Goal: Task Accomplishment & Management: Use online tool/utility

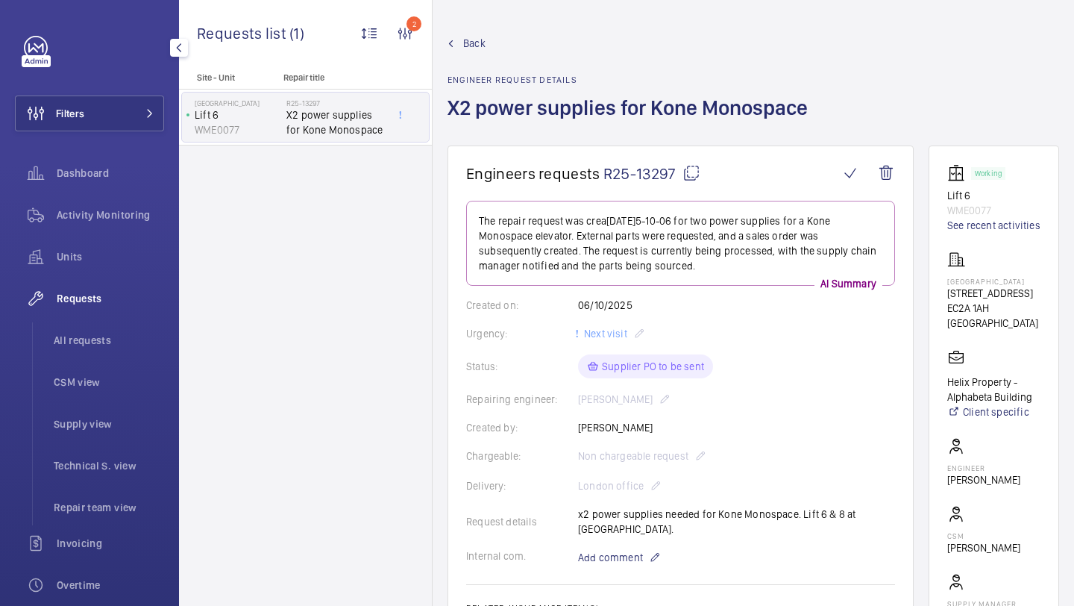
click at [144, 113] on span at bounding box center [146, 113] width 18 height 9
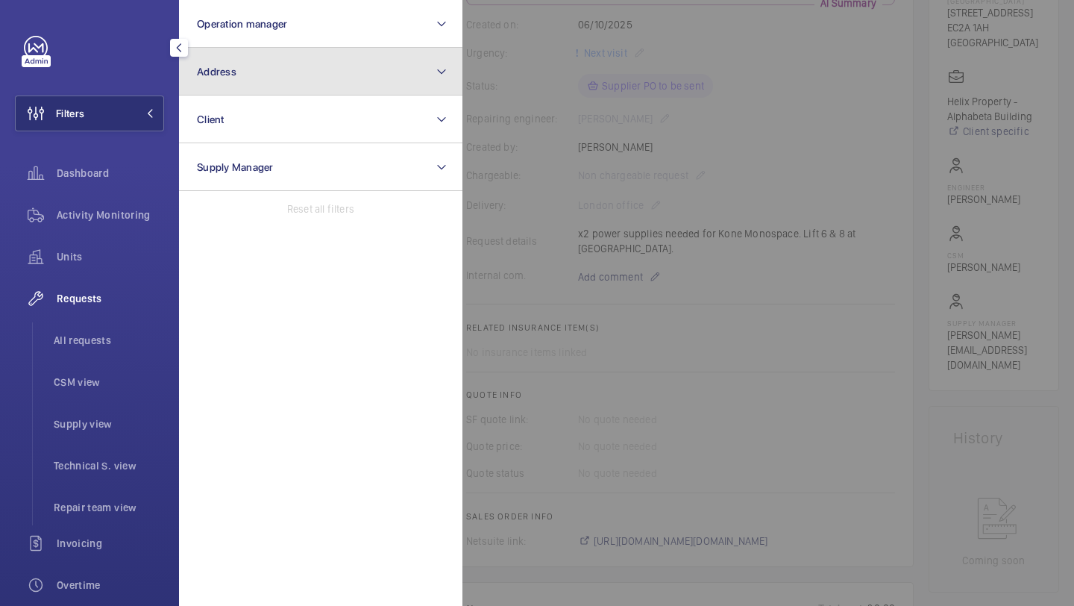
click at [268, 72] on button "Address" at bounding box center [321, 72] width 284 height 48
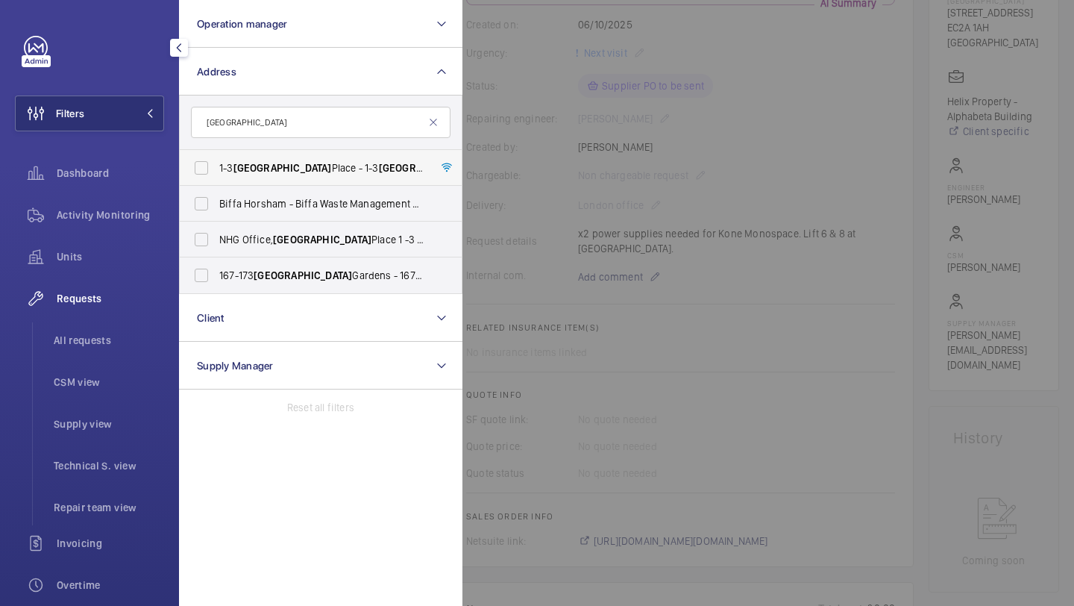
type input "SUSSEX"
click at [274, 180] on label "1-3 Sussex Place - 1-3 Sussex Place, LONDON W6 9EA" at bounding box center [310, 168] width 260 height 36
click at [216, 180] on input "1-3 Sussex Place - 1-3 Sussex Place, LONDON W6 9EA" at bounding box center [202, 168] width 30 height 30
checkbox input "true"
click at [84, 326] on li "All requests" at bounding box center [103, 340] width 122 height 36
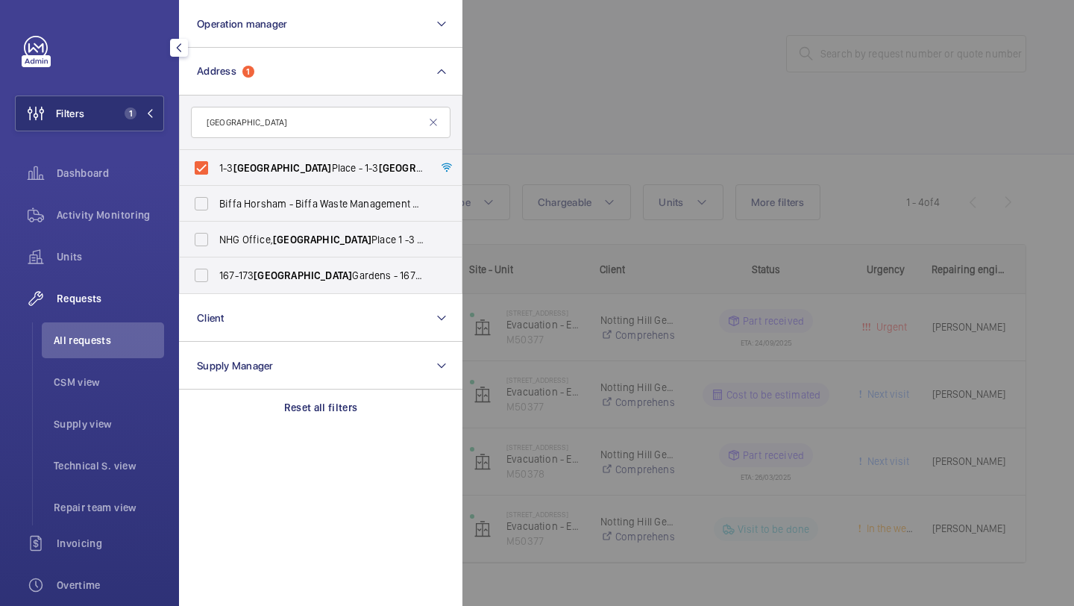
click at [578, 66] on div at bounding box center [1000, 303] width 1074 height 606
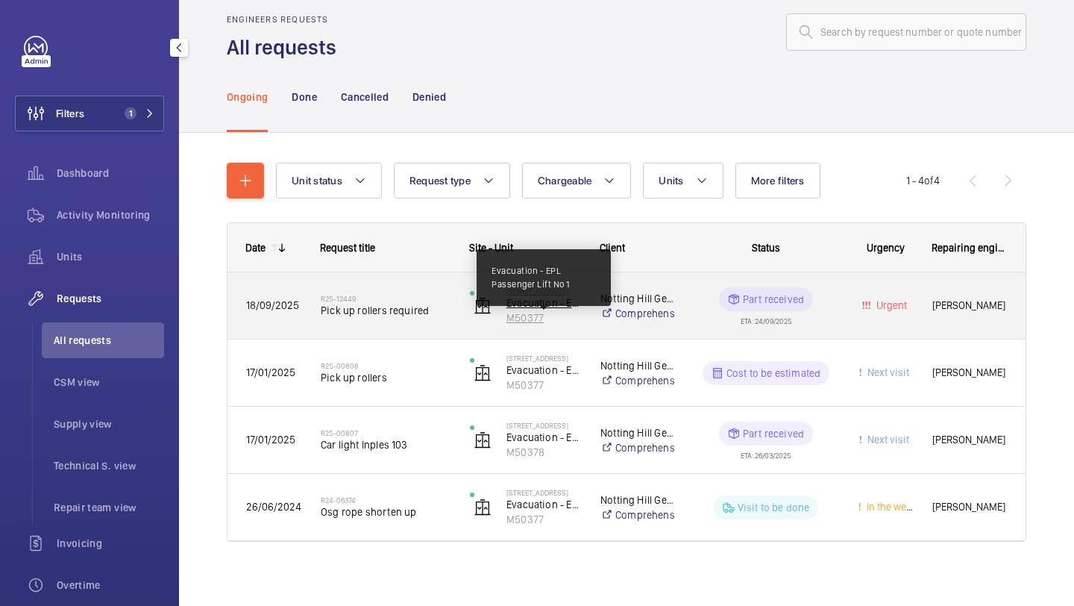
scroll to position [29, 0]
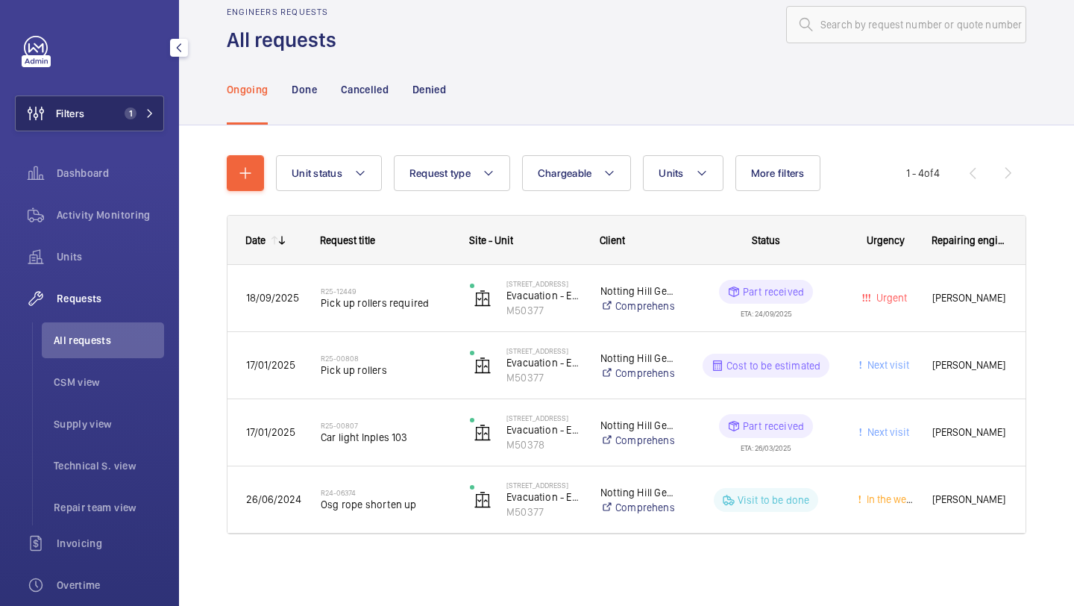
click at [104, 119] on button "Filters 1" at bounding box center [89, 114] width 149 height 36
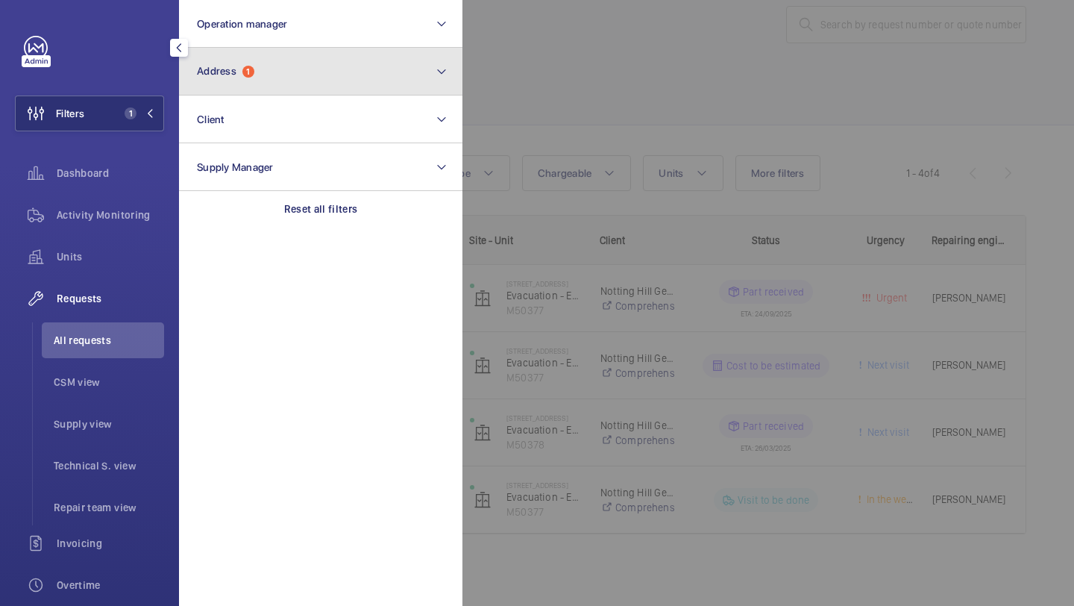
click at [308, 80] on button "Address 1" at bounding box center [321, 72] width 284 height 48
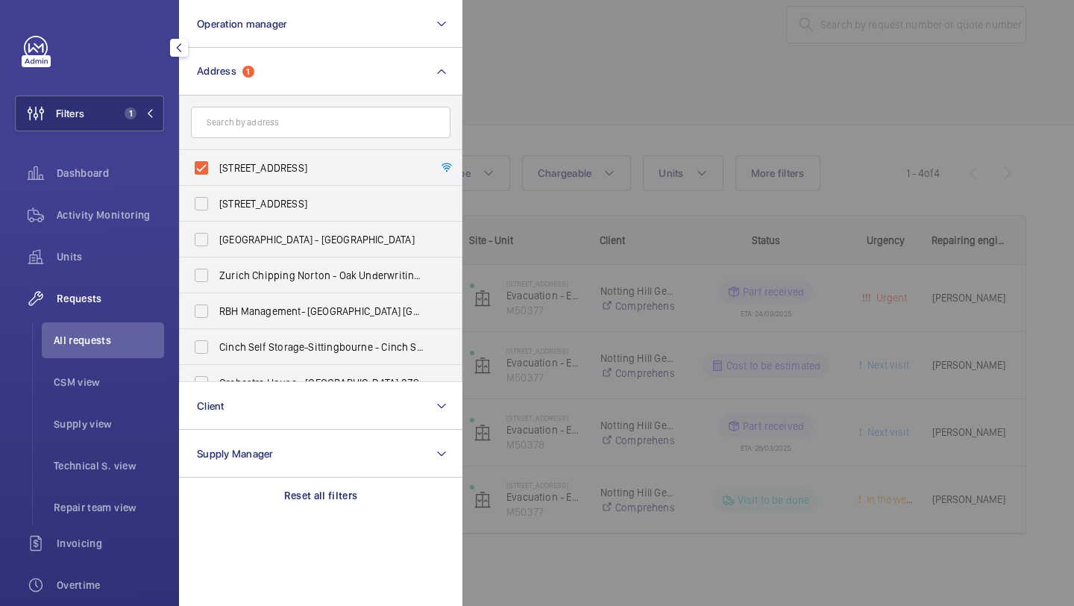
click at [572, 74] on div at bounding box center [1000, 303] width 1074 height 606
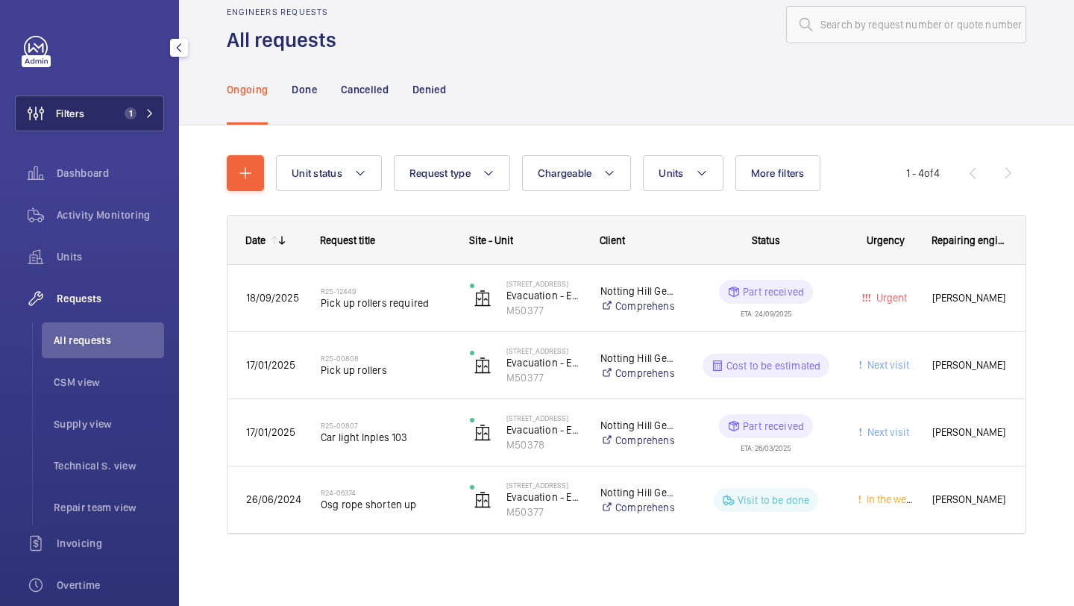
click at [144, 127] on button "Filters 1" at bounding box center [89, 114] width 149 height 36
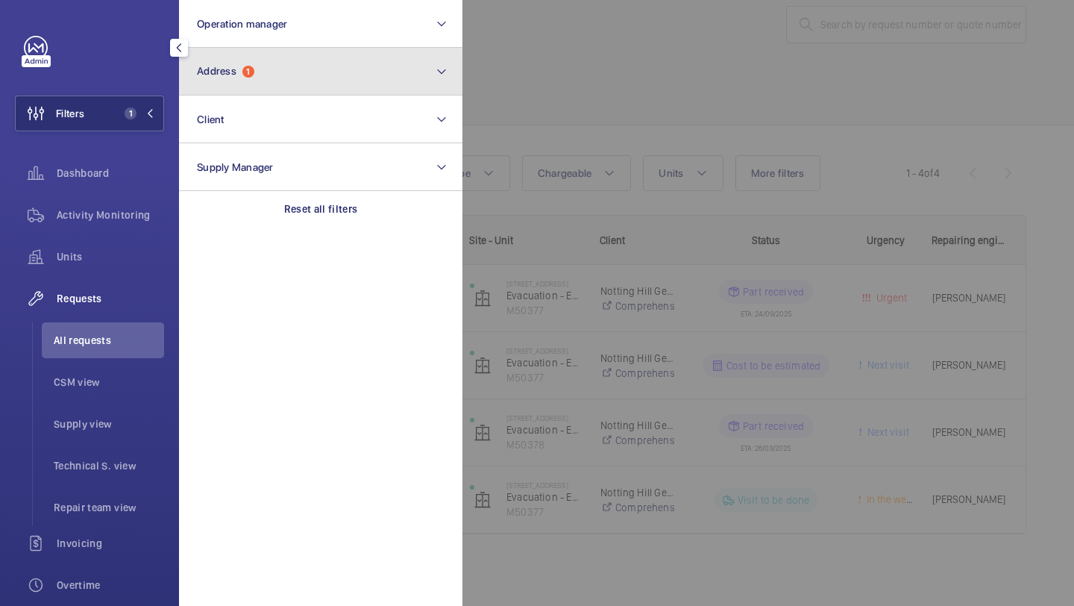
click at [237, 94] on button "Address 1" at bounding box center [321, 72] width 284 height 48
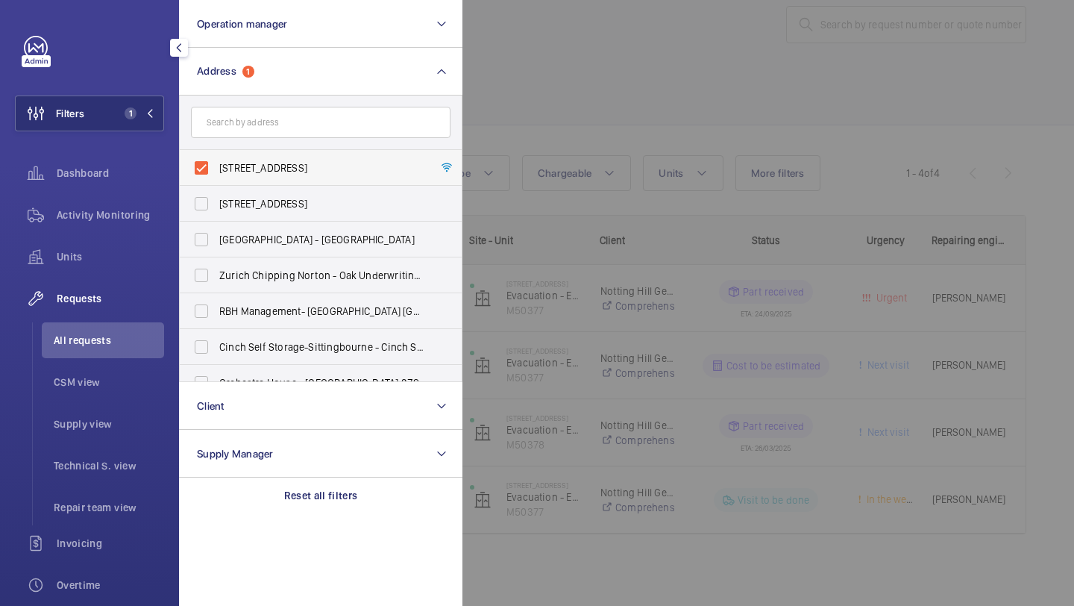
click at [239, 169] on span "1-3 Sussex Place - 1-3 Sussex Place, LONDON W6 9EA" at bounding box center [321, 167] width 205 height 15
click at [216, 169] on input "1-3 Sussex Place - 1-3 Sussex Place, LONDON W6 9EA" at bounding box center [202, 168] width 30 height 30
checkbox input "false"
click at [240, 126] on input "text" at bounding box center [321, 122] width 260 height 31
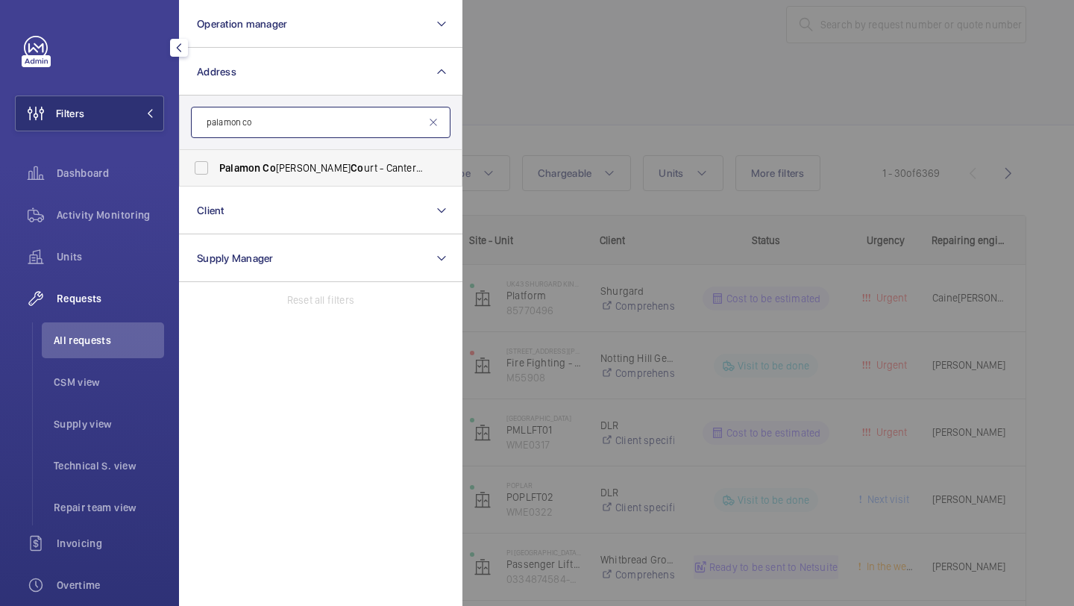
type input "palamon co"
click at [268, 172] on span "Co" at bounding box center [269, 168] width 13 height 12
click at [216, 172] on input "Palamon Co urt - Rhodaus Co urt - Canterbury Student Ac co mmodation, CANTERBUR…" at bounding box center [202, 168] width 30 height 30
checkbox input "true"
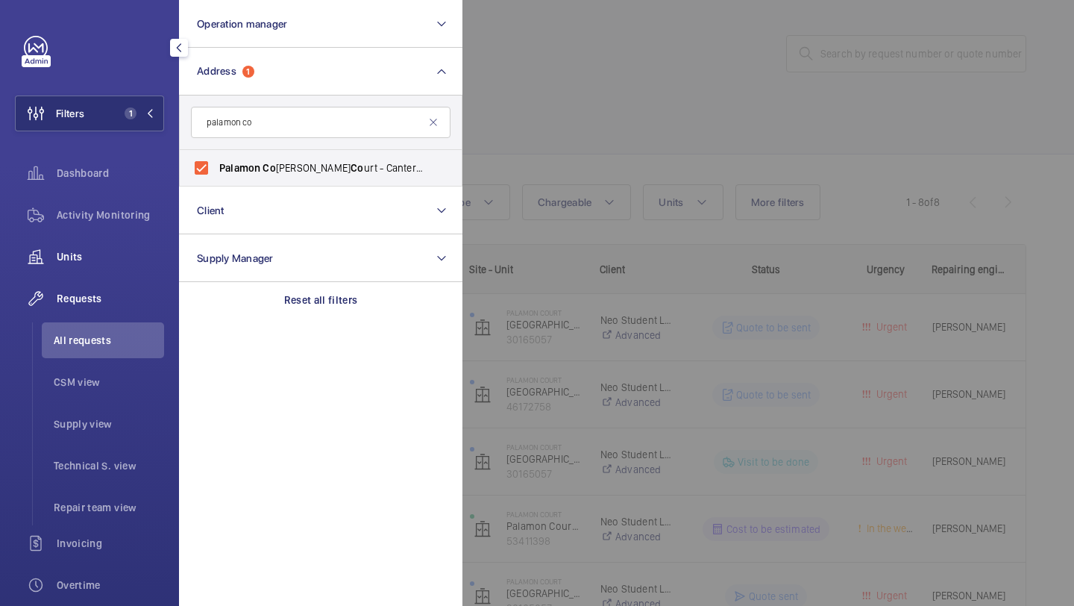
click at [110, 263] on span "Units" at bounding box center [110, 256] width 107 height 15
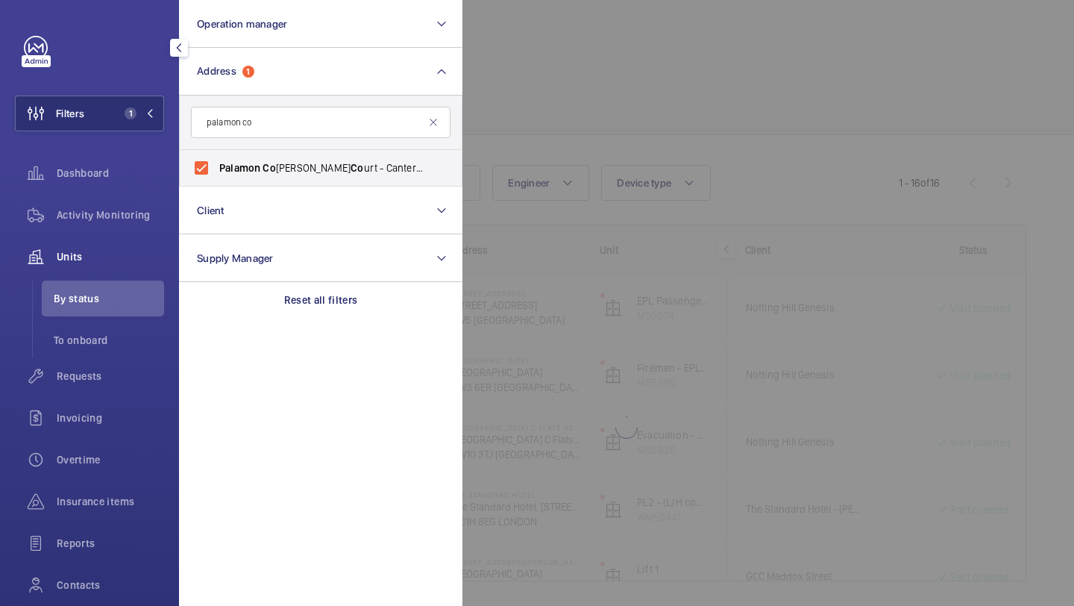
click at [591, 94] on div at bounding box center [1000, 303] width 1074 height 606
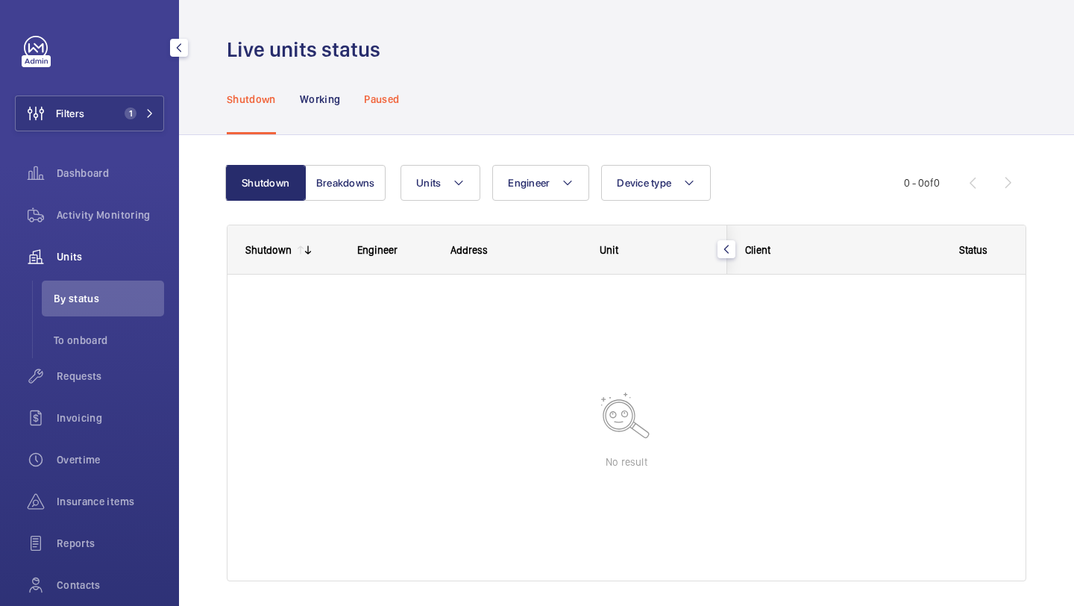
click at [378, 101] on p "Paused" at bounding box center [381, 99] width 35 height 15
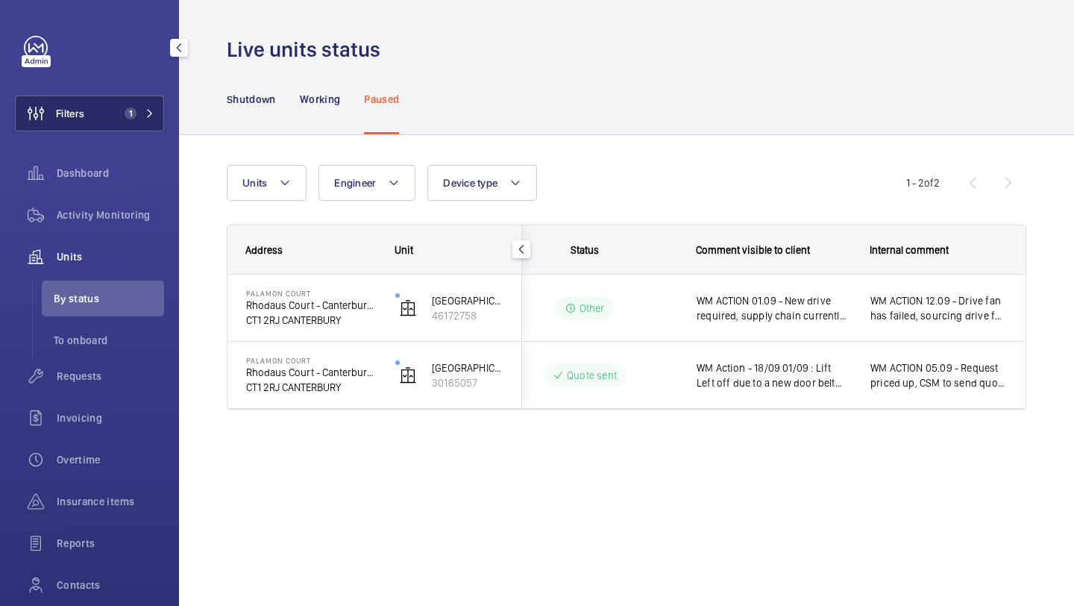
click at [117, 117] on button "Filters 1" at bounding box center [89, 114] width 149 height 36
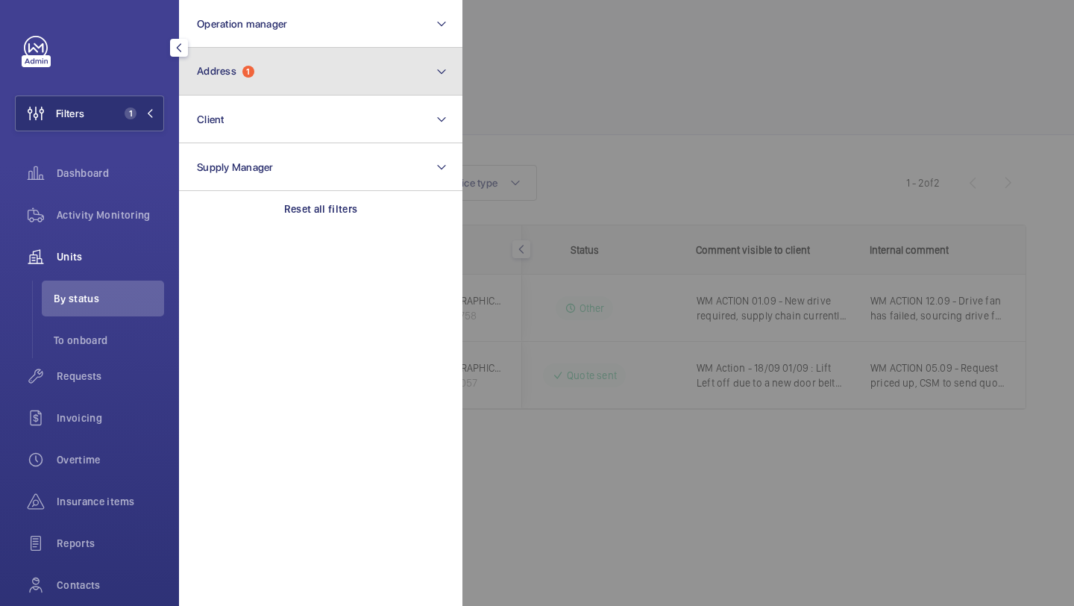
click at [300, 75] on button "Address 1" at bounding box center [321, 72] width 284 height 48
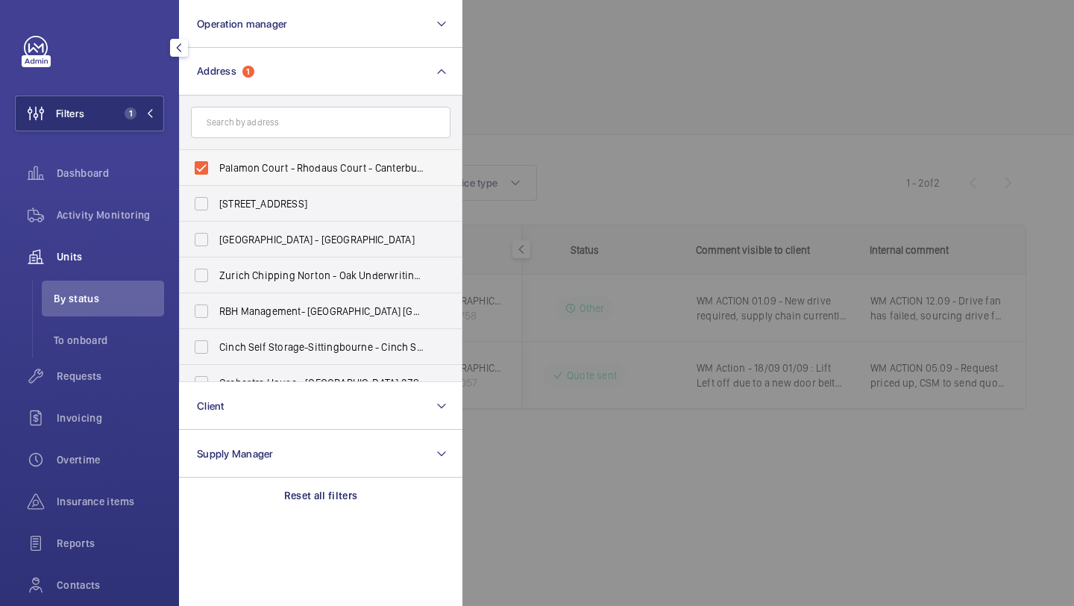
click at [265, 169] on span "Palamon Court - Rhodaus Court - Canterbury Student Accommodation, CANTERBURY CT…" at bounding box center [321, 167] width 205 height 15
click at [216, 169] on input "Palamon Court - Rhodaus Court - Canterbury Student Accommodation, CANTERBURY CT…" at bounding box center [202, 168] width 30 height 30
checkbox input "false"
click at [281, 116] on input "text" at bounding box center [321, 122] width 260 height 31
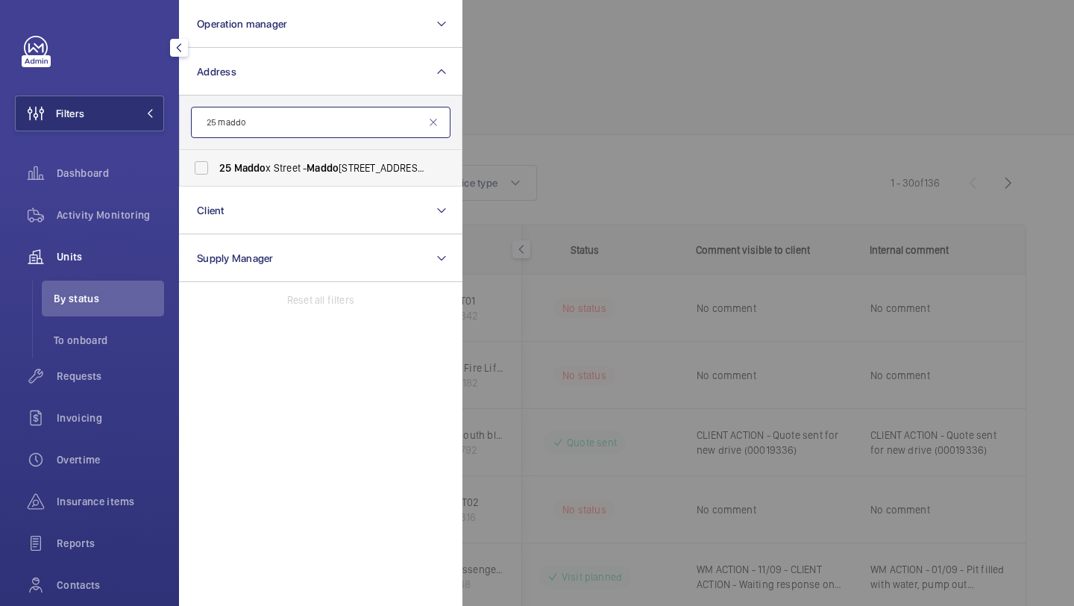
type input "25 maddo"
click at [269, 167] on span "25 Maddo x Street - Maddo x Street, LONDON W1S 2QN" at bounding box center [321, 167] width 205 height 15
click at [216, 167] on input "25 Maddo x Street - Maddo x Street, LONDON W1S 2QN" at bounding box center [202, 168] width 30 height 30
checkbox input "true"
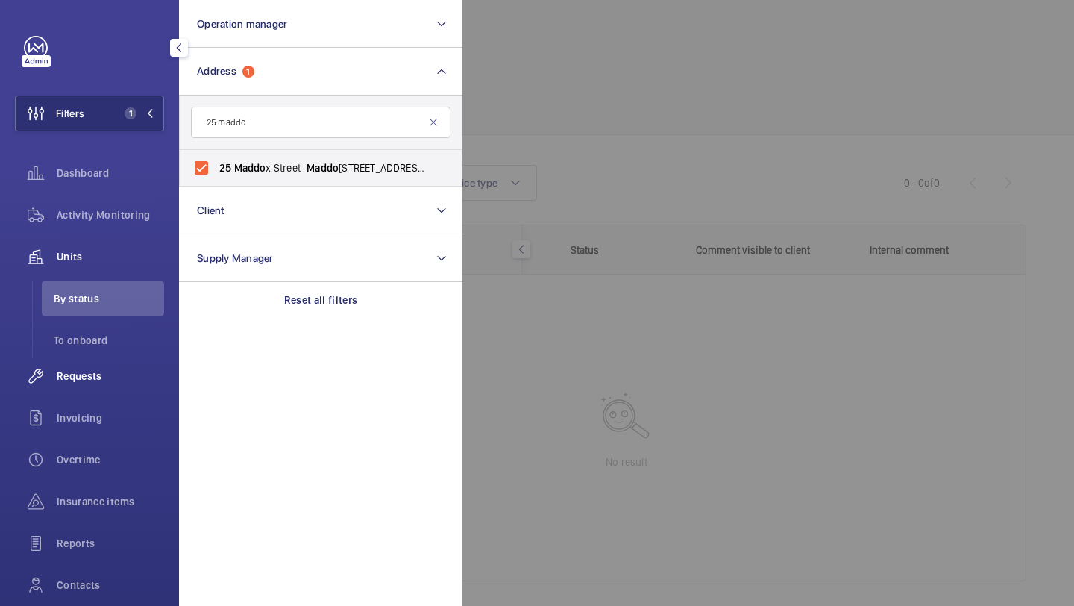
click at [123, 358] on div "Requests" at bounding box center [89, 376] width 149 height 36
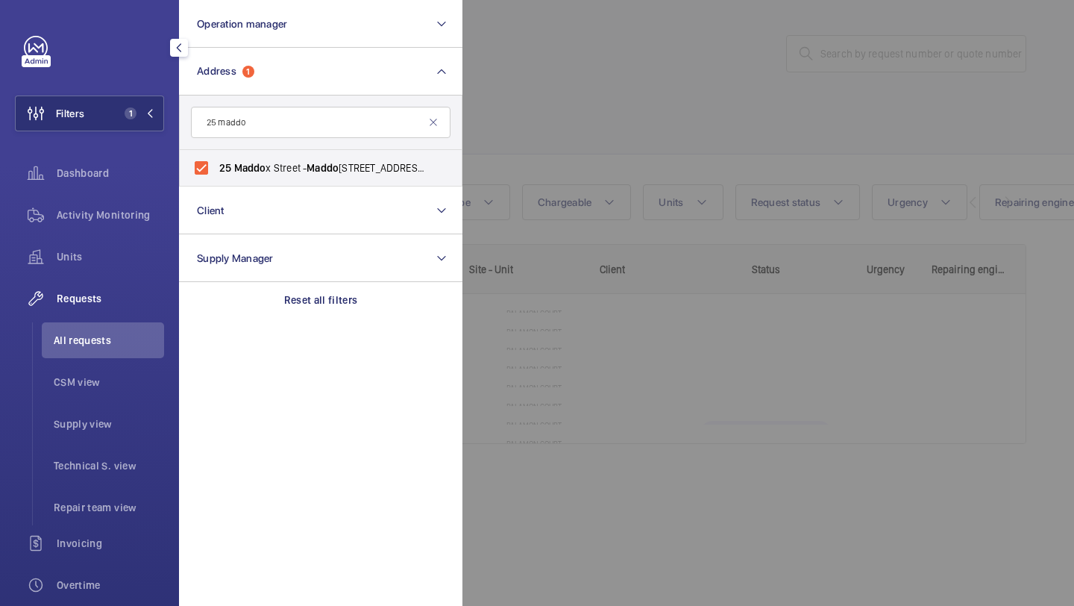
click at [686, 57] on div at bounding box center [1000, 303] width 1074 height 606
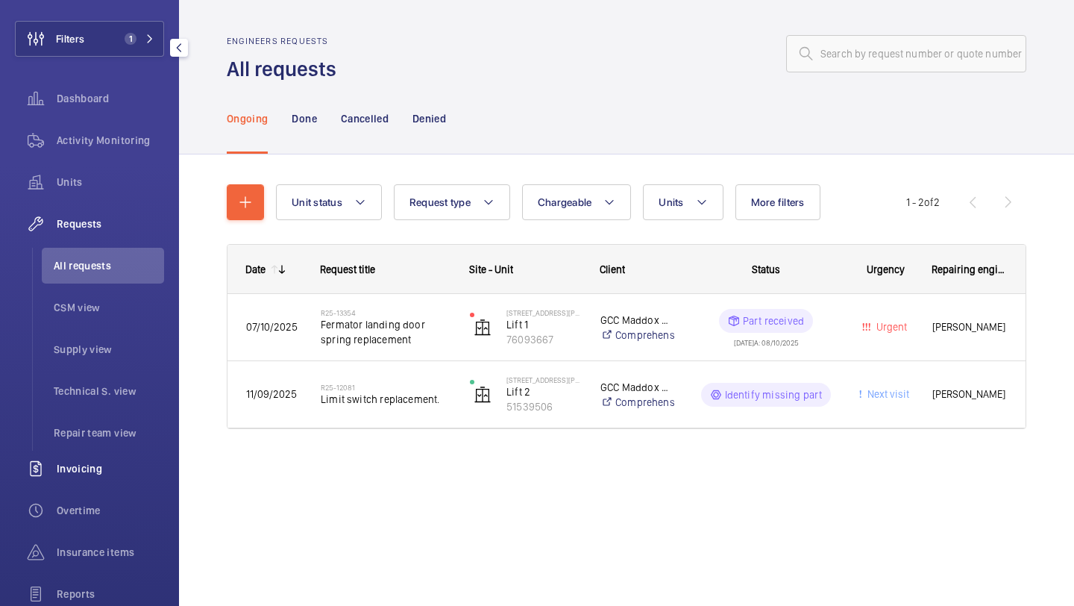
scroll to position [74, 0]
click at [80, 549] on span "Insurance items" at bounding box center [110, 552] width 107 height 15
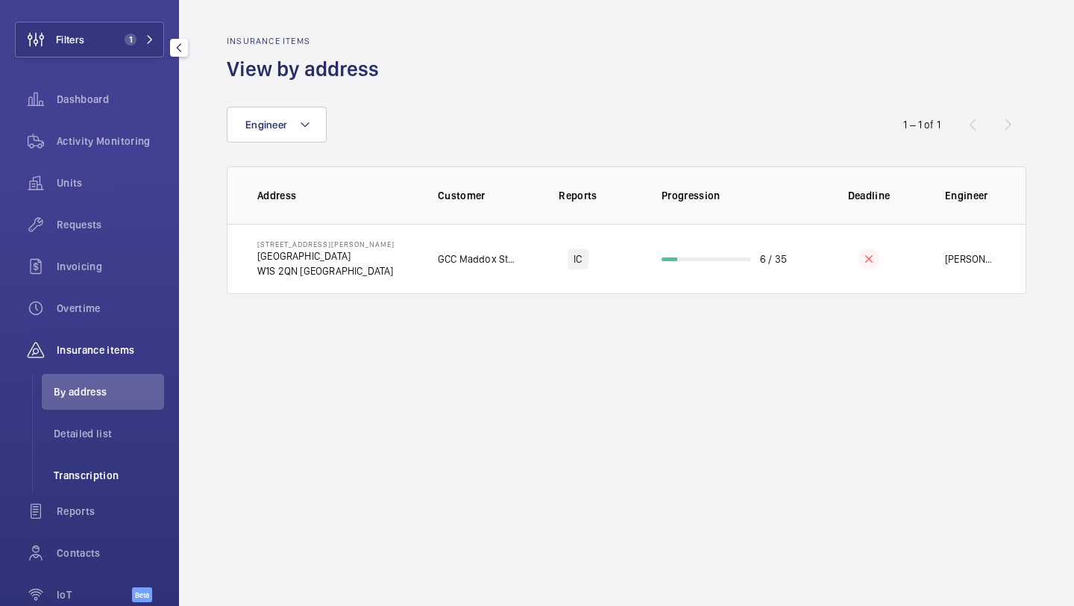
click at [116, 472] on span "Transcription" at bounding box center [109, 475] width 110 height 15
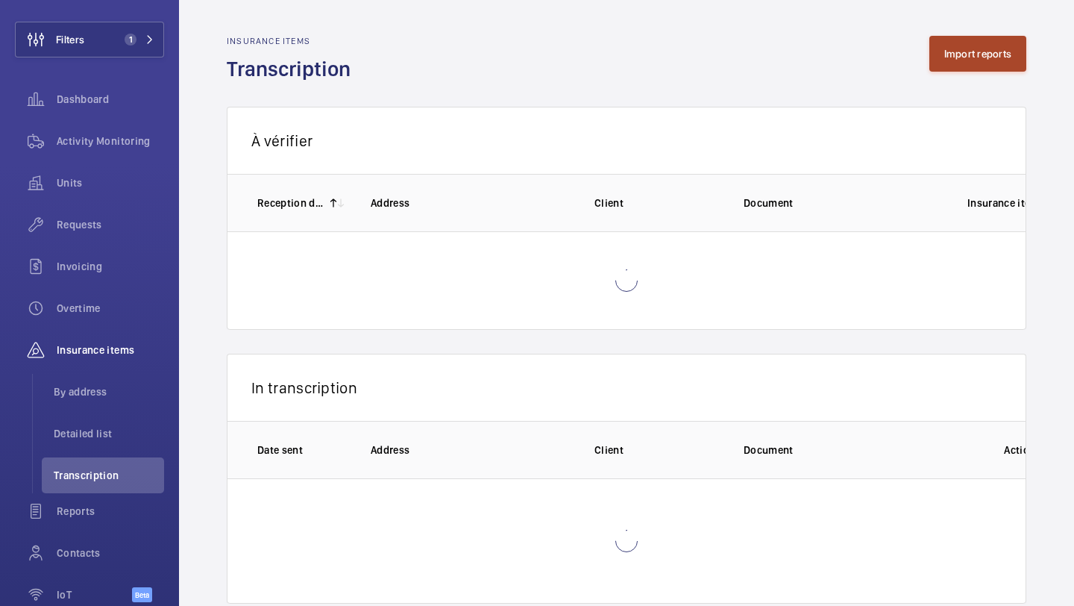
click at [961, 66] on button "Import reports" at bounding box center [979, 54] width 98 height 36
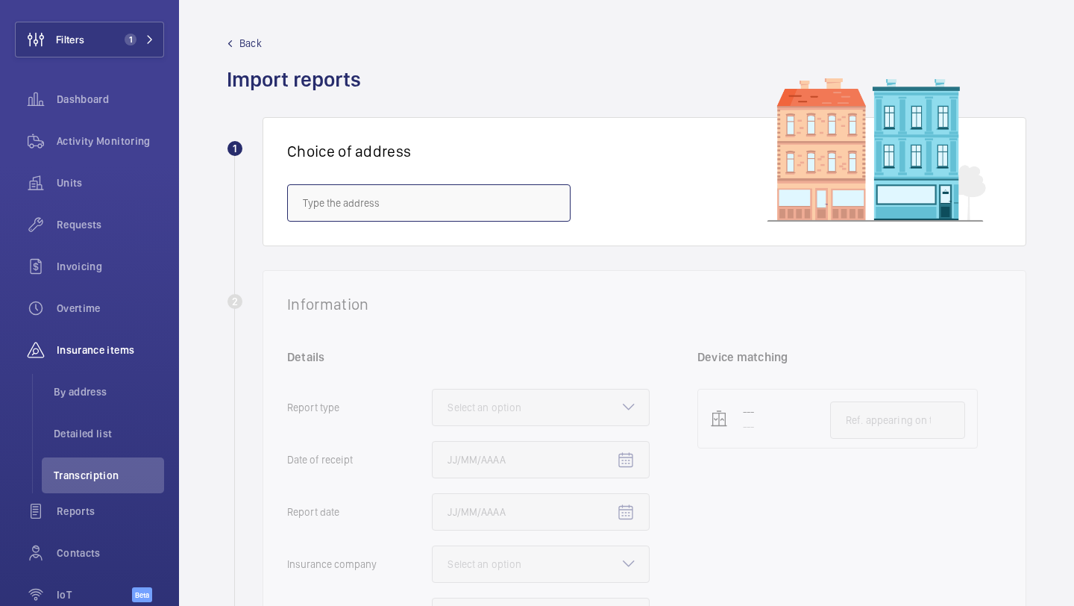
click at [481, 200] on input "text" at bounding box center [429, 202] width 284 height 37
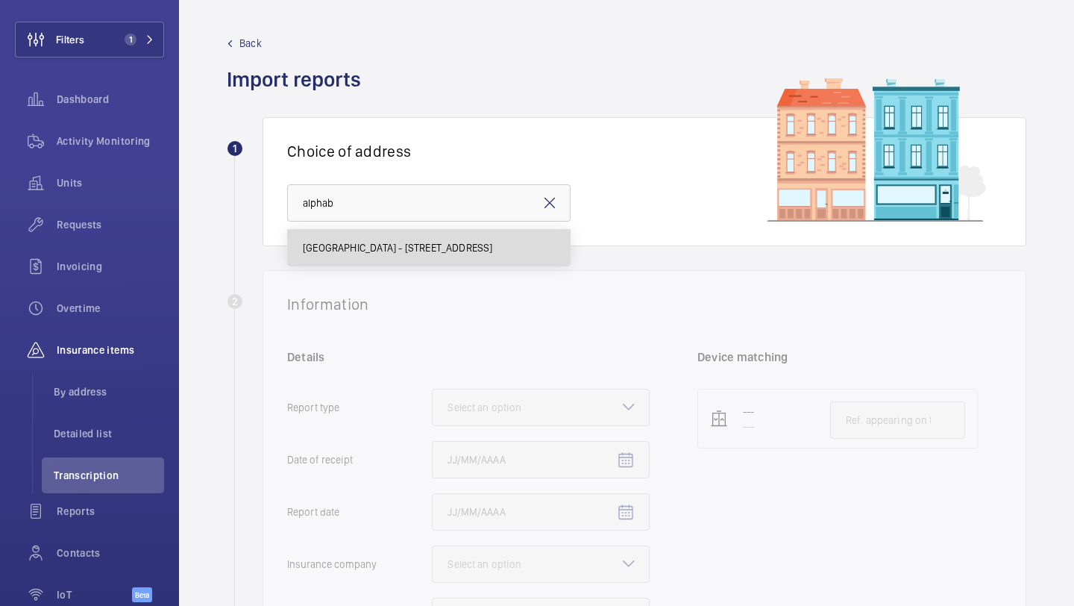
click at [369, 252] on span "Alphabeta Building - 14 - 18 Finsbury Square, LONDON EC2A 1AH" at bounding box center [398, 247] width 190 height 15
type input "Alphabeta Building - 14 - 18 Finsbury Square, LONDON EC2A 1AH"
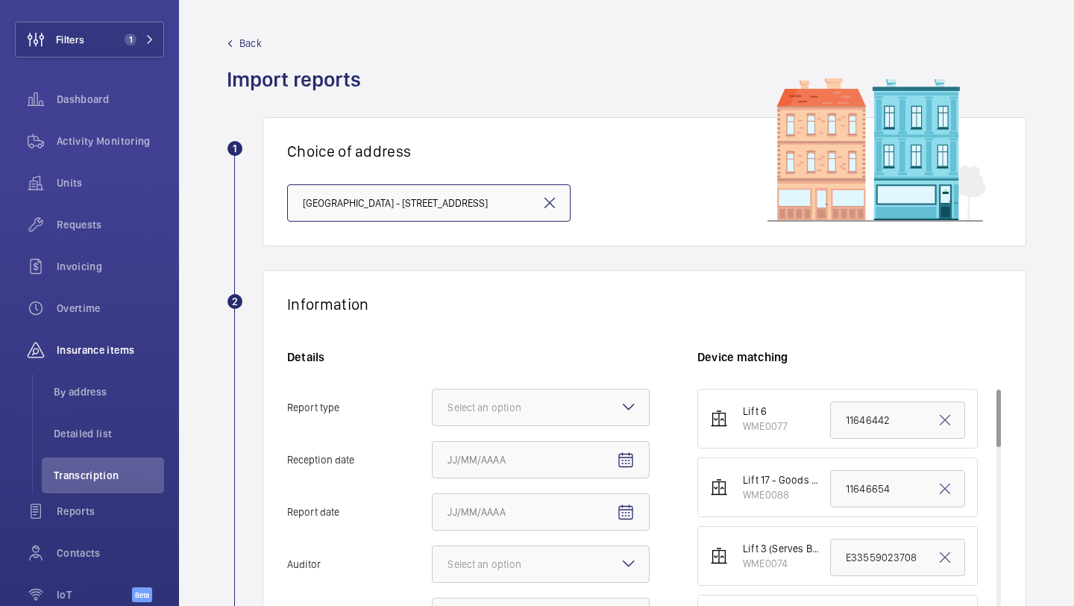
scroll to position [129, 0]
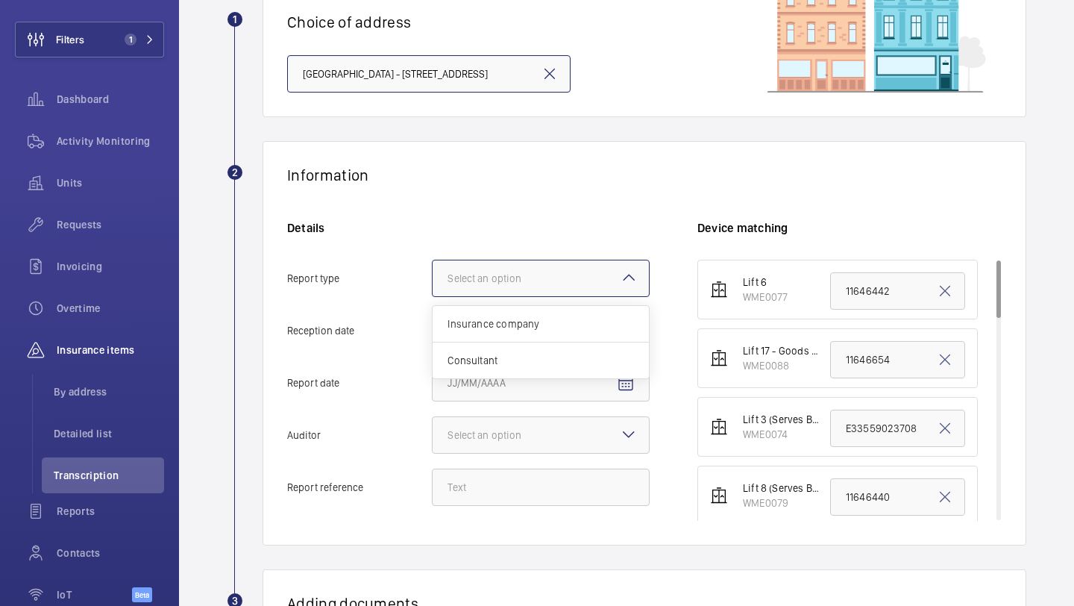
click at [500, 285] on div "Select an option" at bounding box center [503, 278] width 111 height 15
click at [433, 285] on input "Report type Select an option Insurance company Consultant" at bounding box center [433, 278] width 0 height 36
click at [510, 334] on div "Insurance company" at bounding box center [541, 324] width 216 height 37
click at [433, 296] on input "Report type Select an option Insurance company Consultant" at bounding box center [433, 278] width 0 height 36
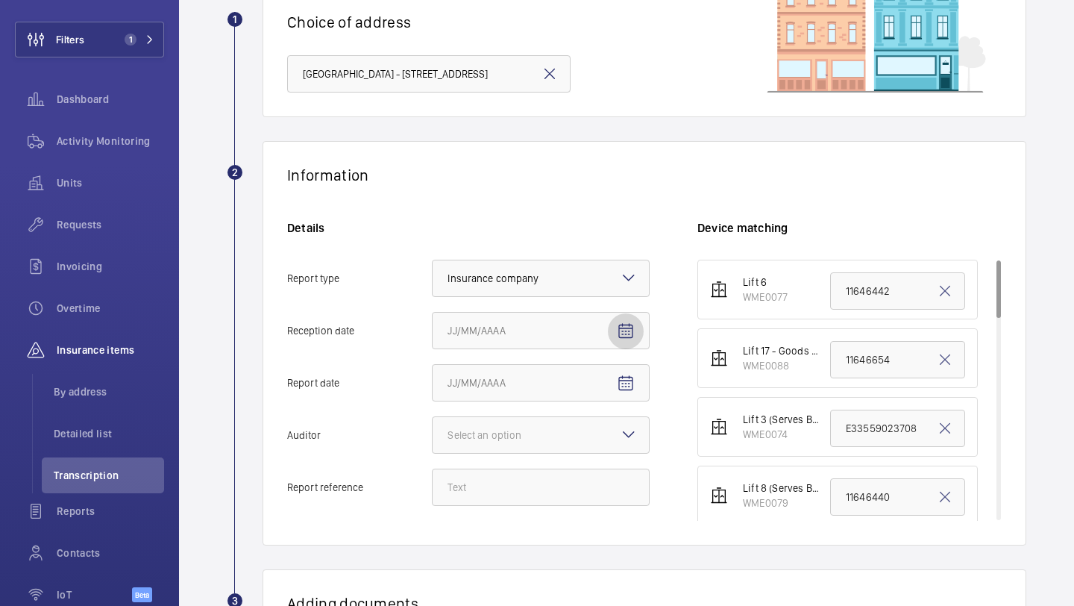
click at [625, 330] on mat-icon "Open calendar" at bounding box center [626, 331] width 18 height 18
click at [547, 482] on span "8" at bounding box center [543, 482] width 27 height 27
type input "10/8/2025"
click at [629, 378] on mat-icon "Open calendar" at bounding box center [626, 384] width 18 height 18
click at [548, 253] on span "8" at bounding box center [543, 253] width 27 height 27
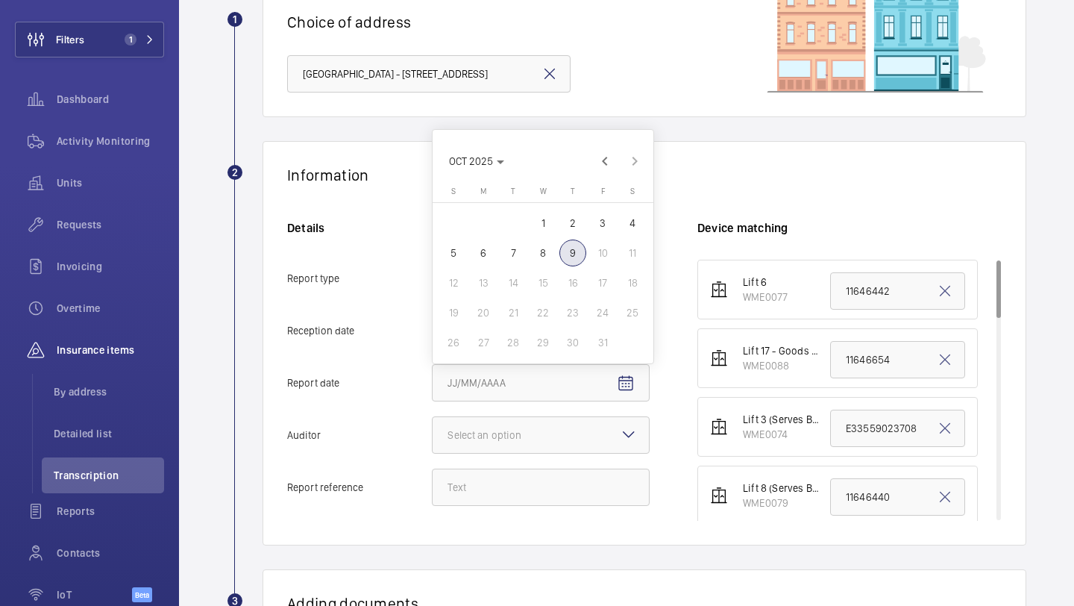
type input "10/8/2025"
click at [584, 436] on div at bounding box center [541, 435] width 216 height 36
click at [433, 436] on input "Auditor Select an option" at bounding box center [433, 435] width 0 height 36
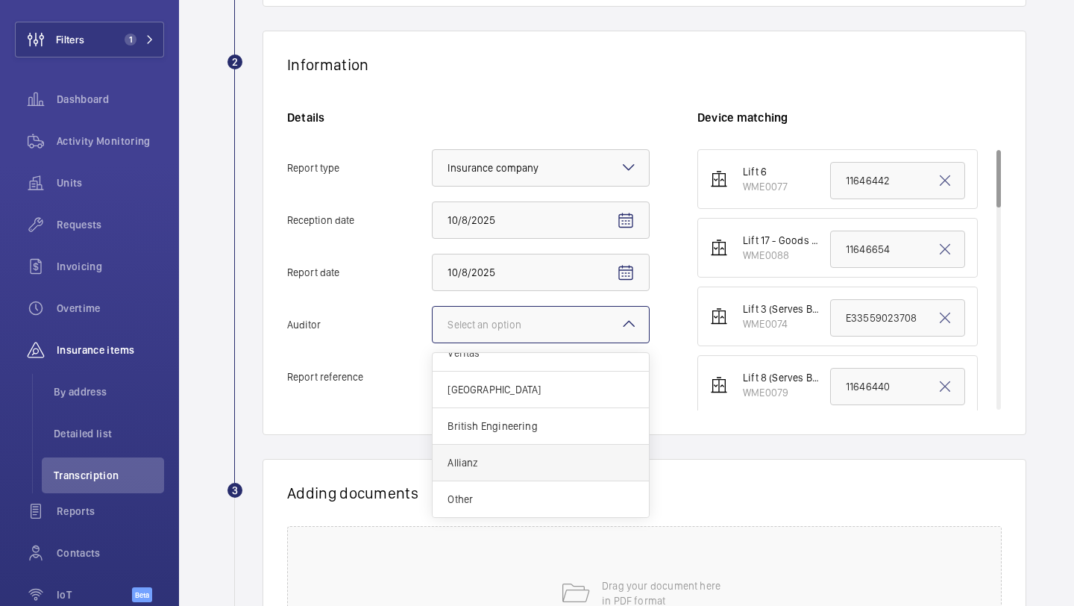
scroll to position [272, 0]
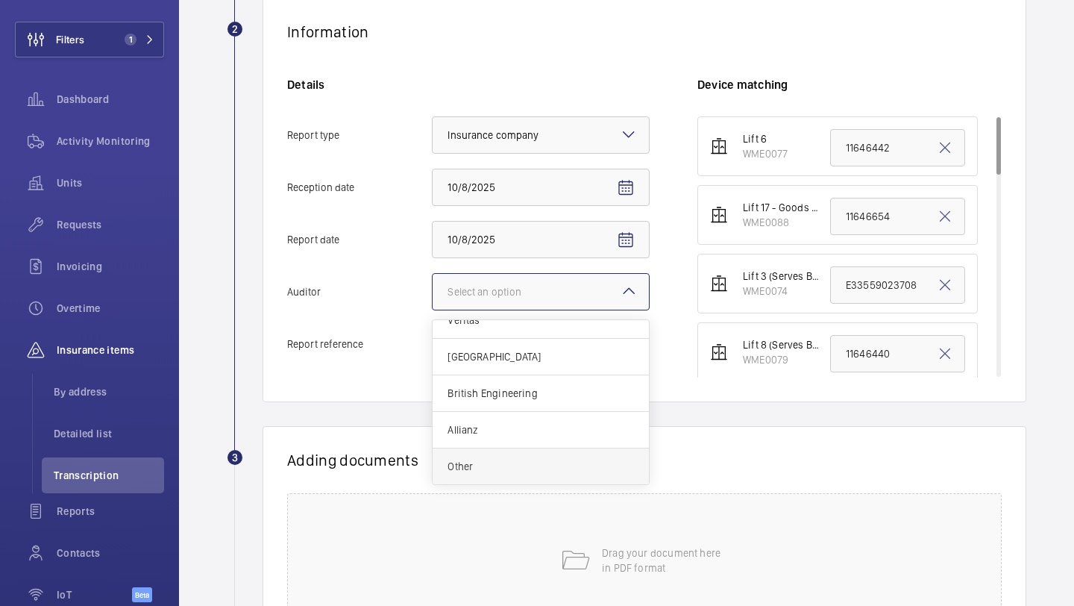
click at [554, 463] on span "Other" at bounding box center [541, 466] width 187 height 15
click at [433, 310] on input "Auditor Select an option Veritas Zurich British Engineering Allianz Other" at bounding box center [433, 292] width 0 height 36
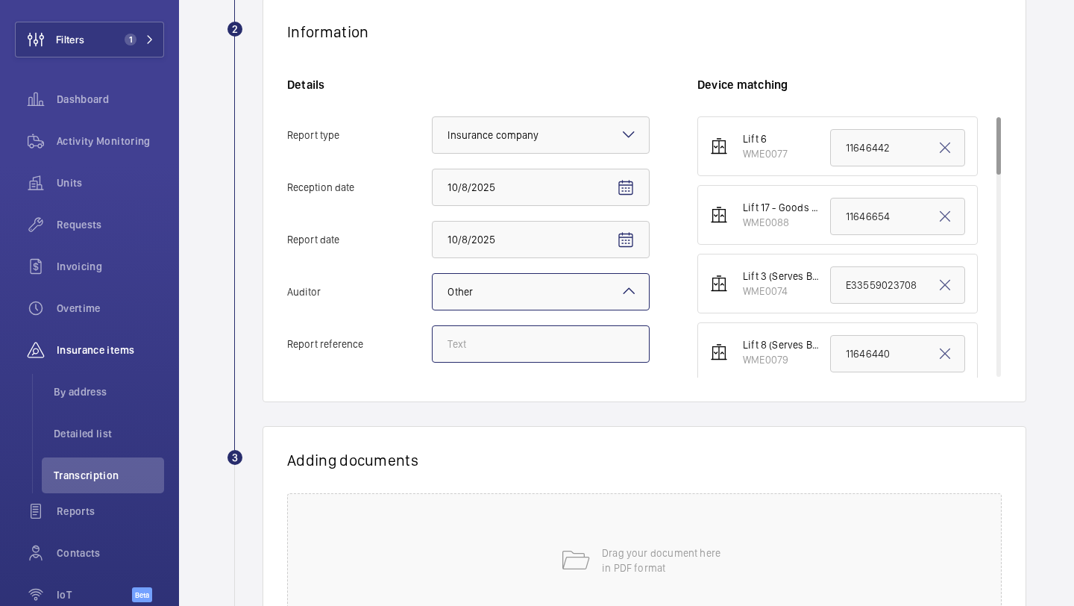
click at [547, 357] on input "Report reference" at bounding box center [541, 343] width 218 height 37
click at [521, 130] on span "Insurance company" at bounding box center [493, 135] width 91 height 12
click at [433, 130] on input "Report type Select an option × Insurance company ×" at bounding box center [433, 135] width 0 height 36
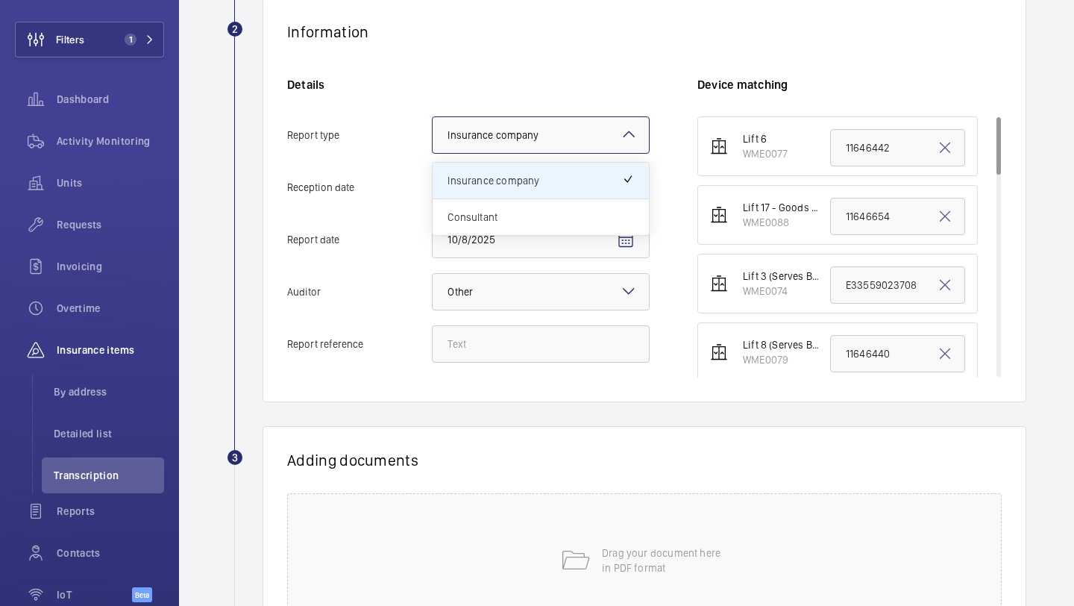
click at [513, 207] on div "Consultant" at bounding box center [541, 217] width 216 height 36
click at [433, 153] on input "Report type Select an option × Insurance company × Insurance company Consultant" at bounding box center [433, 135] width 0 height 36
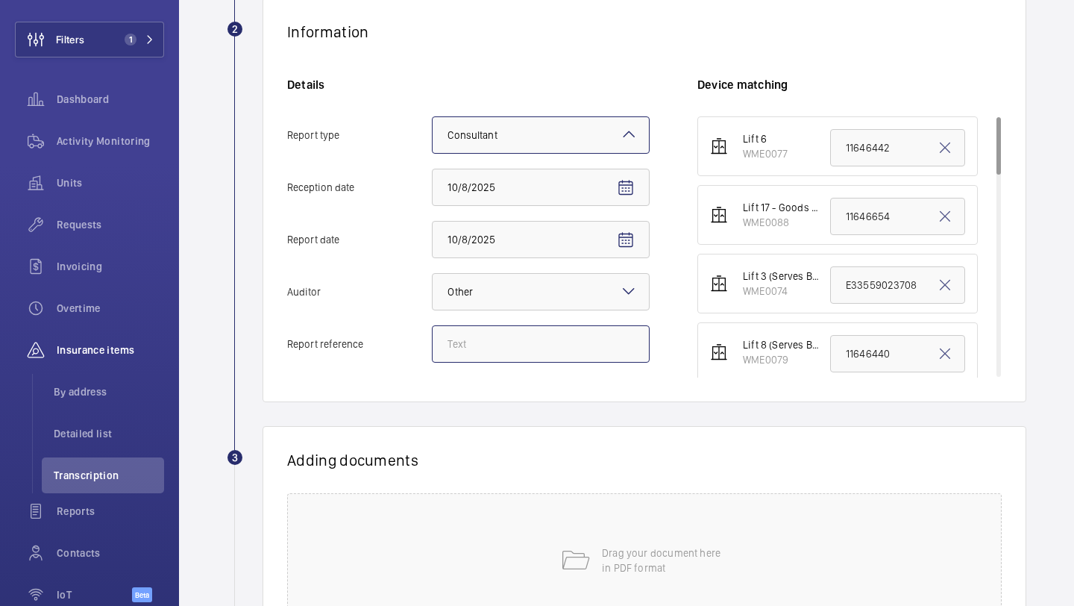
click at [511, 351] on input "Report reference" at bounding box center [541, 343] width 218 height 37
type input "a"
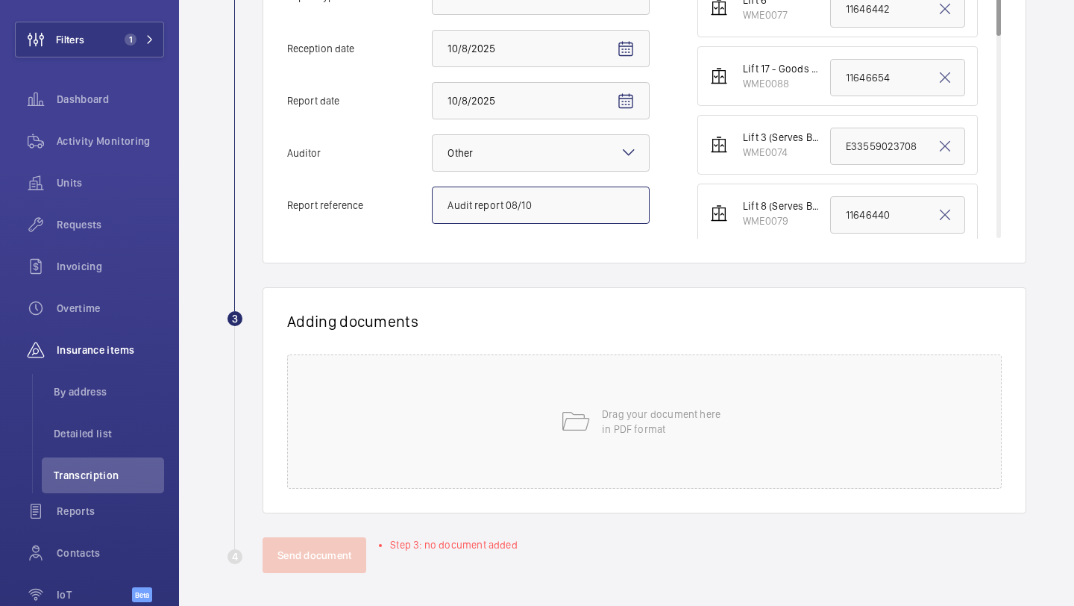
scroll to position [414, 0]
type input "Audit report 08/10"
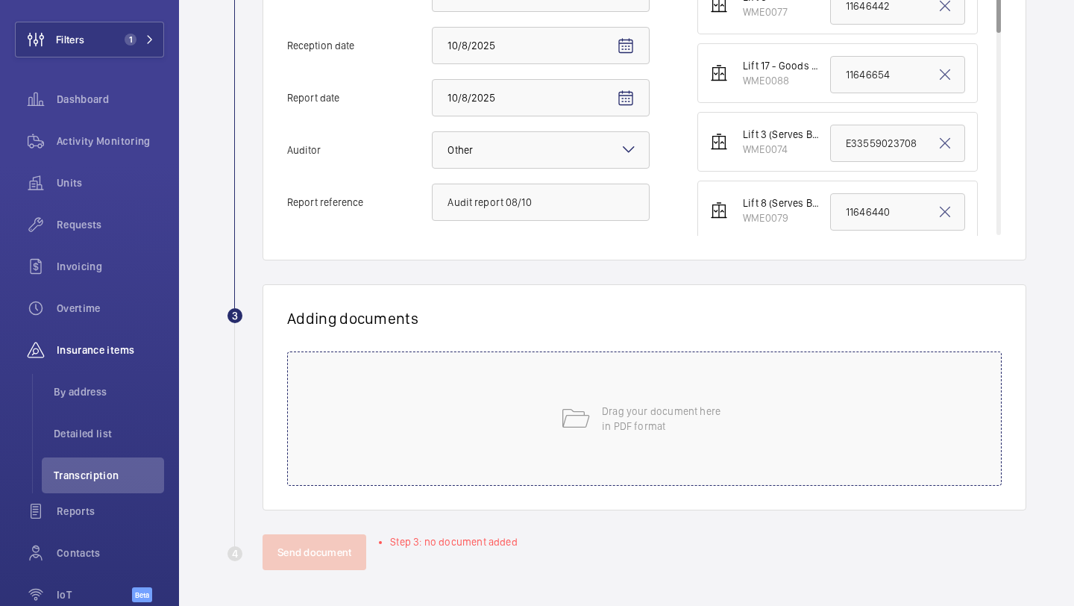
click at [630, 398] on div "Drag your document here in PDF format" at bounding box center [644, 418] width 715 height 134
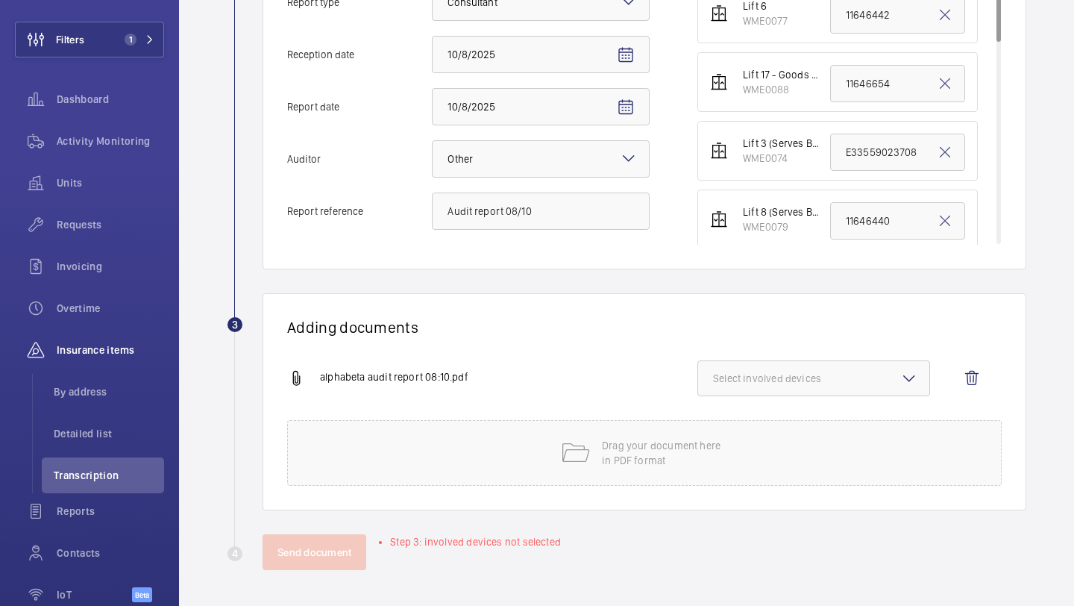
click at [790, 378] on span "Select involved devices" at bounding box center [813, 378] width 201 height 15
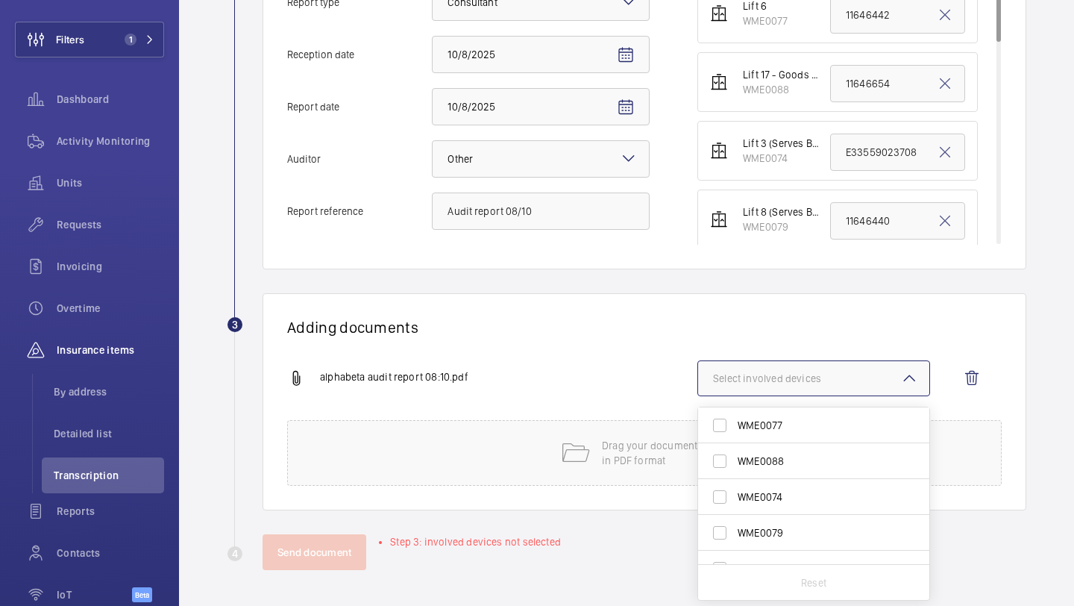
click at [763, 420] on span "WME0077" at bounding box center [815, 425] width 154 height 15
click at [735, 420] on input "WME0077" at bounding box center [720, 425] width 30 height 30
checkbox input "true"
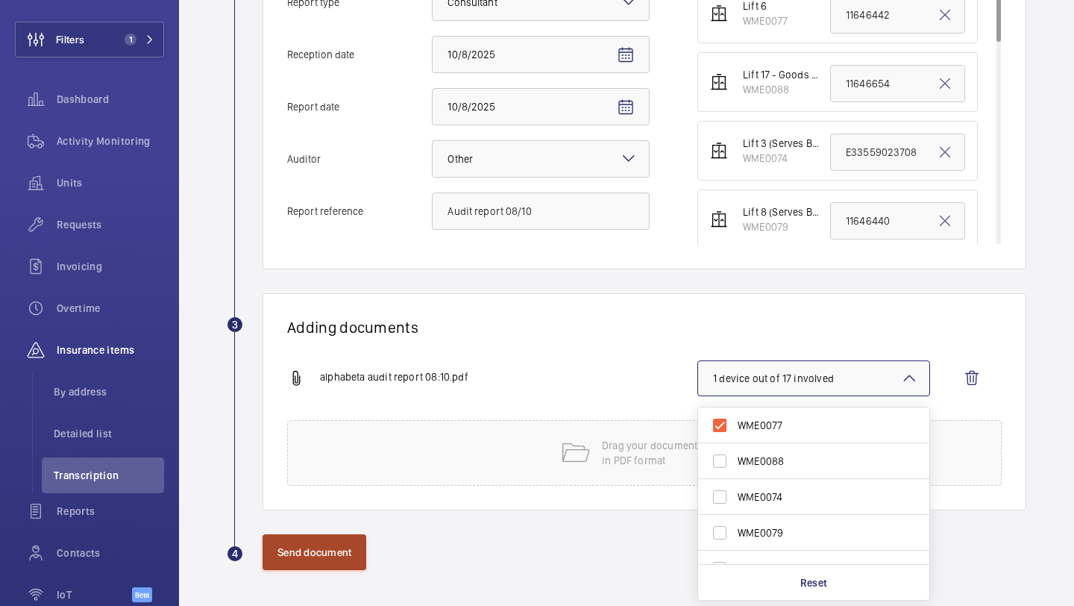
click at [345, 557] on button "Send document" at bounding box center [315, 552] width 104 height 36
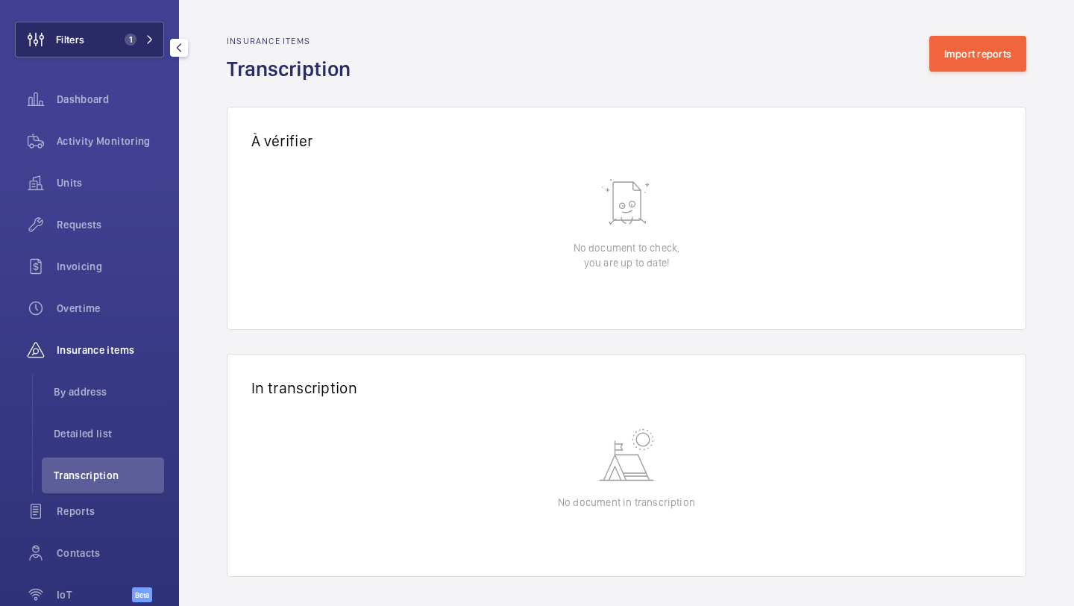
click at [131, 57] on div "Filters 1 Dashboard Activity Monitoring Units Requests Invoicing Overtime Insur…" at bounding box center [89, 290] width 149 height 657
click at [138, 51] on button "Filters 1" at bounding box center [89, 40] width 149 height 36
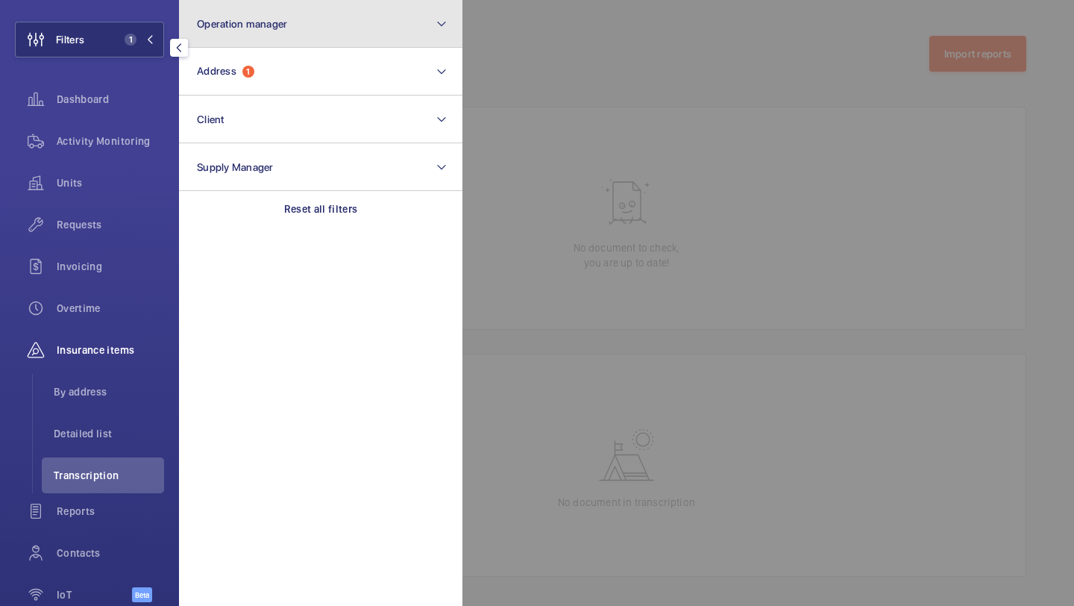
click at [269, 31] on button "Operation manager" at bounding box center [321, 24] width 284 height 48
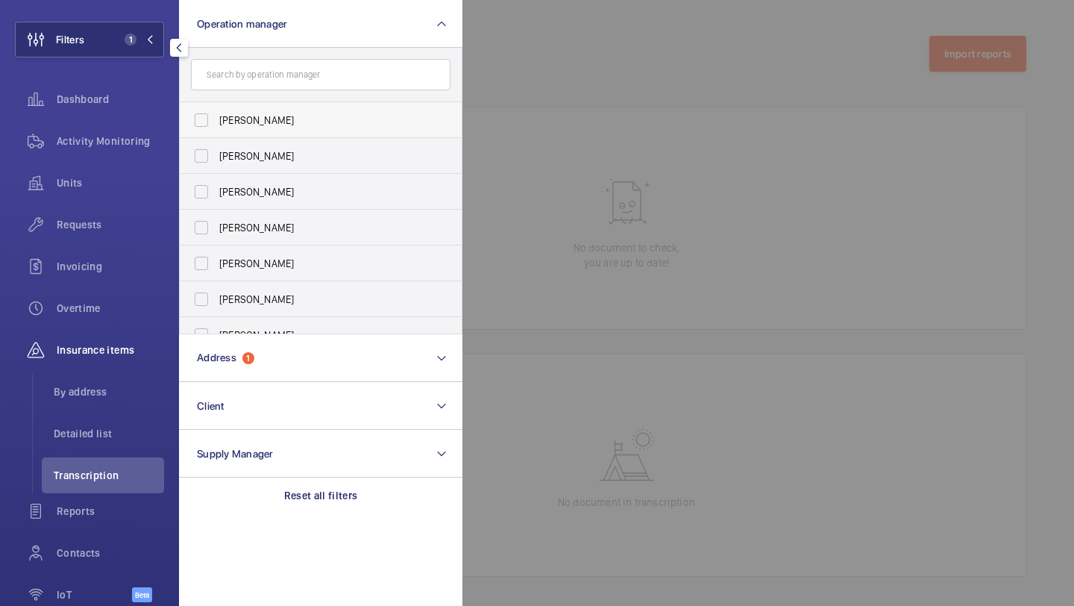
click at [241, 113] on span "Abby Archer" at bounding box center [321, 120] width 205 height 15
click at [216, 113] on input "Abby Archer" at bounding box center [202, 120] width 30 height 30
checkbox input "true"
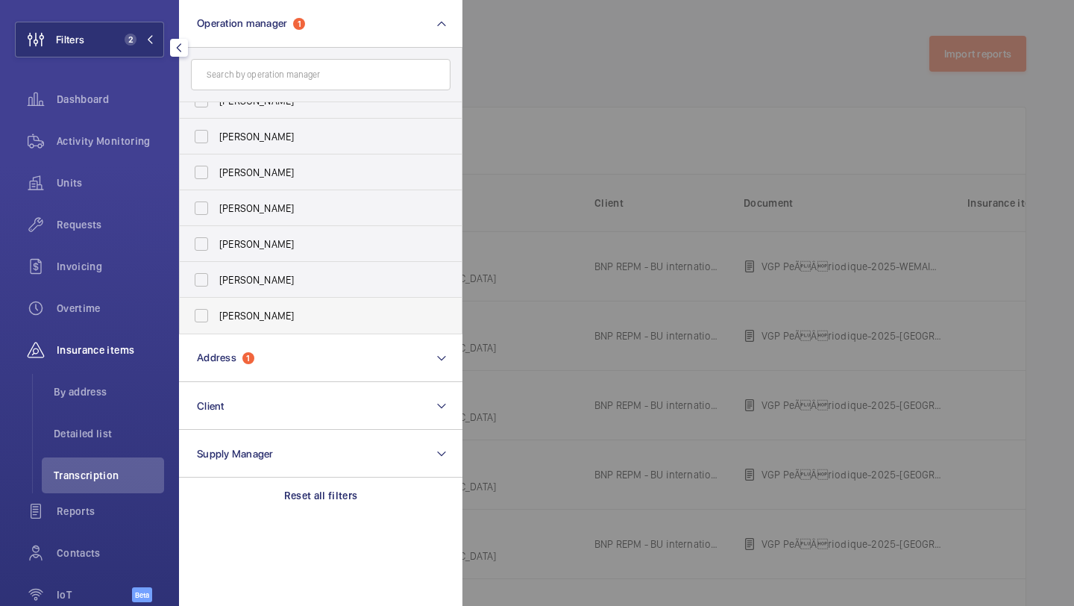
click at [243, 310] on span "Alex Waterman" at bounding box center [321, 315] width 205 height 15
click at [216, 310] on input "Alex Waterman" at bounding box center [202, 316] width 30 height 30
checkbox input "true"
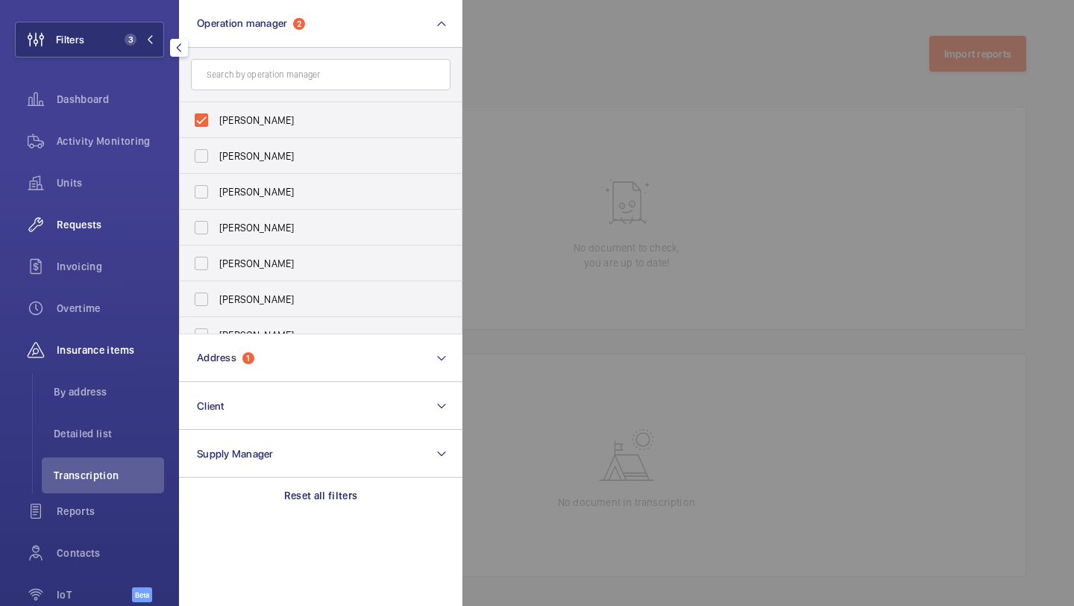
click at [124, 228] on span "Requests" at bounding box center [110, 224] width 107 height 15
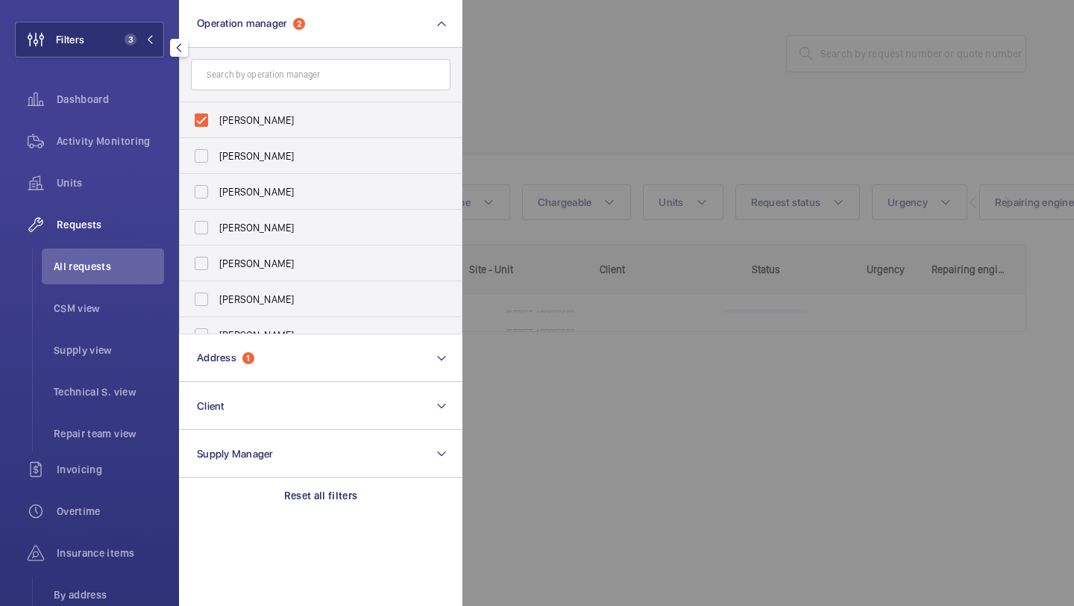
click at [569, 117] on div at bounding box center [1000, 303] width 1074 height 606
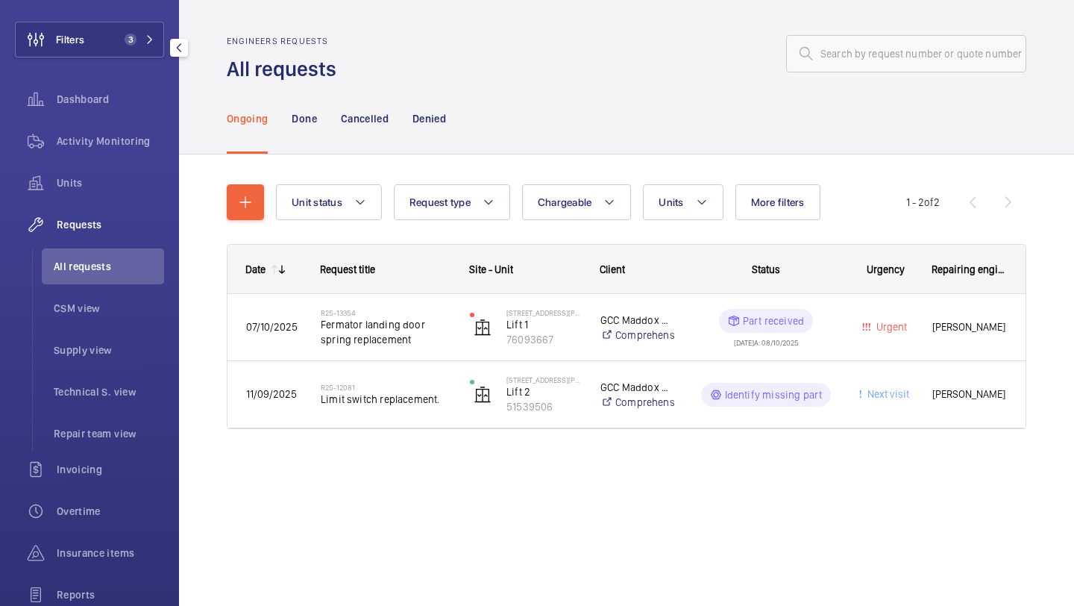
click at [140, 60] on div "Filters 3 Dashboard Activity Monitoring Units Requests All requests CSM view Su…" at bounding box center [89, 332] width 149 height 740
click at [140, 54] on button "Filters 3" at bounding box center [89, 40] width 149 height 36
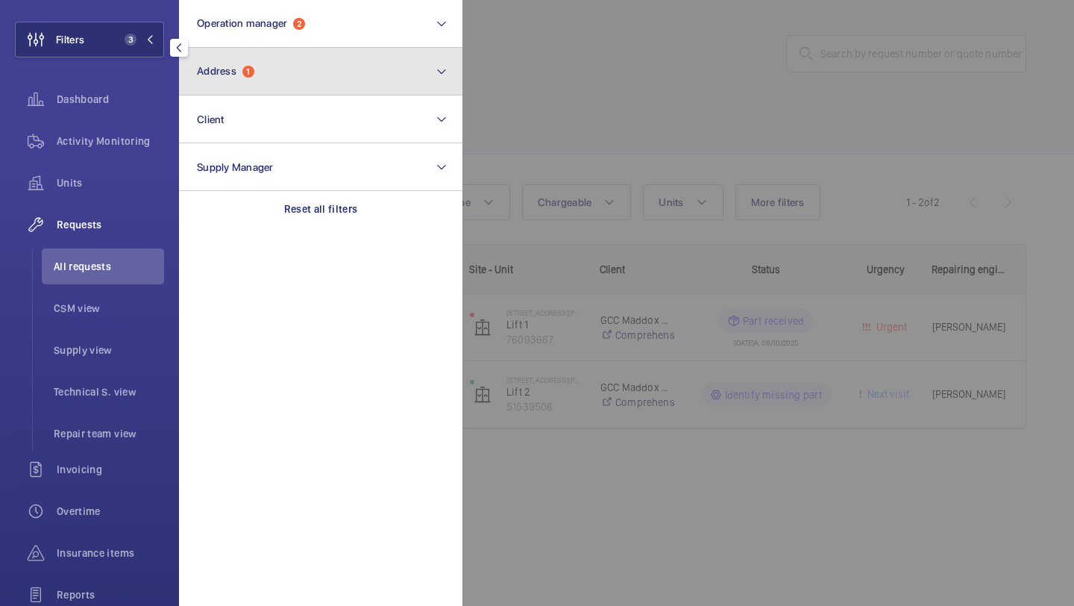
click at [246, 49] on button "Address 1" at bounding box center [321, 72] width 284 height 48
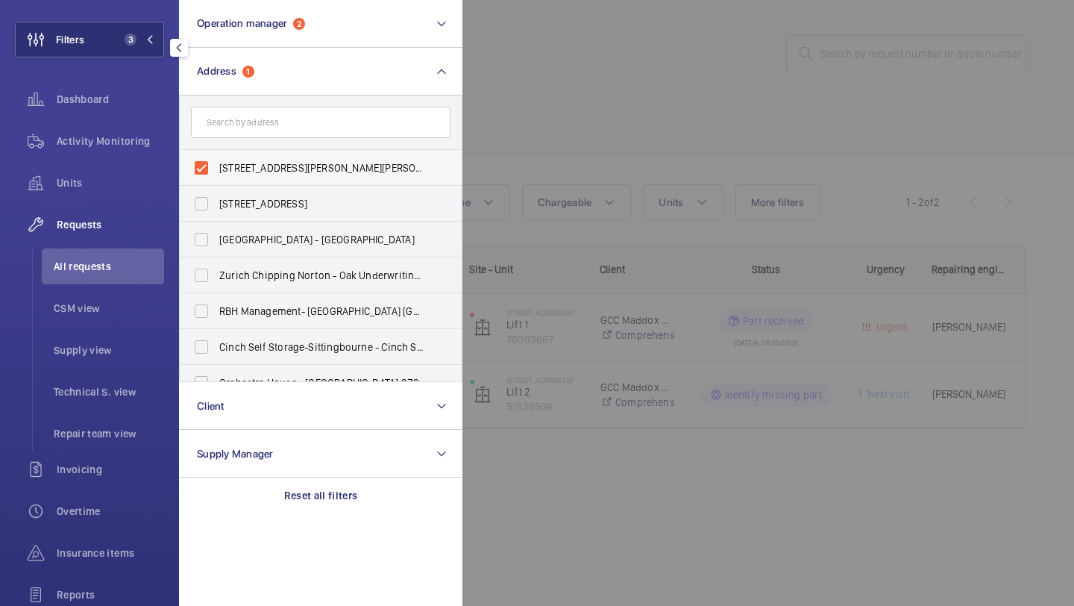
click at [243, 167] on span "25 Maddox Street - Maddox Street, LONDON W1S 2QN" at bounding box center [321, 167] width 205 height 15
click at [216, 167] on input "25 Maddox Street - Maddox Street, LONDON W1S 2QN" at bounding box center [202, 168] width 30 height 30
checkbox input "false"
click at [243, 123] on input "text" at bounding box center [321, 122] width 260 height 31
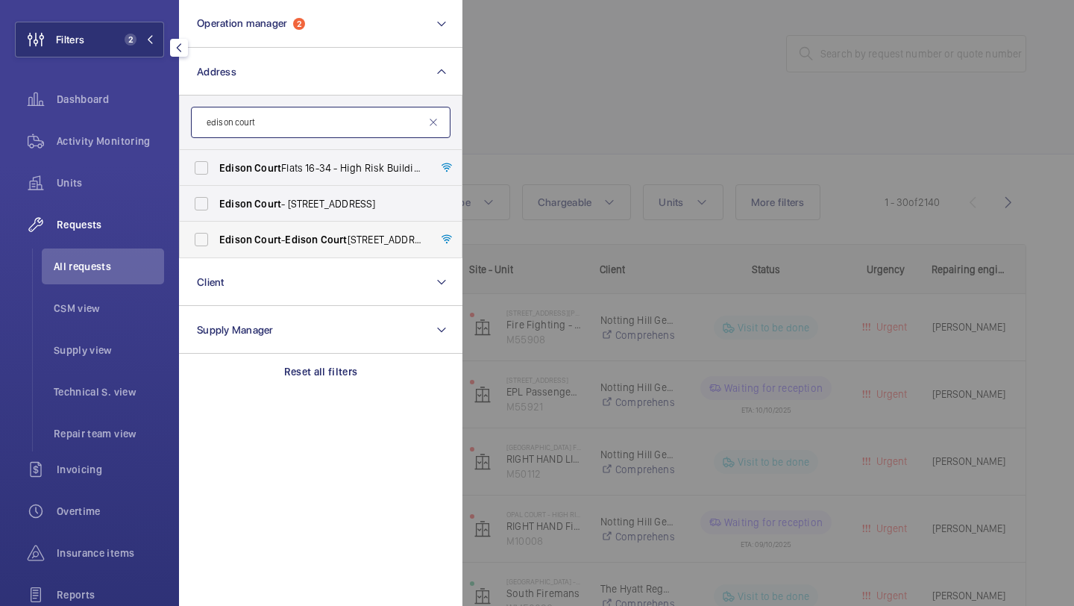
type input "edison court"
click at [284, 255] on label "Edison Court - Edison Court , LONDON W3 7HJ" at bounding box center [310, 240] width 260 height 36
click at [216, 254] on input "Edison Court - Edison Court , LONDON W3 7HJ" at bounding box center [202, 240] width 30 height 30
checkbox input "true"
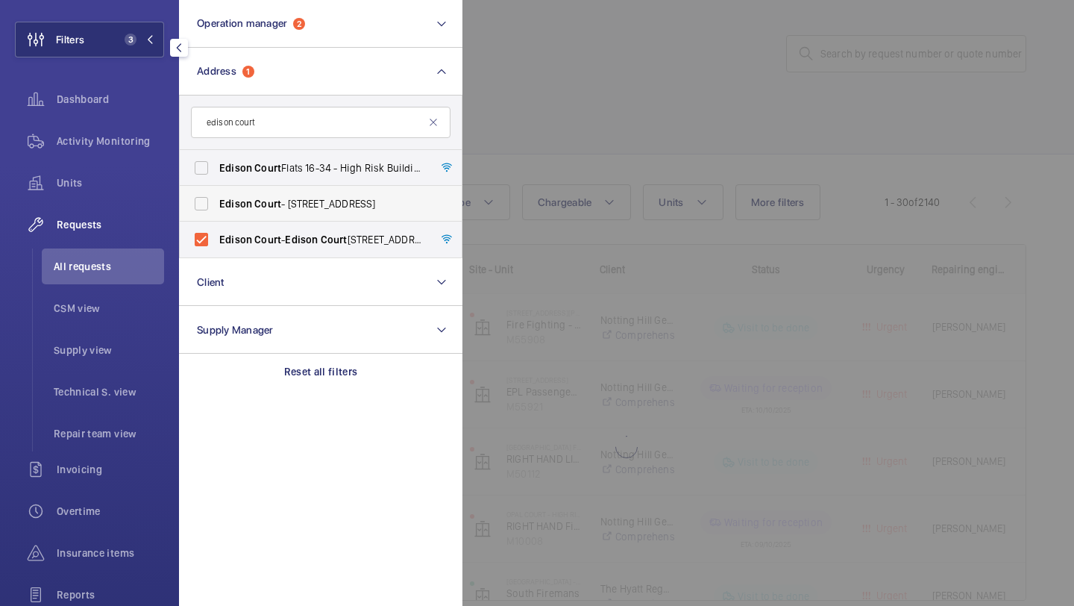
click at [284, 212] on label "Edison Court - 420 London Rd, CROYDON CR0 2NS" at bounding box center [310, 204] width 260 height 36
click at [216, 212] on input "Edison Court - 420 London Rd, CROYDON CR0 2NS" at bounding box center [202, 204] width 30 height 30
checkbox input "true"
click at [284, 170] on span "Edison Court Flats 16-34 - High Risk Building - Edison Court Flats 16-34, LONDO…" at bounding box center [321, 167] width 205 height 15
click at [216, 170] on input "Edison Court Flats 16-34 - High Risk Building - Edison Court Flats 16-34, LONDO…" at bounding box center [202, 168] width 30 height 30
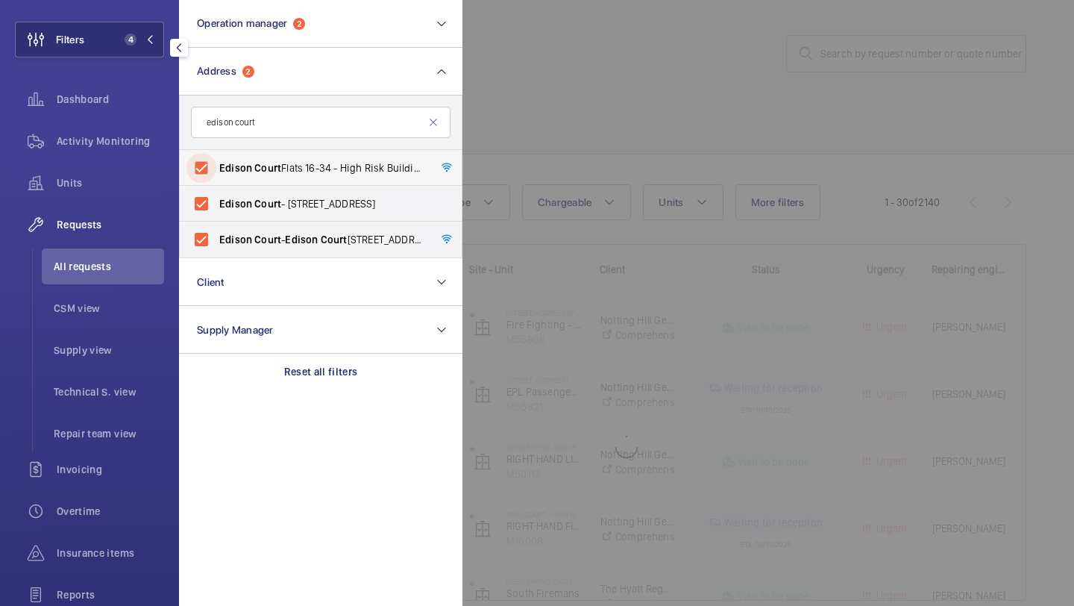
checkbox input "true"
click at [653, 100] on div at bounding box center [1000, 303] width 1074 height 606
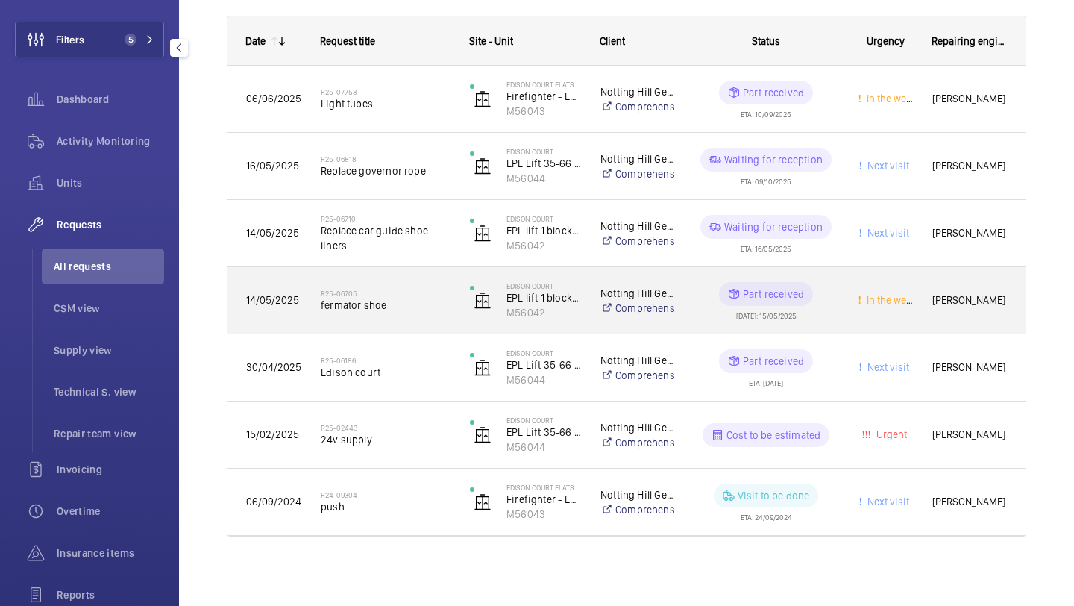
scroll to position [231, 0]
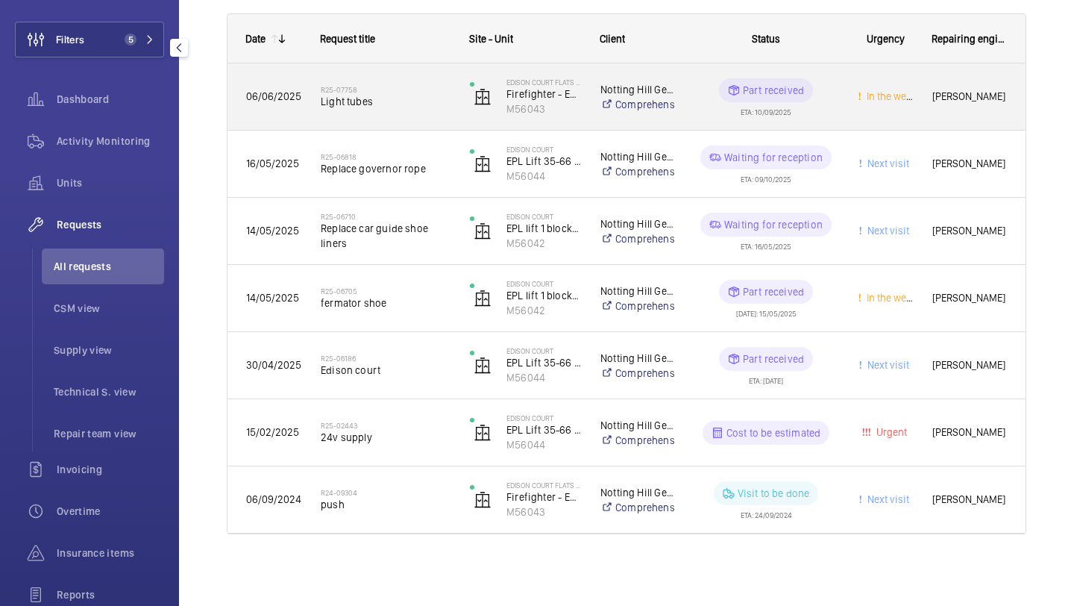
click at [392, 122] on div "R25-07758 Light tubes" at bounding box center [377, 96] width 148 height 67
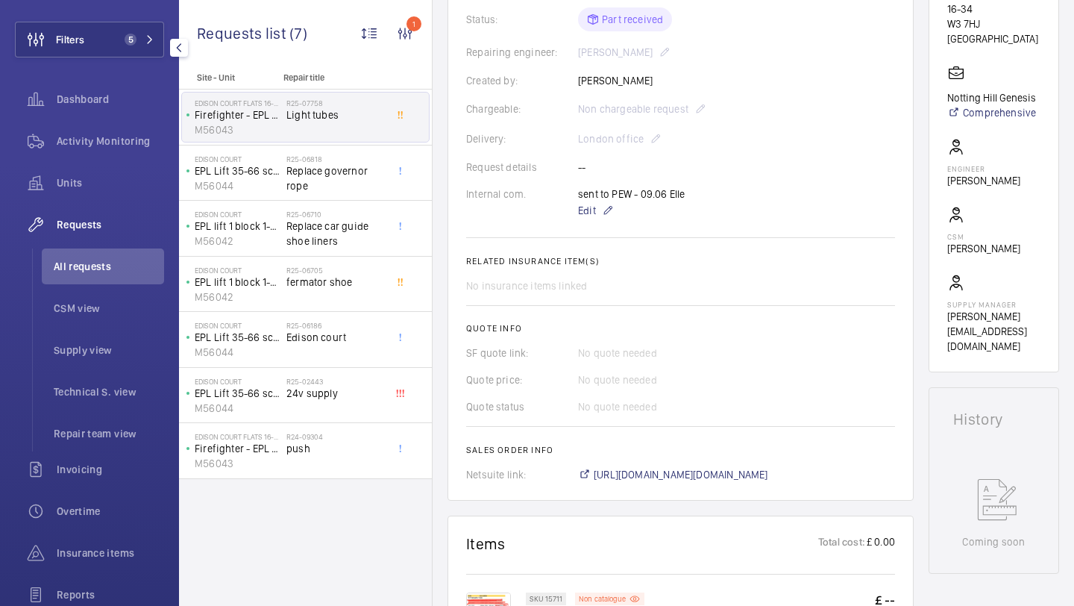
scroll to position [550, 0]
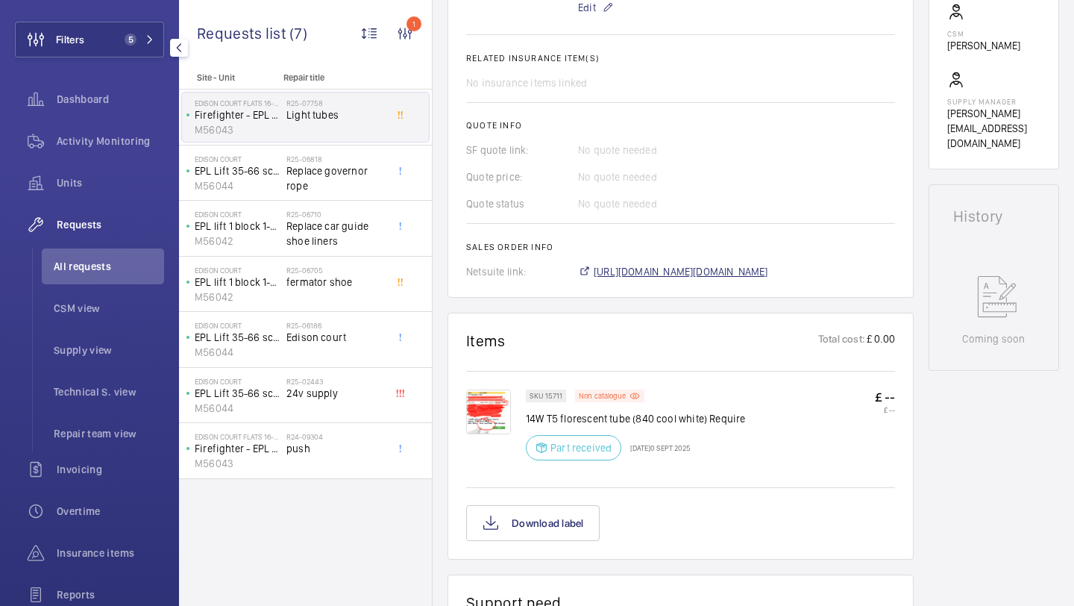
click at [672, 271] on span "https://6461500.app.netsuite.com/app/accounting/transactions/salesord.nl?id=299…" at bounding box center [681, 271] width 175 height 15
click at [333, 345] on div "R25-06186 Edison court" at bounding box center [336, 342] width 98 height 43
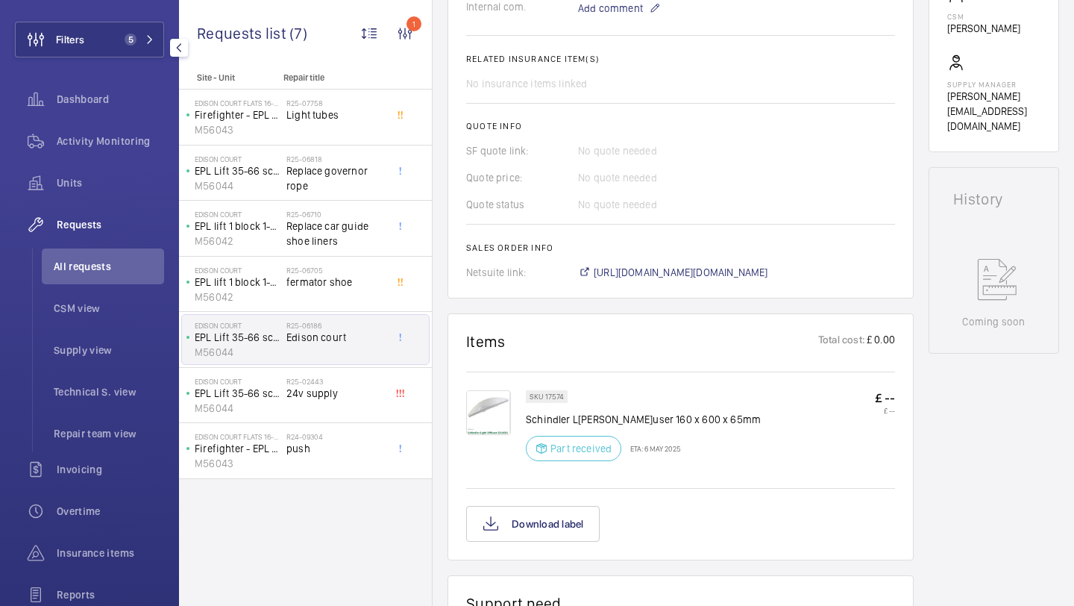
click at [322, 481] on div "Site - Unit Repair title Edison Court Flats 16-34 - High Risk Building Firefigh…" at bounding box center [305, 339] width 253 height 534
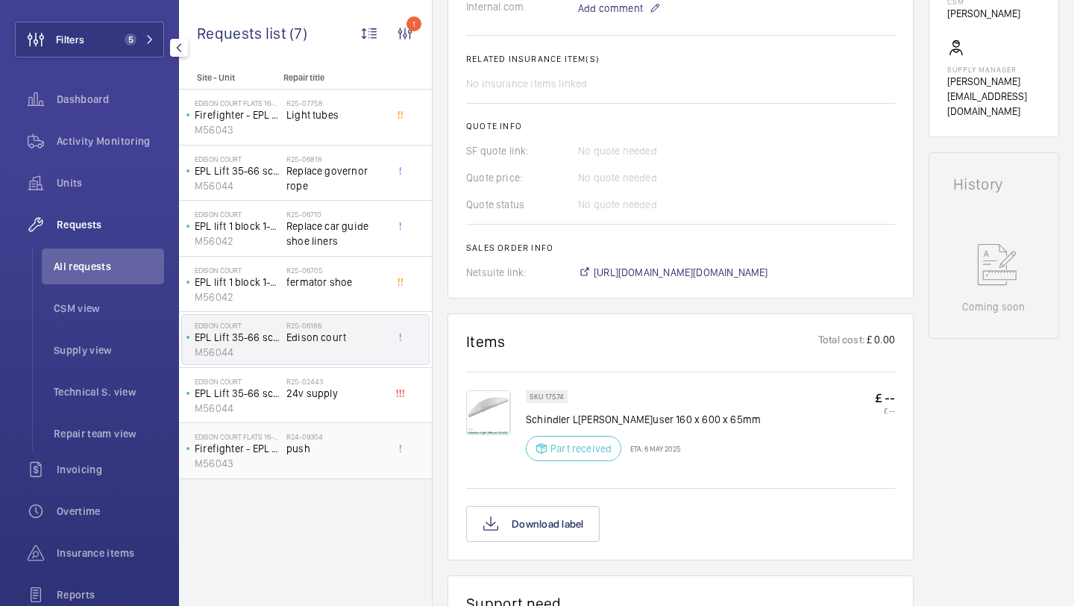
click at [337, 431] on div "R24-09304 push" at bounding box center [339, 450] width 104 height 49
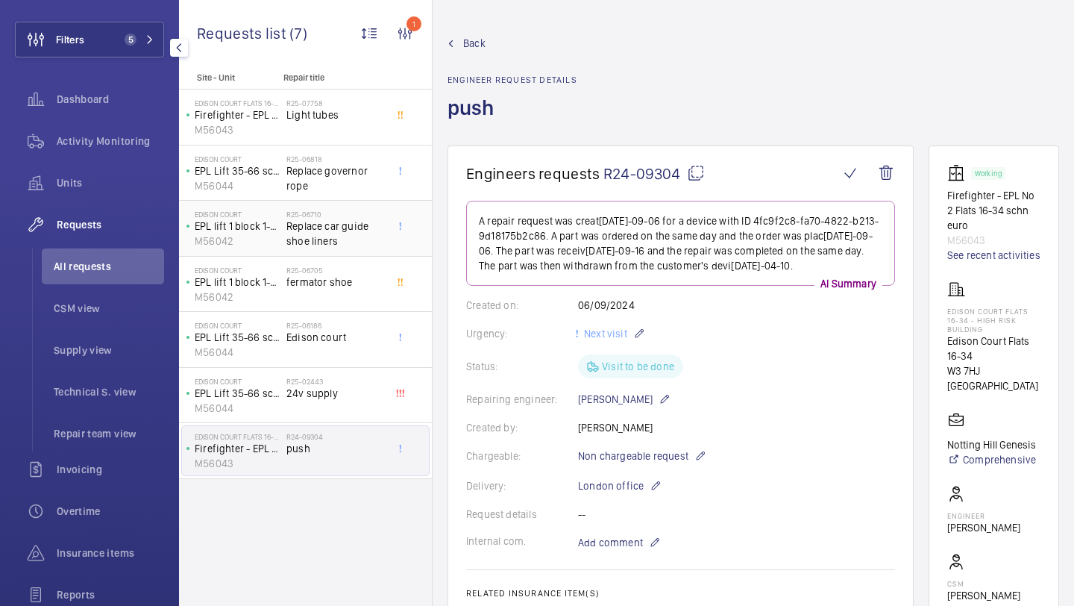
click at [320, 231] on span "Replace car guide shoe liners" at bounding box center [336, 234] width 98 height 30
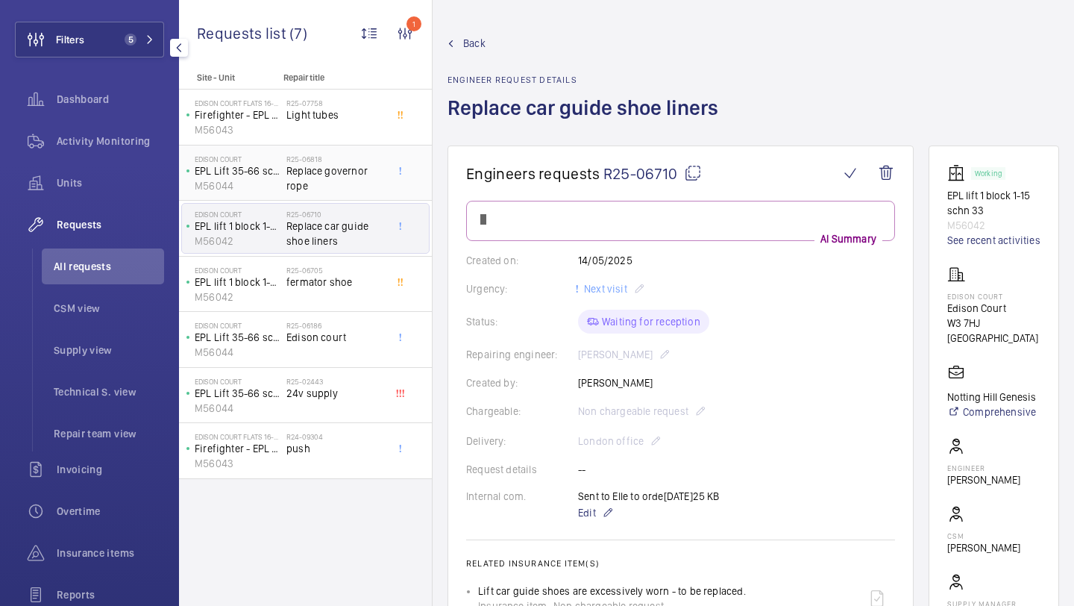
click at [335, 174] on span "Replace governor rope" at bounding box center [336, 178] width 98 height 30
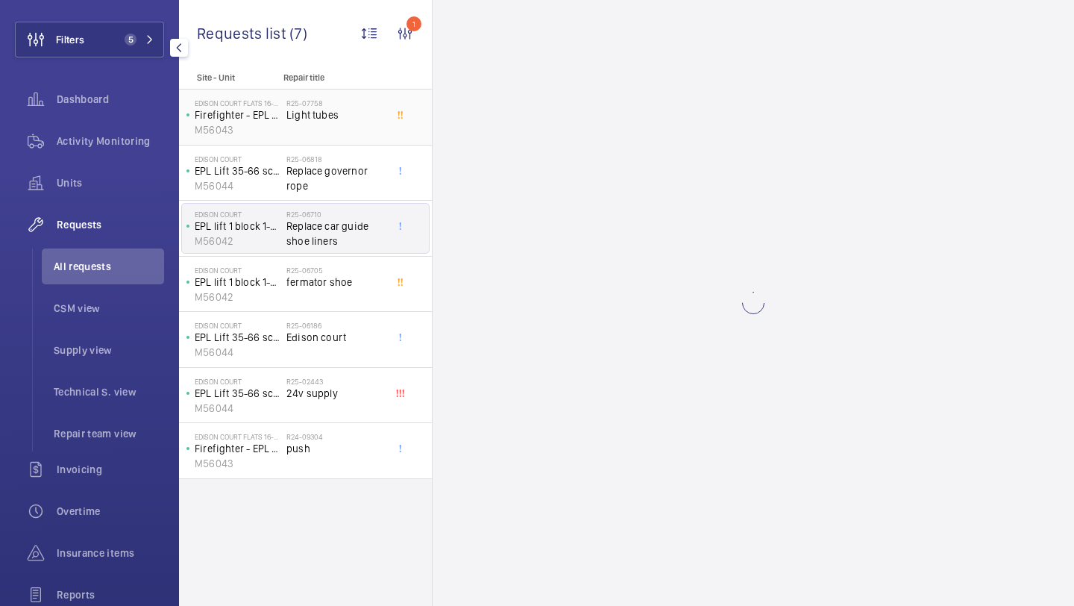
click at [331, 122] on div "R25-07758 Light tubes" at bounding box center [336, 119] width 98 height 43
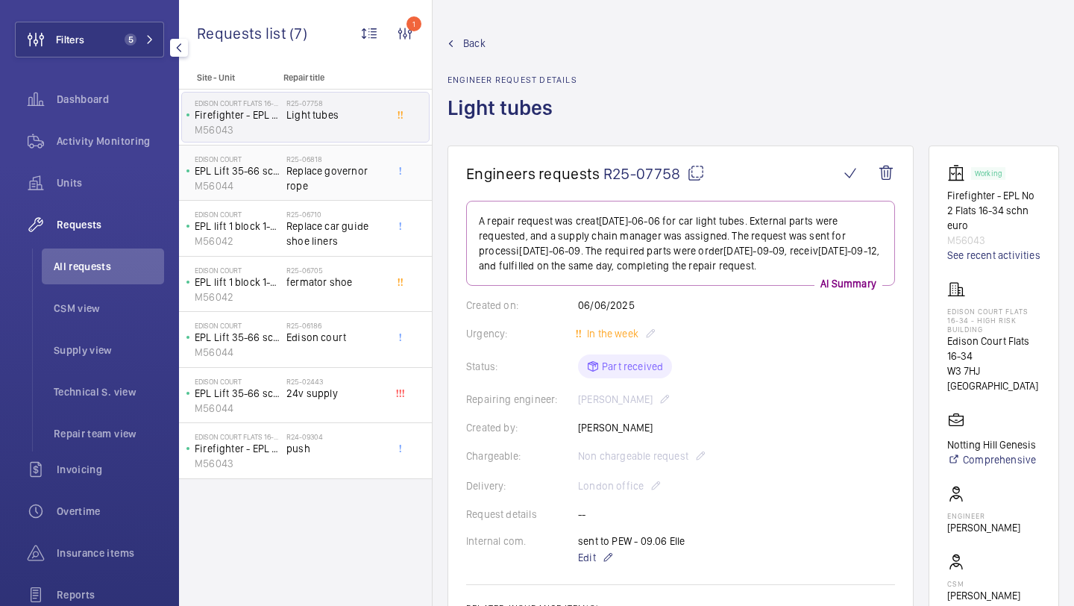
click at [330, 178] on span "Replace governor rope" at bounding box center [336, 178] width 98 height 30
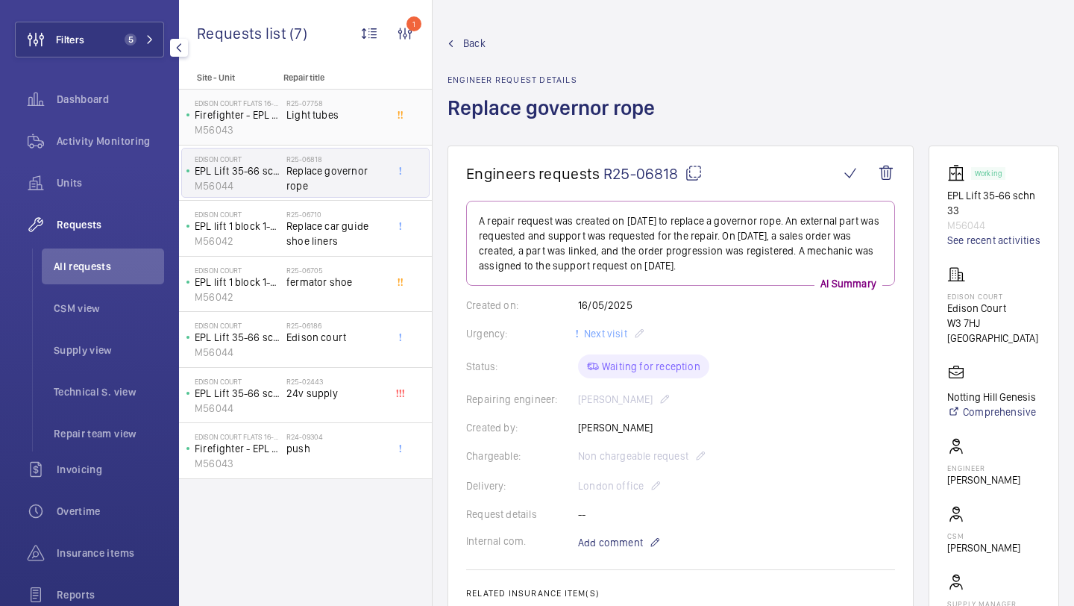
click at [331, 134] on div "R25-07758 Light tubes" at bounding box center [336, 119] width 98 height 43
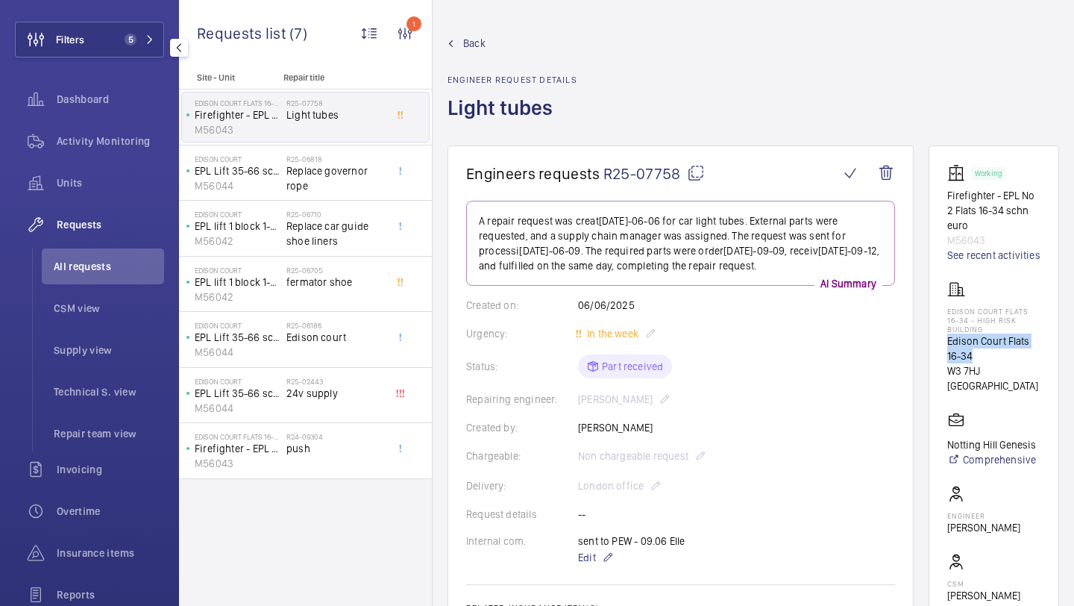
drag, startPoint x: 980, startPoint y: 372, endPoint x: 951, endPoint y: 362, distance: 30.0
click at [951, 362] on p "Edison Court Flats 16-34" at bounding box center [994, 349] width 93 height 30
copy p "Edison Court Flats 16-34"
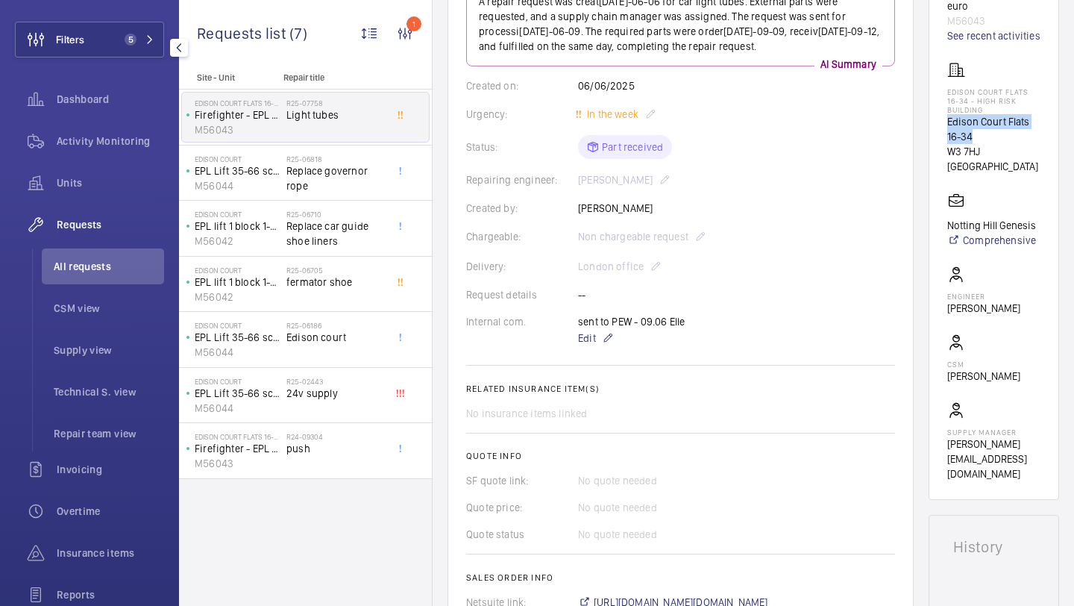
scroll to position [589, 0]
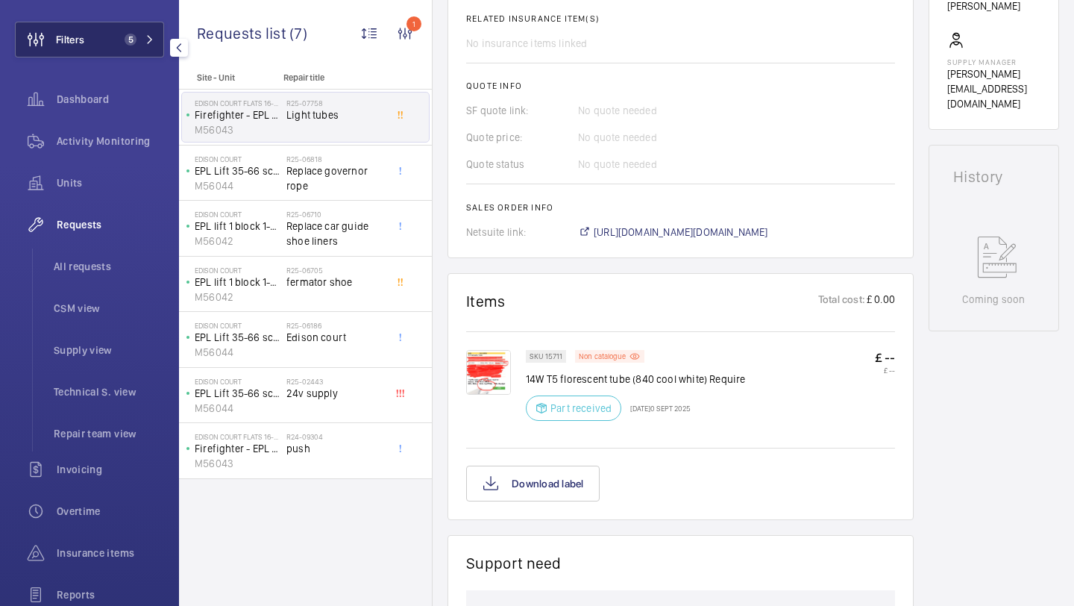
click at [137, 56] on button "Filters 5" at bounding box center [89, 40] width 149 height 36
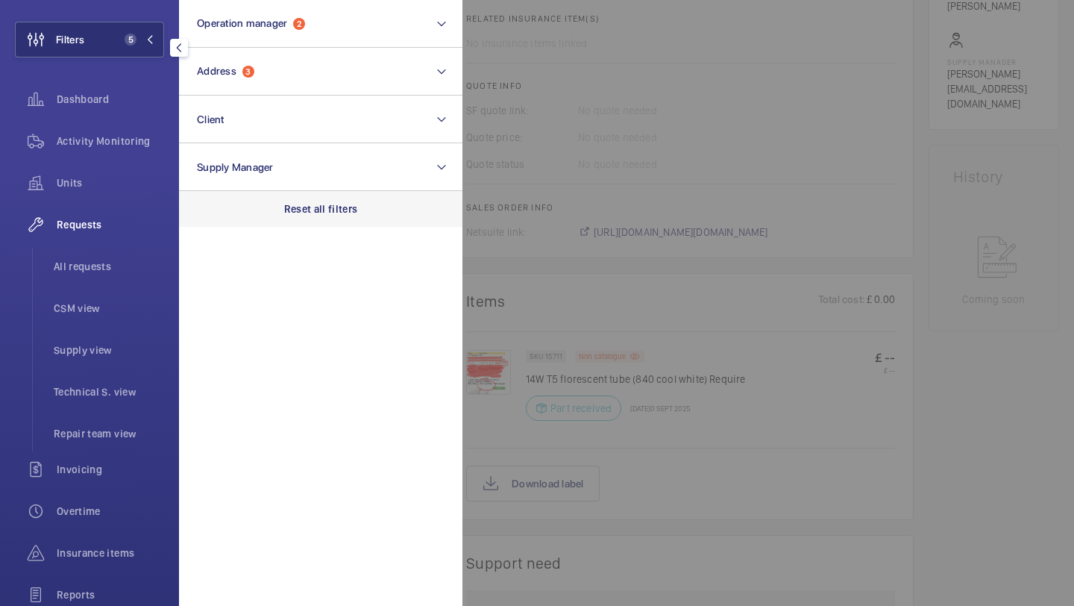
click at [313, 213] on p "Reset all filters" at bounding box center [321, 208] width 74 height 15
click at [111, 254] on li "All requests" at bounding box center [103, 266] width 122 height 36
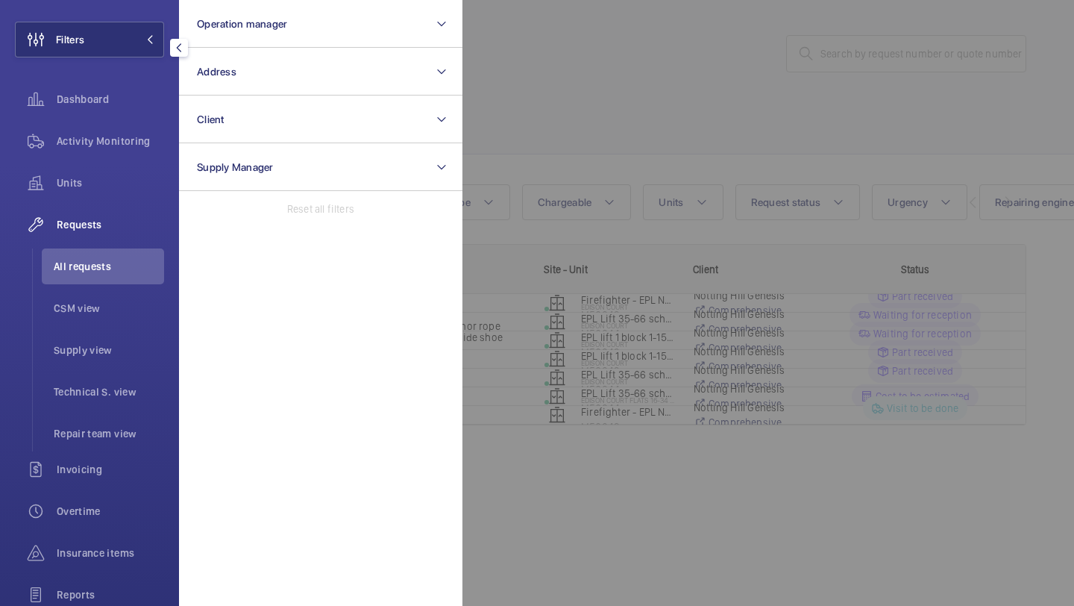
click at [727, 113] on div at bounding box center [1000, 303] width 1074 height 606
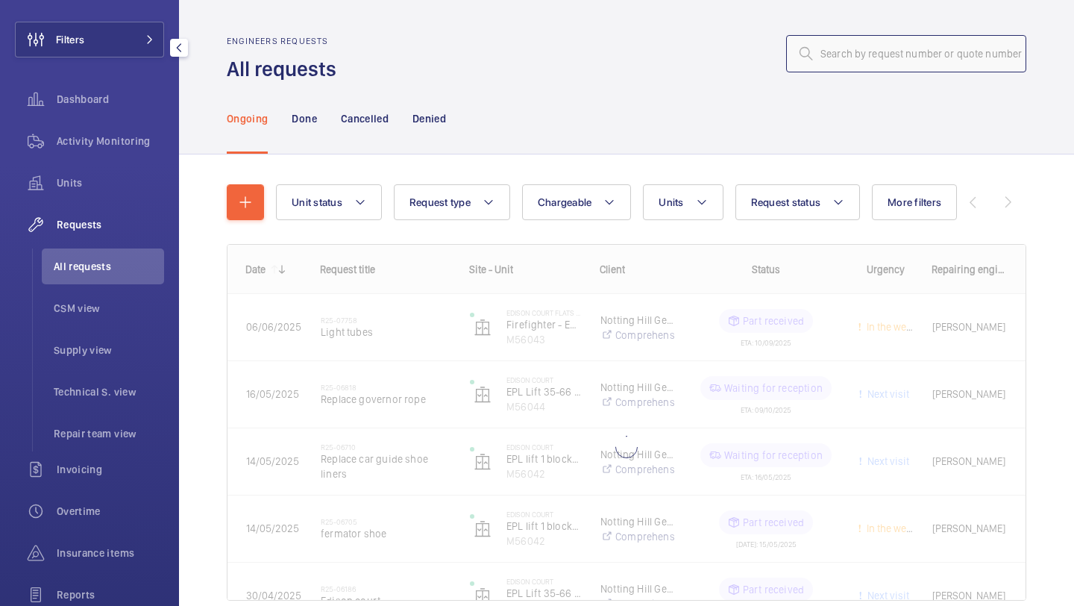
click at [847, 64] on input "text" at bounding box center [906, 53] width 240 height 37
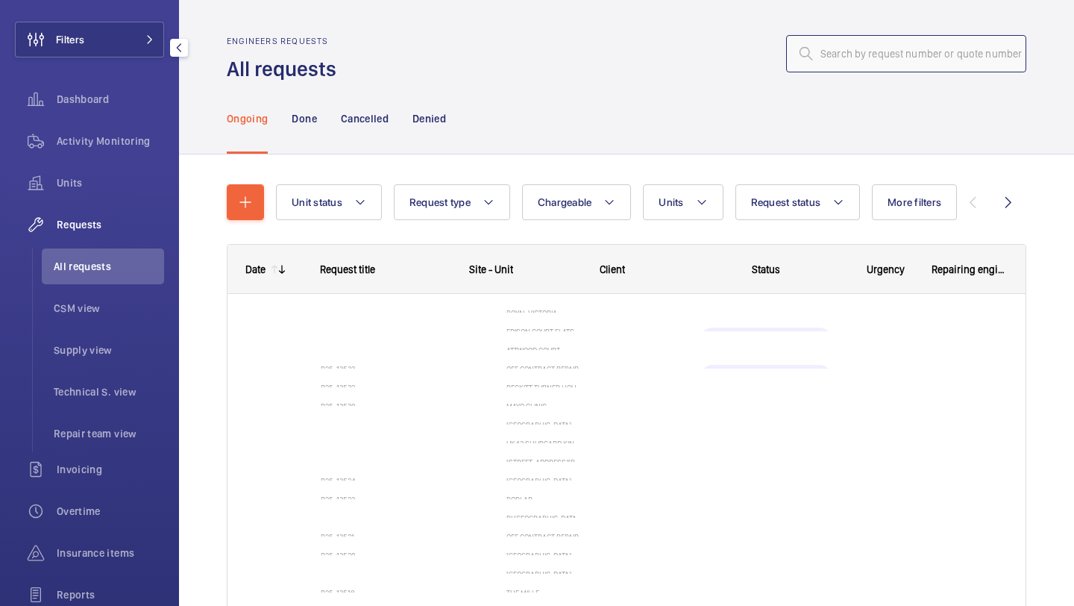
paste input "R25-07405"
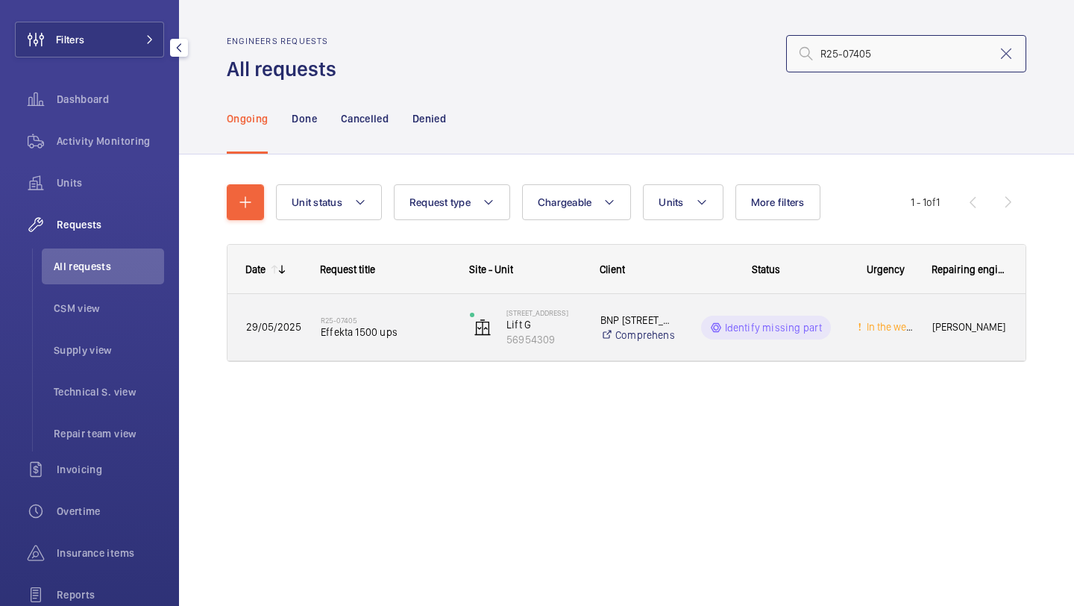
type input "R25-07405"
click at [404, 325] on span "Effekta 1500 ups" at bounding box center [386, 332] width 130 height 15
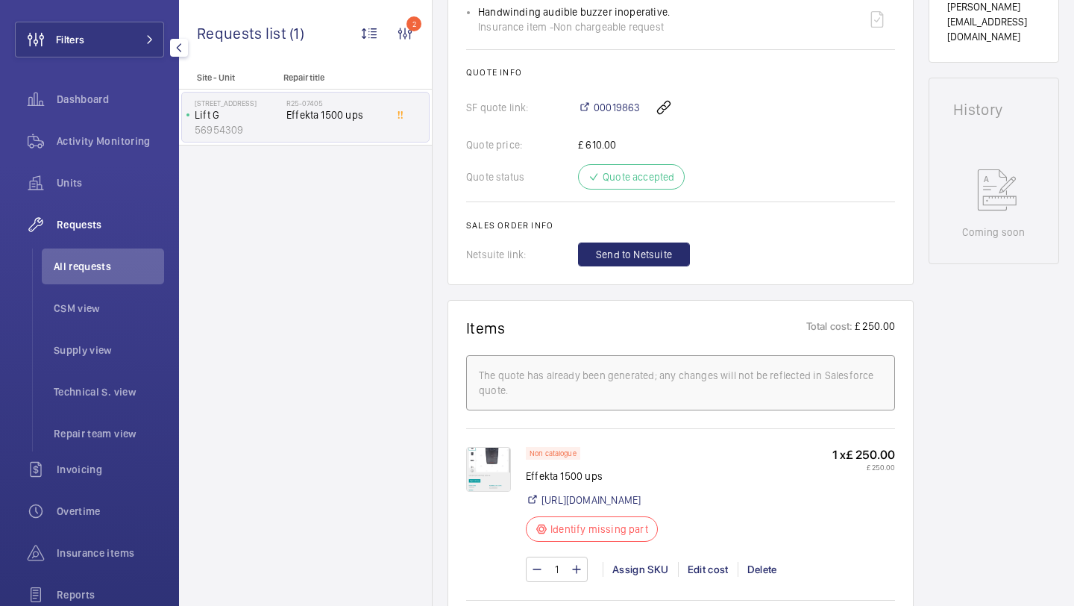
scroll to position [702, 0]
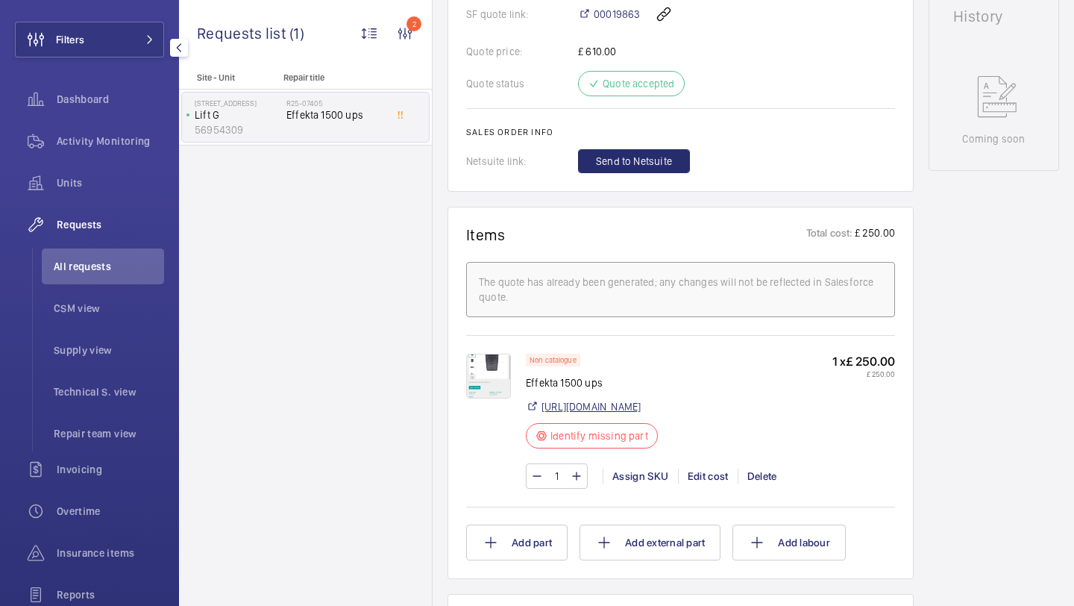
click at [626, 406] on link "https://uk.witturshop.com/product/ups-effekta-office-1500-va" at bounding box center [591, 406] width 99 height 15
click at [639, 478] on div "Assign SKU" at bounding box center [640, 476] width 75 height 15
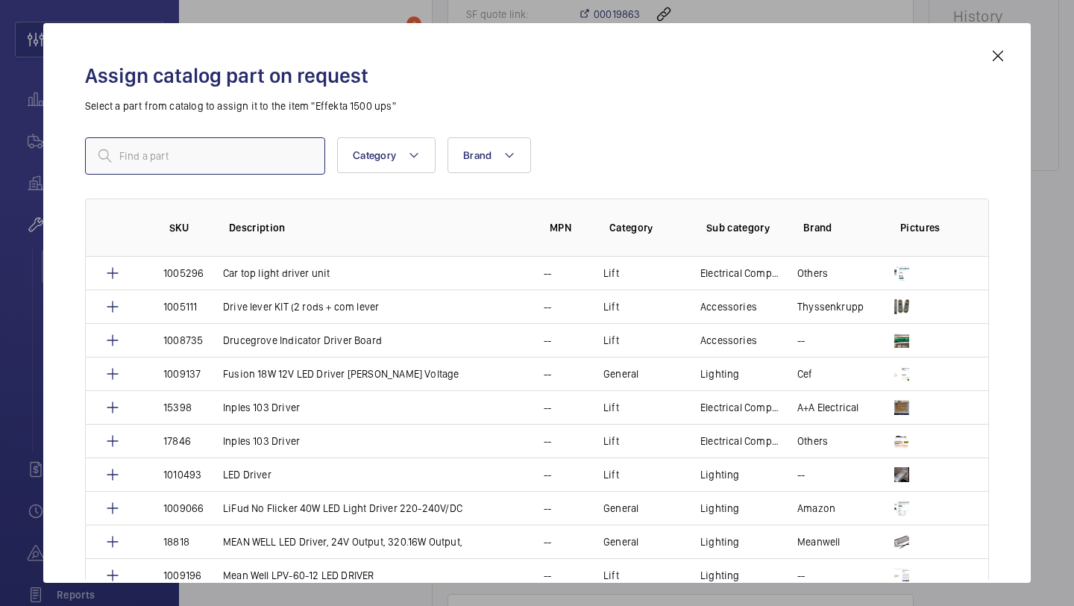
click at [225, 151] on input "text" at bounding box center [205, 155] width 240 height 37
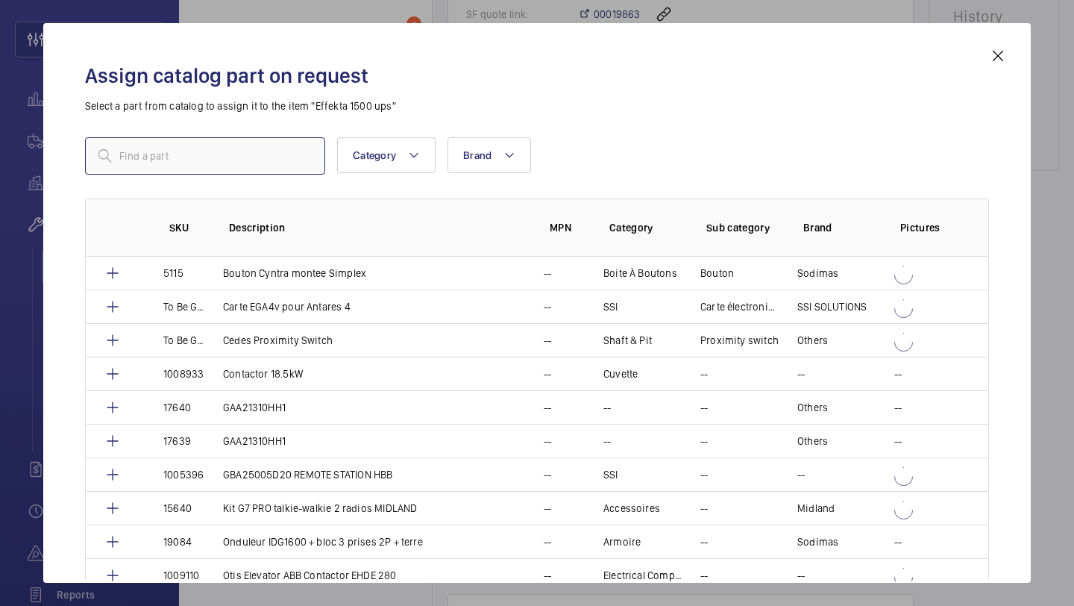
paste input "UPS EFFEKTA OFFICE 1500 VA"
type input "UPS EFFEKTA OFFICE 1500 VA"
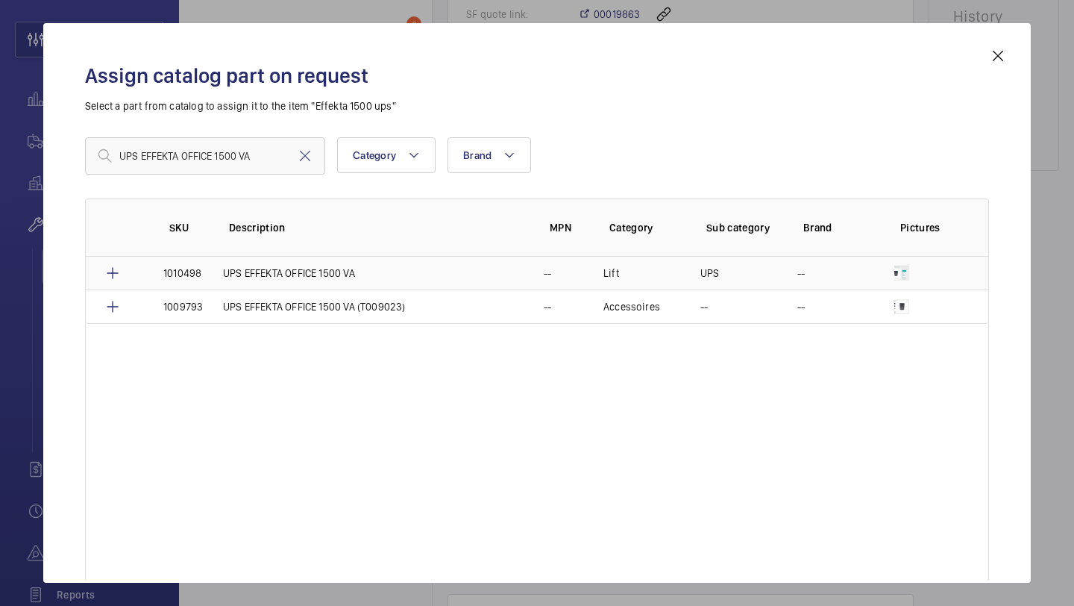
click at [316, 263] on td "UPS EFFEKTA OFFICE 1500 VA" at bounding box center [365, 273] width 321 height 33
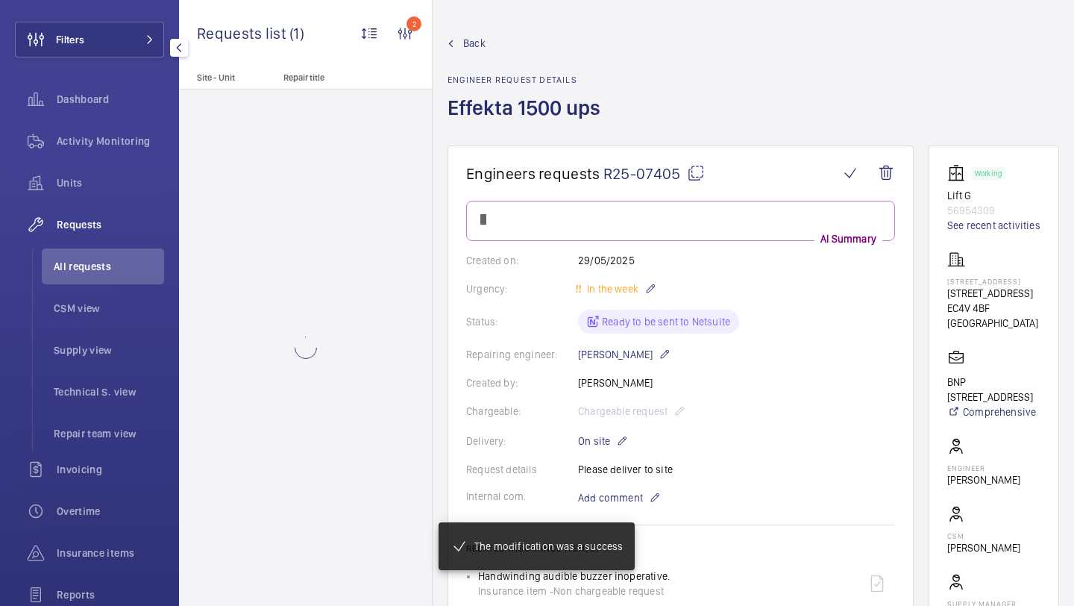
click at [660, 522] on mat-snack-bar-container "The modification was a success" at bounding box center [537, 545] width 256 height 107
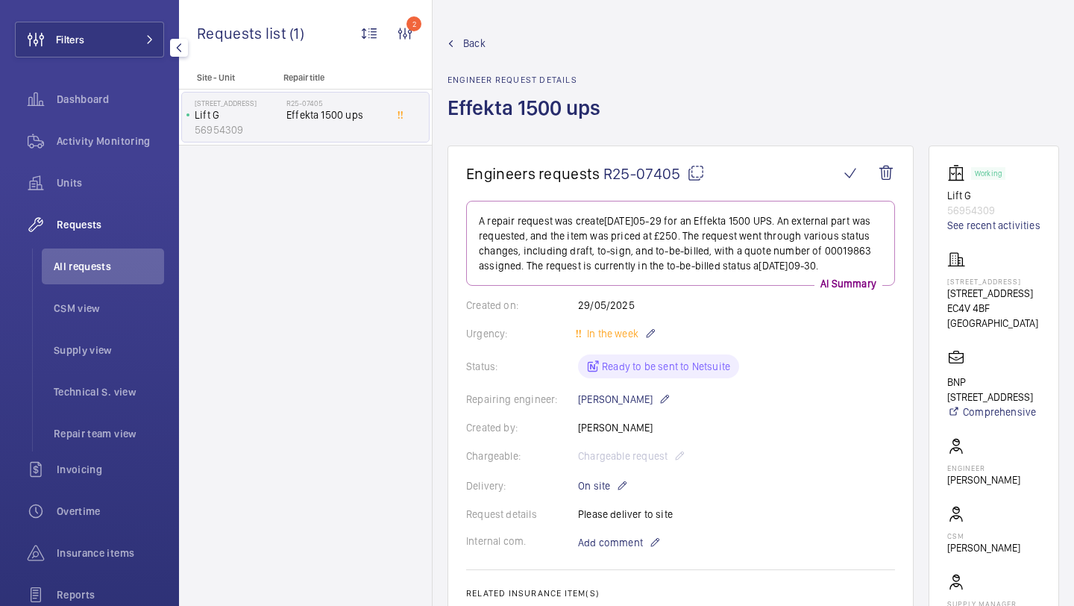
click at [648, 338] on wm-front-card-body "A repair request was created on 2025-05-29 for an Effekta 1500 UPS. An external…" at bounding box center [680, 538] width 429 height 675
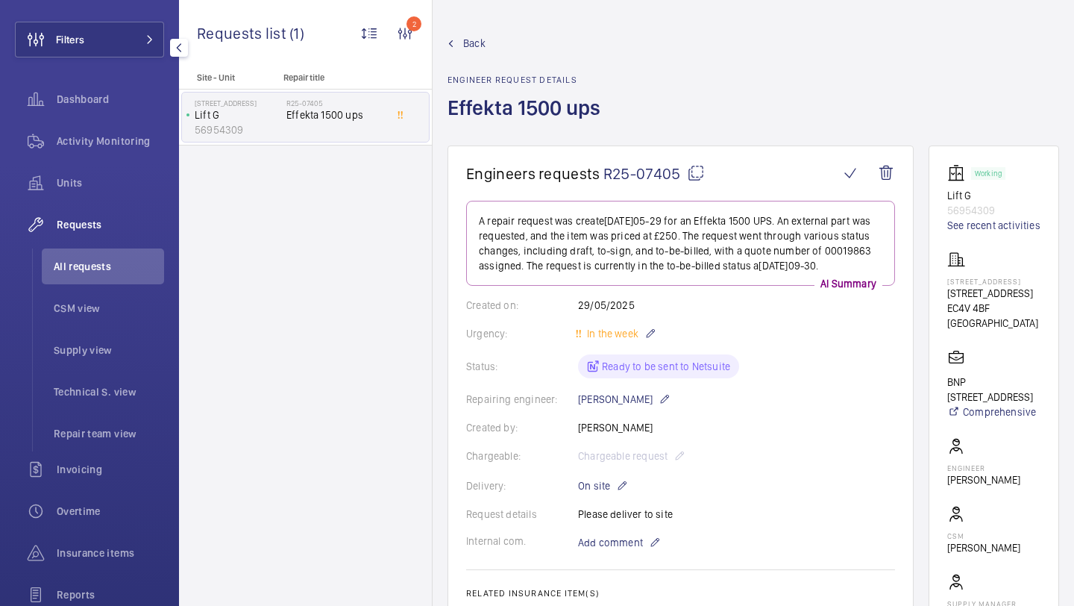
drag, startPoint x: 648, startPoint y: 338, endPoint x: 634, endPoint y: 384, distance: 47.7
click at [648, 337] on wm-front-card-body "A repair request was created on 2025-05-29 for an Effekta 1500 UPS. An external…" at bounding box center [680, 538] width 429 height 675
click at [648, 335] on wm-front-card-body "A repair request was created on 2025-05-29 for an Effekta 1500 UPS. An external…" at bounding box center [680, 538] width 429 height 675
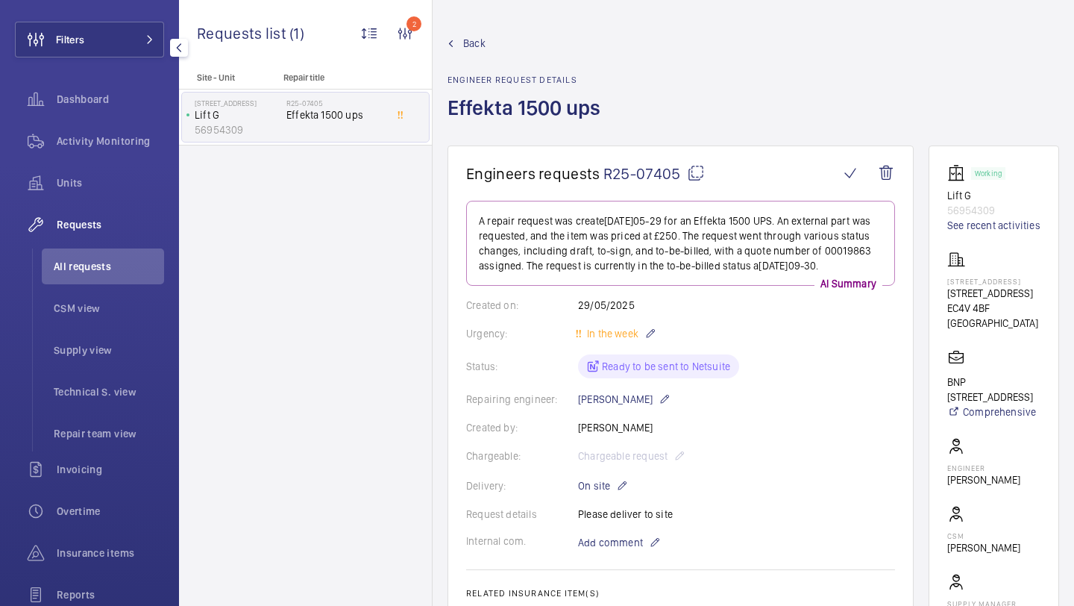
scroll to position [481, 0]
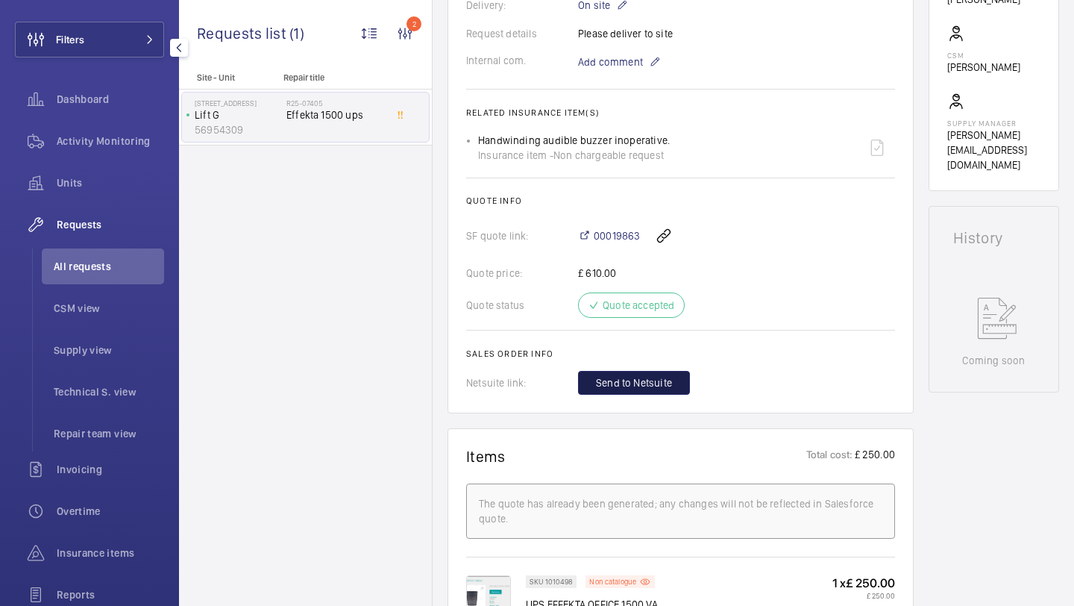
click at [631, 388] on span "Send to Netsuite" at bounding box center [634, 382] width 76 height 15
click at [631, 388] on div at bounding box center [736, 383] width 317 height 24
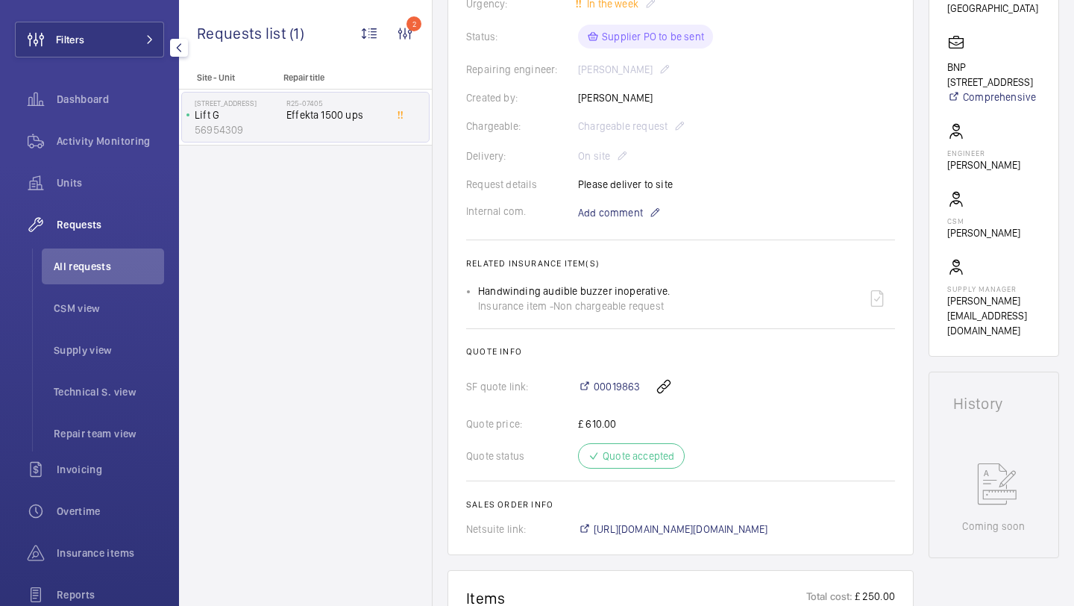
scroll to position [502, 0]
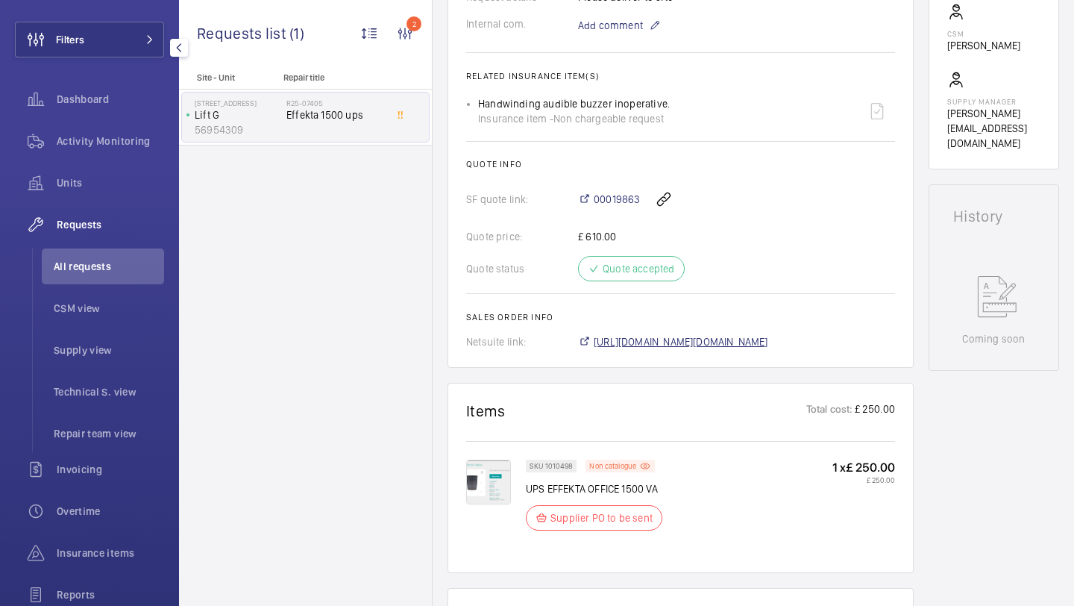
click at [769, 349] on span "https://6461500.app.netsuite.com/app/accounting/transactions/salesord.nl?id=308…" at bounding box center [681, 341] width 175 height 15
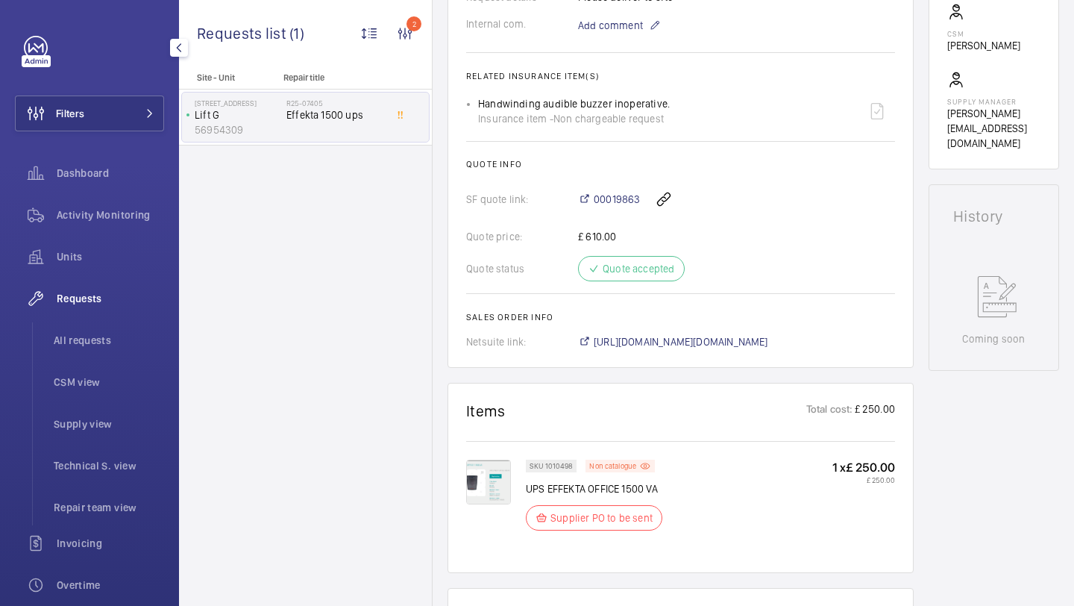
click at [118, 137] on div "Filters Dashboard Activity Monitoring Units Requests All requests CSM view Supp…" at bounding box center [89, 406] width 149 height 740
click at [126, 126] on button "Filters" at bounding box center [89, 114] width 149 height 36
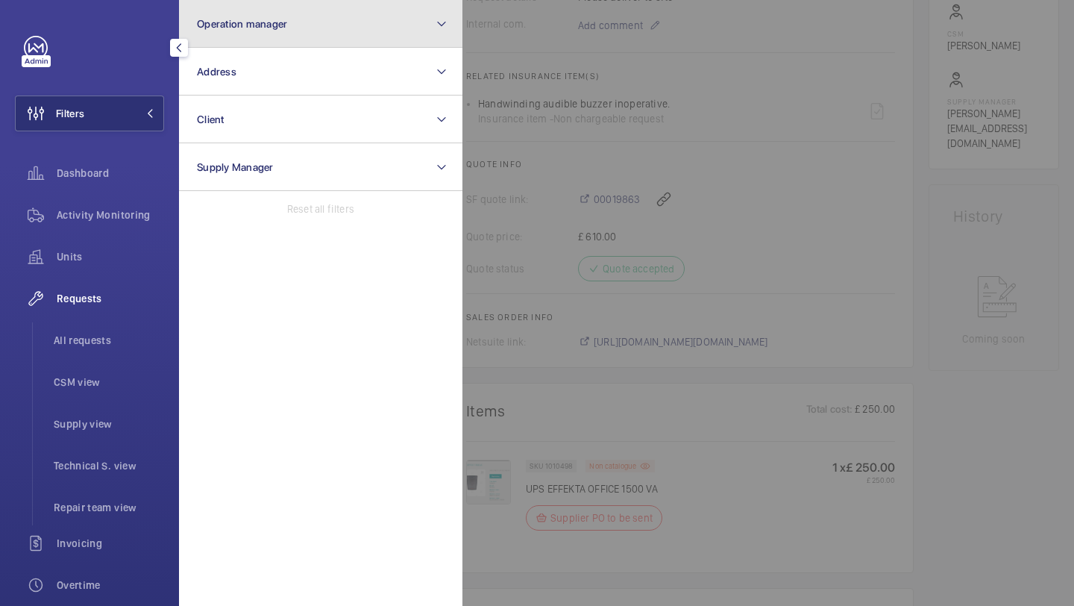
click at [243, 37] on button "Operation manager" at bounding box center [321, 24] width 284 height 48
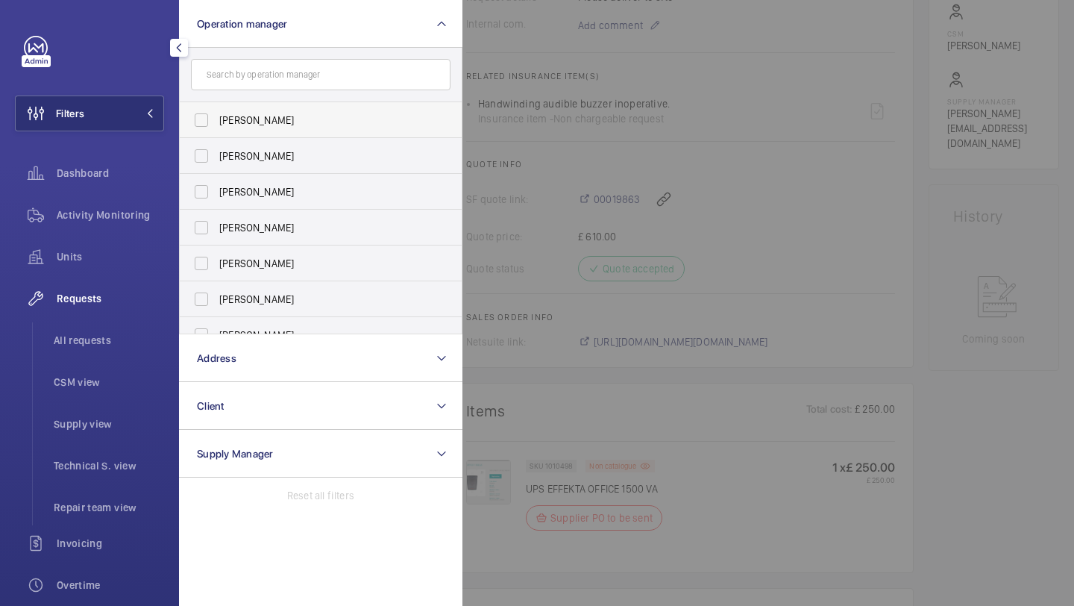
click at [229, 122] on span "Abby Archer" at bounding box center [321, 120] width 205 height 15
click at [216, 122] on input "Abby Archer" at bounding box center [202, 120] width 30 height 30
checkbox input "true"
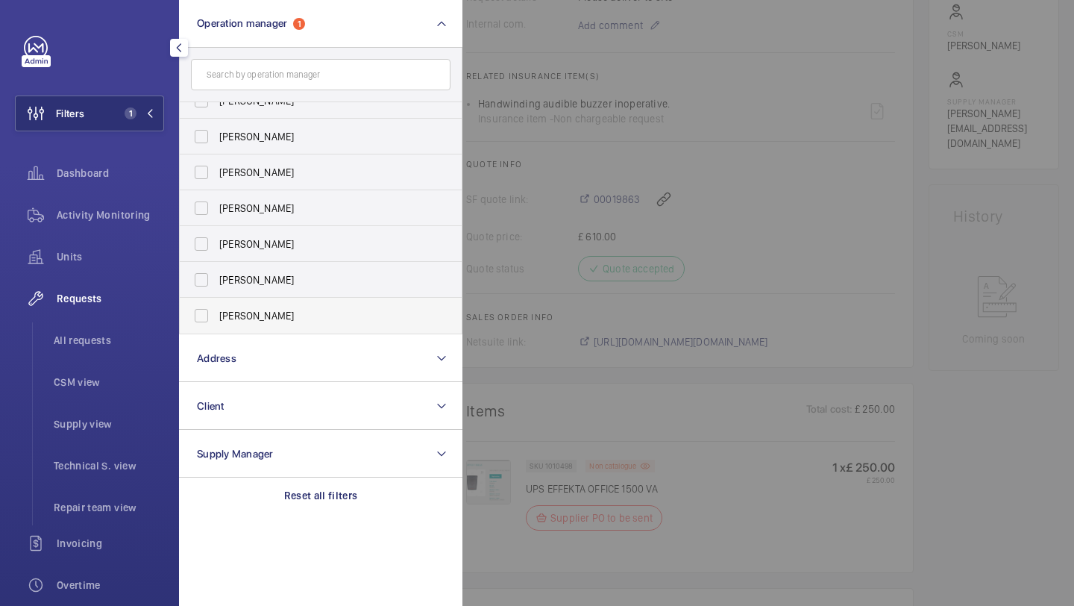
click at [239, 305] on label "Alex Waterman" at bounding box center [310, 316] width 260 height 36
click at [216, 305] on input "Alex Waterman" at bounding box center [202, 316] width 30 height 30
checkbox input "true"
click at [131, 319] on div "Requests All requests CSM view Supply view Technical S. view Repair team view" at bounding box center [89, 403] width 149 height 245
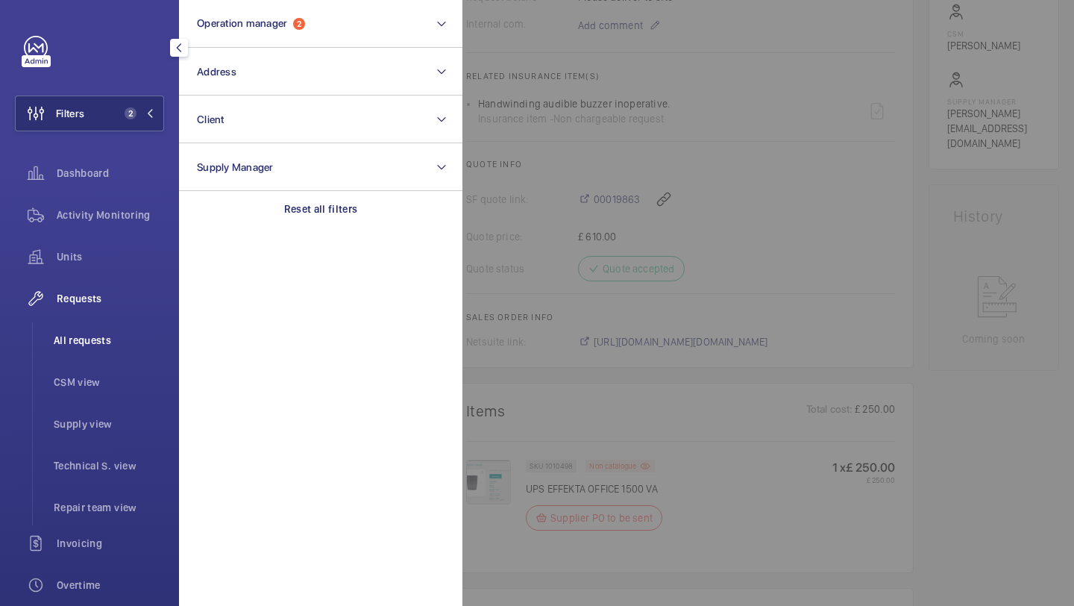
click at [128, 328] on li "All requests" at bounding box center [103, 340] width 122 height 36
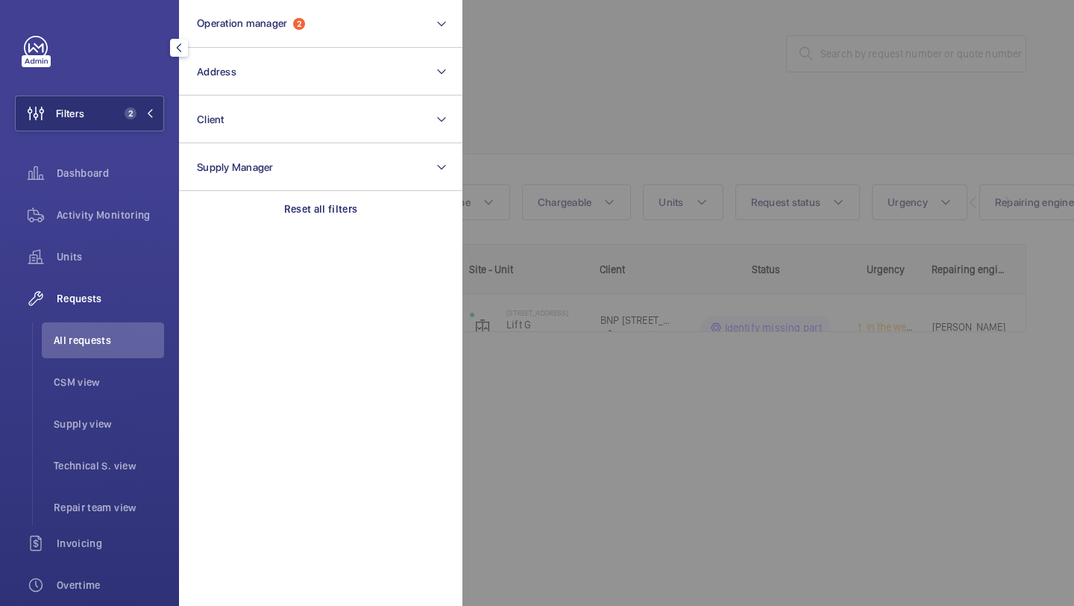
click at [635, 53] on div at bounding box center [1000, 303] width 1074 height 606
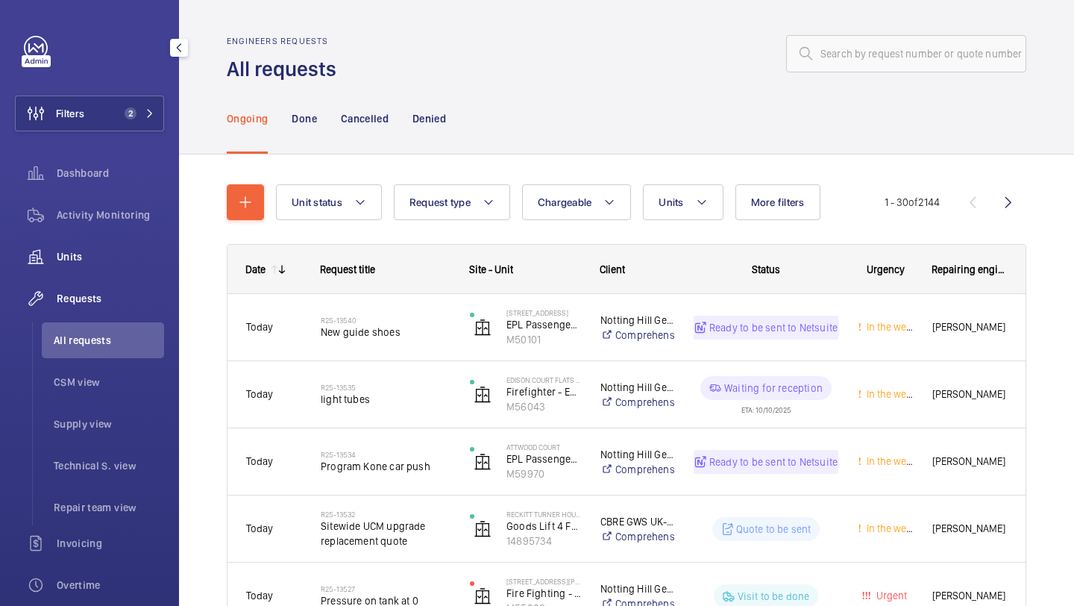
click at [137, 251] on span "Units" at bounding box center [110, 256] width 107 height 15
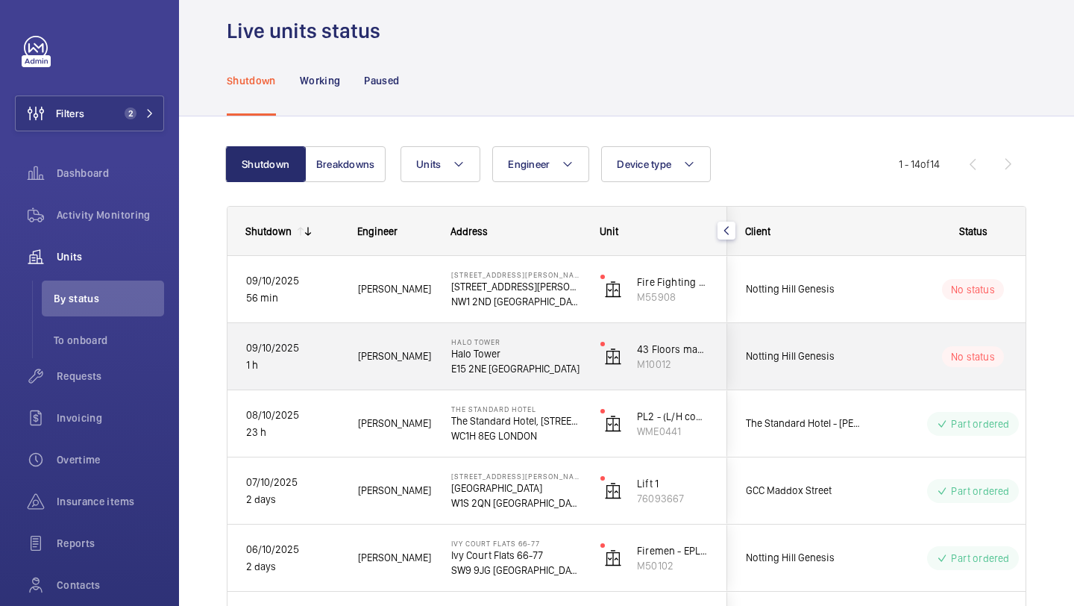
scroll to position [0, 389]
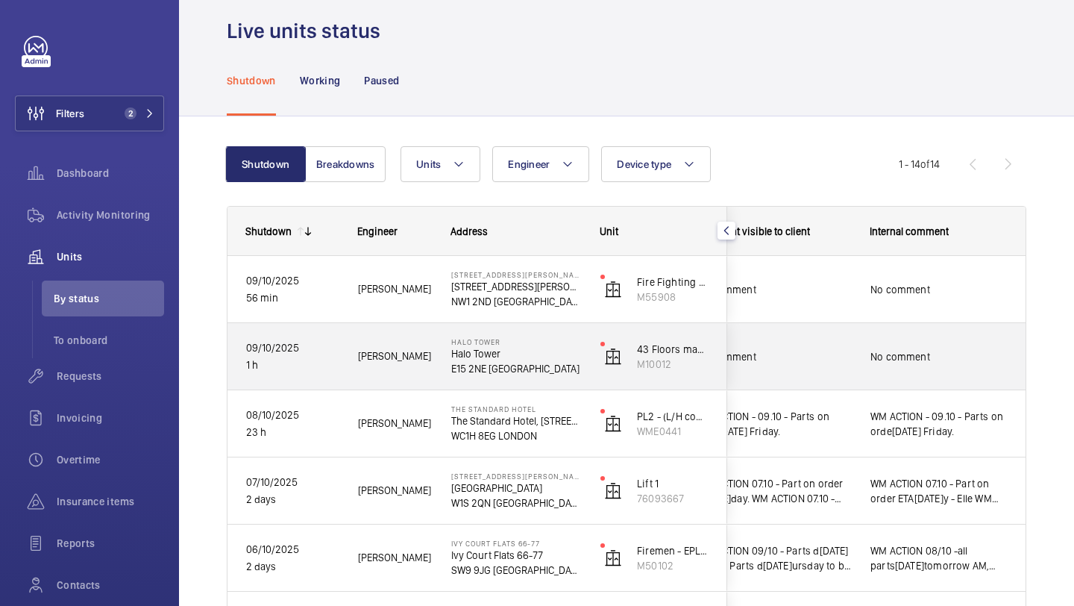
click at [822, 370] on div "No comment" at bounding box center [774, 357] width 154 height 34
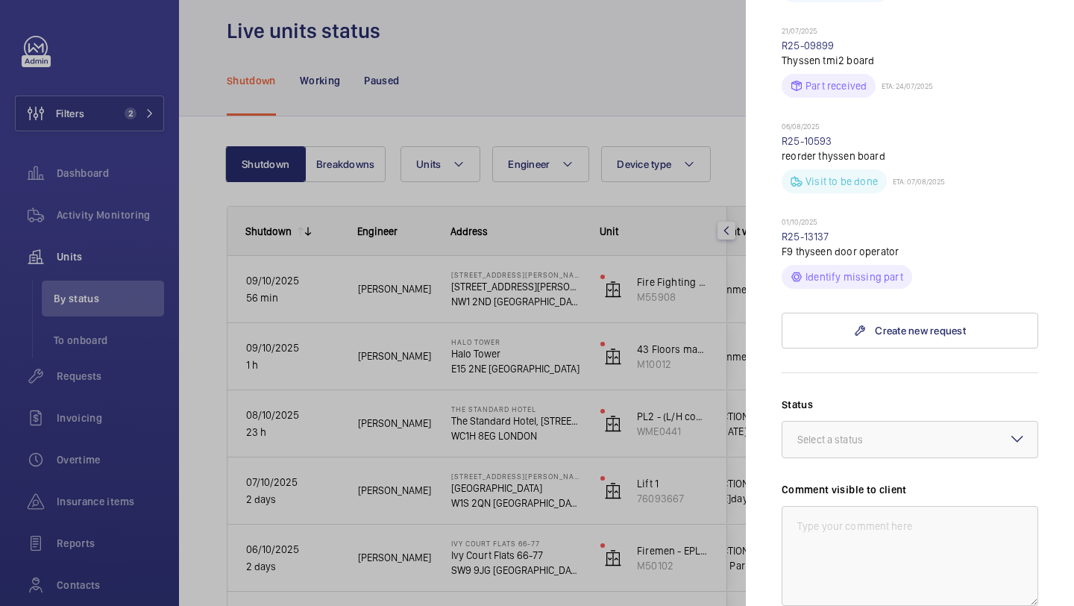
scroll to position [198, 0]
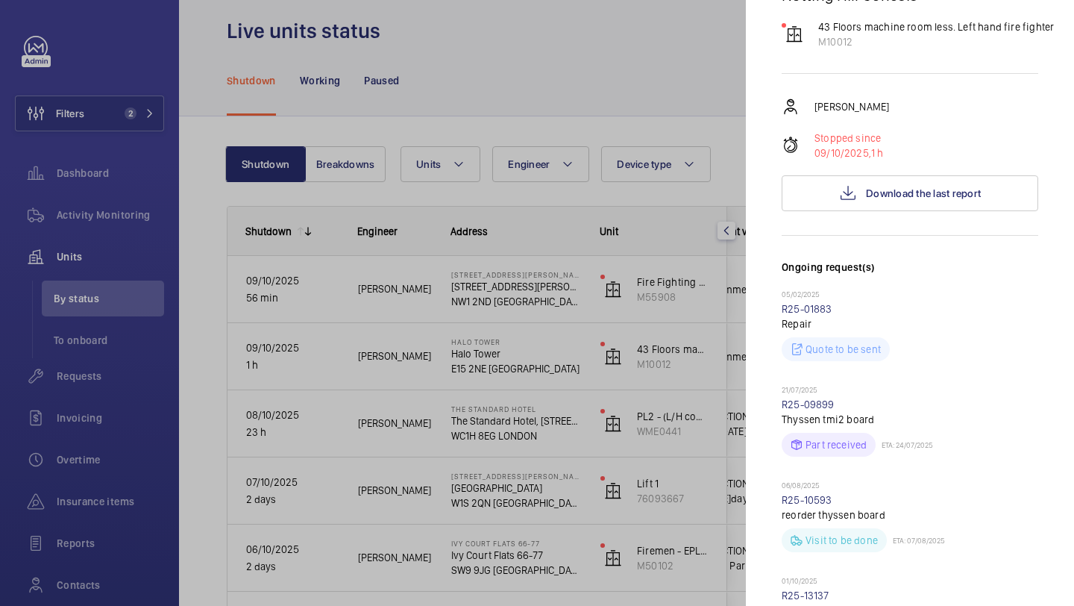
click at [875, 138] on div "Chris Cole Stopped since 09/10/2025, 1 h Download the last report" at bounding box center [910, 154] width 257 height 113
click at [874, 187] on span "Download the last report" at bounding box center [923, 193] width 115 height 12
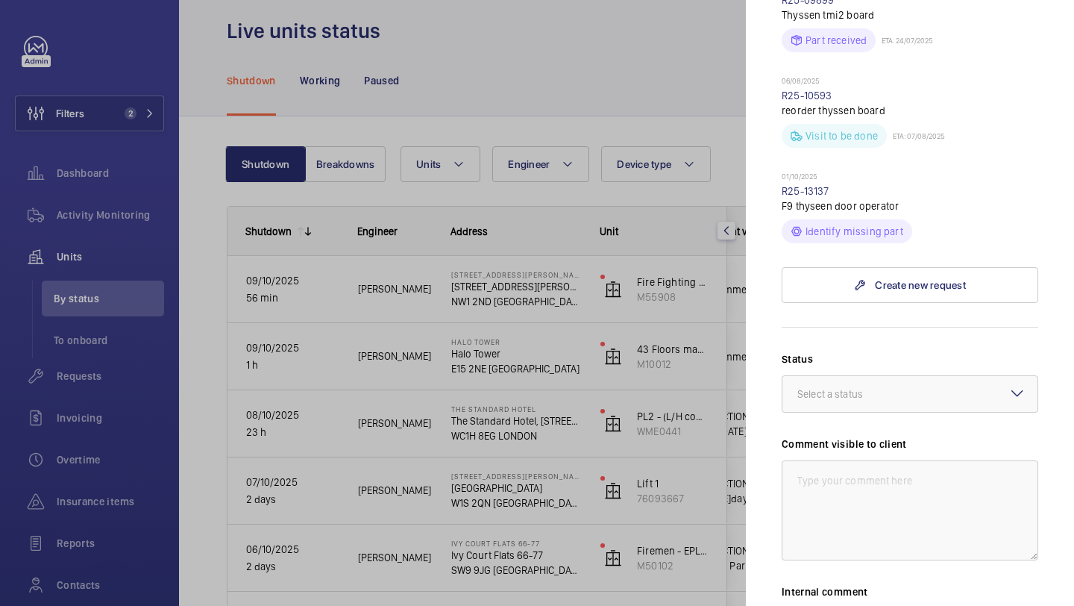
click at [834, 387] on div "Status Select a status Comment visible to client Internal comment Save the chan…" at bounding box center [910, 559] width 257 height 416
click at [834, 378] on div at bounding box center [910, 394] width 255 height 36
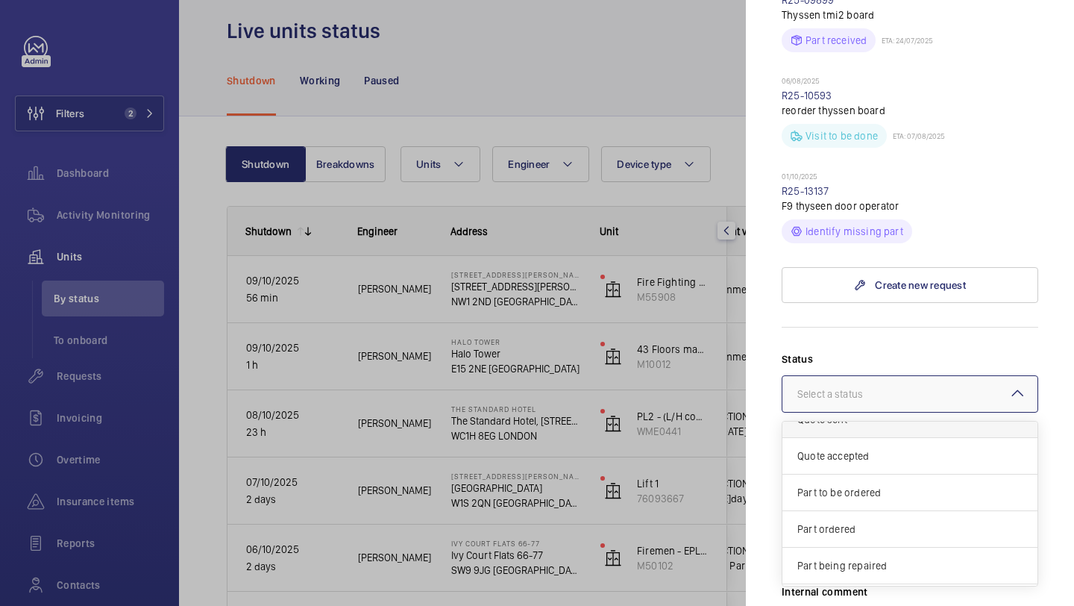
scroll to position [121, 0]
click at [848, 410] on div "Part to be ordered" at bounding box center [910, 428] width 255 height 37
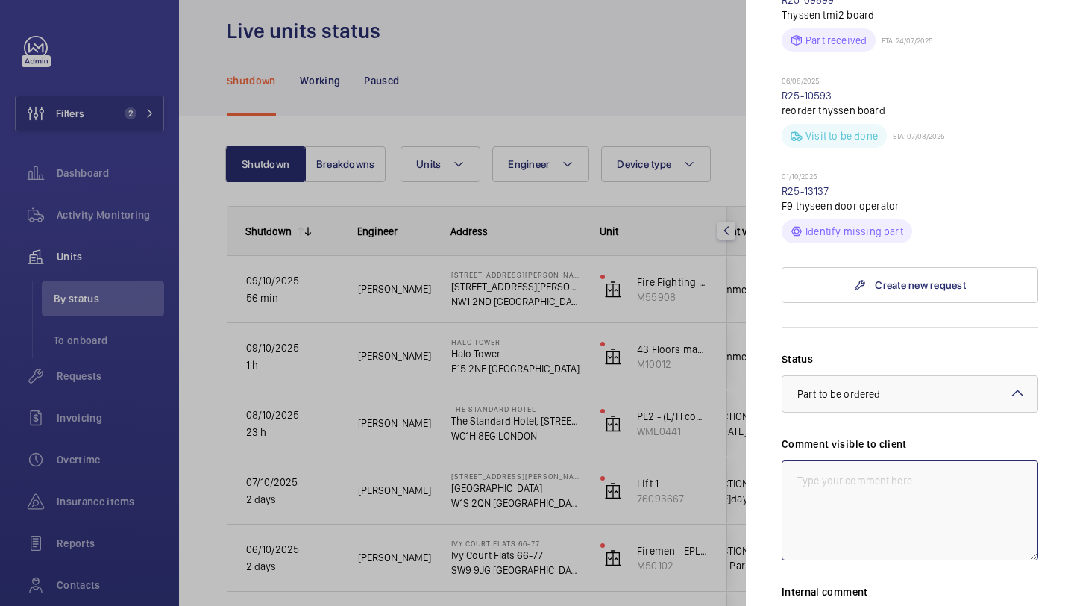
click at [839, 460] on textarea at bounding box center [910, 510] width 257 height 100
drag, startPoint x: 848, startPoint y: 466, endPoint x: 792, endPoint y: 437, distance: 63.7
click at [792, 460] on textarea "WM ACTION 09.10 - New drive board required, ETA to follow." at bounding box center [910, 510] width 257 height 100
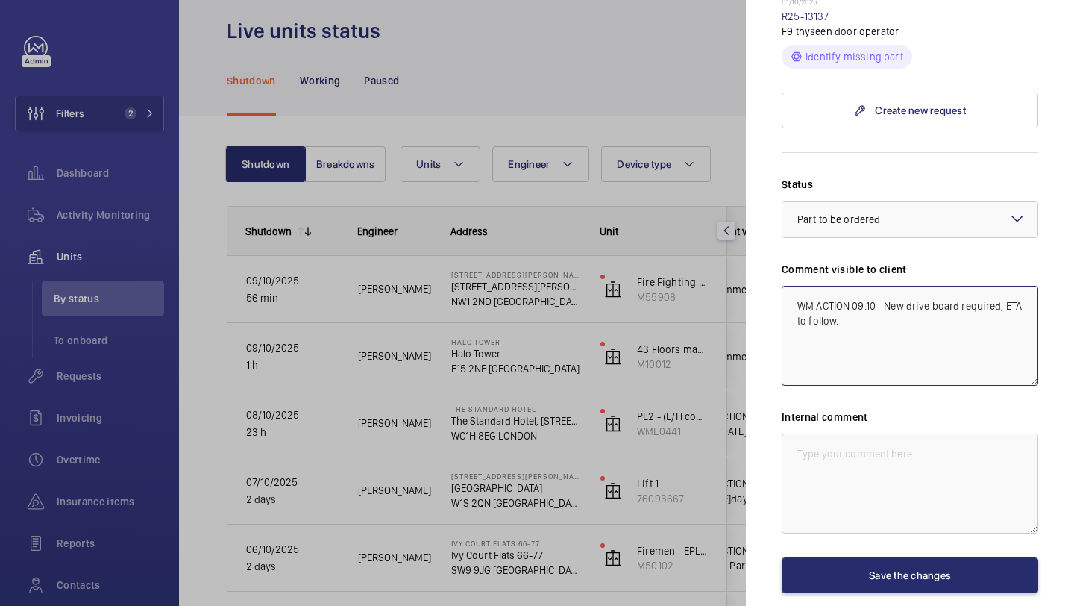
scroll to position [821, 0]
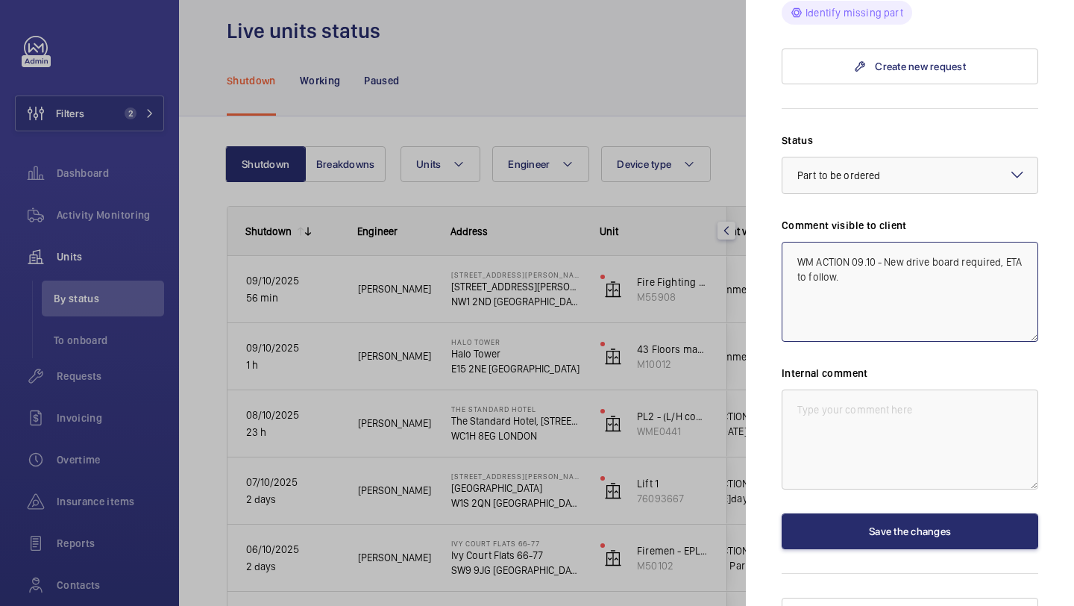
type textarea "WM ACTION 09.10 - New drive board required, ETA to follow."
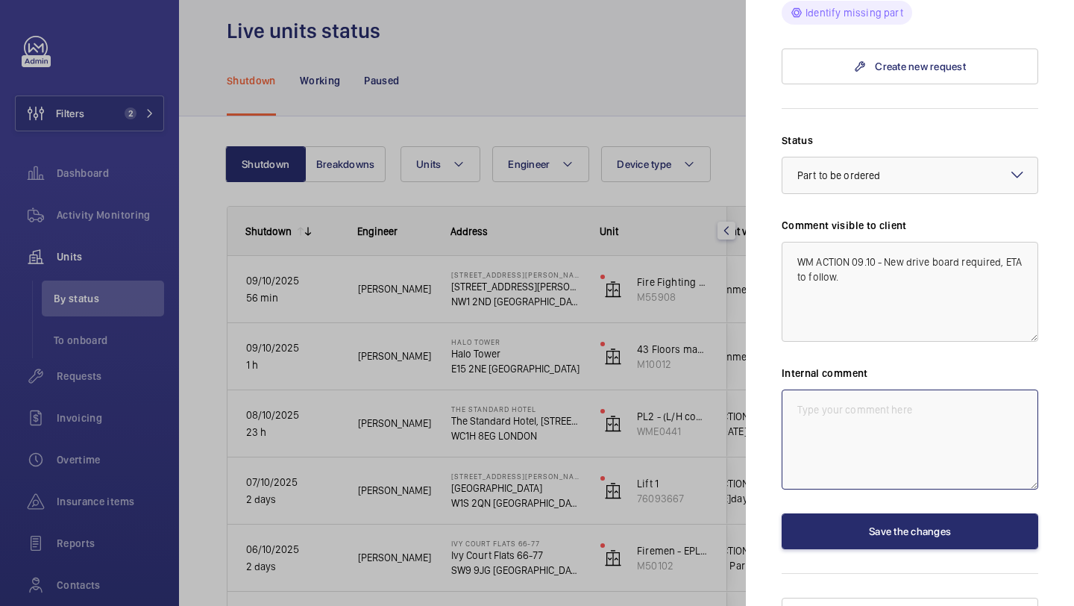
click at [828, 418] on textarea at bounding box center [910, 440] width 257 height 100
paste textarea "WM ACTION 09.10 - New drive board required, ETA to follow."
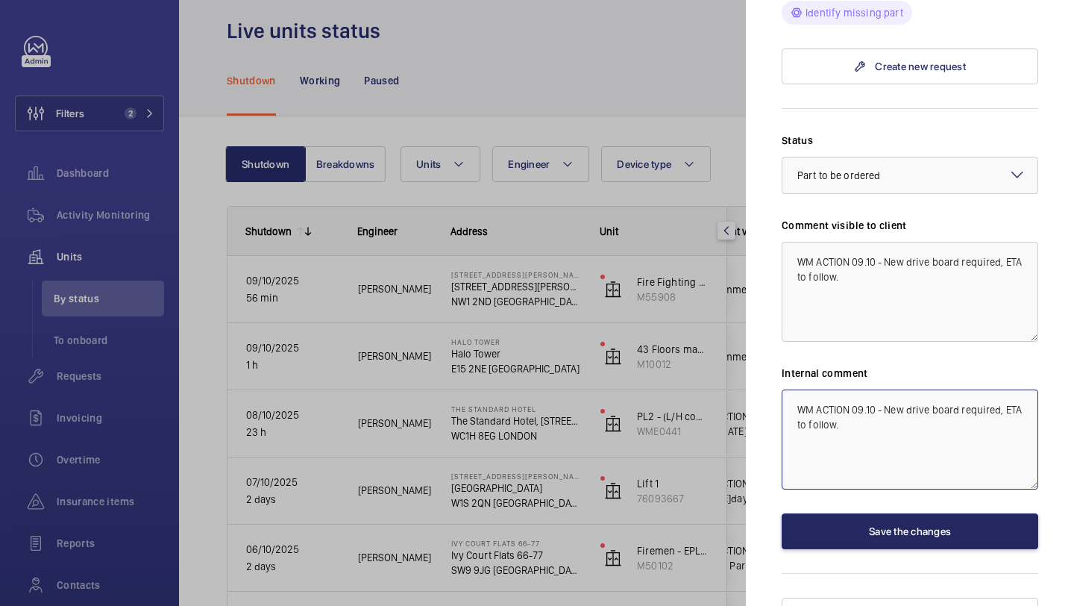
type textarea "WM ACTION 09.10 - New drive board required, ETA to follow."
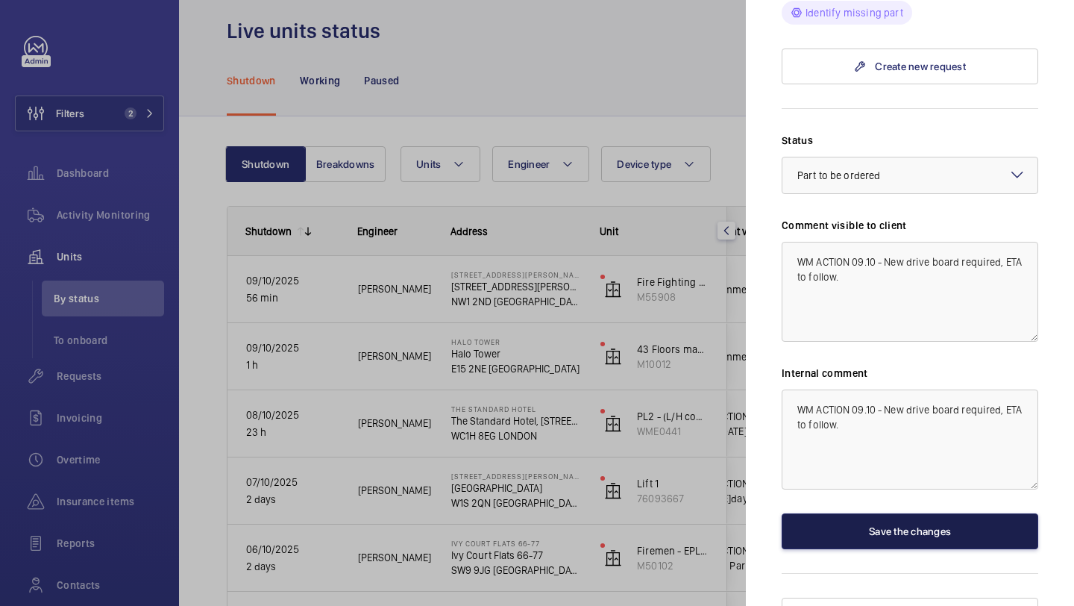
click at [836, 513] on button "Save the changes" at bounding box center [910, 531] width 257 height 36
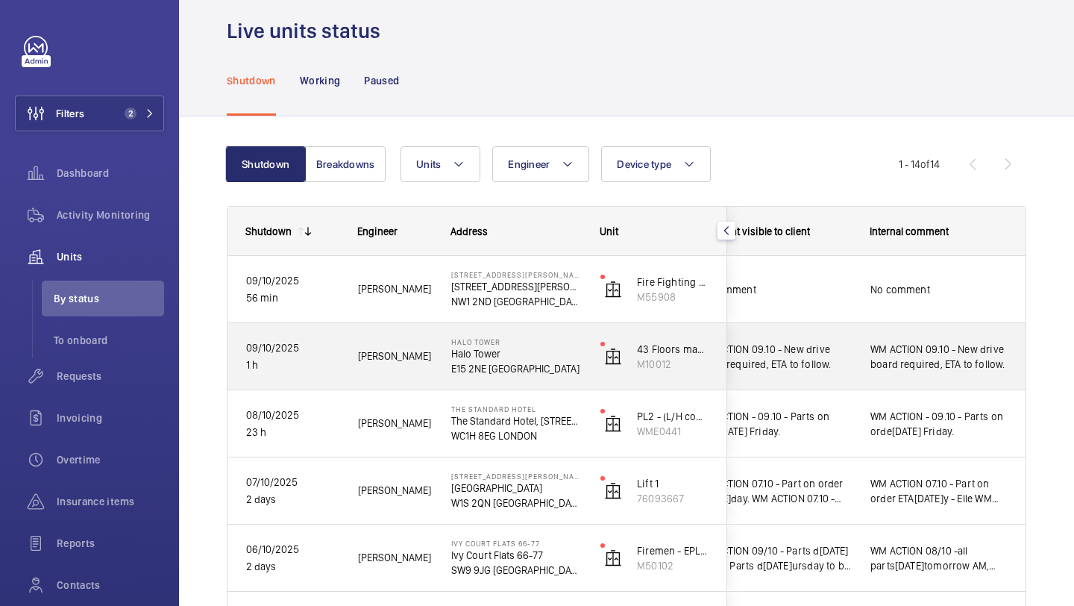
click at [829, 325] on div "WM ACTION 09.10 - New drive board required, ETA to follow." at bounding box center [765, 357] width 172 height 64
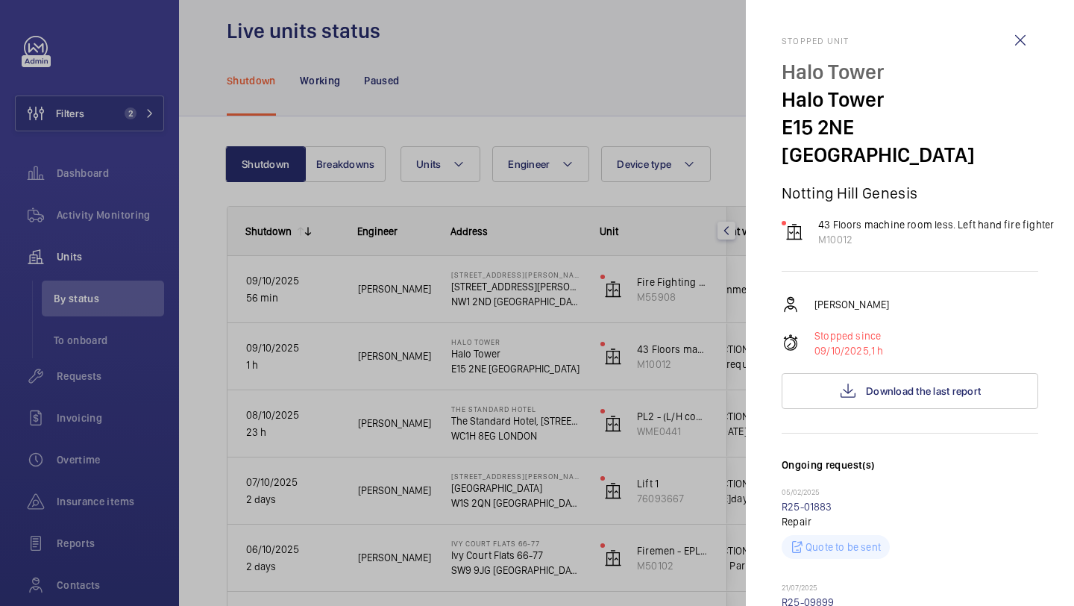
click at [731, 313] on div at bounding box center [537, 303] width 1074 height 606
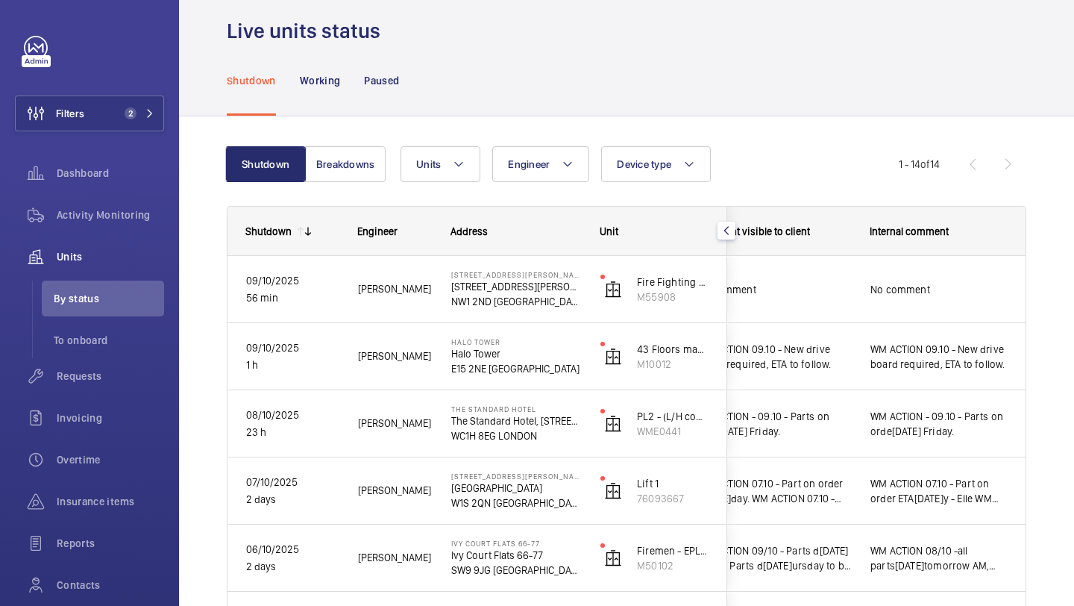
click at [833, 303] on mat-sidenav-container "Filters 2 Dashboard Activity Monitoring Units By status To onboard Requests Inv…" at bounding box center [537, 303] width 1074 height 606
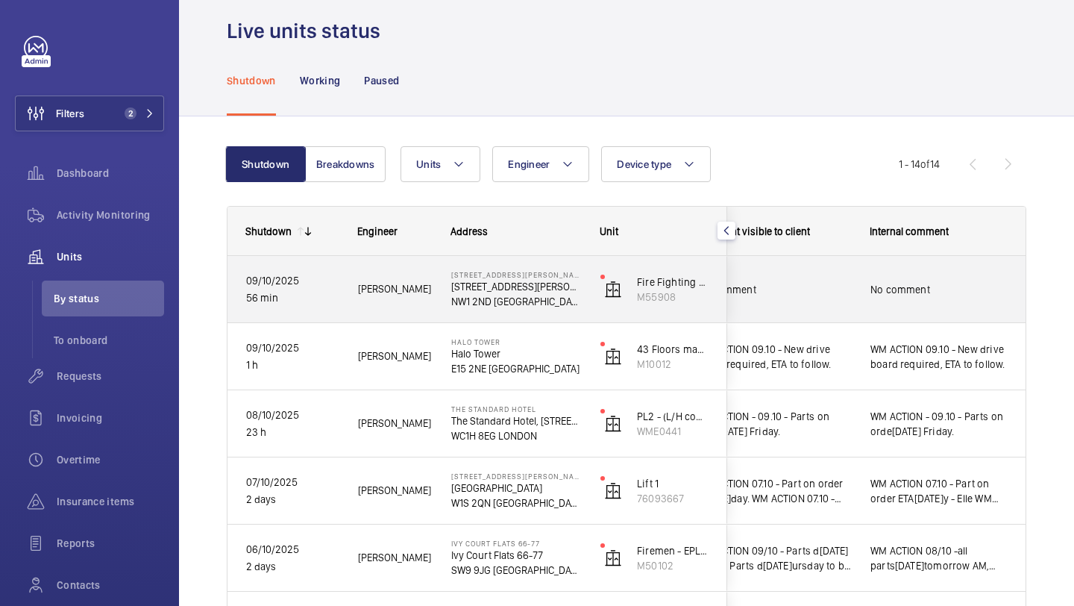
click at [833, 302] on div "No comment" at bounding box center [774, 289] width 154 height 34
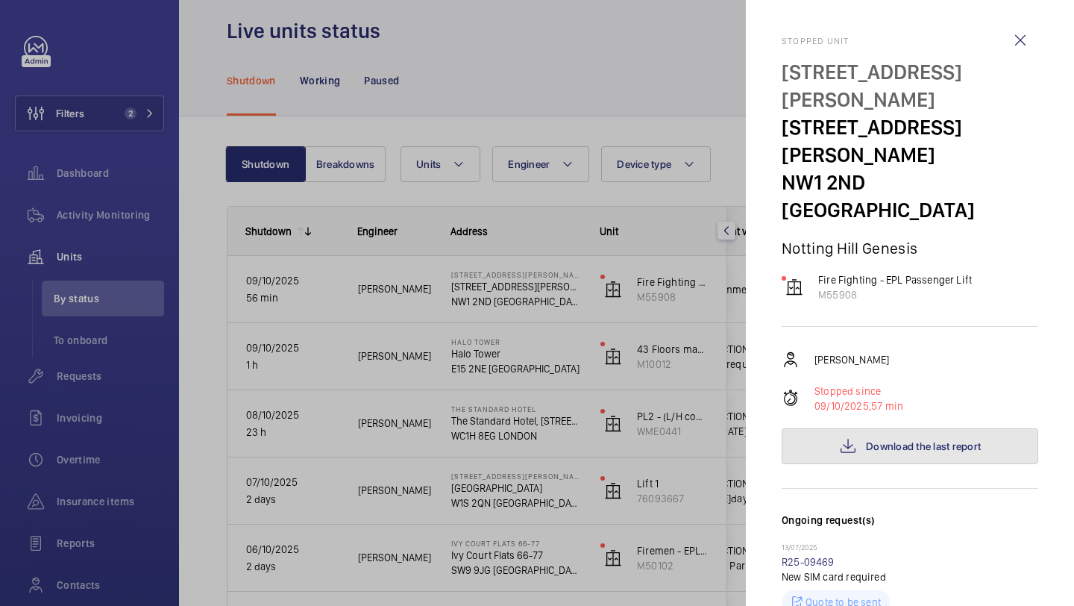
click at [851, 437] on mat-icon at bounding box center [848, 446] width 18 height 18
click at [836, 428] on button "Download the last report" at bounding box center [910, 446] width 257 height 36
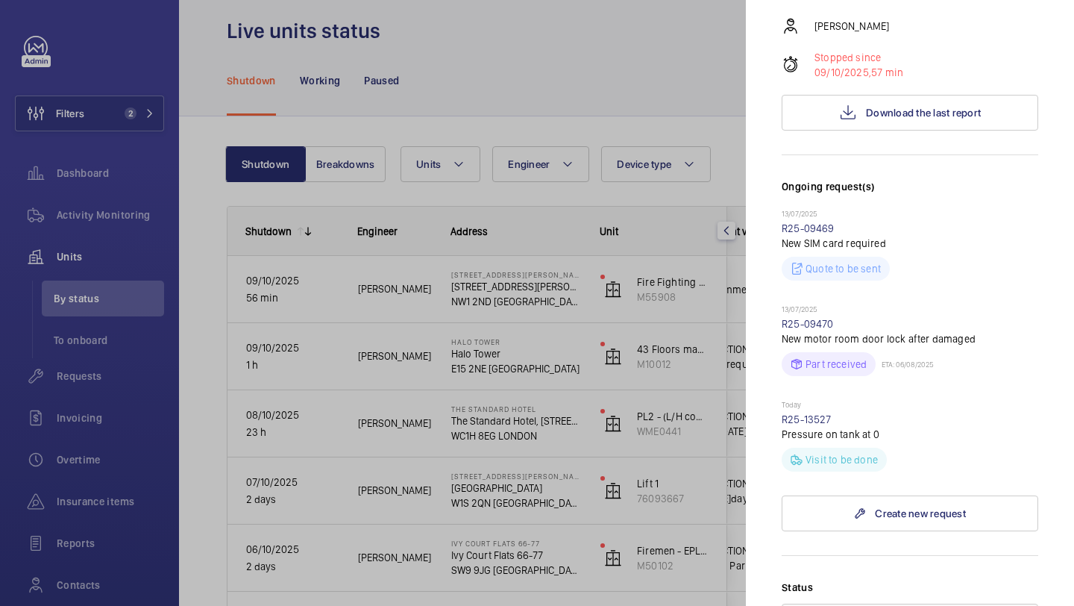
scroll to position [631, 0]
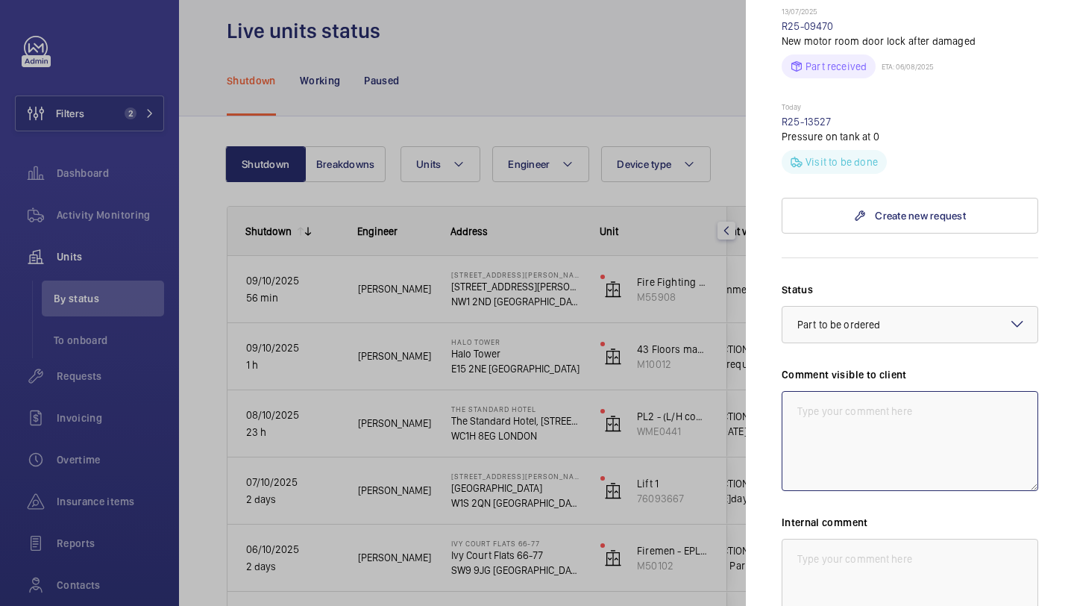
click at [865, 391] on textarea at bounding box center [910, 441] width 257 height 100
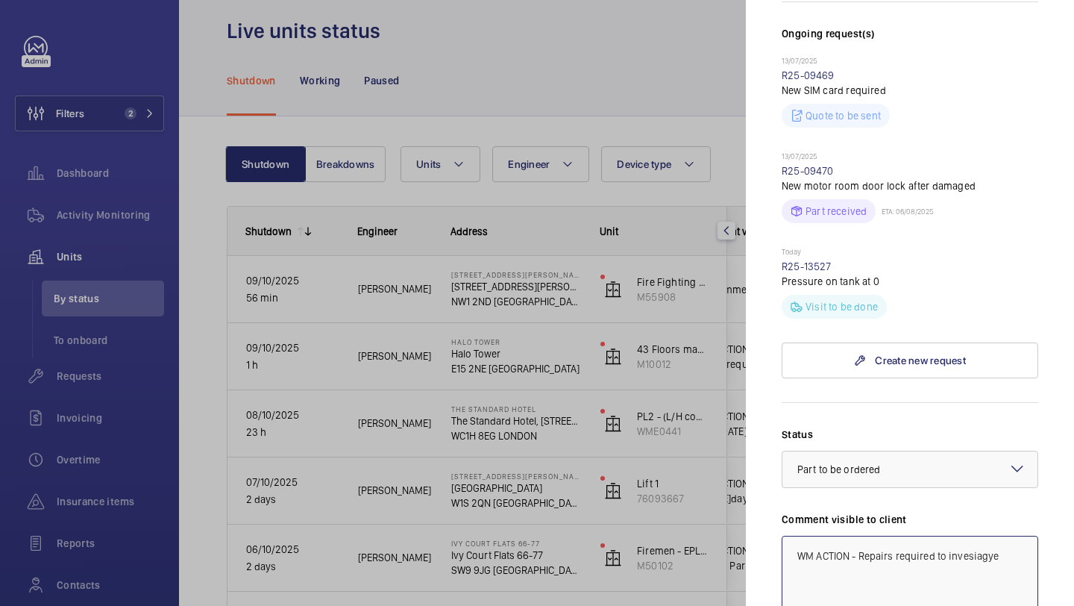
scroll to position [589, 0]
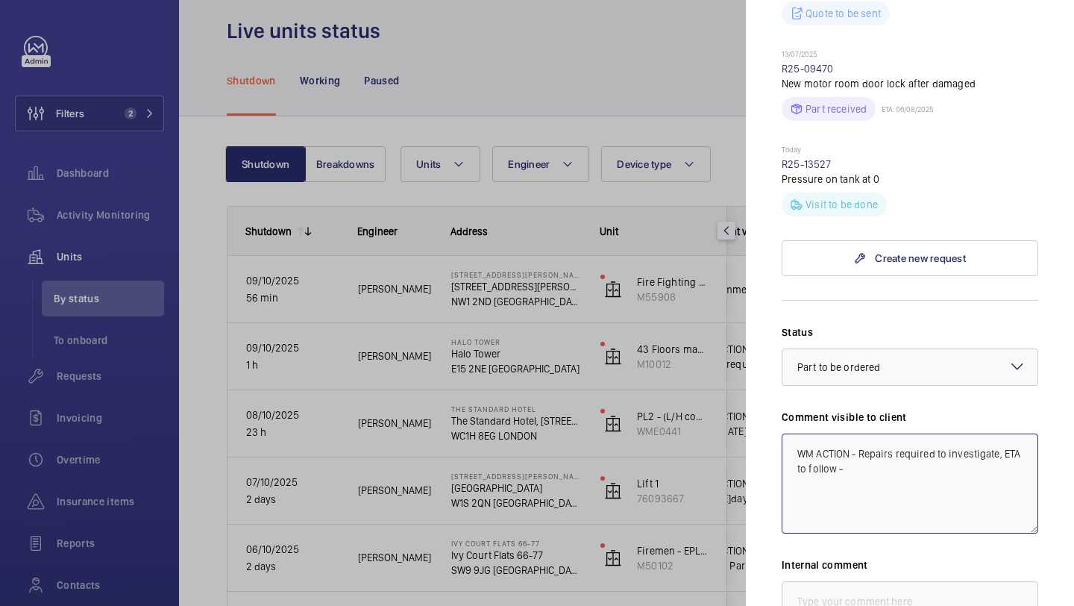
click at [852, 434] on textarea "WM ACTION - Repairs required to investigate, ETA to follow -" at bounding box center [910, 484] width 257 height 100
click at [939, 434] on textarea "WM ACTION 09.10- Repairs required to investigate, ETA to follow -" at bounding box center [910, 484] width 257 height 100
drag, startPoint x: 956, startPoint y: 391, endPoint x: 792, endPoint y: 370, distance: 164.7
click at [792, 434] on textarea "WM ACTION 09.10- Repairs required to investigate, ETA to follow." at bounding box center [910, 484] width 257 height 100
type textarea "WM ACTION 09.10- Repairs required to investigate, ETA to follow."
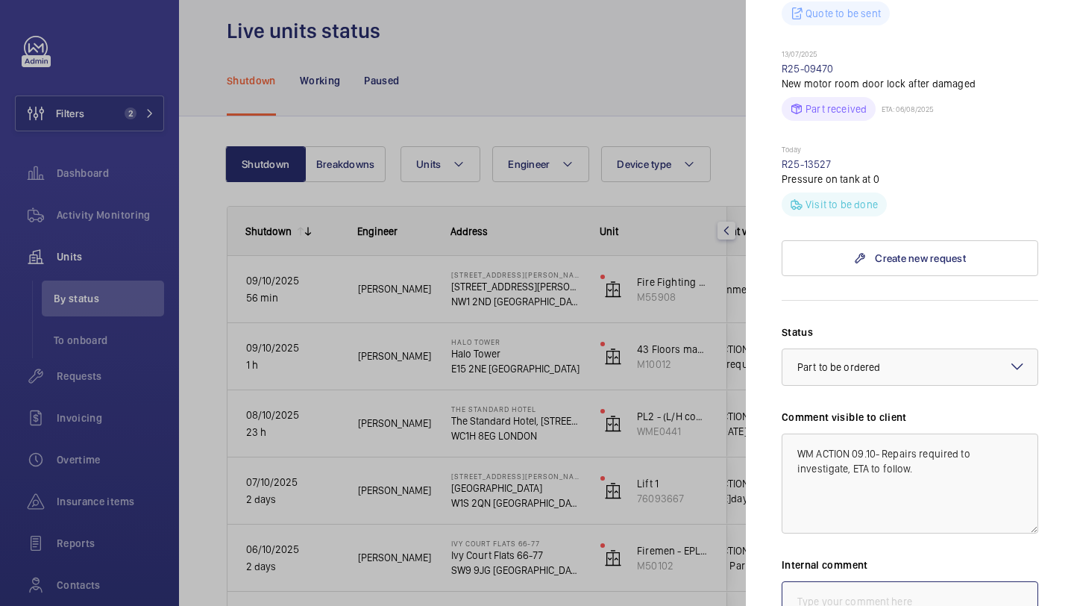
paste textarea "WM ACTION 09.10- Repairs required to investigate, ETA to follow."
type textarea "WM ACTION 09.10- Repairs required to investigate, ETA to follow."
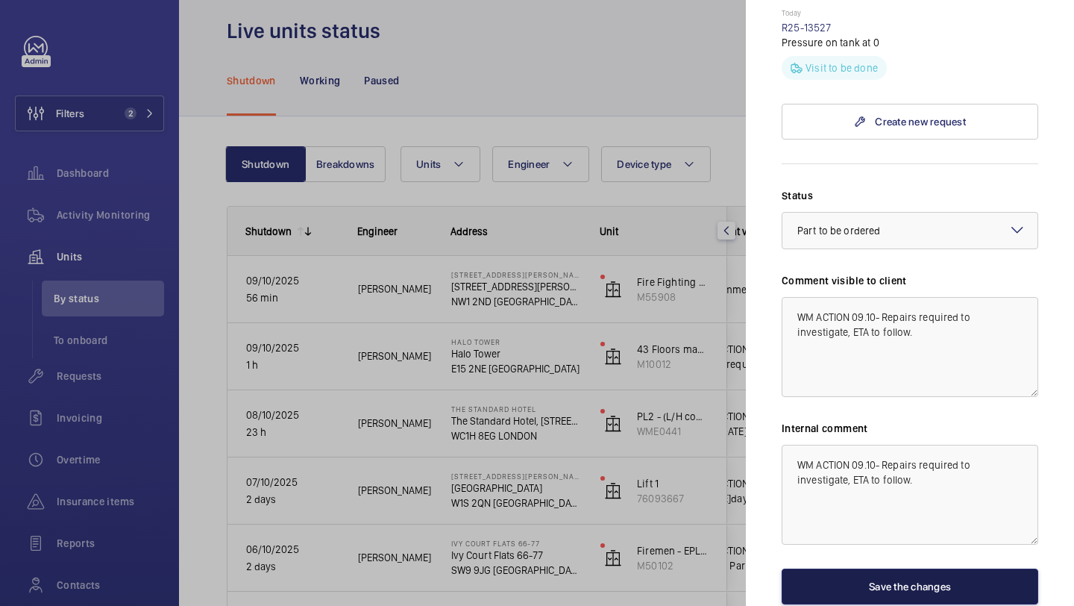
click at [875, 569] on button "Save the changes" at bounding box center [910, 587] width 257 height 36
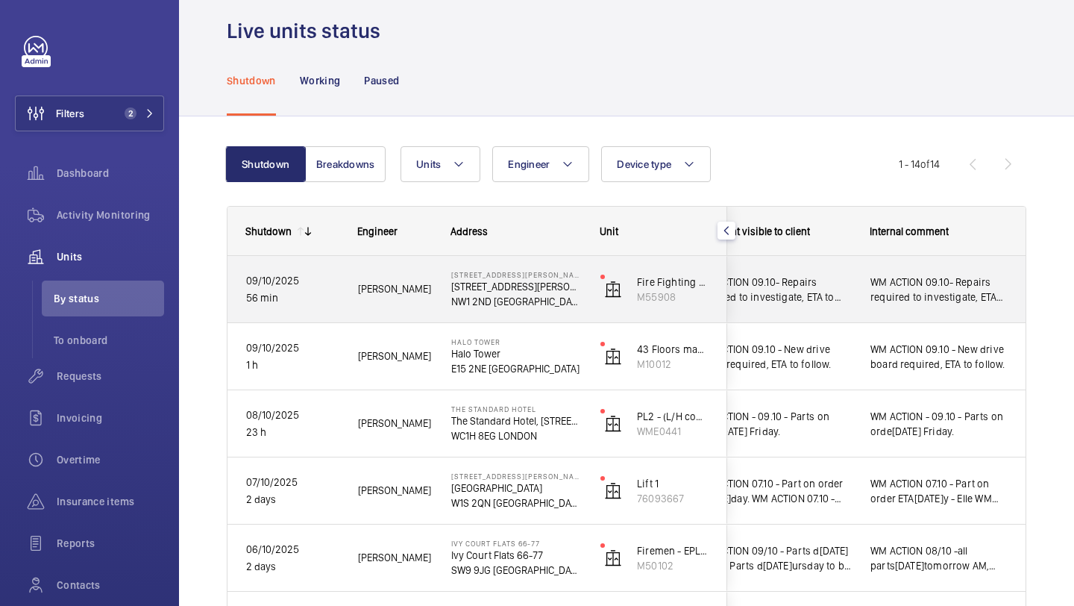
click at [875, 291] on span "WM ACTION 09.10- Repairs required to investigate, ETA to follow." at bounding box center [939, 290] width 137 height 30
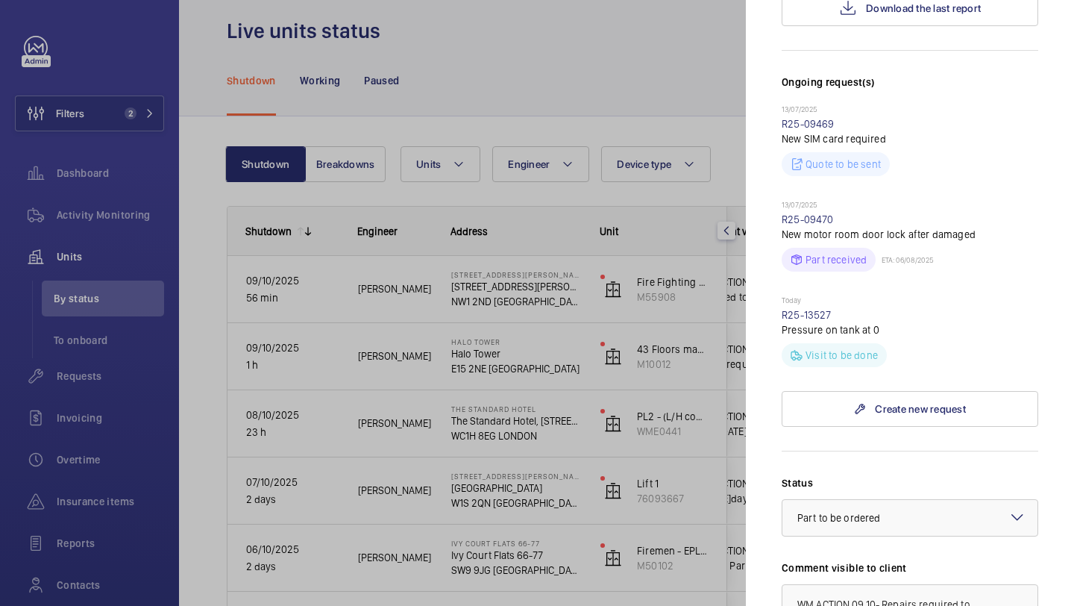
scroll to position [488, 0]
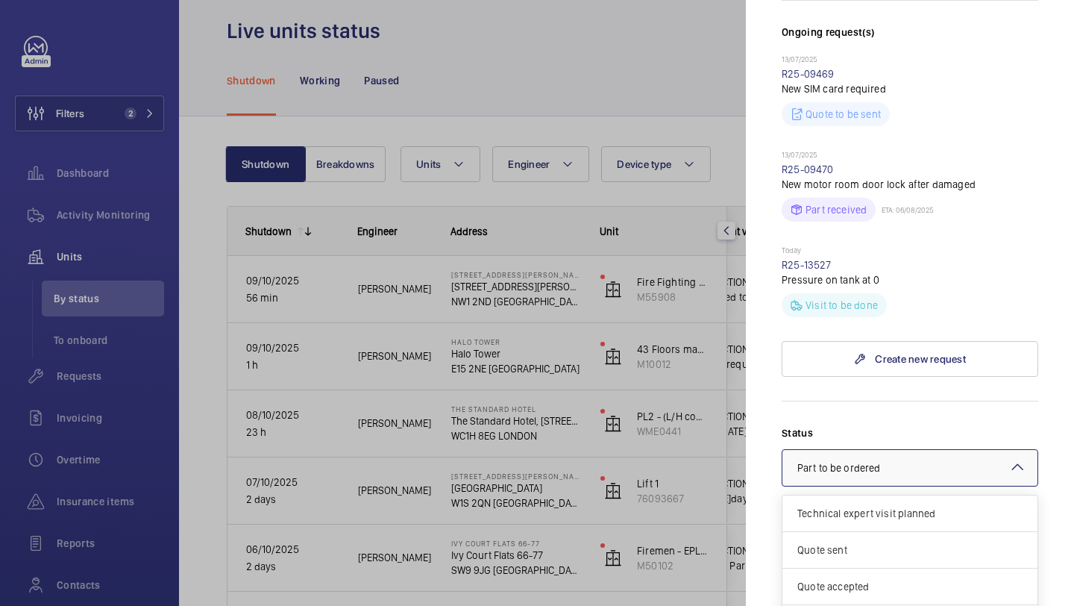
click at [859, 450] on div at bounding box center [910, 468] width 255 height 36
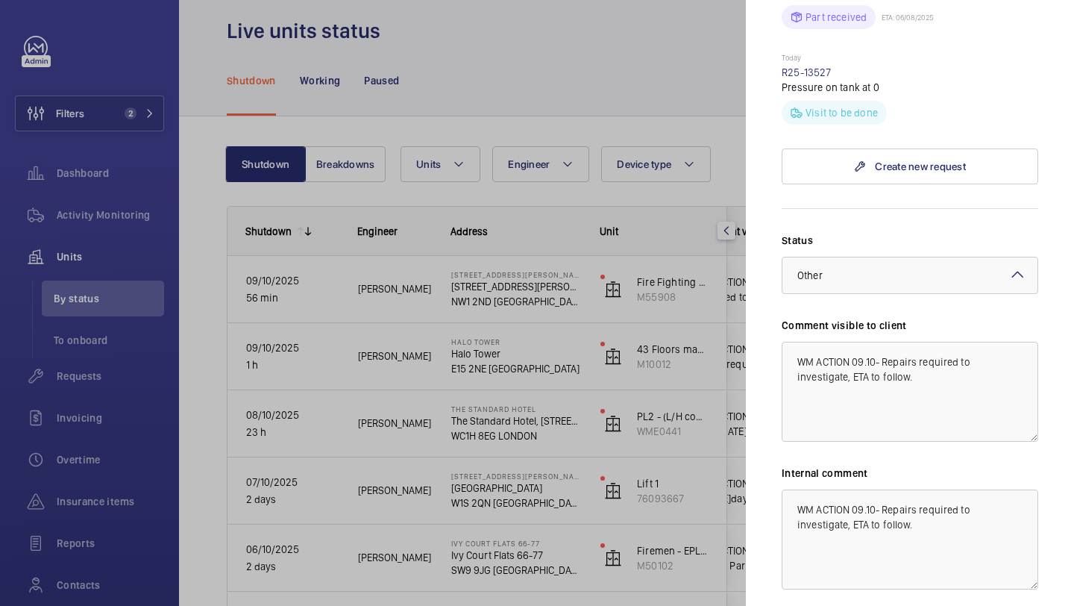
scroll to position [725, 0]
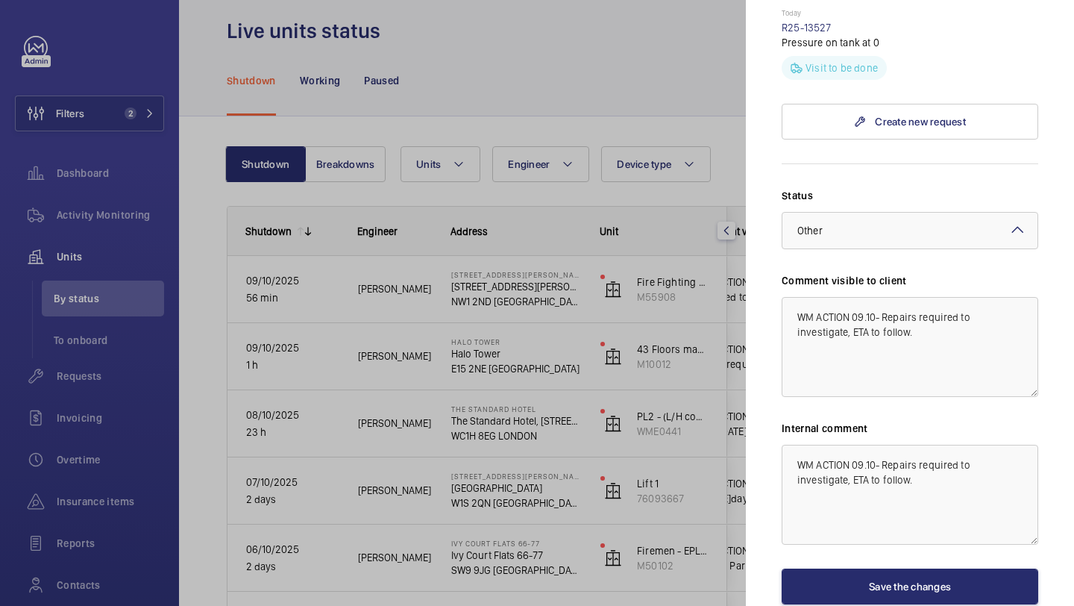
click at [860, 526] on div "Stopped unit 162-166 North Gower Street 162-166 North Gower Street NW1 2ND LOND…" at bounding box center [910, 0] width 257 height 1378
click at [860, 569] on button "Save the changes" at bounding box center [910, 587] width 257 height 36
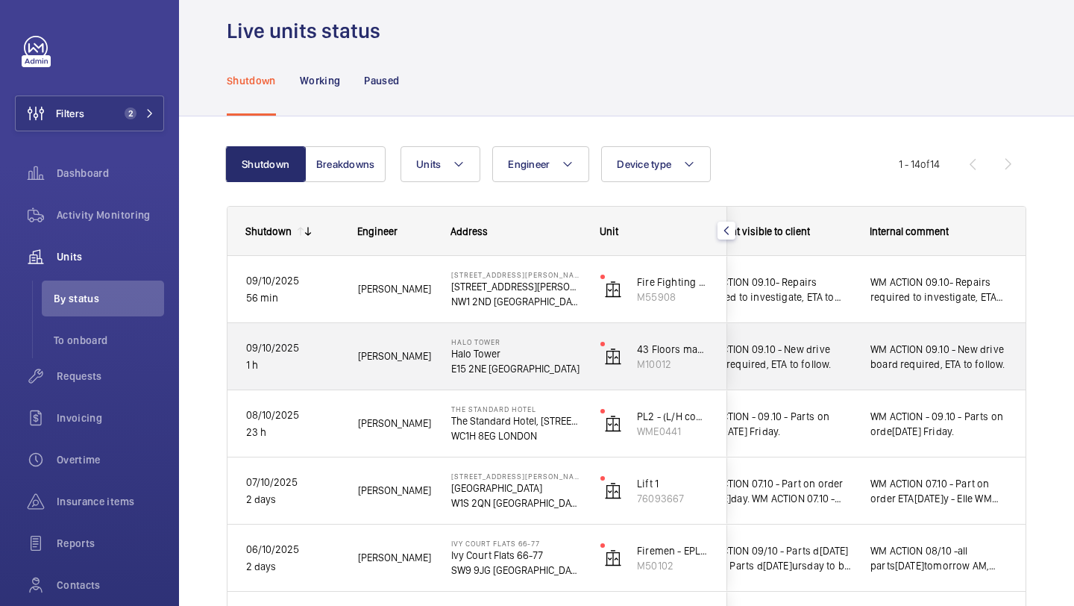
scroll to position [681, 0]
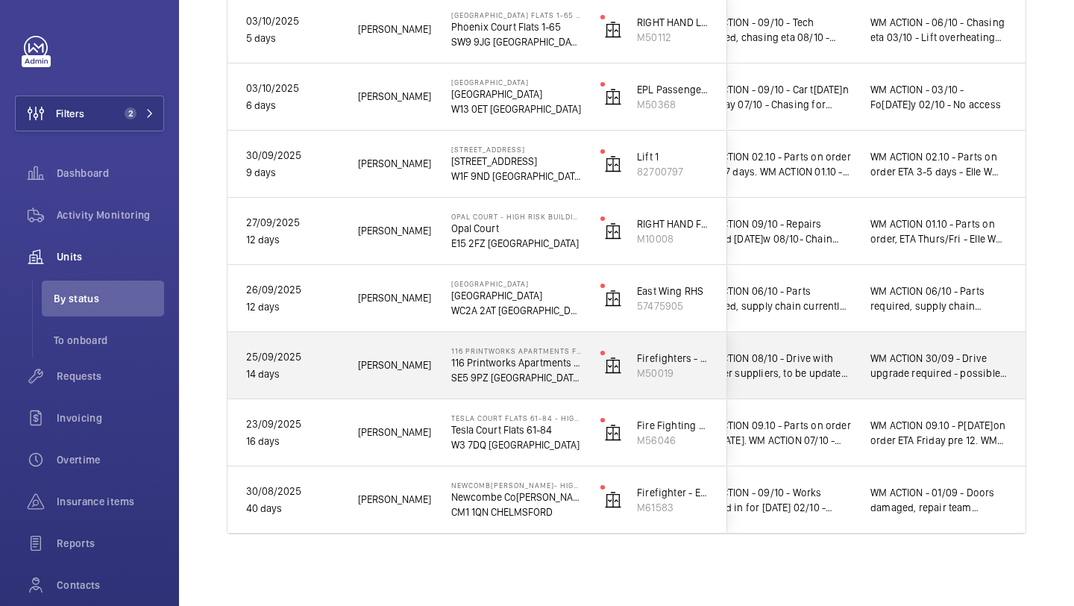
click at [816, 363] on span "WM ACTION 08/10 - Drive with another suppliers, to be updated by end of the wee…" at bounding box center [774, 366] width 154 height 30
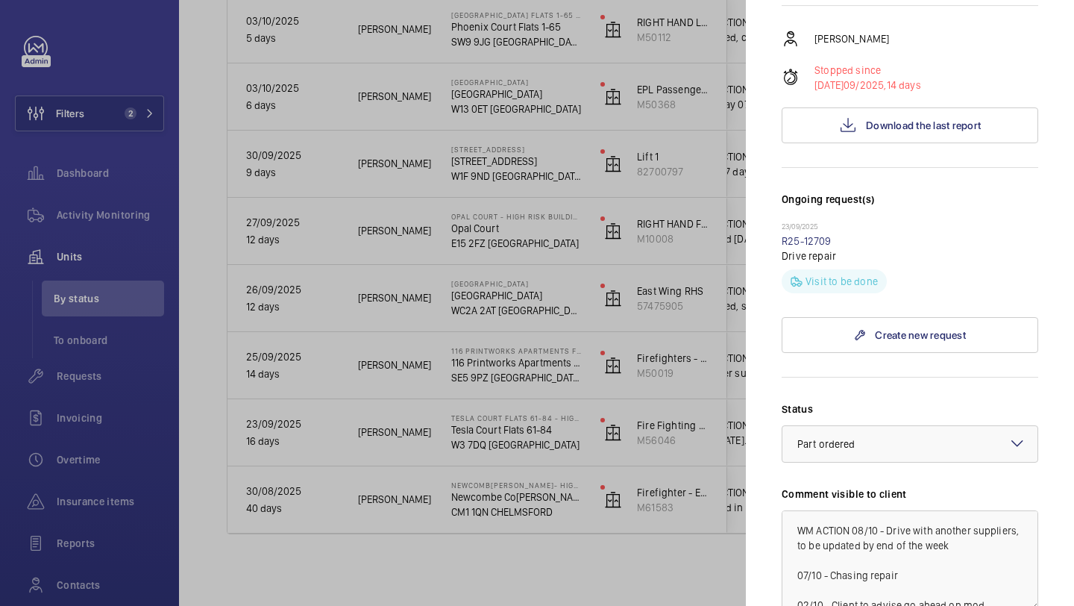
scroll to position [500, 0]
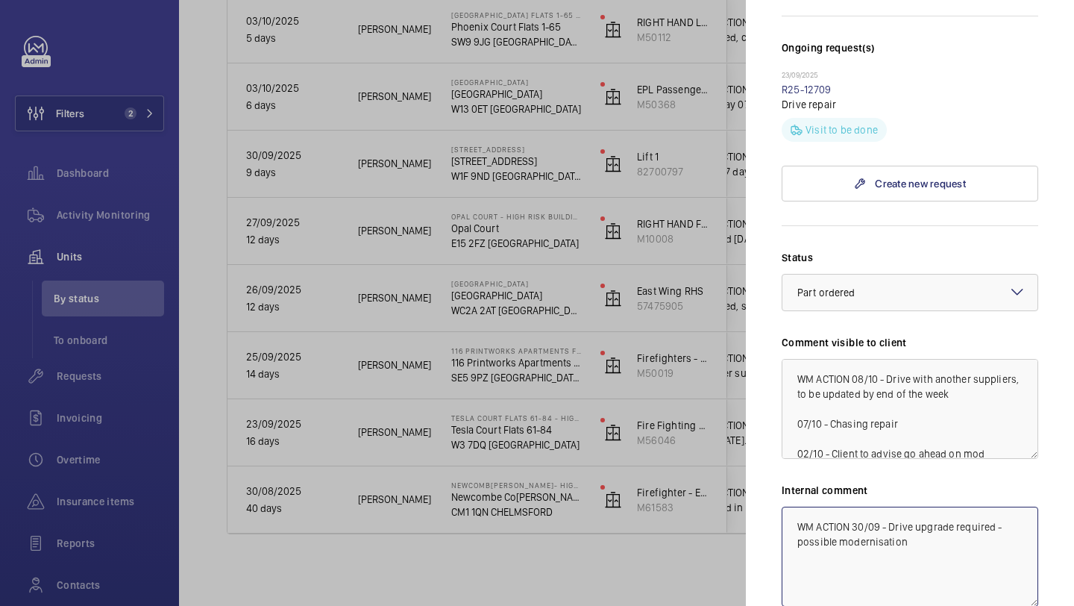
click at [797, 507] on textarea "WM ACTION 30/09 - Drive upgrade required - possible modernisation" at bounding box center [910, 557] width 257 height 100
drag, startPoint x: 987, startPoint y: 498, endPoint x: 953, endPoint y: 498, distance: 34.3
click at [953, 507] on textarea "WM ACTION 09.10 - Drive currently sat with NDC - Elle WM ACTION 30/09 - Drive u…" at bounding box center [910, 557] width 257 height 100
click at [986, 507] on textarea "WM ACTION 09.10 - Drive currently at NDC - Elle WM ACTION 30/09 - Drive upgrade…" at bounding box center [910, 557] width 257 height 100
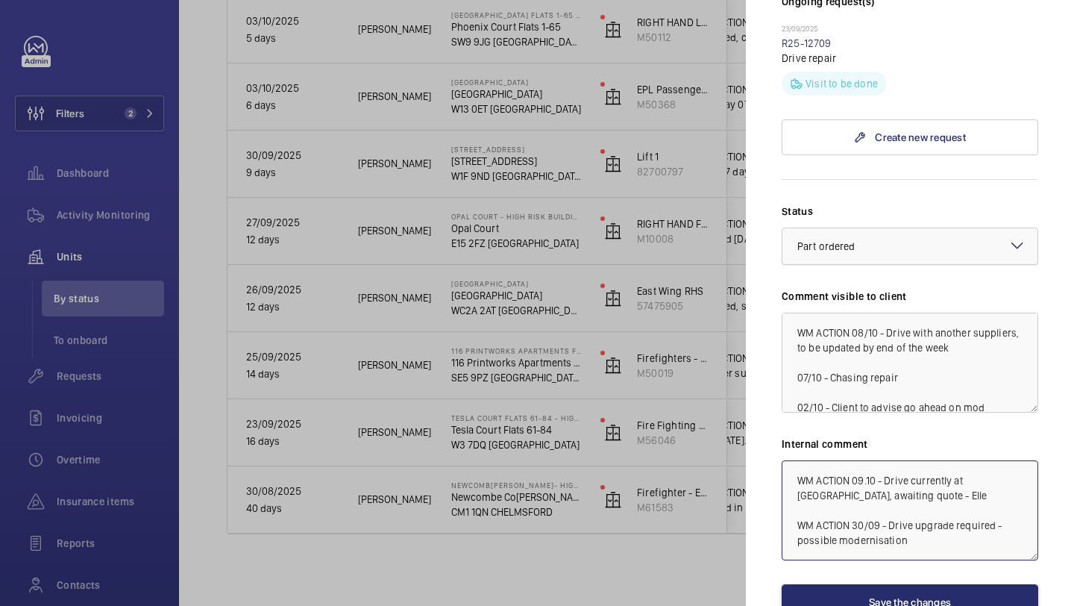
click at [919, 228] on div at bounding box center [910, 246] width 255 height 36
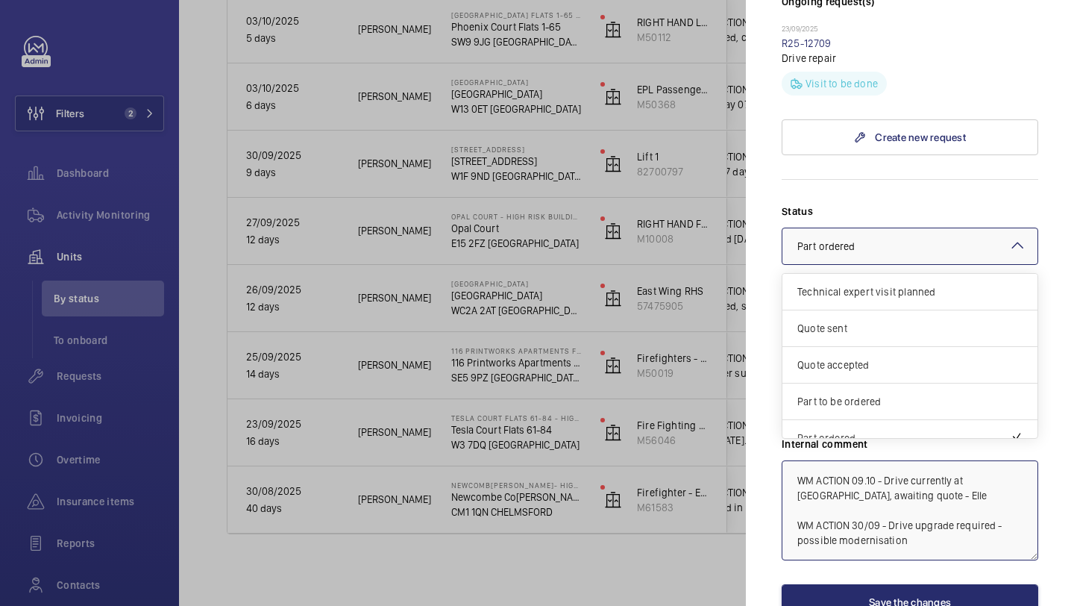
scroll to position [128, 0]
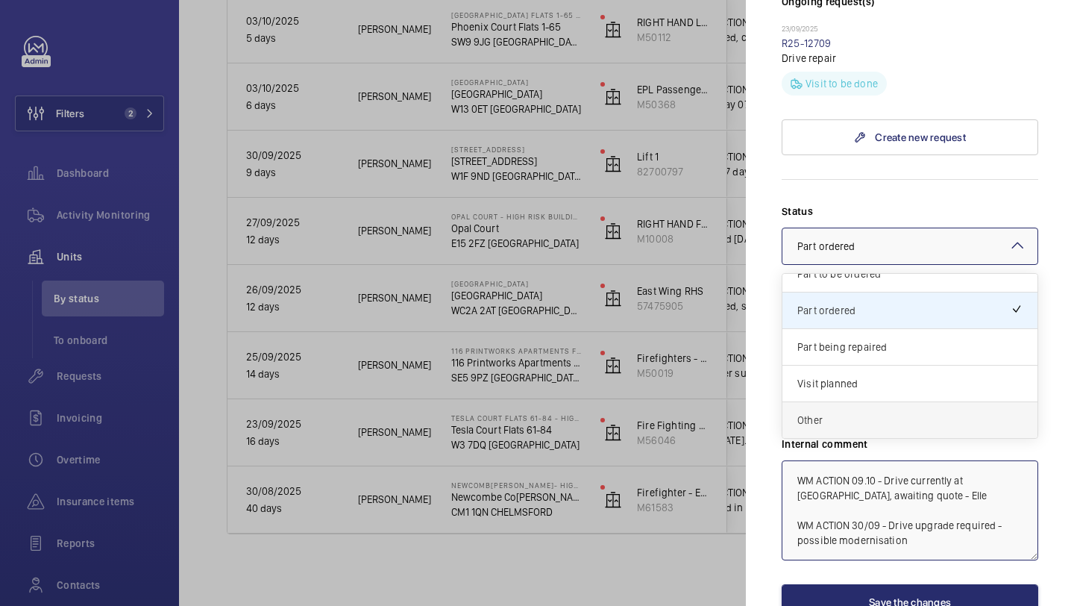
click at [836, 413] on span "Other" at bounding box center [910, 420] width 225 height 15
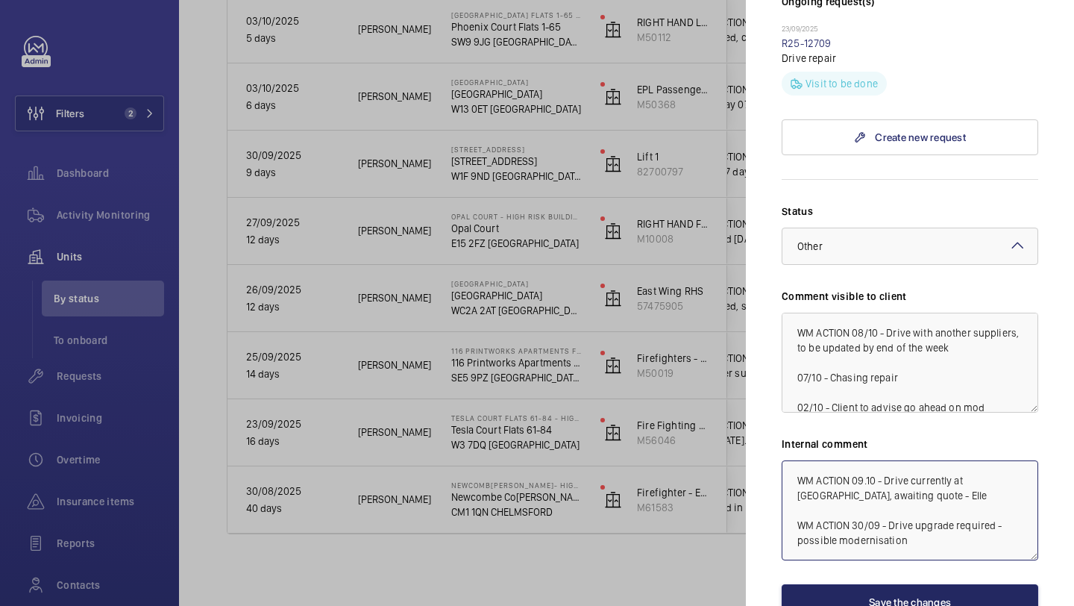
type textarea "WM ACTION 09.10 - Drive currently at NDC, awaiting quote - Elle WM ACTION 30/09…"
click at [866, 584] on button "Save the changes" at bounding box center [910, 602] width 257 height 36
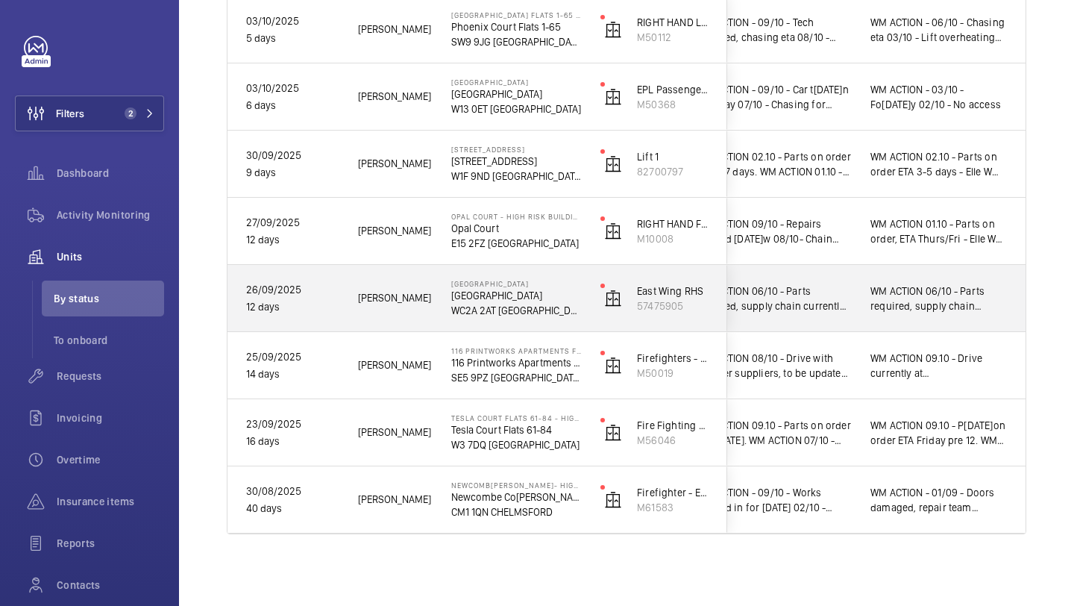
click at [855, 307] on div "WM ACTION 06/10 - Parts required, supply chain currently sourcing. WM ACTION 29…" at bounding box center [939, 298] width 172 height 64
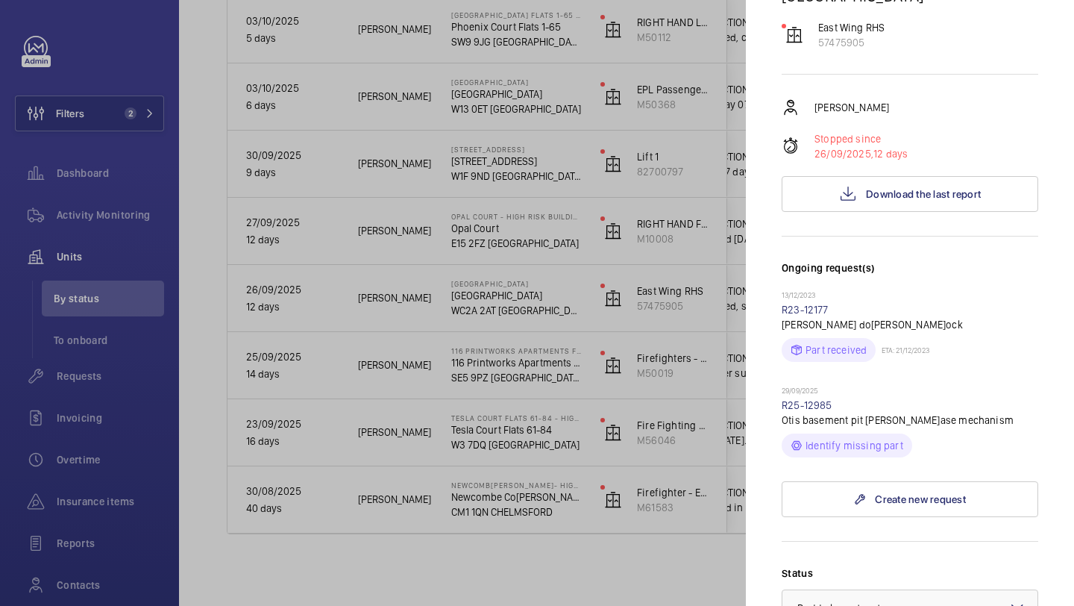
scroll to position [630, 0]
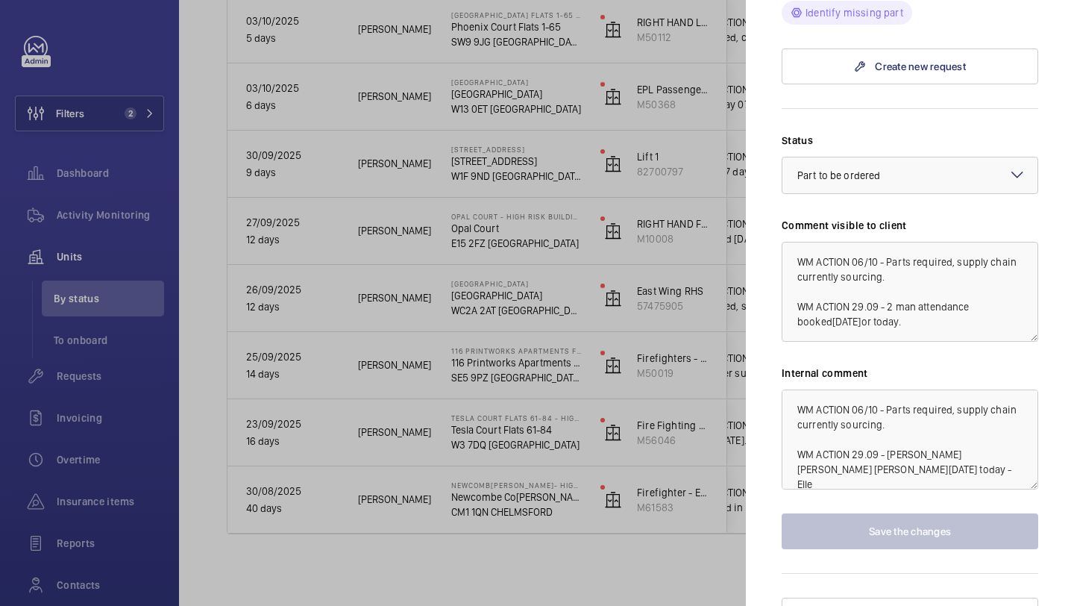
click at [669, 332] on div at bounding box center [537, 303] width 1074 height 606
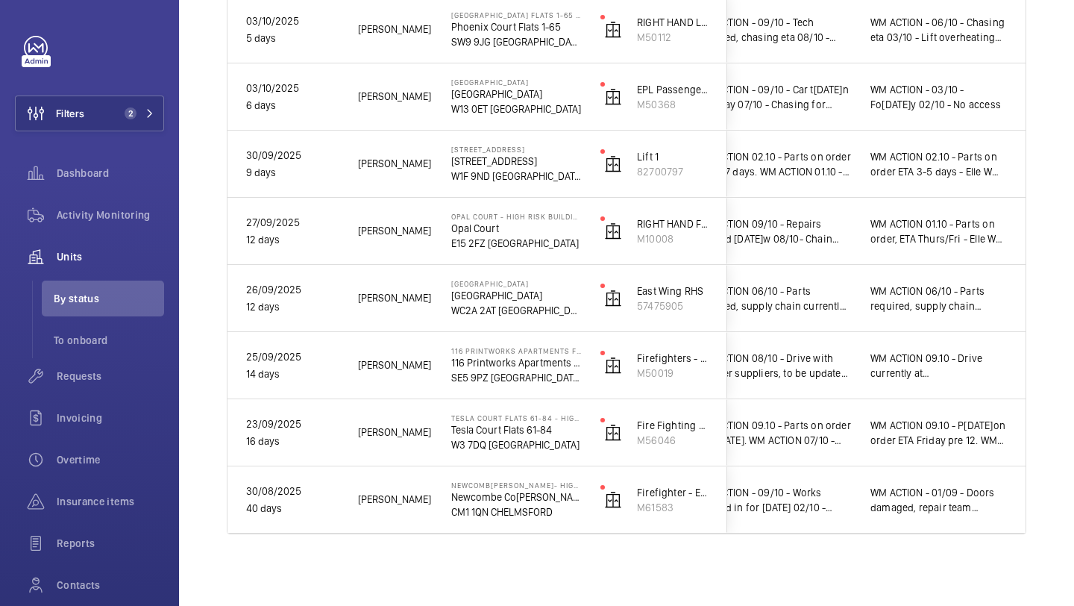
scroll to position [0, 0]
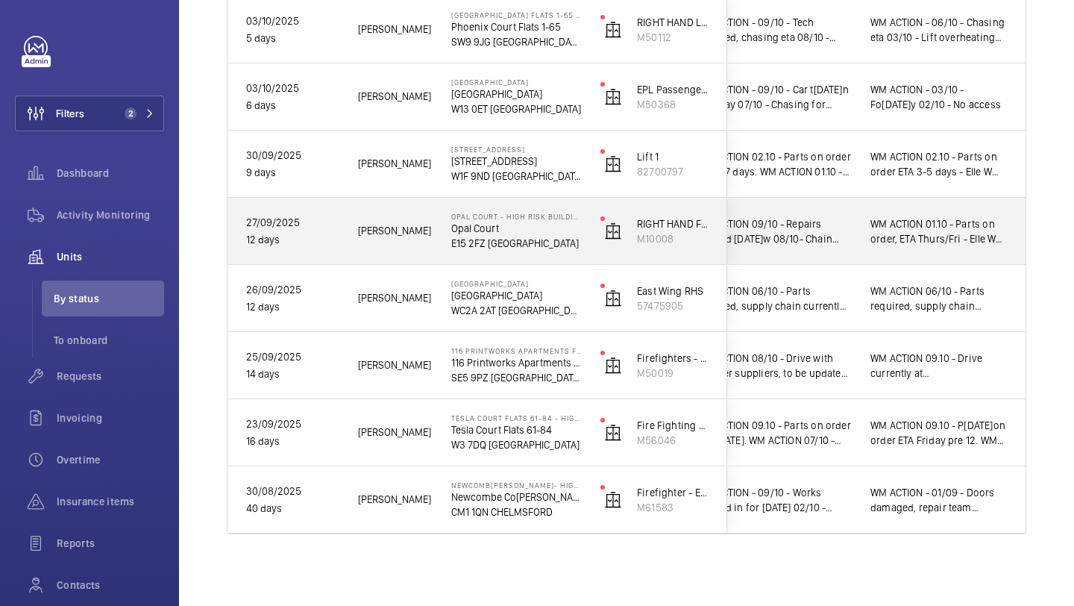
click at [860, 240] on div "WM ACTION 01.10 - Parts on order, ETA Thurs/Fri - Elle WM ACTION 23.09 - Site e…" at bounding box center [939, 231] width 172 height 64
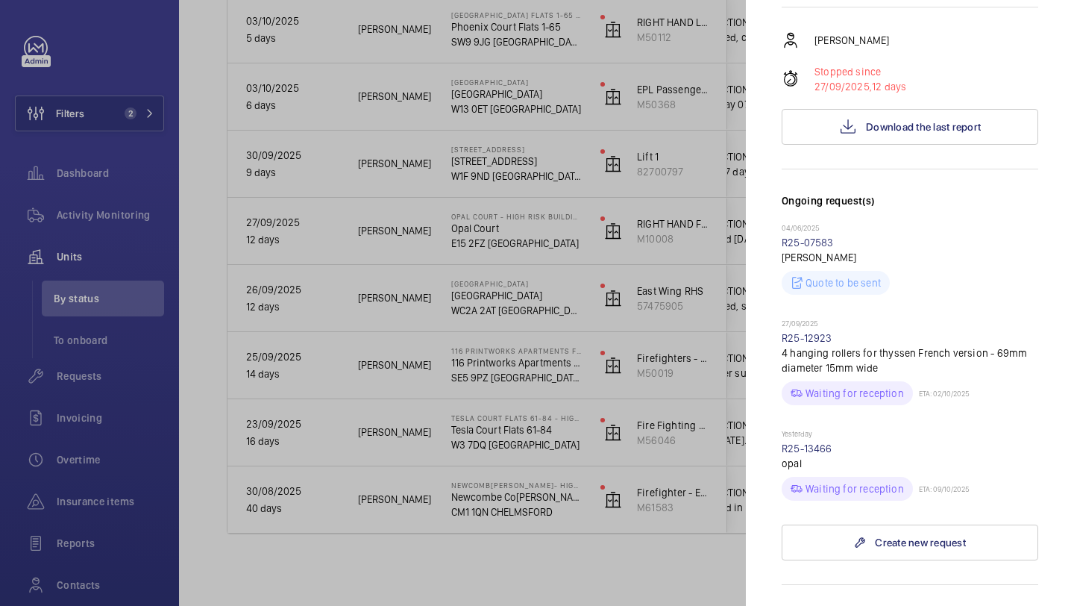
scroll to position [563, 0]
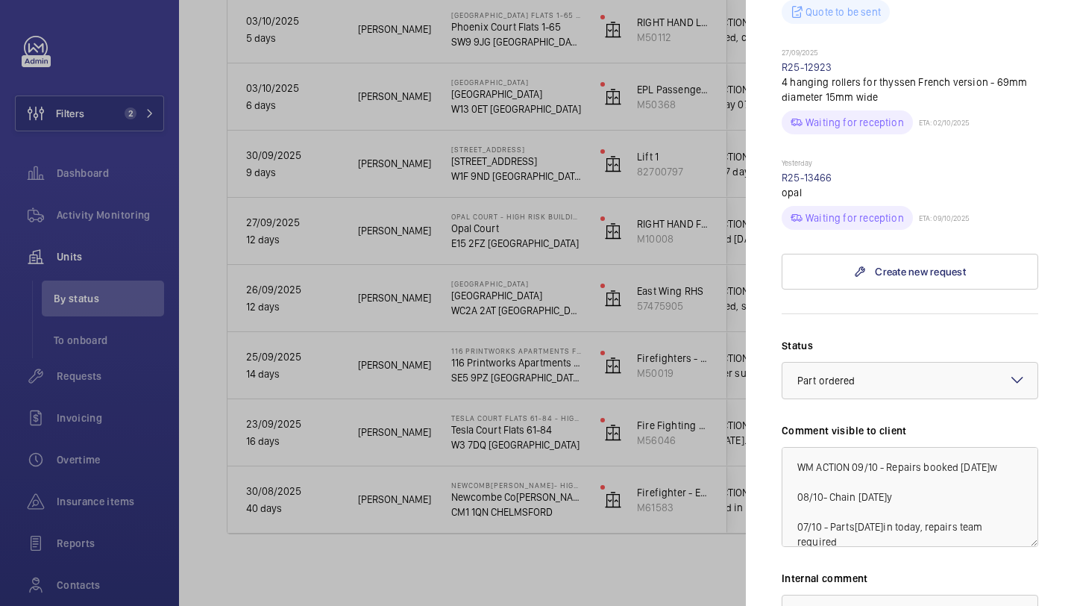
click at [739, 307] on div at bounding box center [537, 303] width 1074 height 606
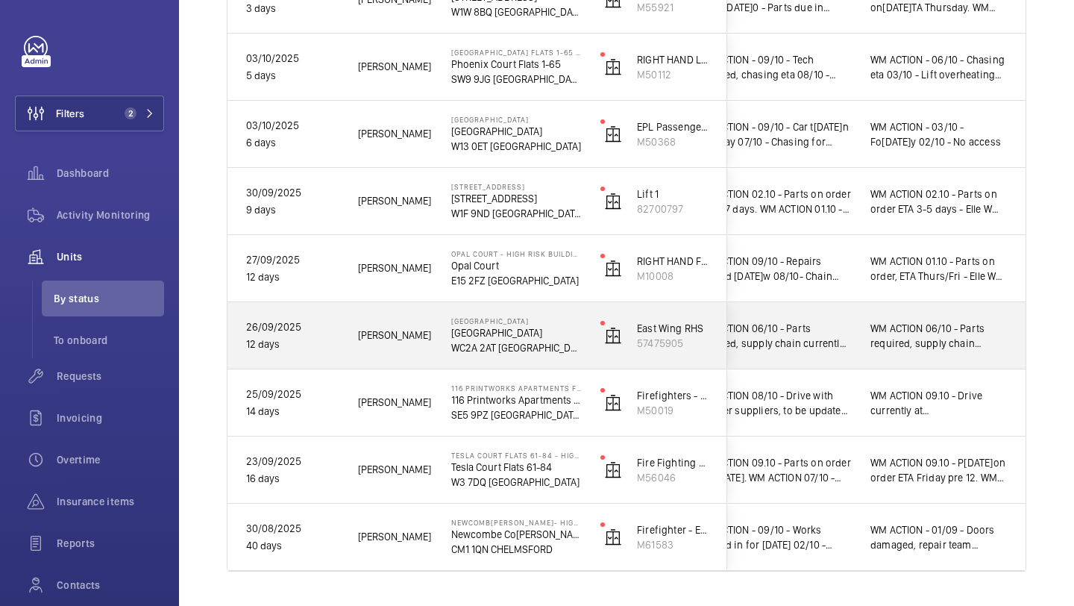
scroll to position [665, 0]
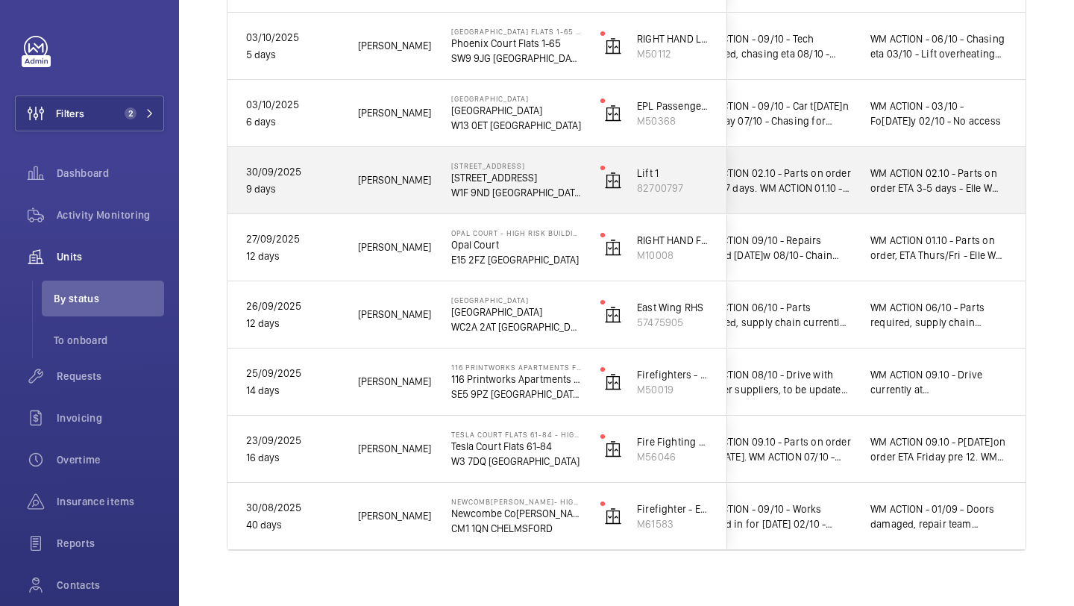
click at [832, 201] on div "WM ACTION 02.10 - Parts on order ETA 5-7 days. WM ACTION 01.10 - Control box re…" at bounding box center [765, 180] width 172 height 64
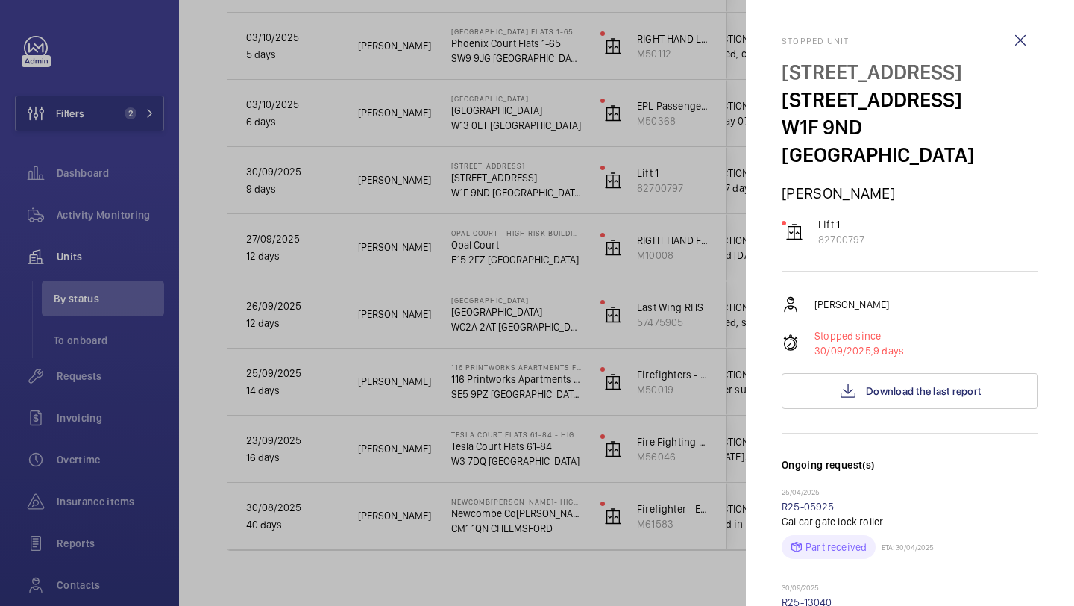
scroll to position [654, 0]
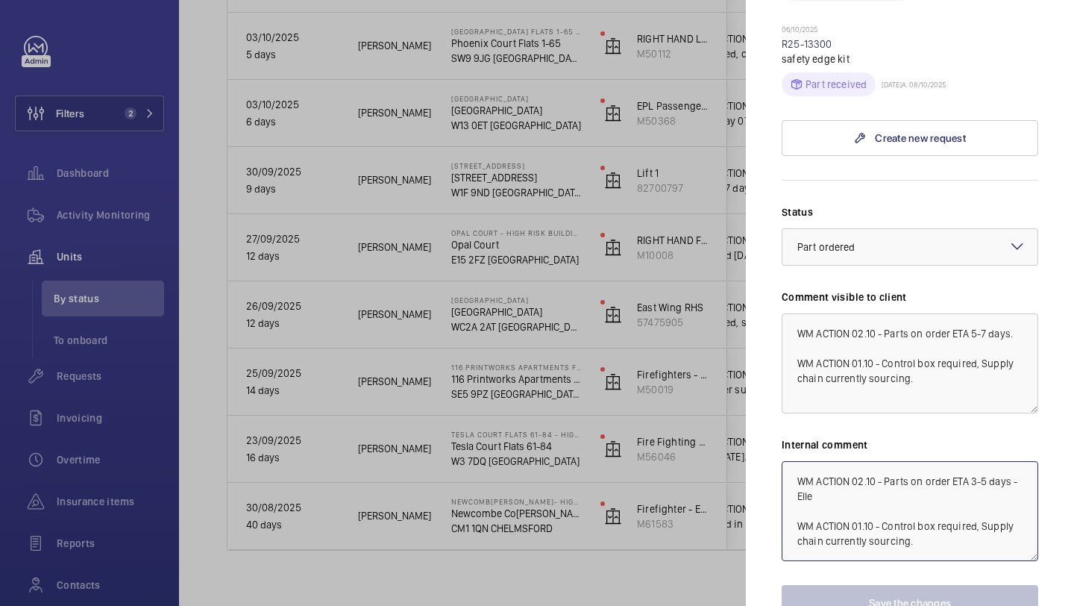
click at [792, 461] on textarea "WM ACTION 02.10 - Parts on order ETA 3-5 days - Elle WM ACTION 01.10 - Control …" at bounding box center [910, 511] width 257 height 100
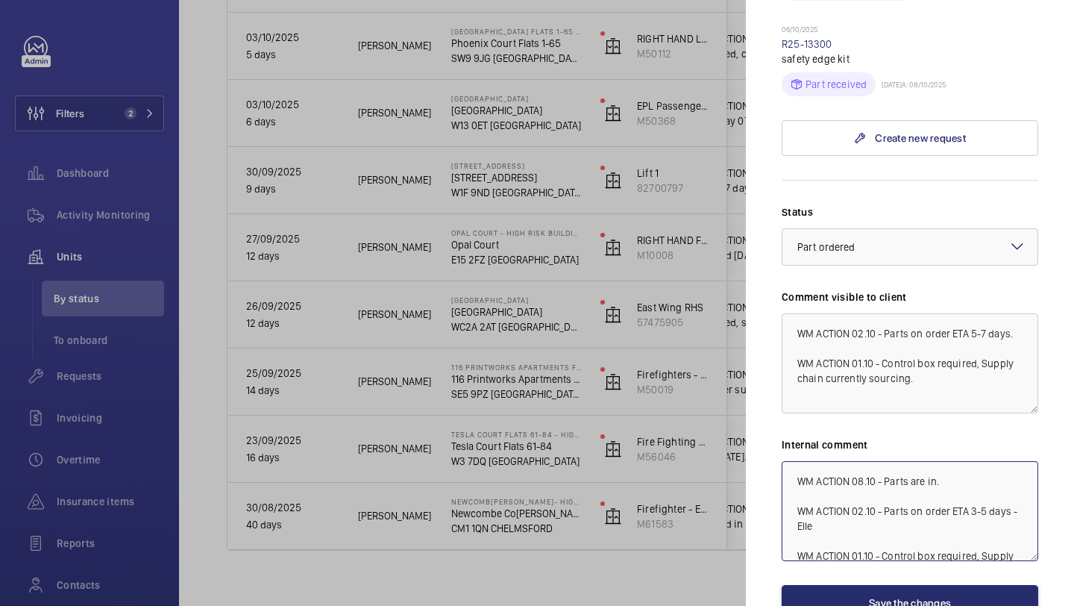
click at [945, 461] on textarea "WM ACTION 08.10 - Parts are in. WM ACTION 02.10 - Parts on order ETA 3-5 days -…" at bounding box center [910, 511] width 257 height 100
type textarea "WM ACTION 08.10 - Parts are in. WM ACTION 02.10 - Parts on order ETA 3-5 days -…"
click at [922, 585] on button "Save the changes" at bounding box center [910, 603] width 257 height 36
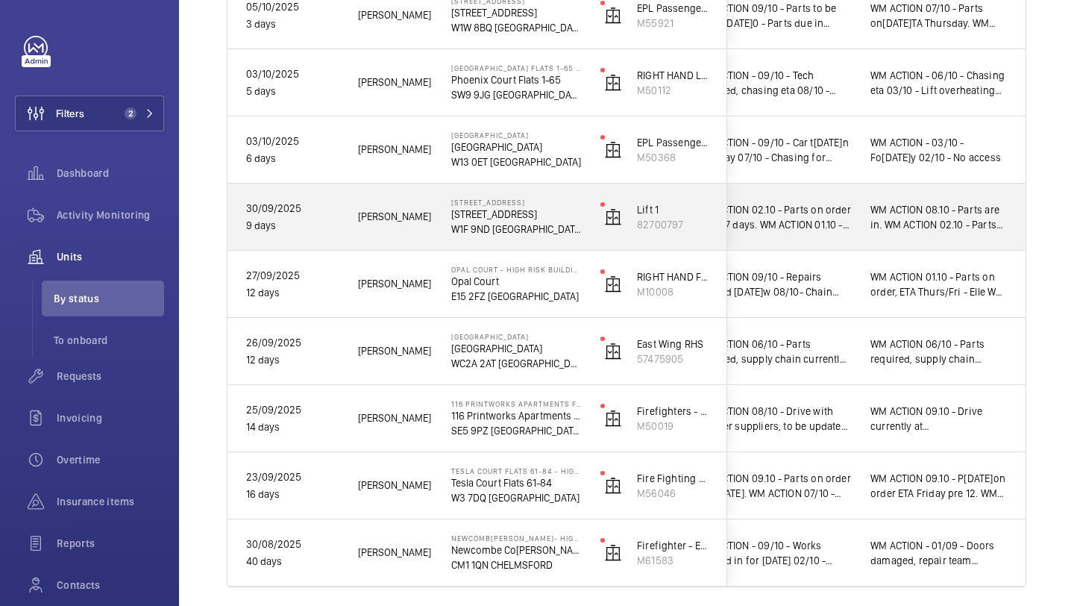
scroll to position [626, 0]
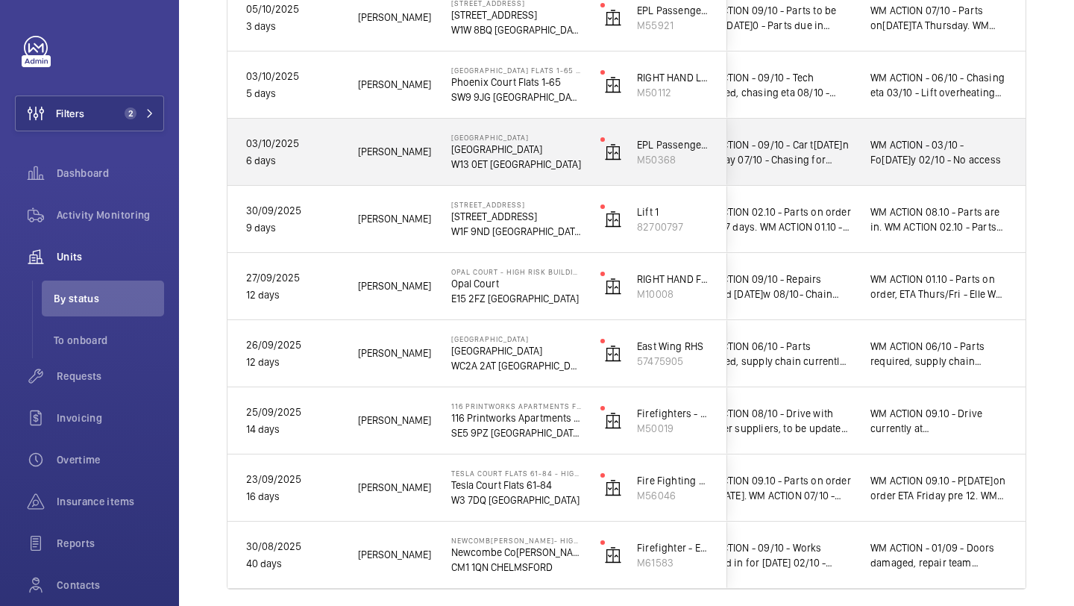
click at [899, 170] on div "WM ACTION - 03/10 - Follow up today 02/10 - No access" at bounding box center [939, 152] width 172 height 64
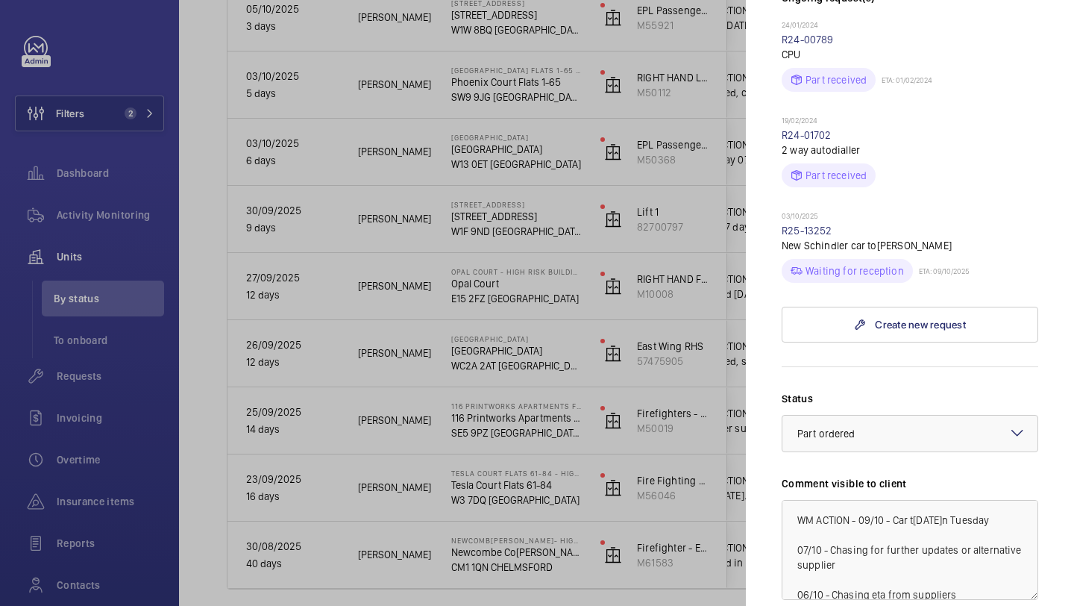
scroll to position [598, 0]
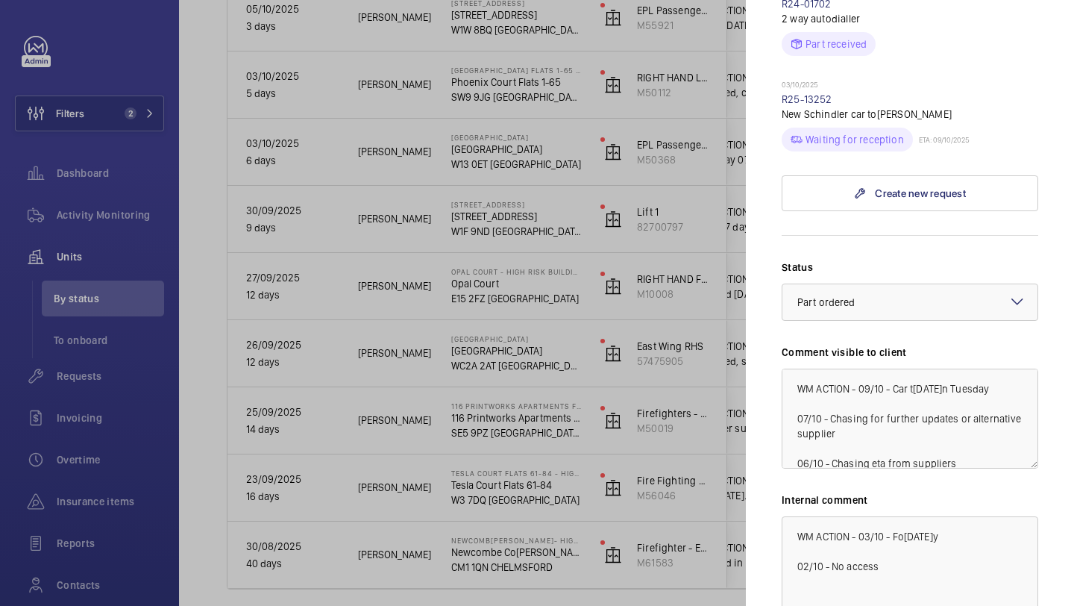
click at [710, 319] on div at bounding box center [537, 303] width 1074 height 606
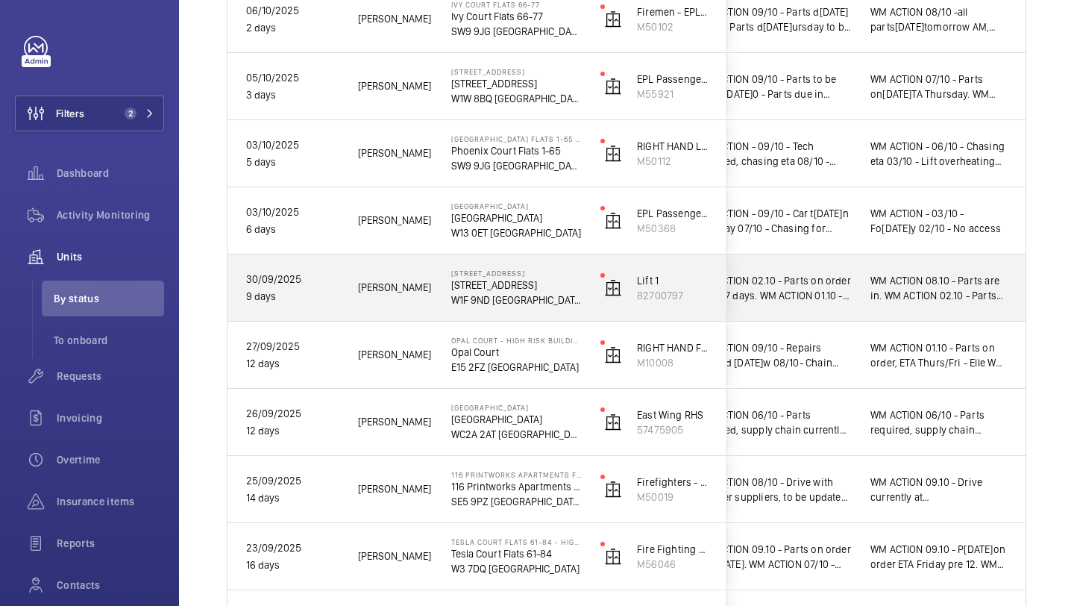
scroll to position [546, 0]
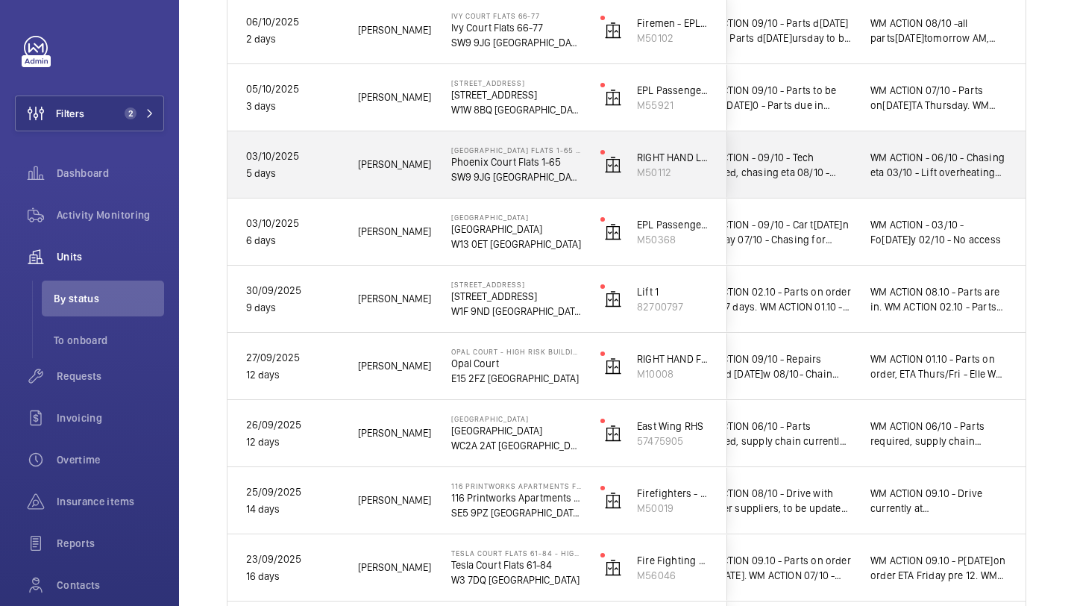
click at [860, 179] on div "WM ACTION - 06/10 - Chasing eta 03/10 - Lift overheating tech follow up required" at bounding box center [939, 165] width 172 height 64
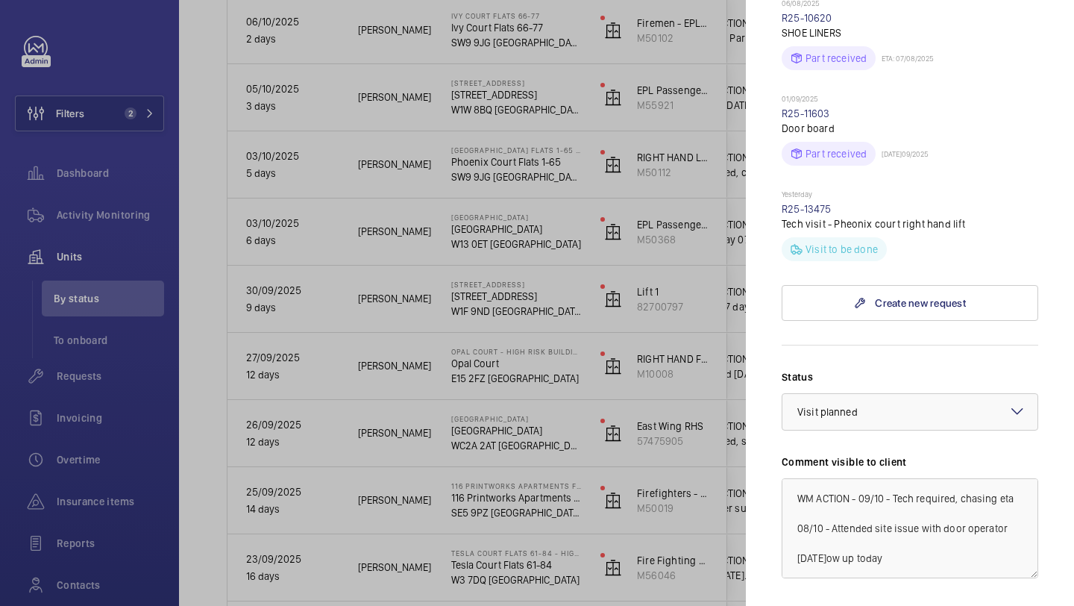
scroll to position [726, 0]
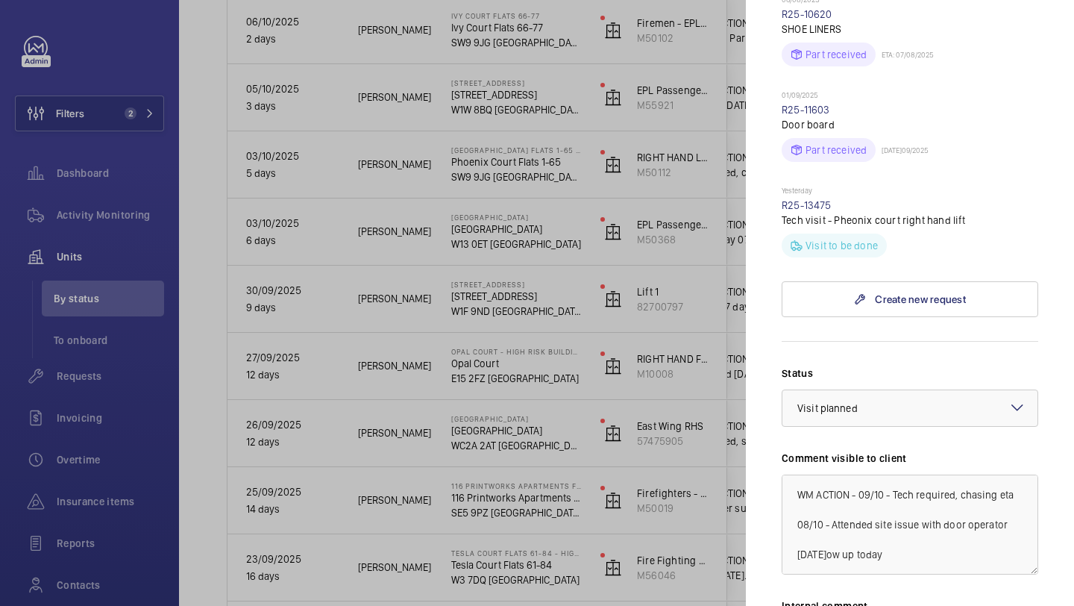
click at [720, 267] on div at bounding box center [537, 303] width 1074 height 606
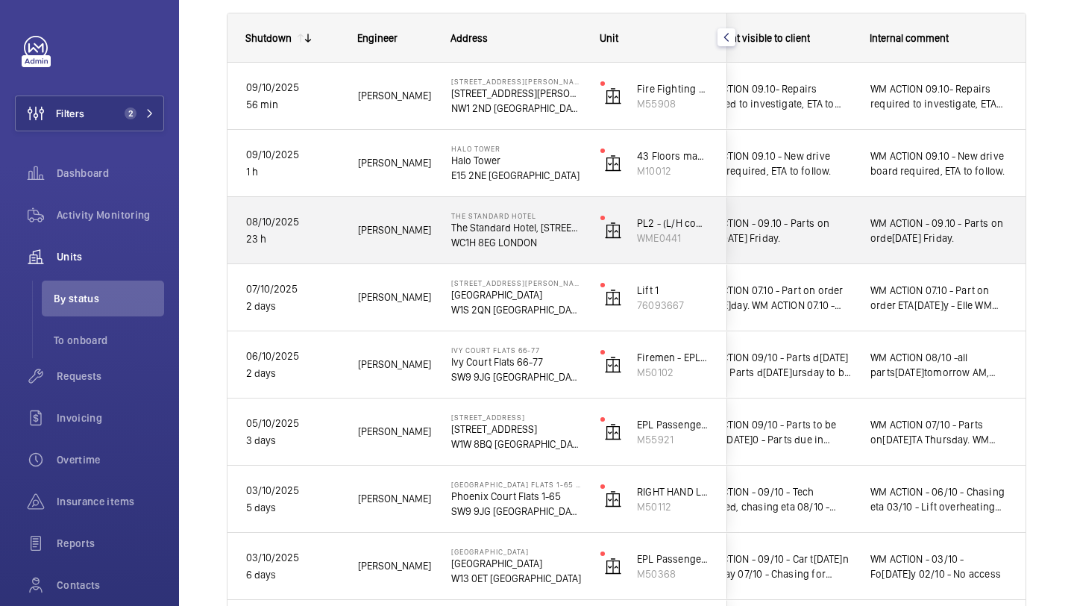
scroll to position [212, 0]
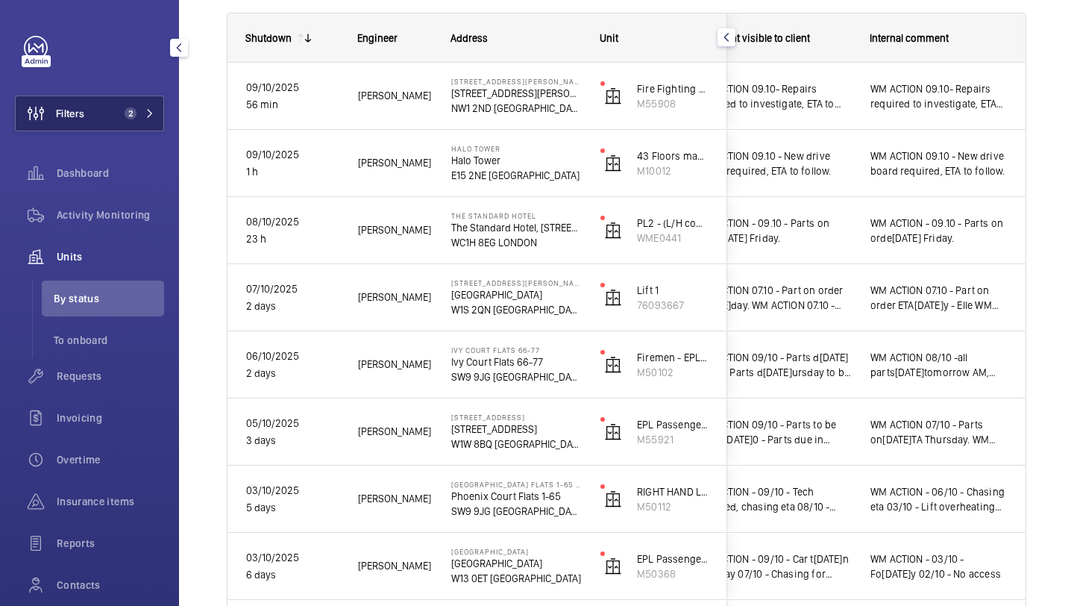
click at [116, 107] on button "Filters 2" at bounding box center [89, 114] width 149 height 36
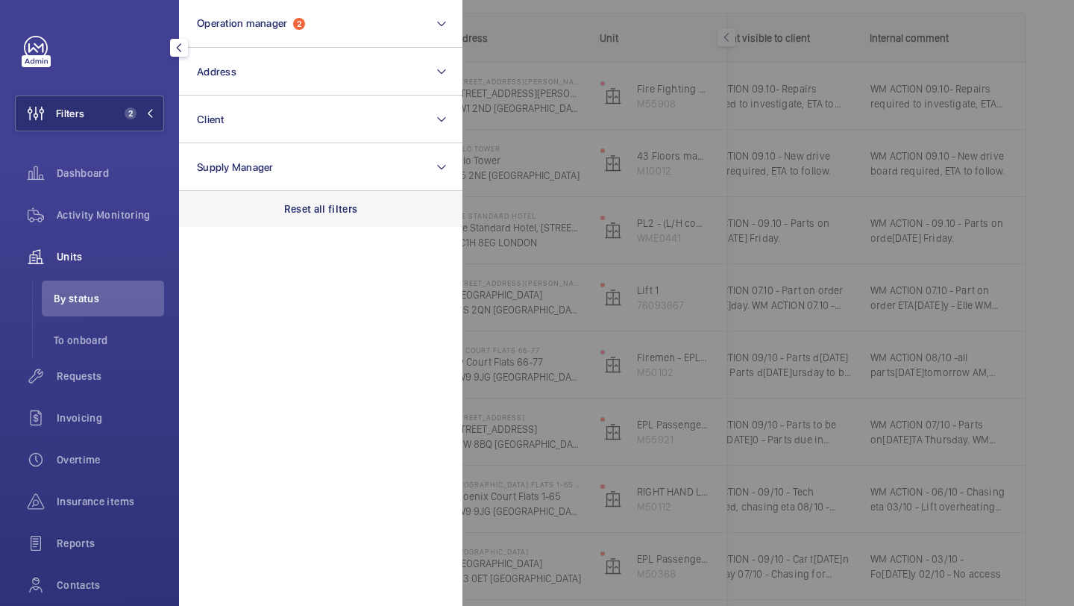
click at [307, 216] on div "Reset all filters" at bounding box center [321, 209] width 284 height 36
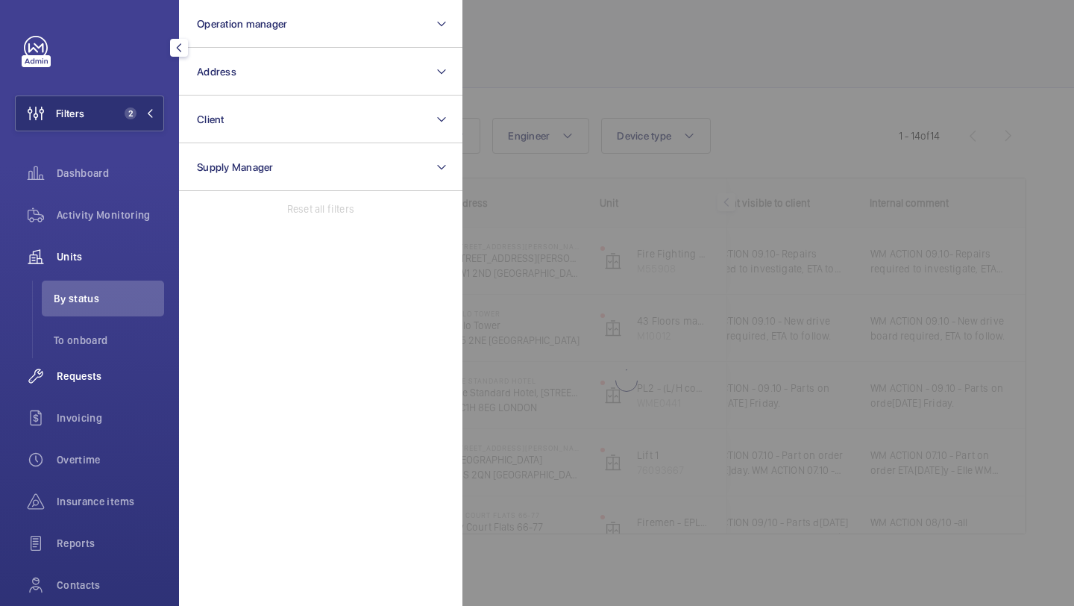
scroll to position [47, 0]
click at [123, 378] on span "Requests" at bounding box center [110, 376] width 107 height 15
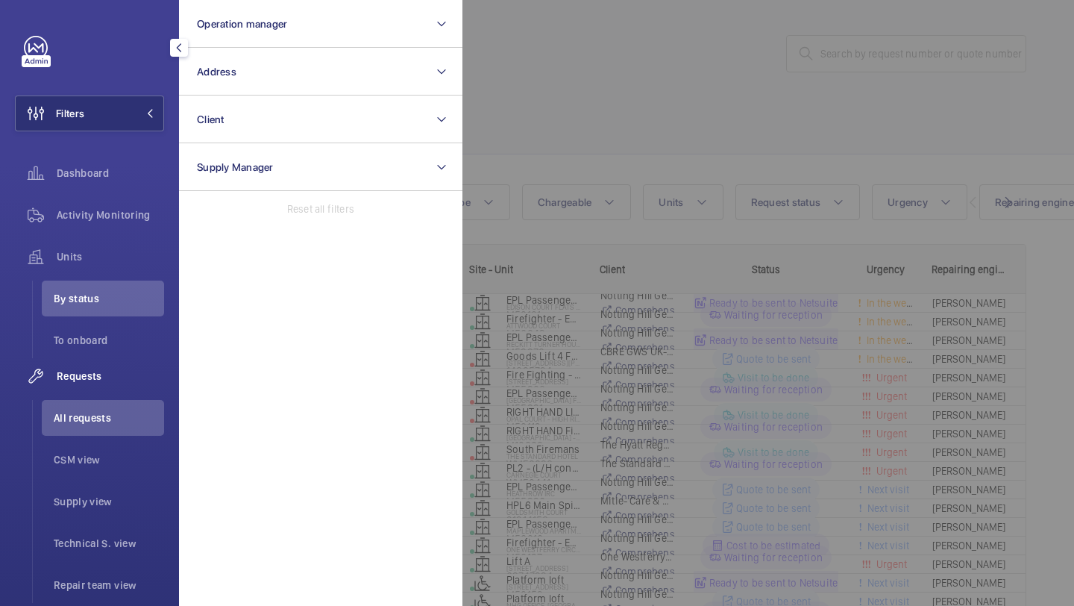
click at [800, 8] on div at bounding box center [1000, 303] width 1074 height 606
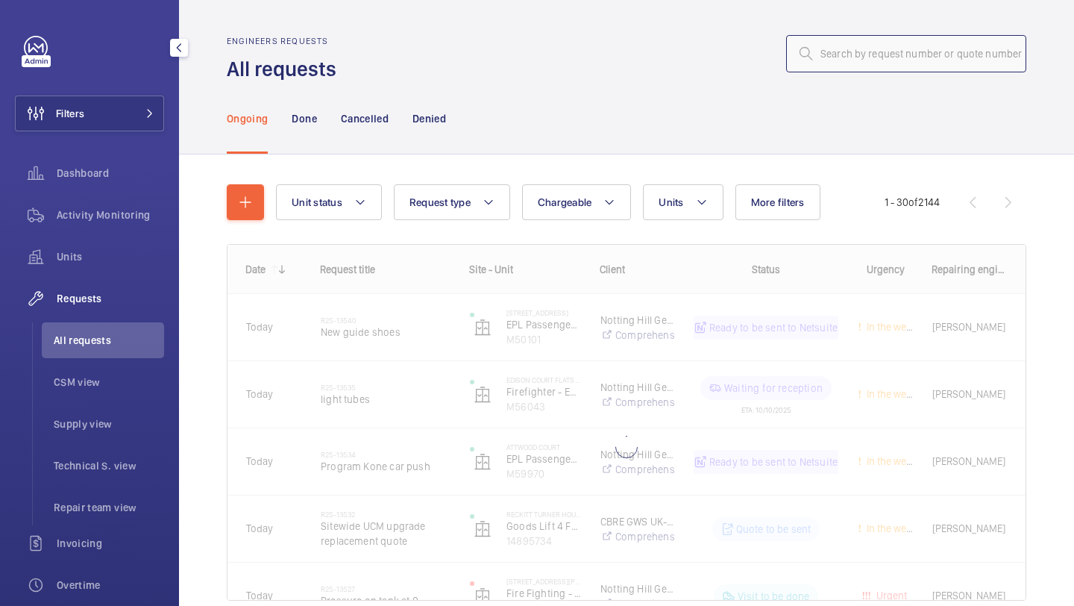
click at [827, 43] on input "text" at bounding box center [906, 53] width 240 height 37
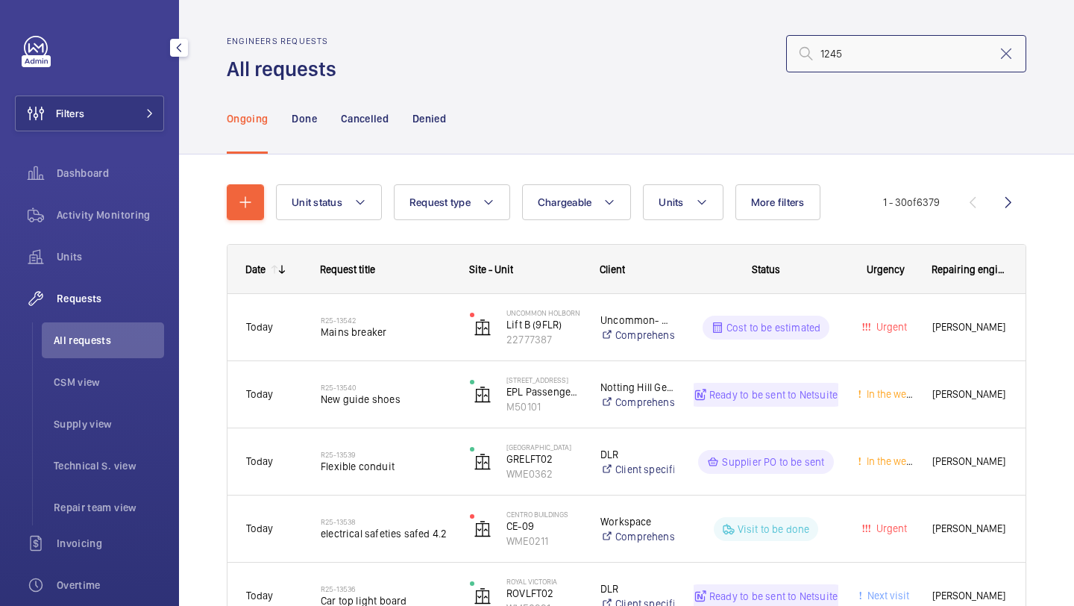
type input "12457"
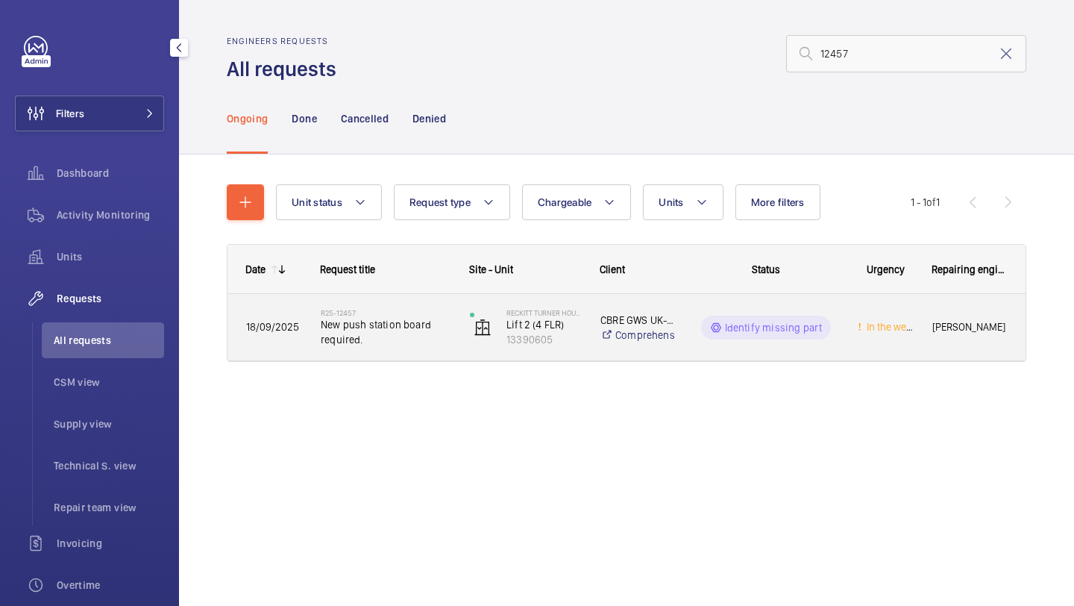
click at [392, 329] on span "New push station board required." at bounding box center [386, 332] width 130 height 30
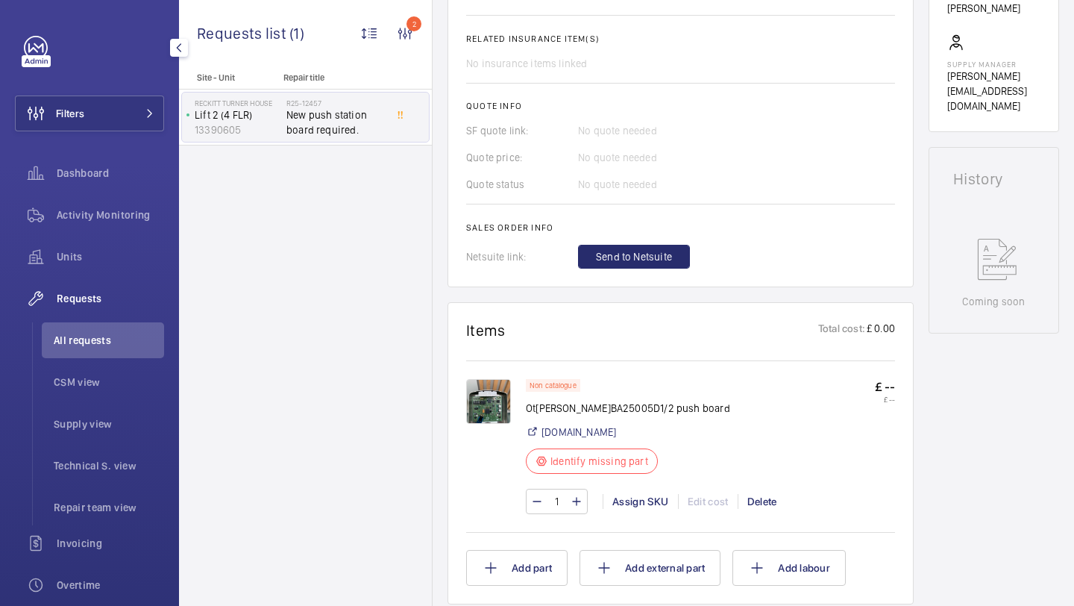
scroll to position [541, 0]
click at [488, 403] on img at bounding box center [488, 400] width 45 height 45
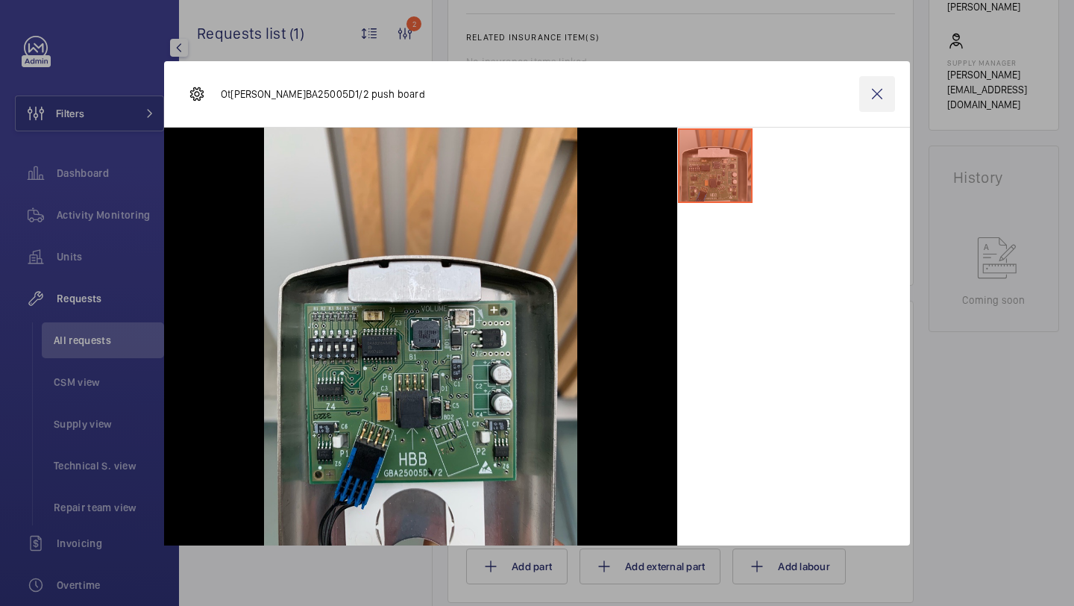
click at [878, 94] on wm-front-icon-button at bounding box center [878, 94] width 36 height 36
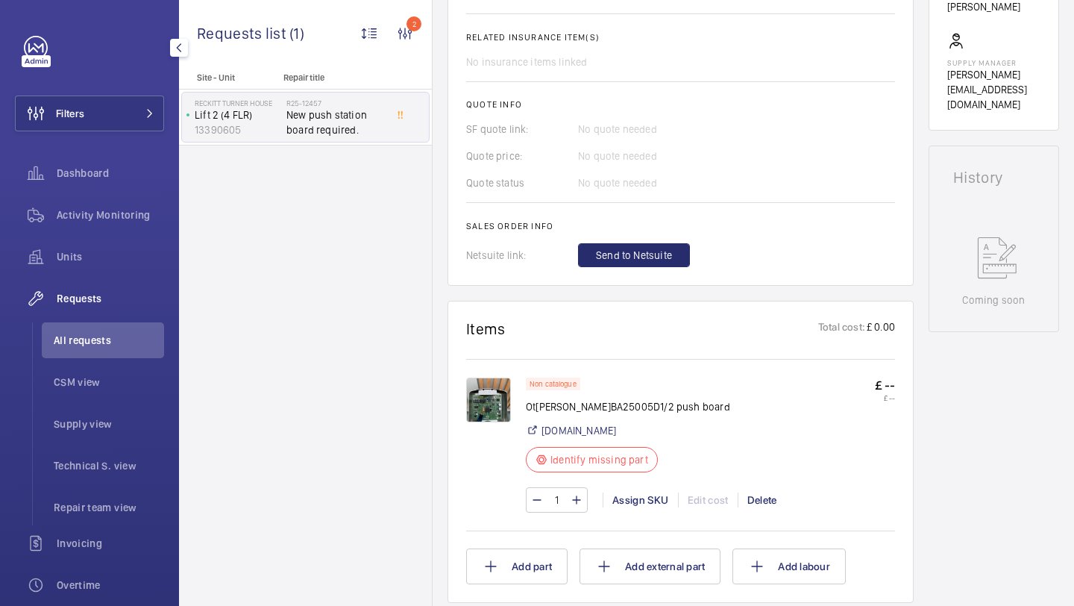
drag, startPoint x: 678, startPoint y: 410, endPoint x: 527, endPoint y: 407, distance: 150.8
click at [527, 407] on div "Non catalogue Otis GBA25005D1/2 push board Lcl.co.uk Identify missing part £ --…" at bounding box center [710, 430] width 369 height 104
click at [527, 407] on p "Otis GBA25005D1/2 push board" at bounding box center [628, 406] width 204 height 15
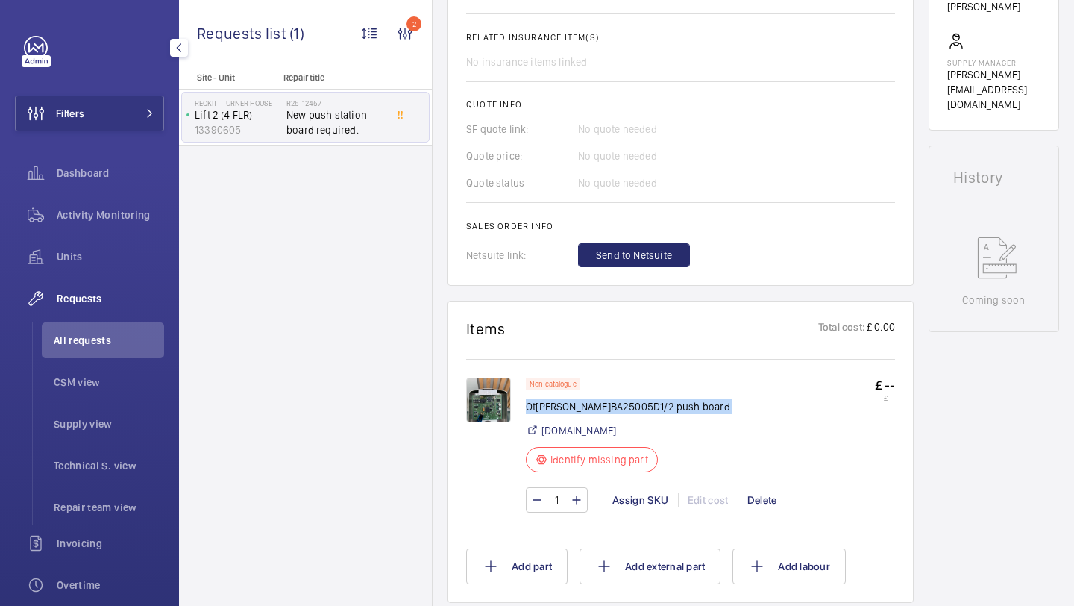
click at [497, 407] on img at bounding box center [488, 400] width 45 height 45
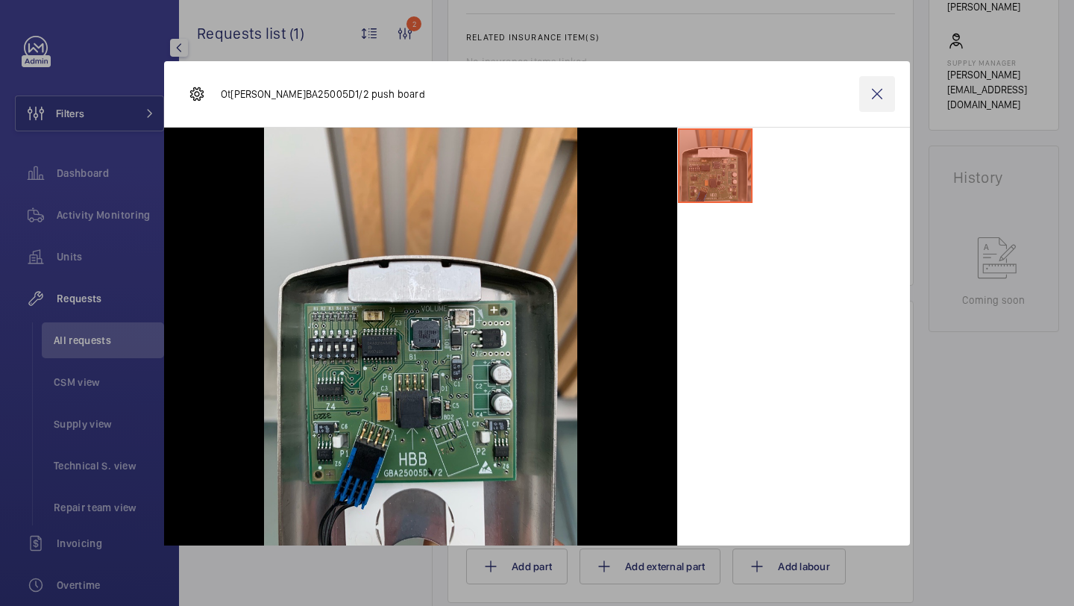
click at [882, 90] on wm-front-icon-button at bounding box center [878, 94] width 36 height 36
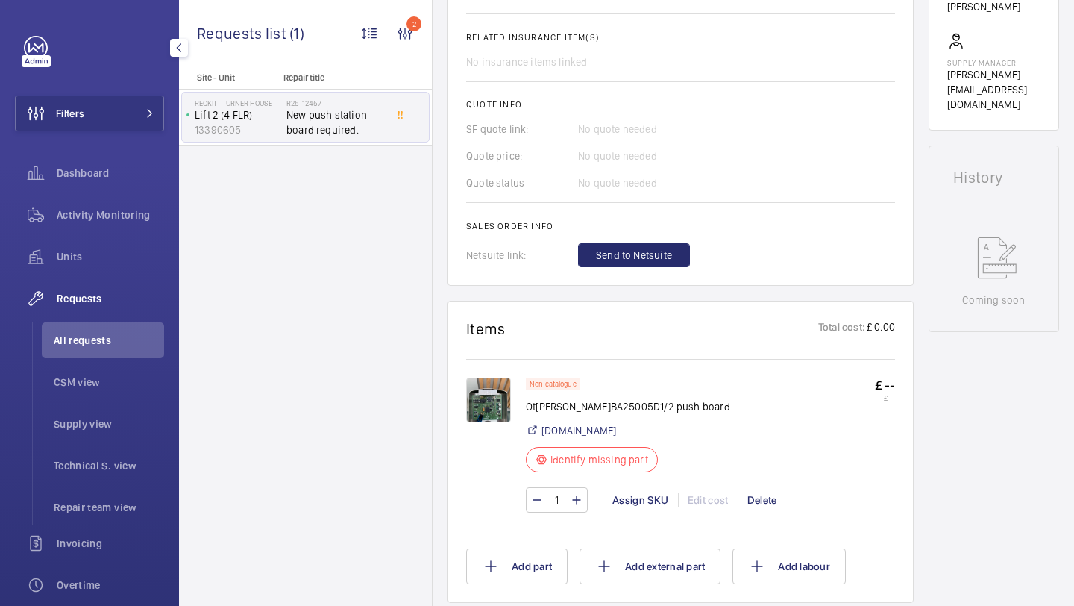
scroll to position [0, 0]
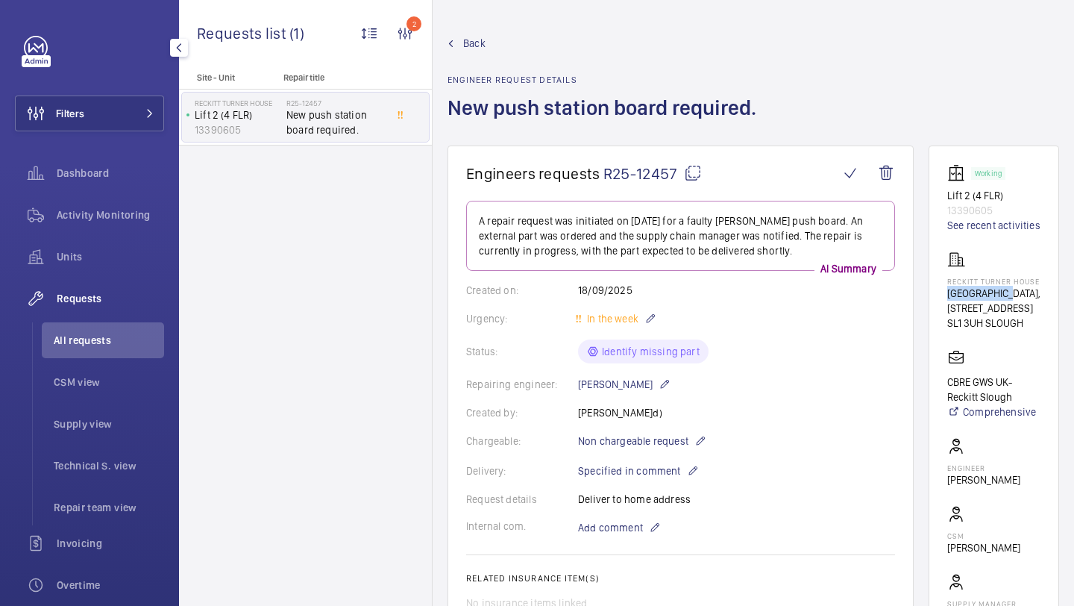
drag, startPoint x: 1007, startPoint y: 304, endPoint x: 950, endPoint y: 301, distance: 57.6
click at [949, 301] on p "Turner House, 103-105 Bath Road, Slough, Berkshire, SL1 3UH UK" at bounding box center [994, 301] width 93 height 30
copy p "Turner House"
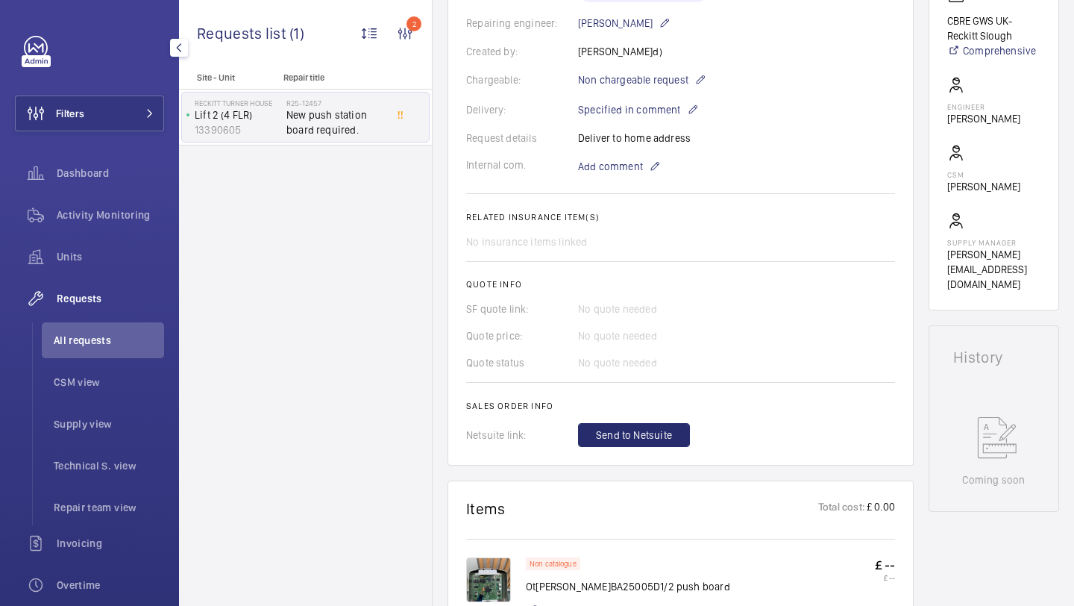
scroll to position [513, 0]
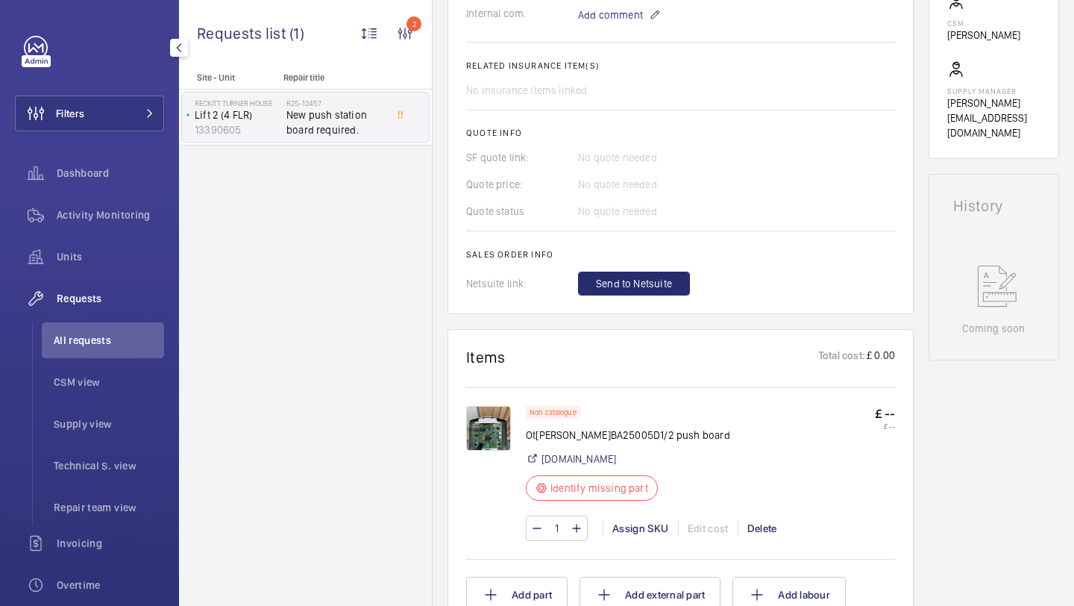
click at [623, 14] on span "Add comment" at bounding box center [610, 14] width 65 height 15
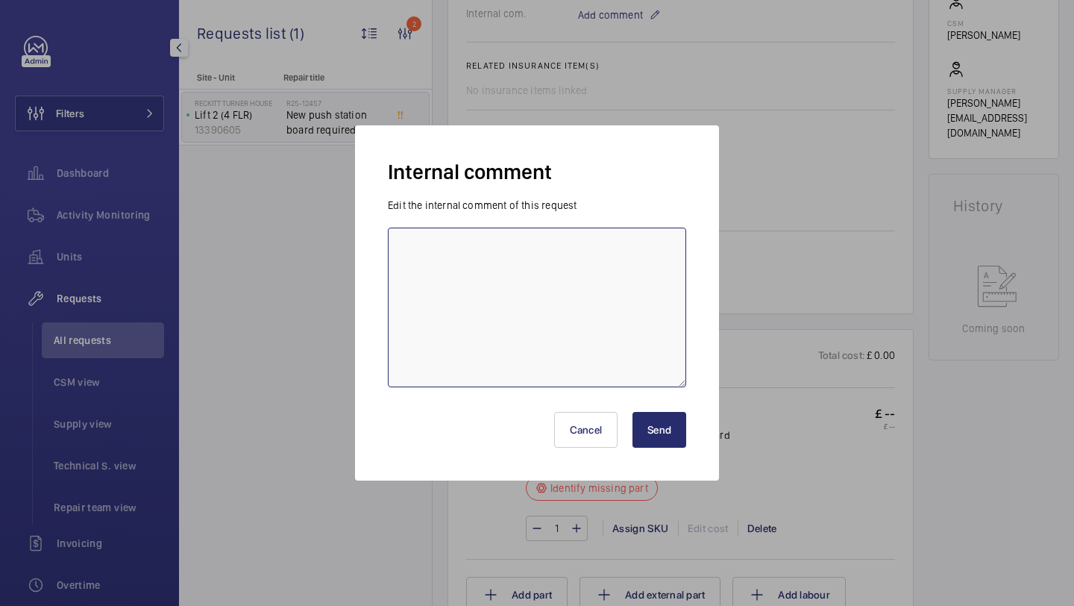
click at [625, 302] on textarea at bounding box center [537, 308] width 298 height 160
type textarea "awaiting quote from LCL - 09.10 ELLE"
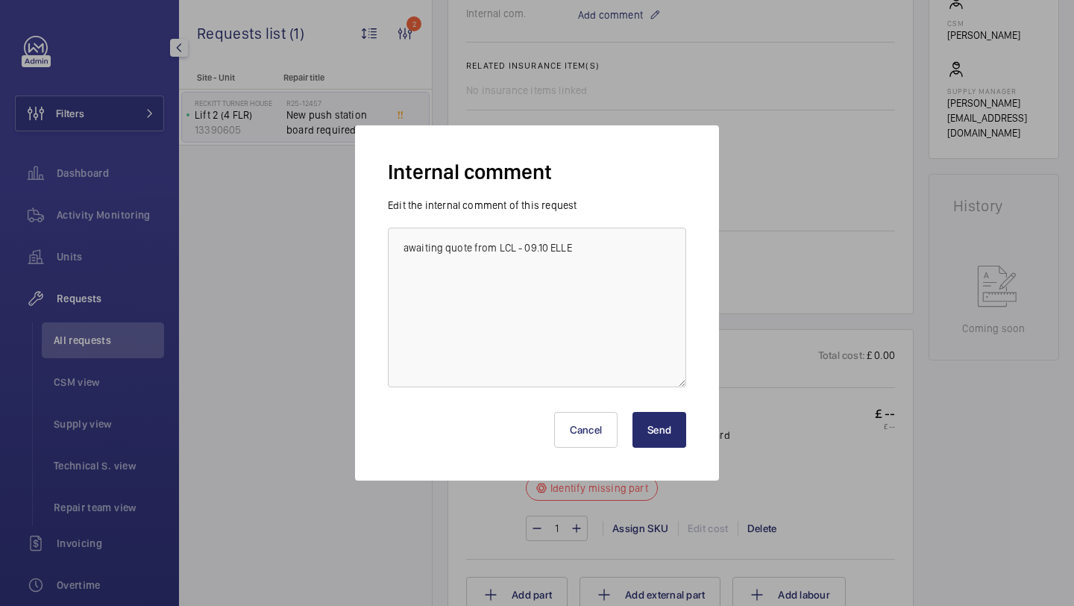
click at [666, 450] on div "Cancel Send" at bounding box center [537, 424] width 298 height 72
click at [665, 442] on button "Send" at bounding box center [660, 430] width 54 height 36
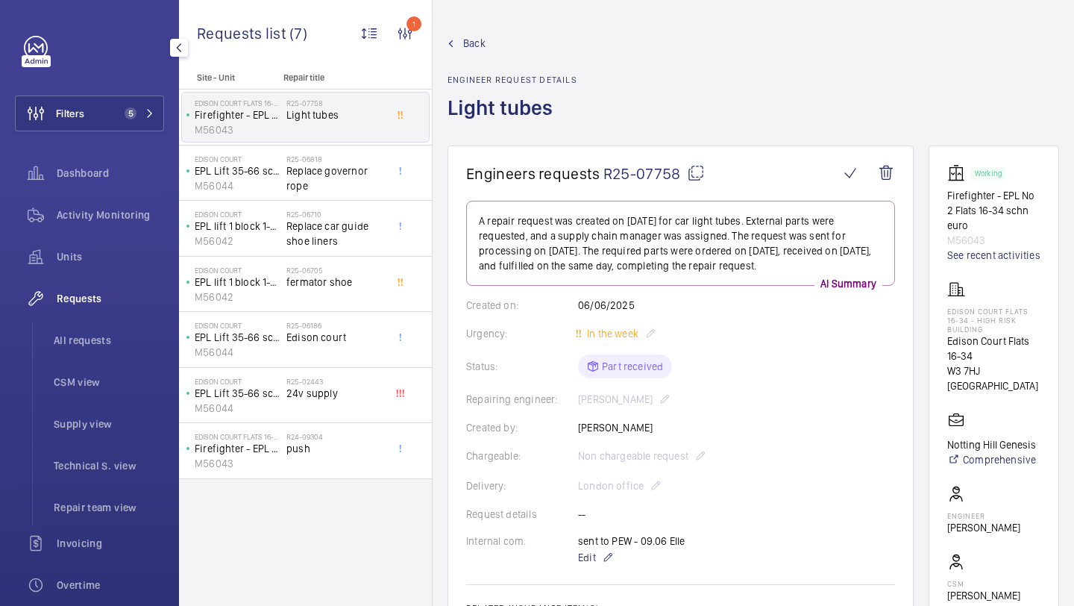
click at [71, 321] on div "Requests All requests CSM view Supply view Technical S. view Repair team view" at bounding box center [89, 403] width 149 height 245
click at [78, 340] on span "All requests" at bounding box center [109, 340] width 110 height 15
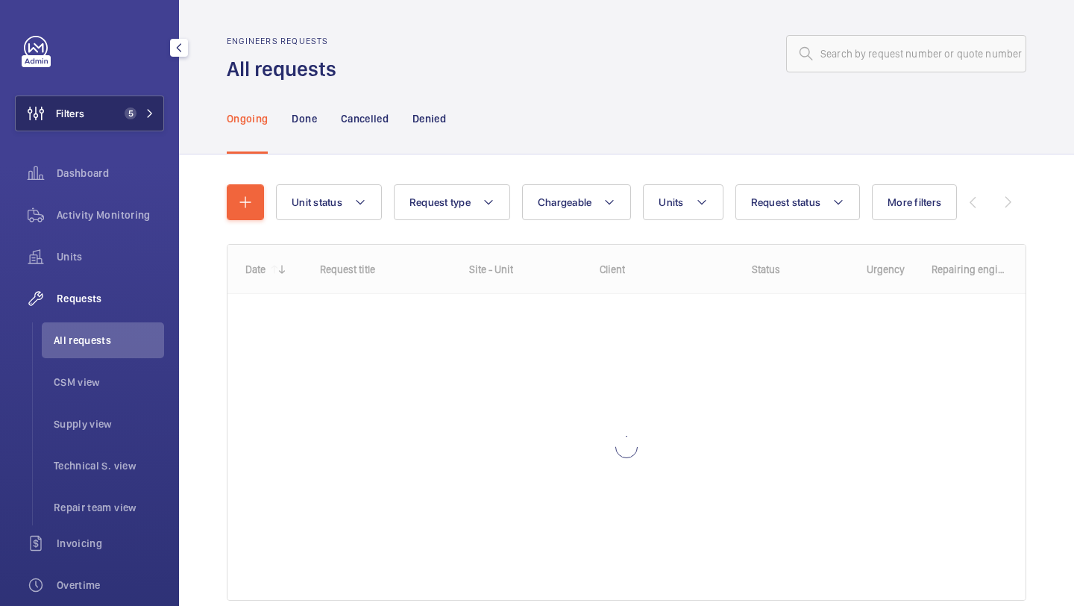
click at [122, 125] on button "Filters 5" at bounding box center [89, 114] width 149 height 36
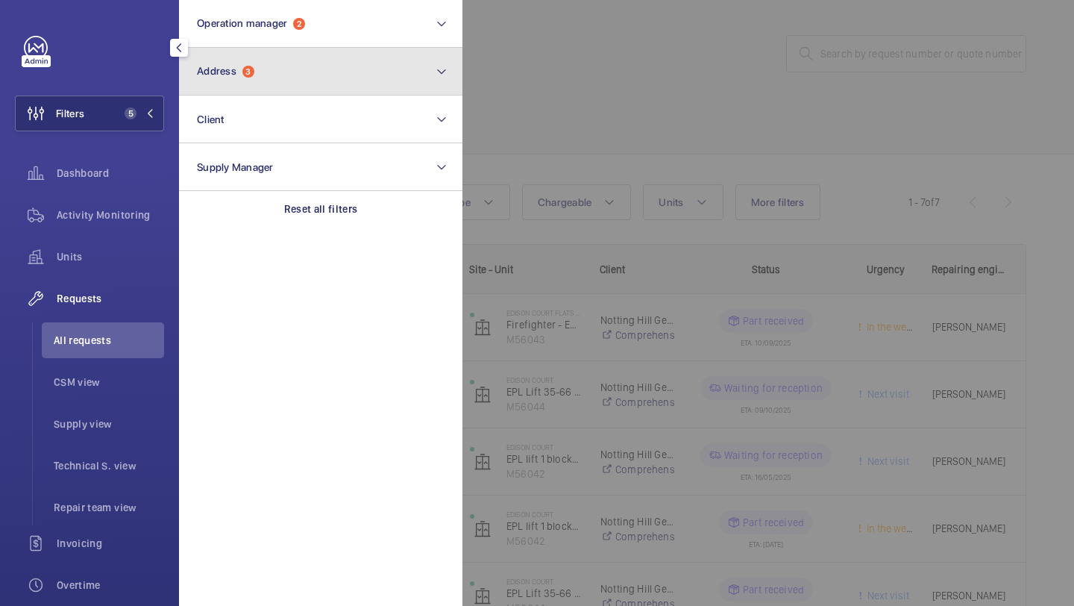
click at [292, 81] on button "Address 3" at bounding box center [321, 72] width 284 height 48
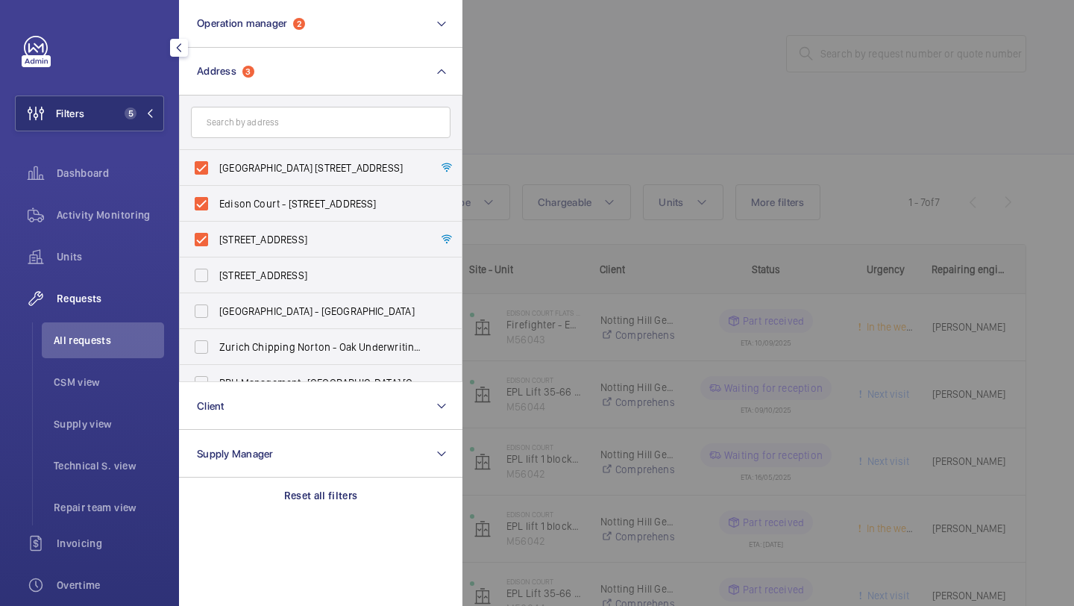
click at [544, 80] on div at bounding box center [1000, 303] width 1074 height 606
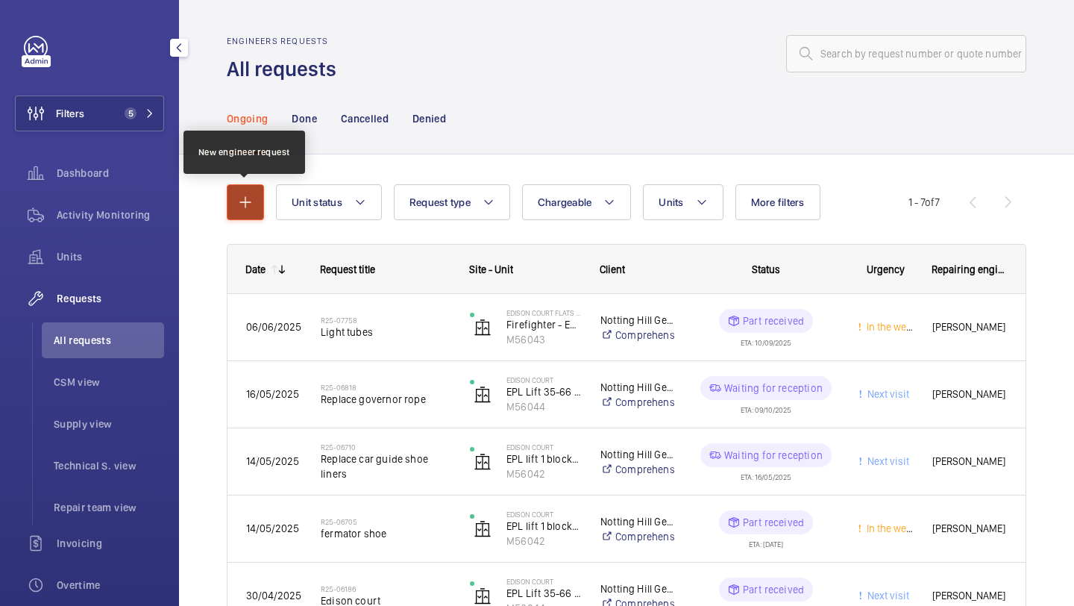
click at [257, 209] on button "button" at bounding box center [245, 202] width 37 height 36
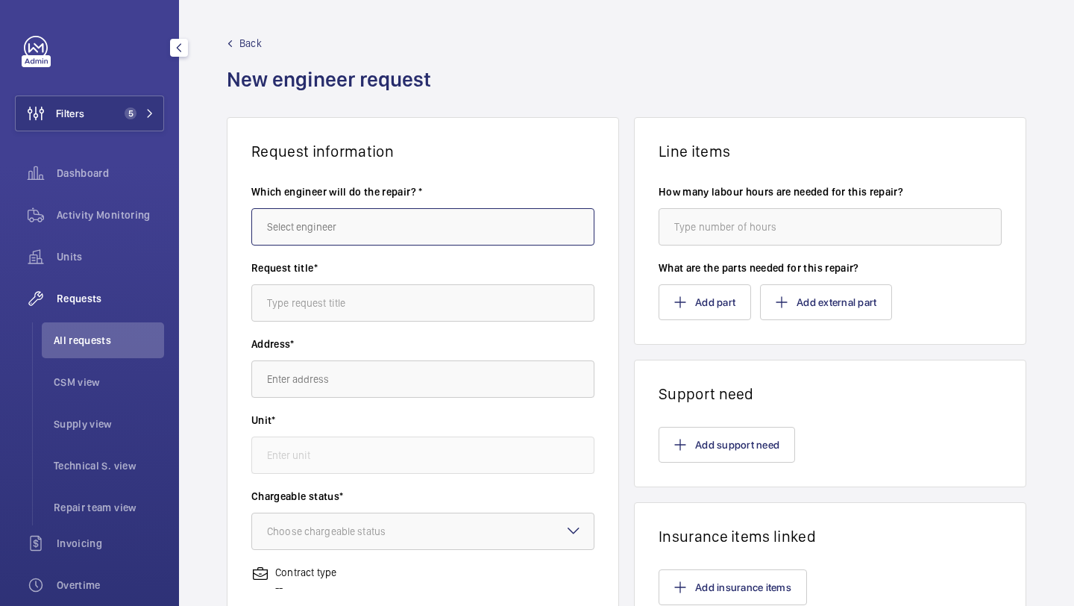
click at [276, 228] on input "text" at bounding box center [422, 226] width 343 height 37
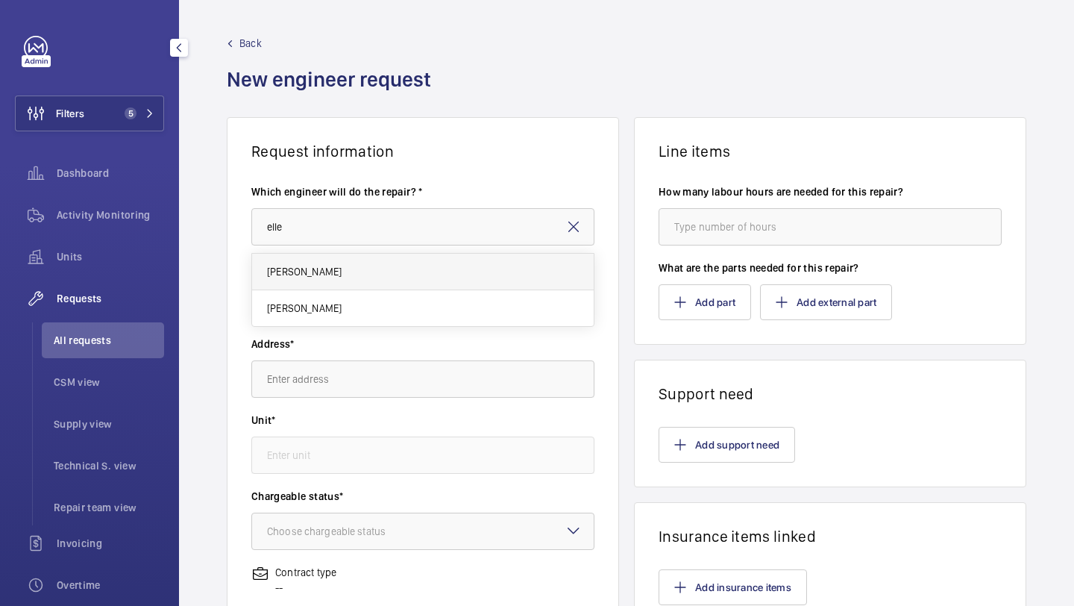
click at [283, 269] on span "[PERSON_NAME]" at bounding box center [304, 271] width 75 height 15
type input "[PERSON_NAME]"
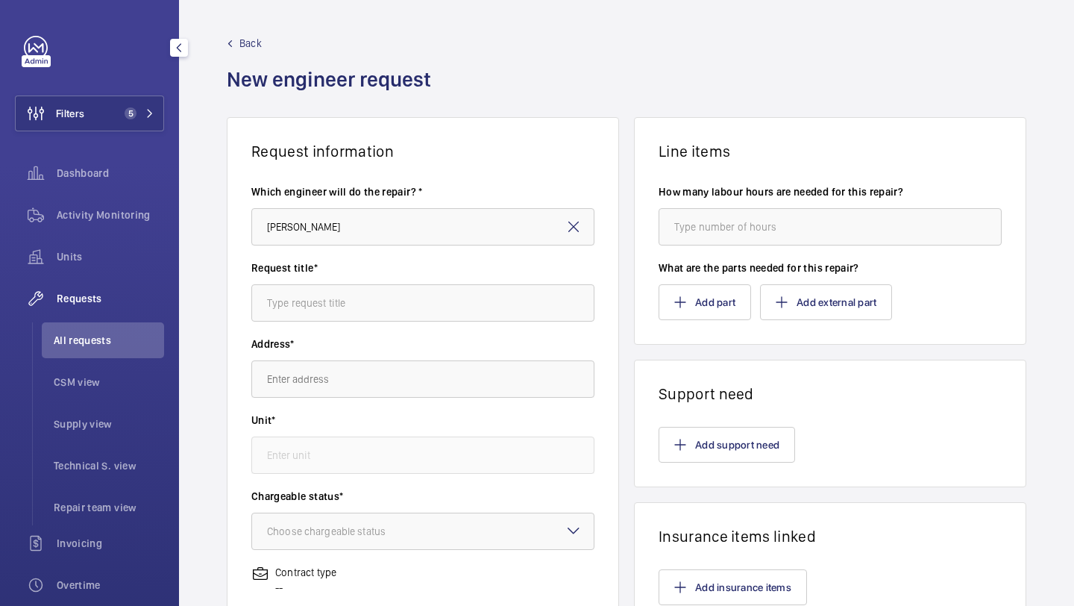
click at [575, 234] on mat-icon at bounding box center [574, 227] width 18 height 18
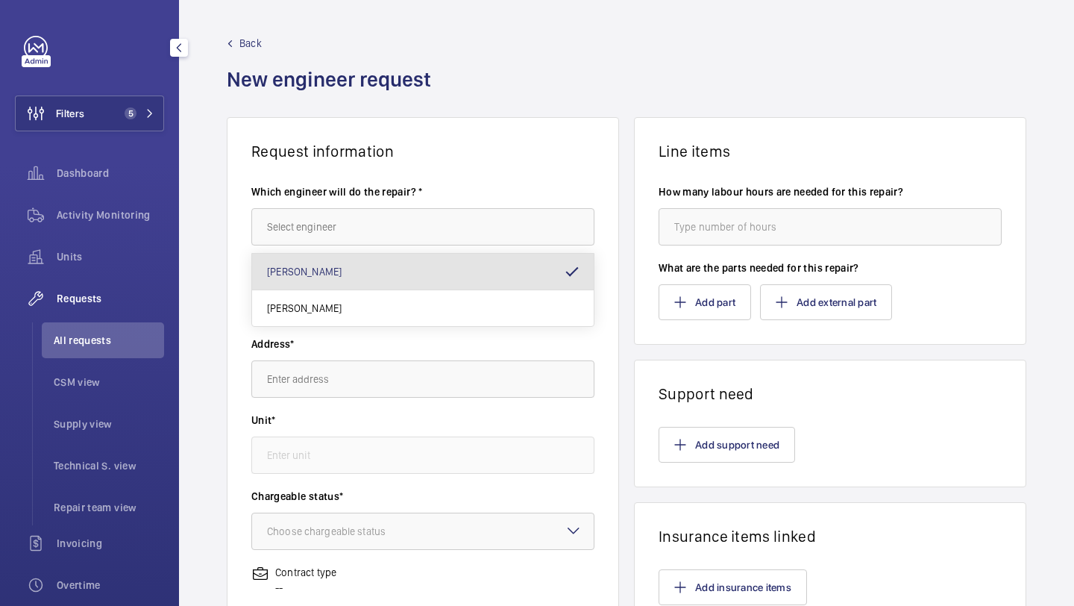
click at [523, 163] on wm-front-card-body "Which engineer will do the repair? * Request title* Address* Unit* Chargeable s…" at bounding box center [423, 534] width 391 height 749
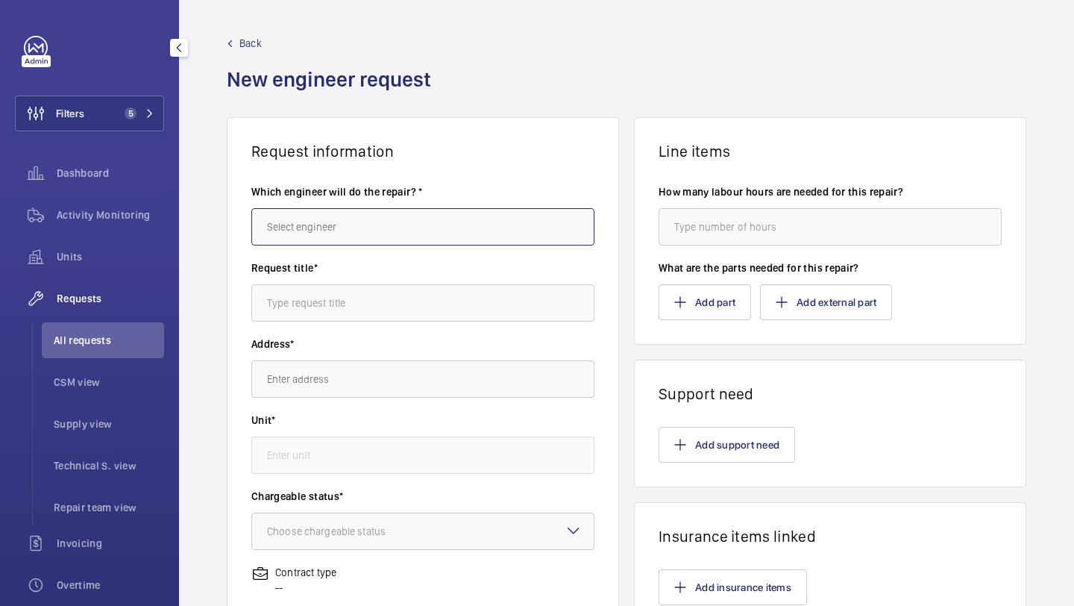
click at [467, 236] on input "text" at bounding box center [422, 226] width 343 height 37
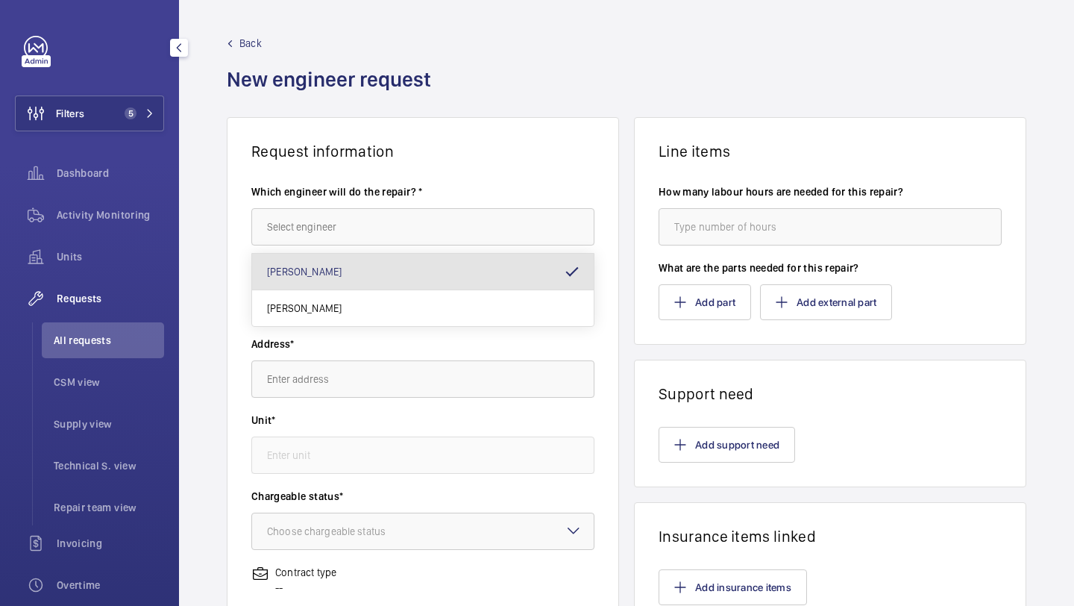
click at [431, 278] on mat-option "[PERSON_NAME]" at bounding box center [423, 272] width 342 height 37
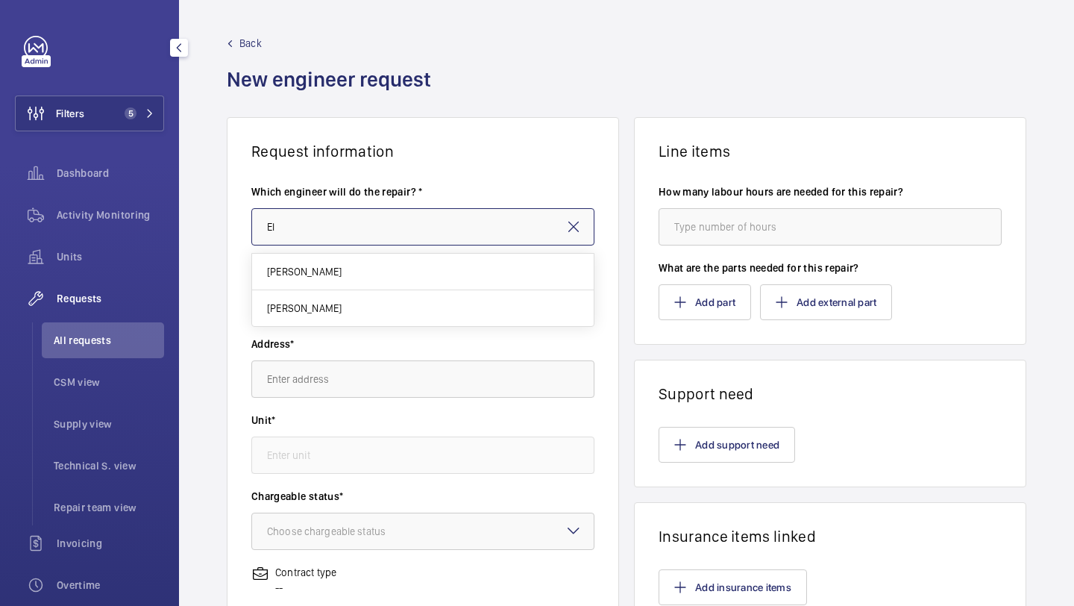
type input "E"
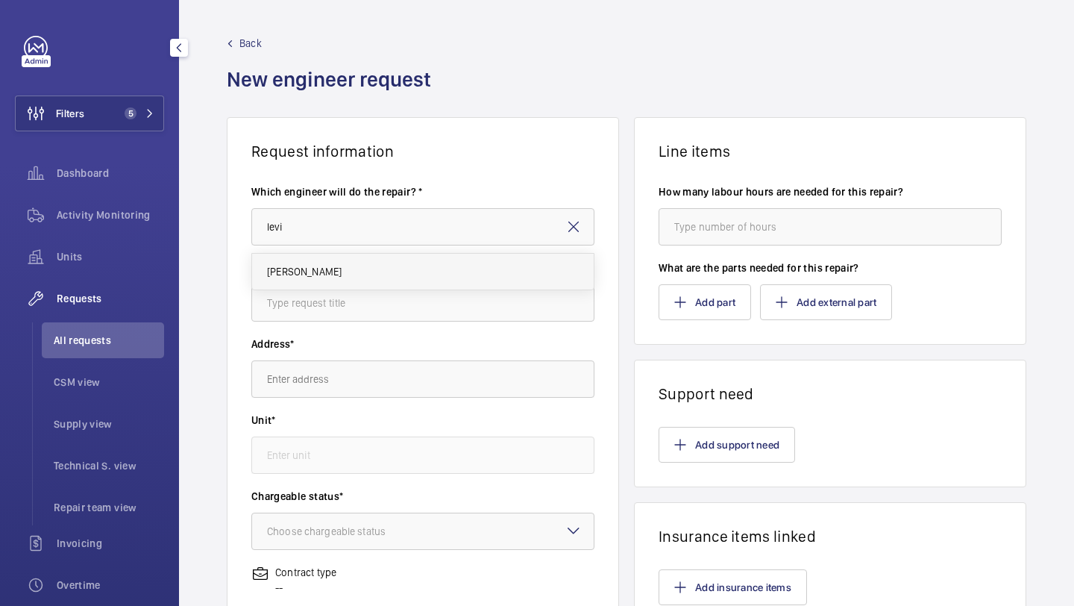
click at [398, 263] on mat-option "Levi Eames" at bounding box center [423, 272] width 342 height 36
type input "Levi Eames"
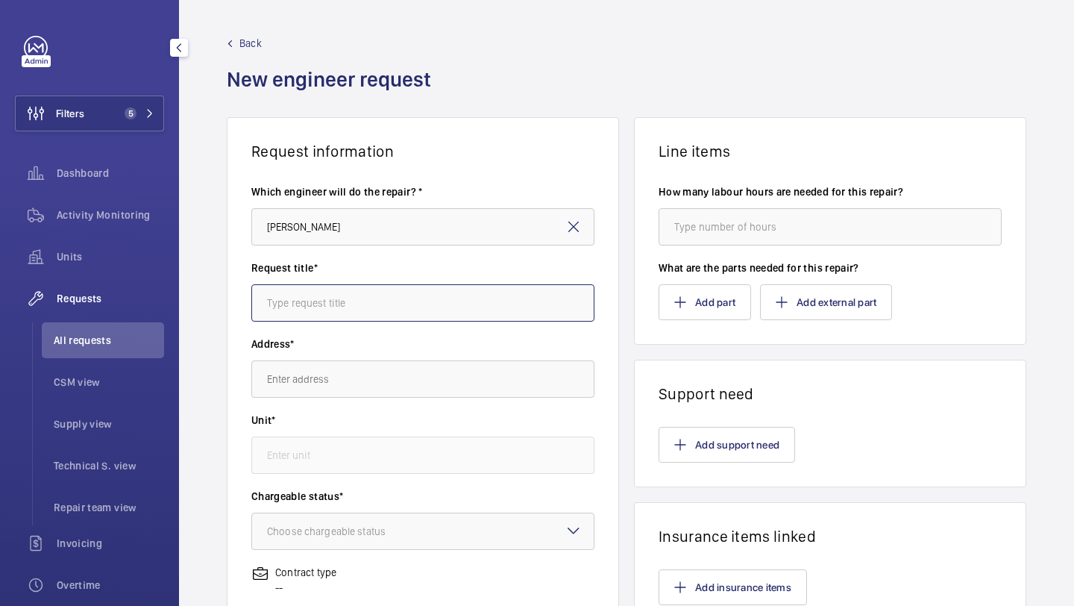
click at [379, 298] on input "text" at bounding box center [422, 302] width 343 height 37
type input "light tubes"
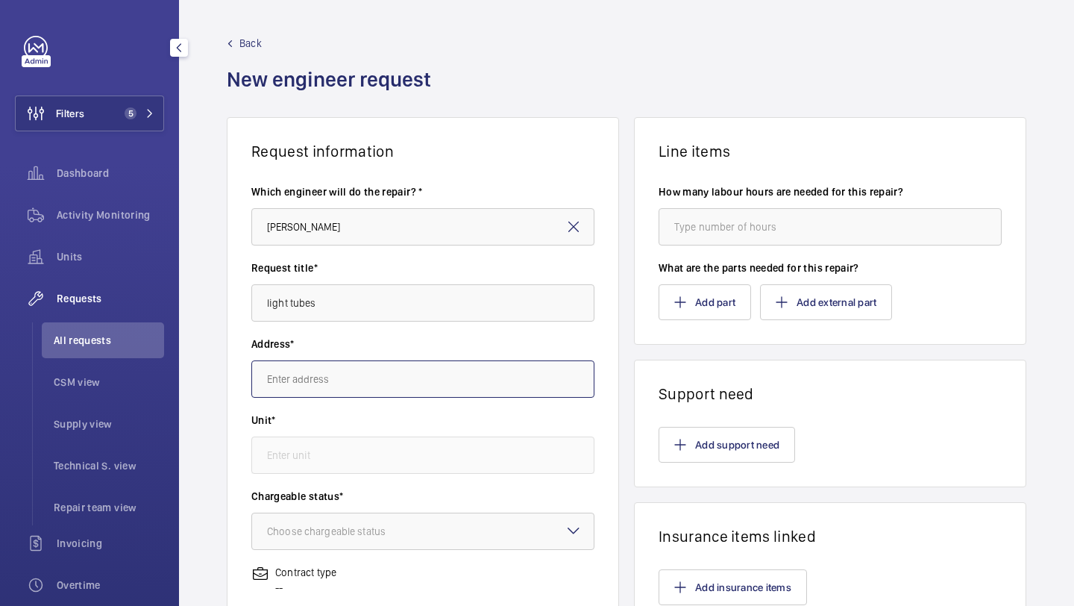
click at [378, 393] on input "text" at bounding box center [422, 378] width 343 height 37
paste input "Edison Court Flats 16-34"
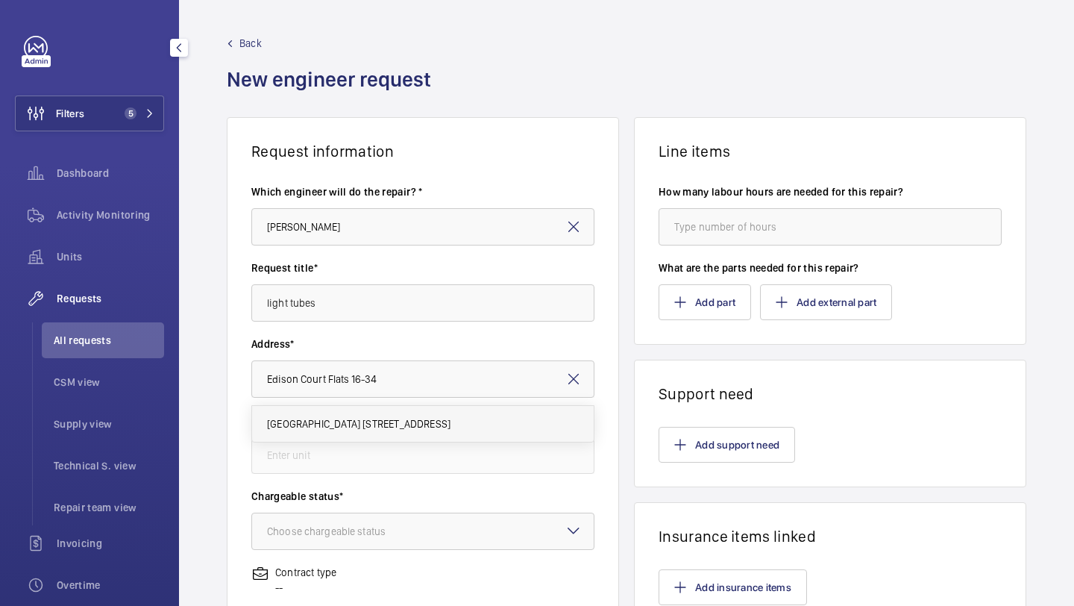
click at [356, 416] on mat-option "Edison Court Flats 16-34 - High Risk Building Edison Court Flats 16-34, W3 7HJ …" at bounding box center [423, 424] width 342 height 36
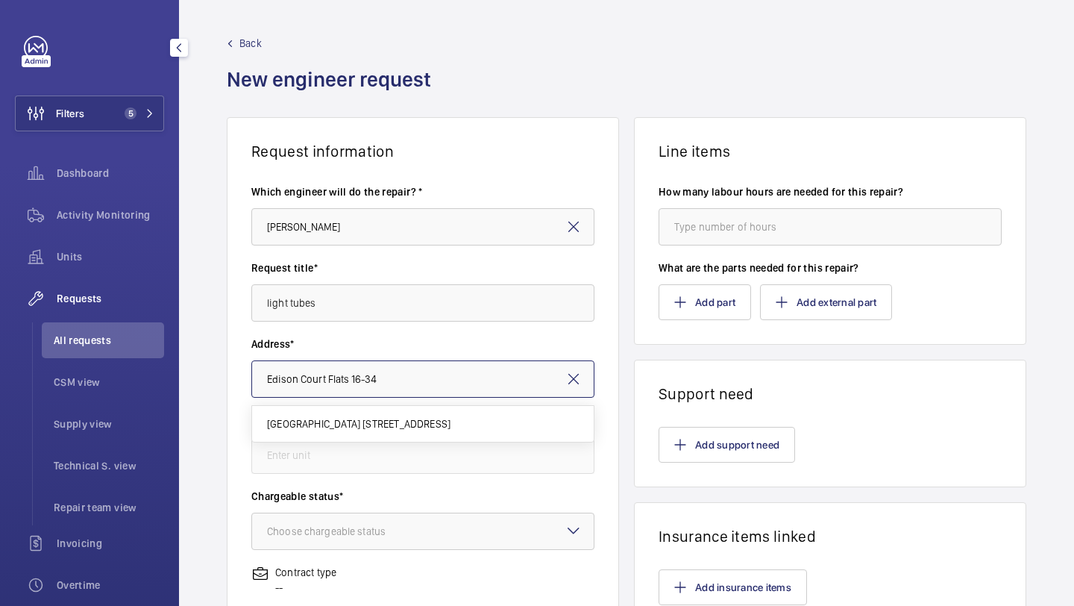
type input "Edison Court Flats 16-34 - High Risk Building Edison Court Flats 16-34, W3 7HJ …"
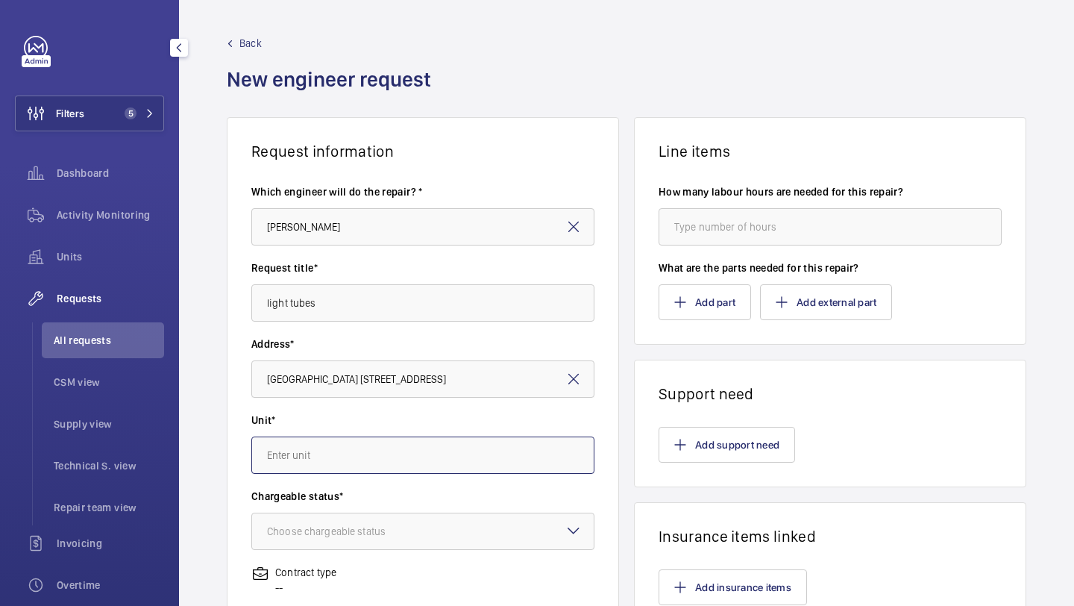
click at [354, 442] on input "text" at bounding box center [422, 455] width 343 height 37
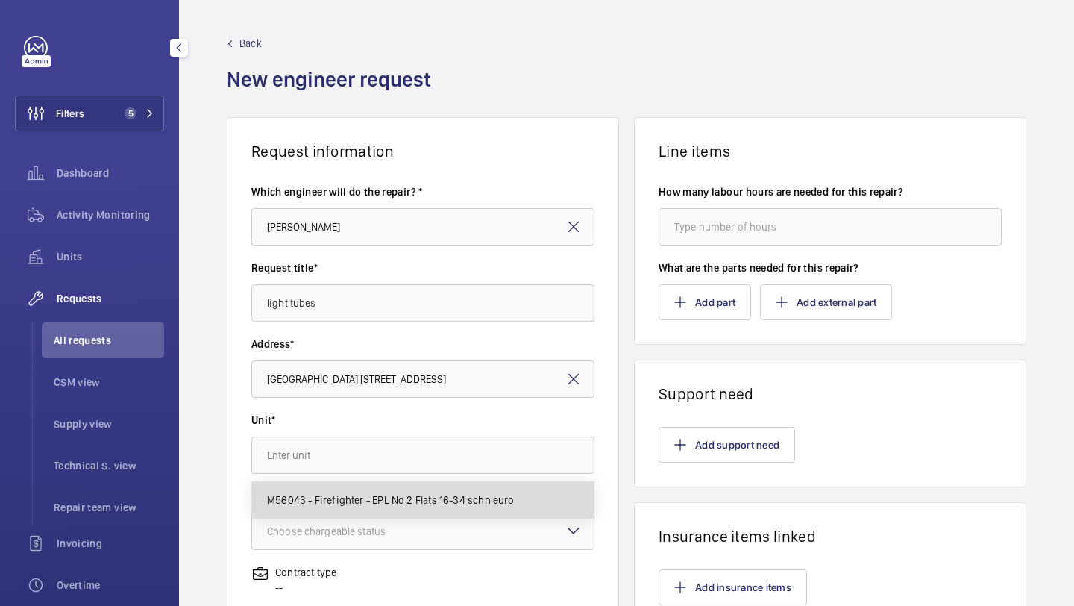
click at [340, 499] on span "M56043 - Firefighter - EPL No 2 Flats 16-34 schn euro" at bounding box center [391, 499] width 248 height 15
type input "M56043 - Firefighter - EPL No 2 Flats 16-34 schn euro"
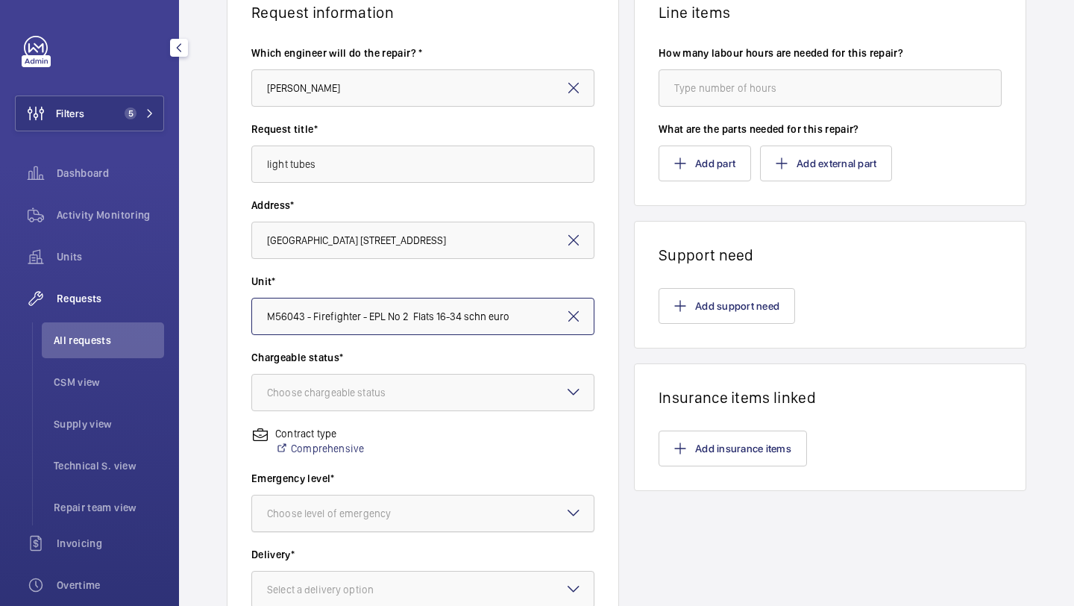
scroll to position [156, 0]
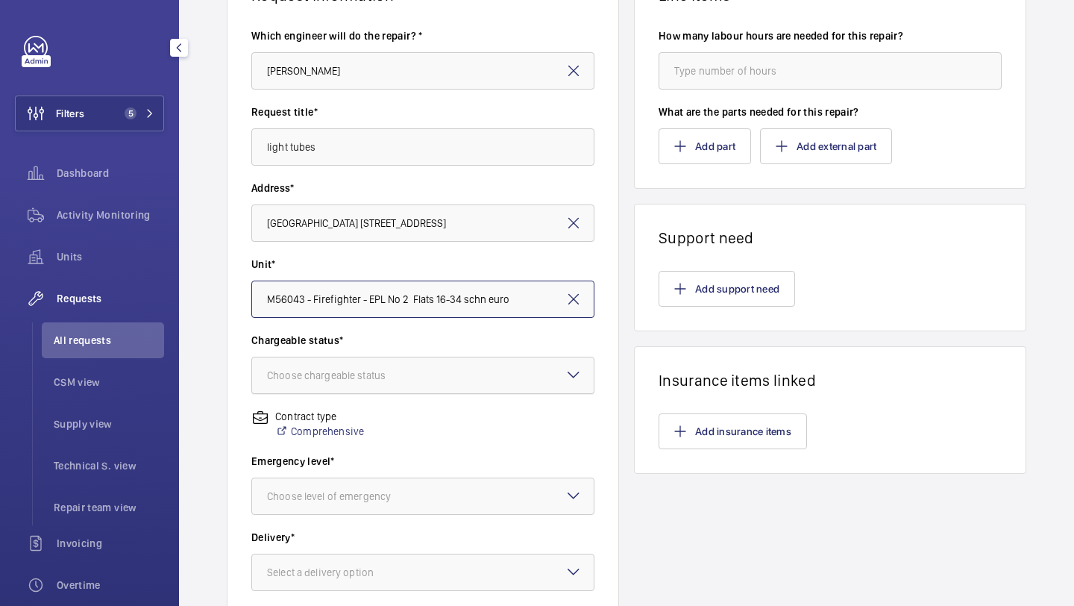
click at [362, 385] on div at bounding box center [423, 375] width 342 height 36
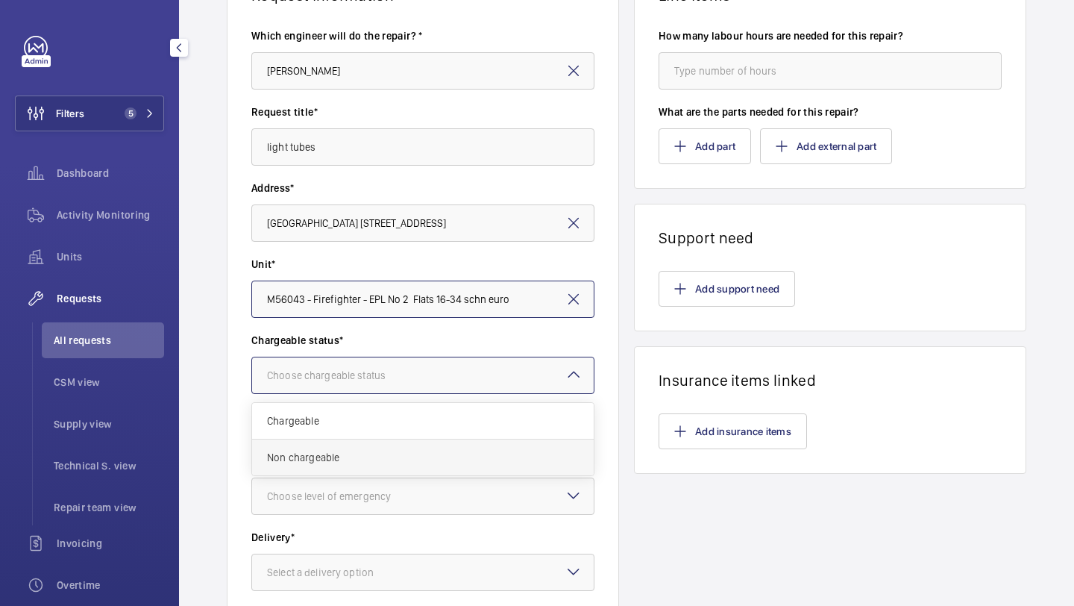
click at [343, 453] on span "Non chargeable" at bounding box center [423, 457] width 312 height 15
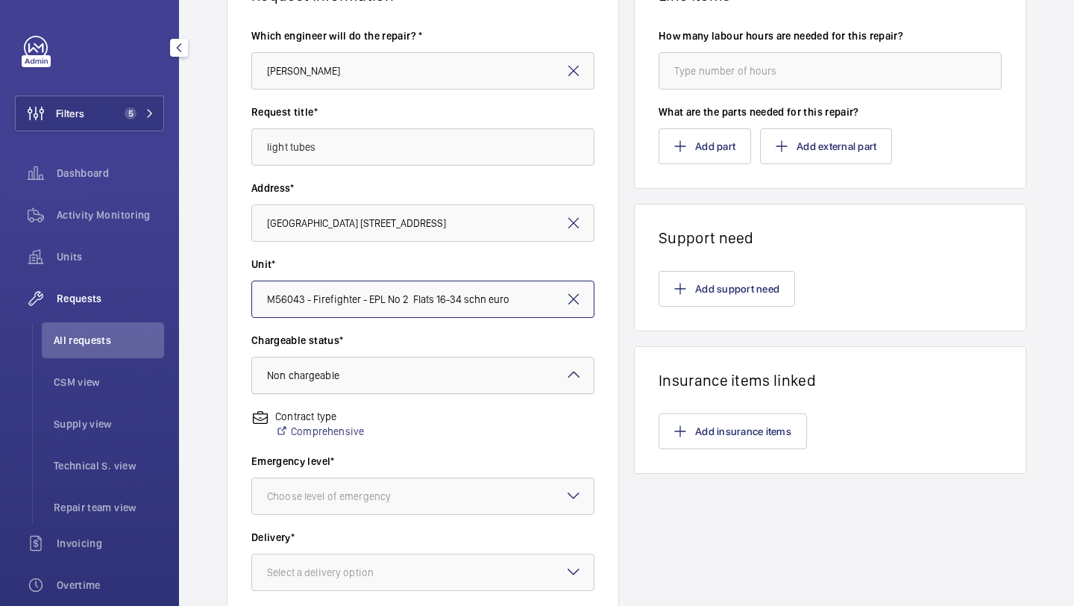
scroll to position [225, 0]
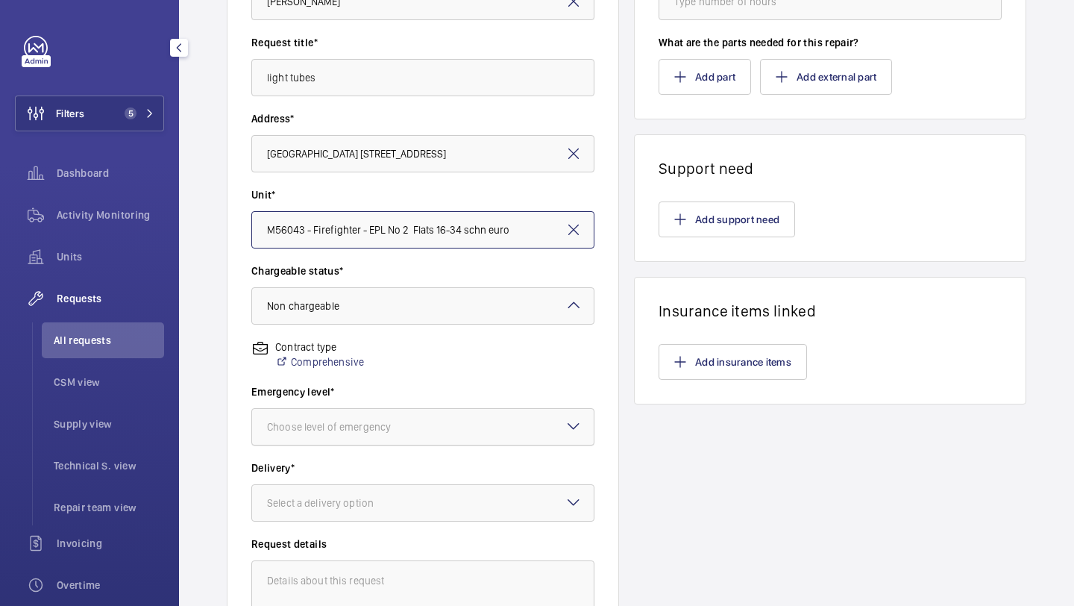
click at [384, 416] on div at bounding box center [423, 427] width 342 height 36
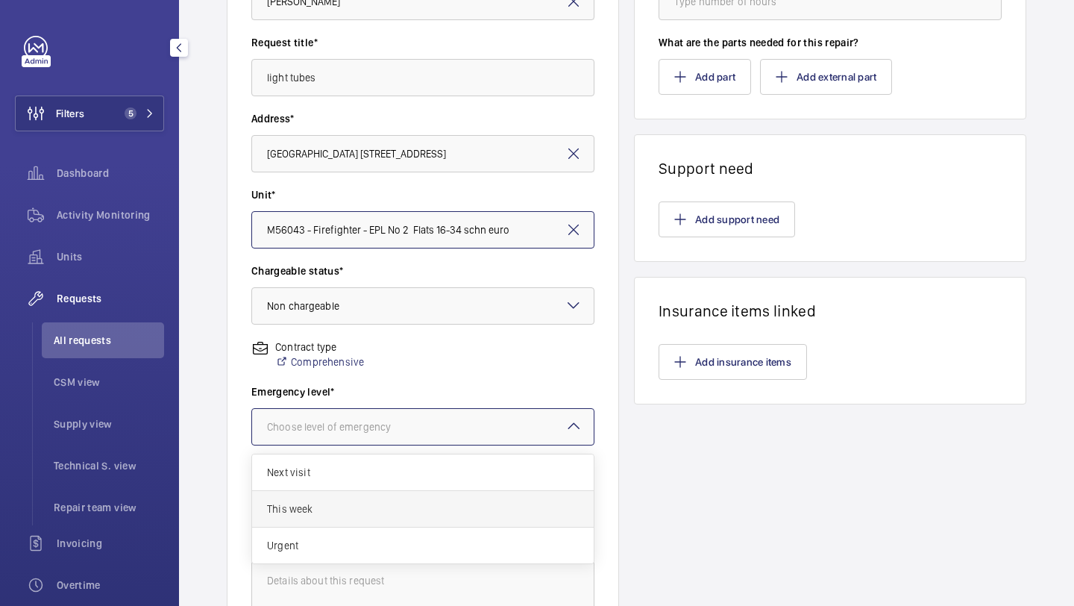
click at [352, 514] on span "This week" at bounding box center [423, 508] width 312 height 15
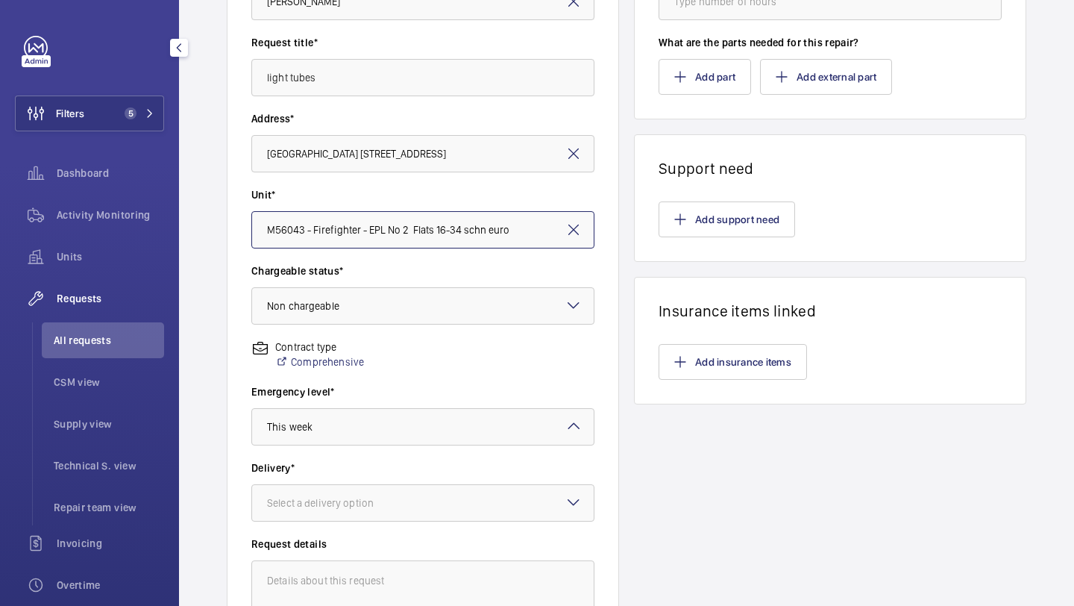
scroll to position [412, 0]
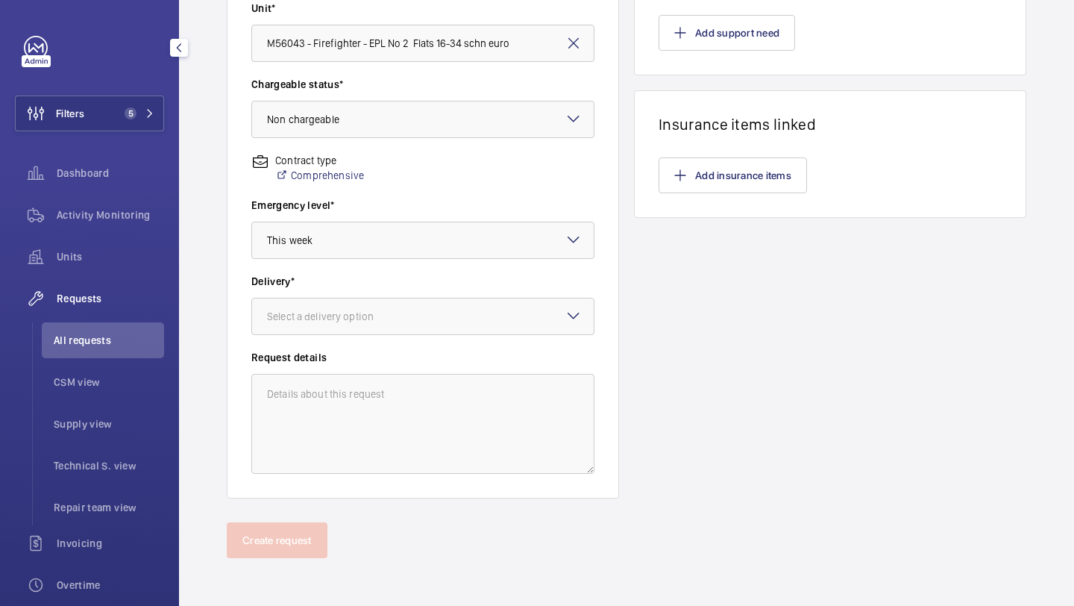
click at [372, 337] on div "Delivery* Select a delivery option" at bounding box center [422, 312] width 343 height 76
click at [369, 334] on div "Select a delivery option" at bounding box center [422, 316] width 343 height 37
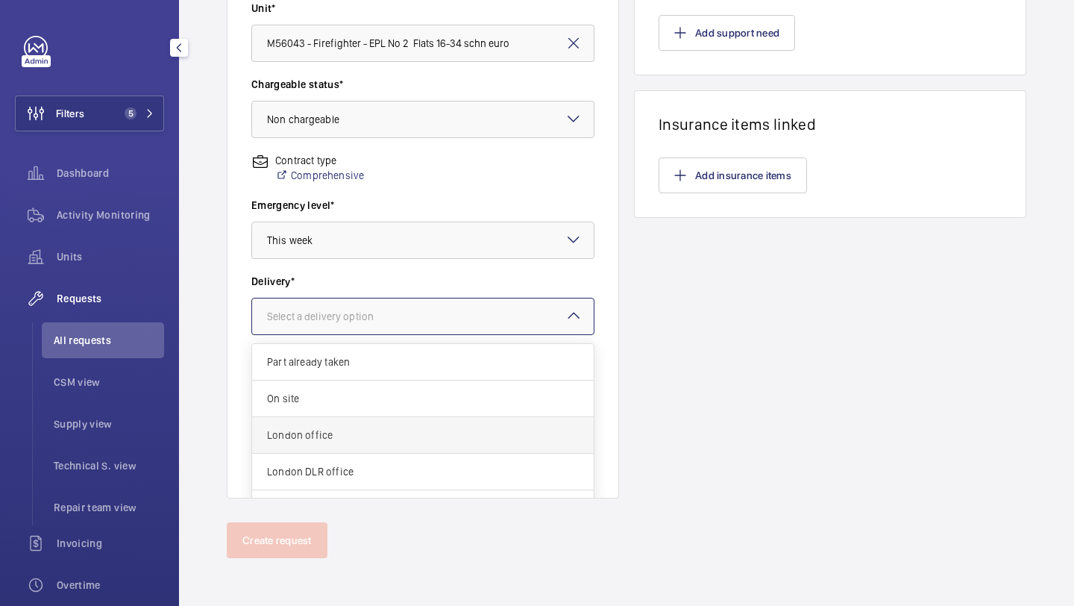
click at [354, 416] on div "Part already taken On site London office London DLR office Manchester office Sp…" at bounding box center [423, 453] width 342 height 219
click at [355, 439] on span "London office" at bounding box center [423, 435] width 312 height 15
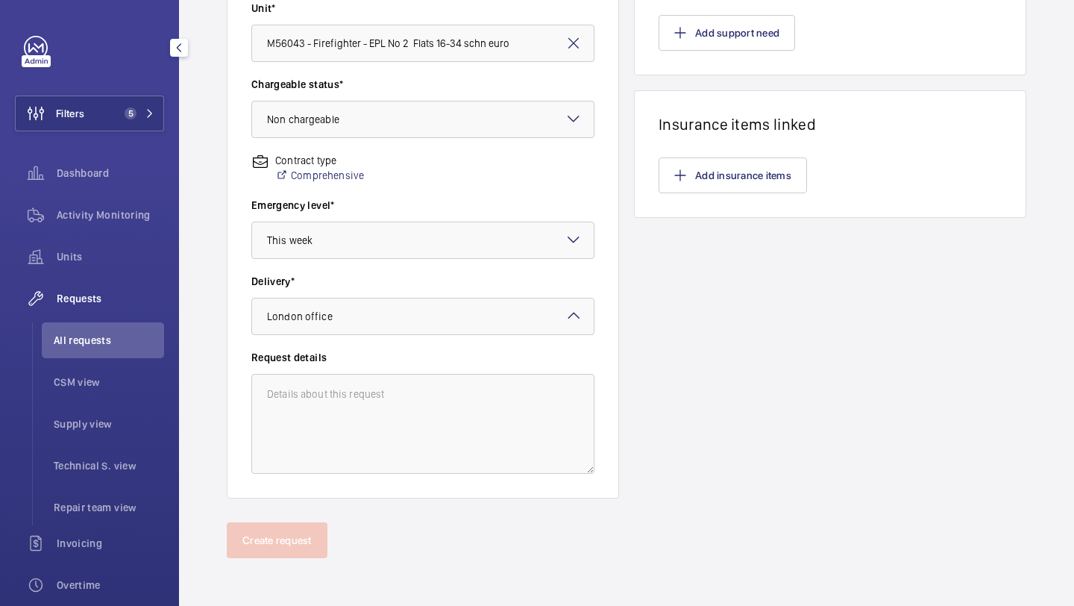
scroll to position [0, 0]
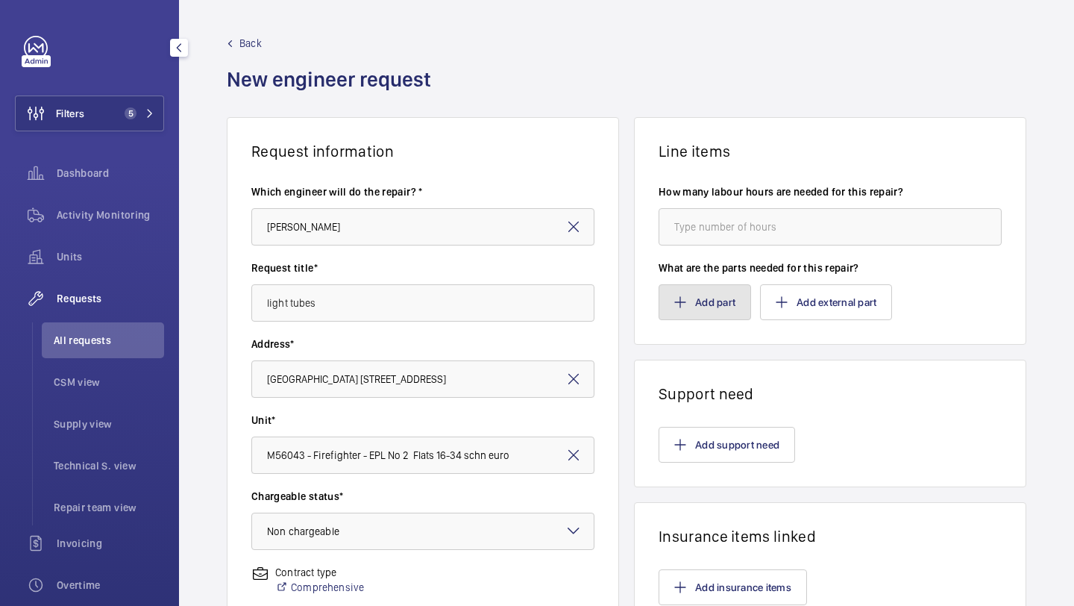
click at [699, 302] on button "Add part" at bounding box center [705, 302] width 93 height 36
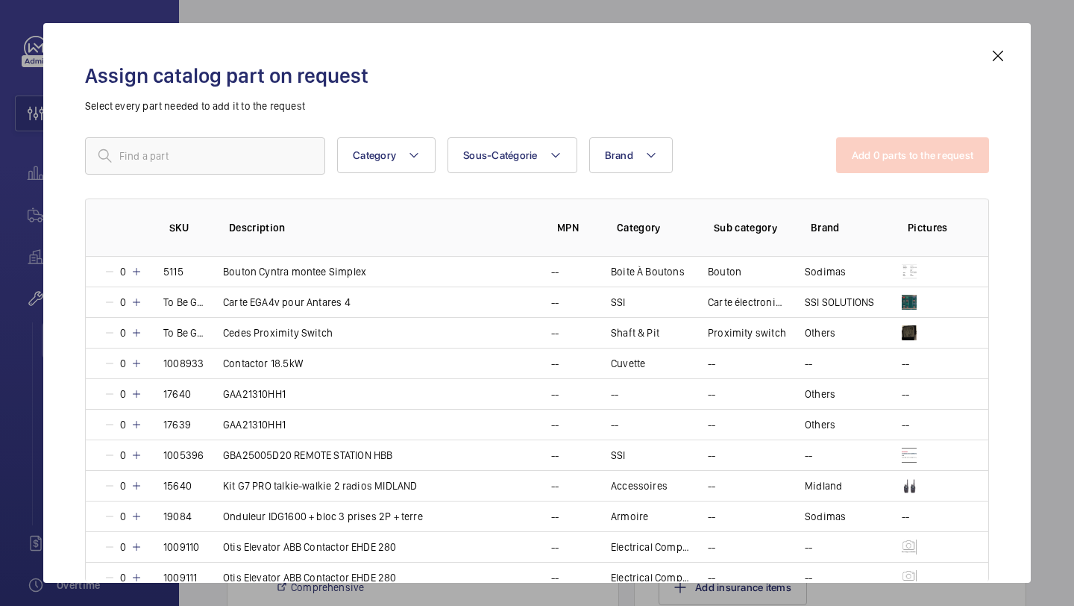
click at [296, 131] on div "Assign catalog part on request Select every part needed to add it to the reques…" at bounding box center [537, 315] width 940 height 536
click at [286, 152] on input "text" at bounding box center [205, 155] width 240 height 37
paste input "3ft LED TUBE 4000K"
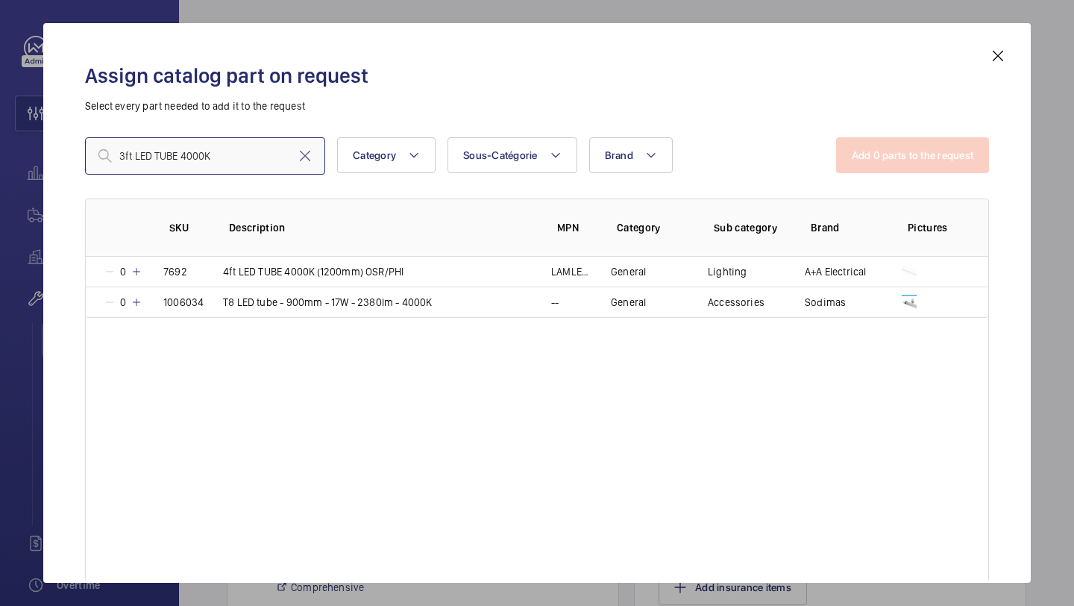
drag, startPoint x: 216, startPoint y: 157, endPoint x: 178, endPoint y: 155, distance: 38.8
click at [178, 155] on input "3ft LED TUBE 4000K" at bounding box center [205, 155] width 240 height 37
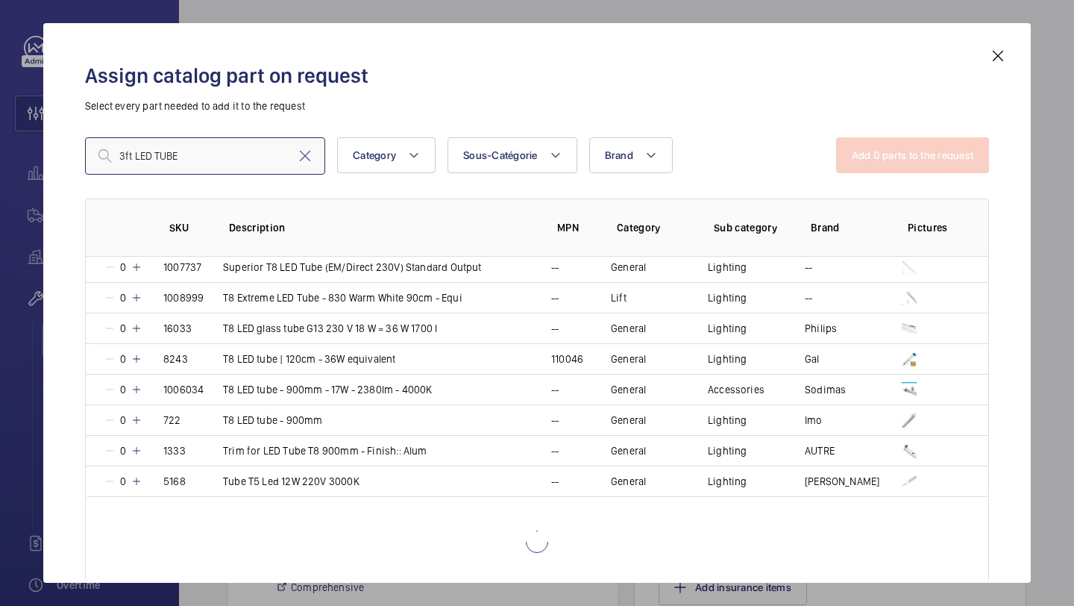
scroll to position [805, 0]
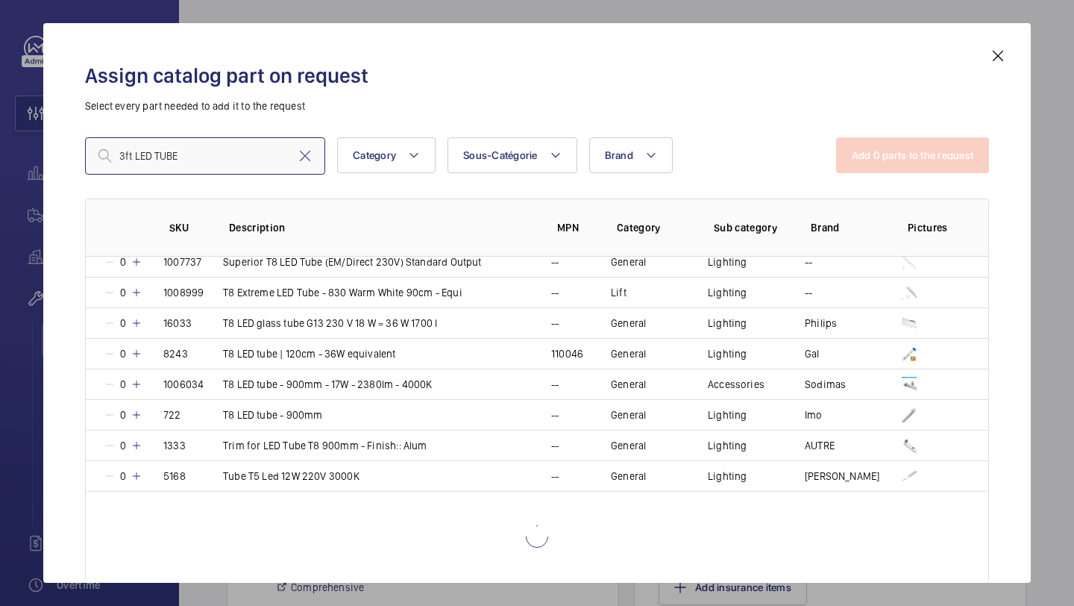
type input "3ft LED TUBE"
click at [1000, 56] on mat-icon at bounding box center [998, 56] width 18 height 18
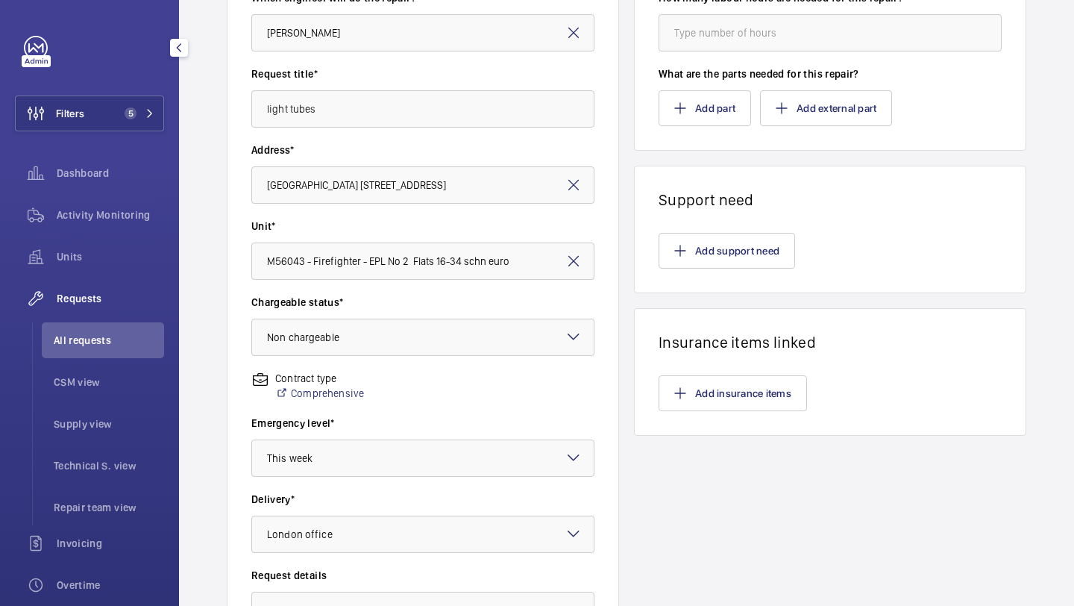
scroll to position [0, 0]
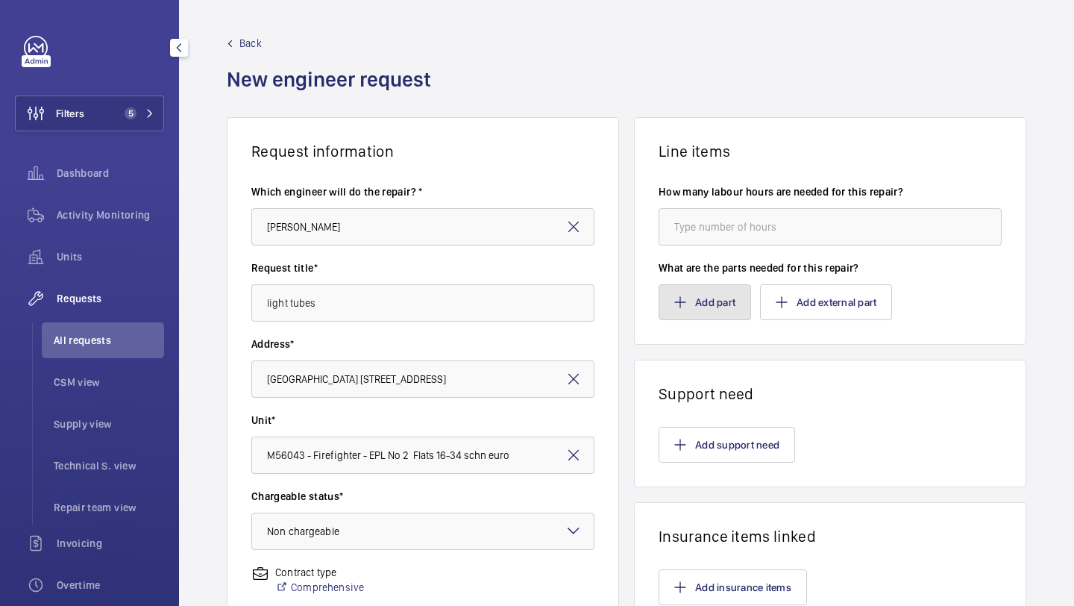
click at [720, 308] on button "Add part" at bounding box center [705, 302] width 93 height 36
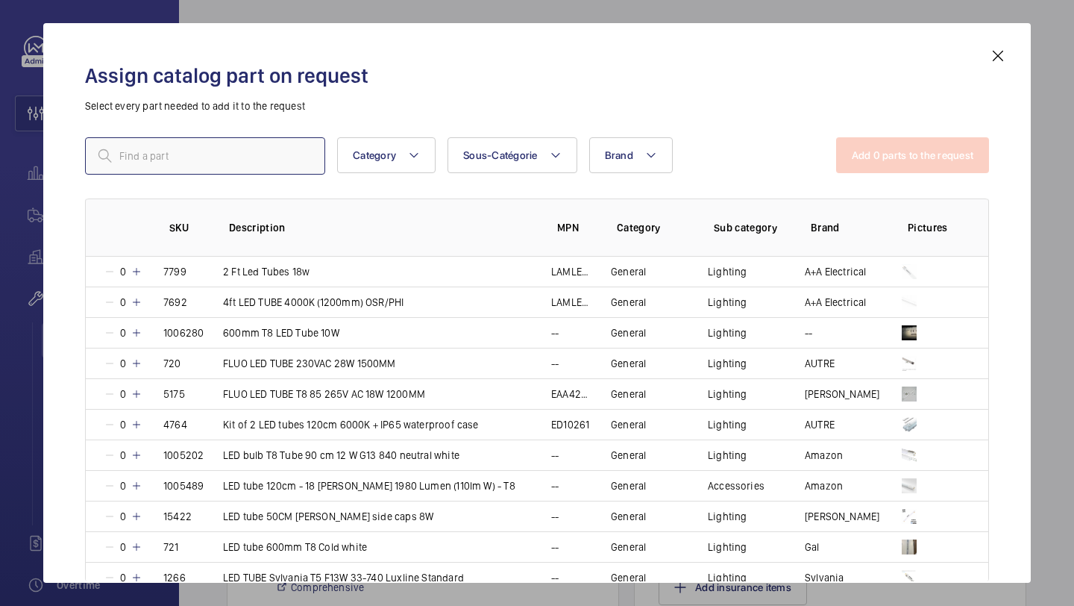
click at [272, 152] on input "text" at bounding box center [205, 155] width 240 height 37
paste input "3ft LED Tube"
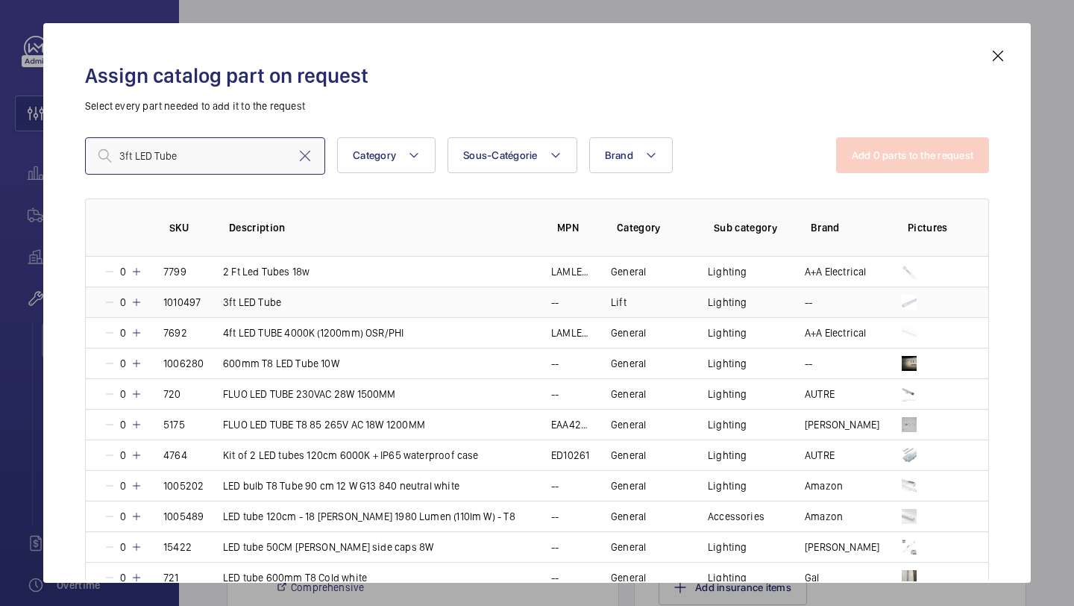
type input "3ft LED Tube"
click at [142, 304] on mat-icon at bounding box center [137, 302] width 12 height 12
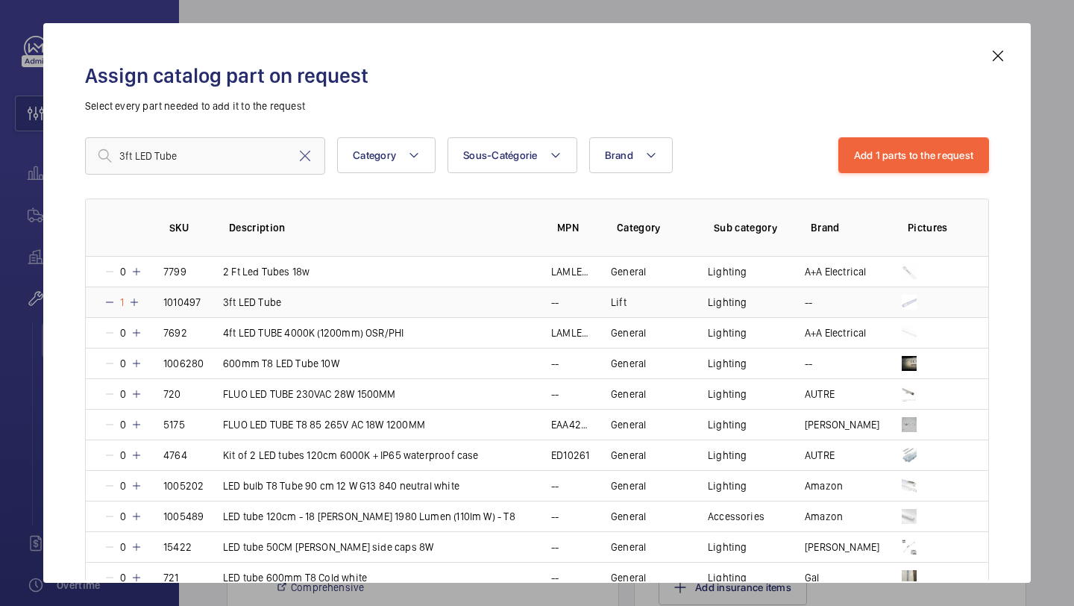
click at [142, 304] on td "1" at bounding box center [116, 302] width 60 height 31
click at [140, 304] on mat-icon at bounding box center [134, 302] width 12 height 12
click at [142, 304] on mat-icon at bounding box center [137, 302] width 12 height 12
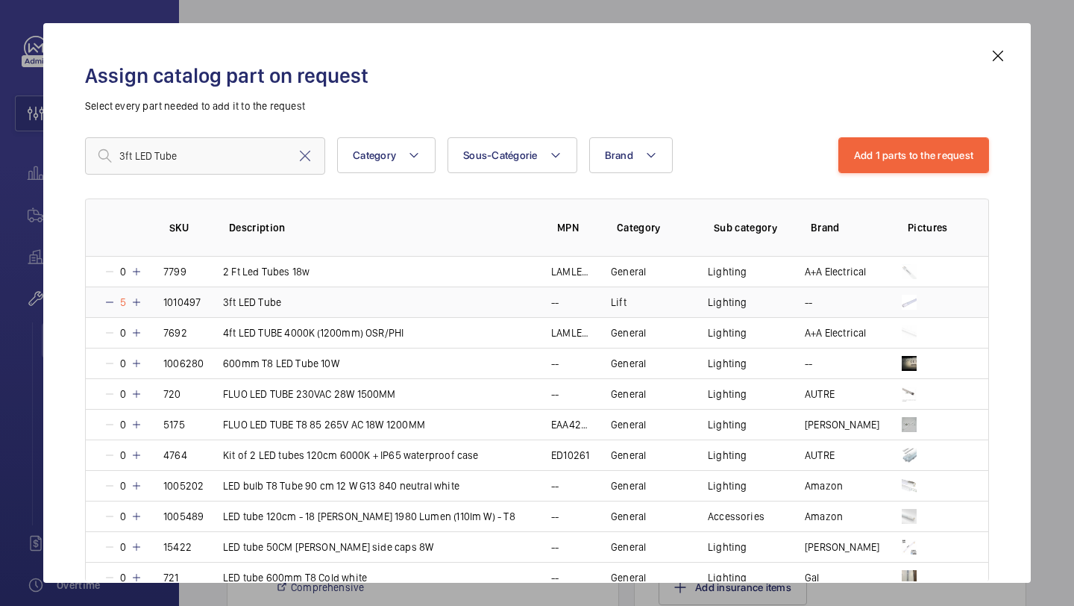
click at [142, 304] on mat-icon at bounding box center [137, 302] width 12 height 12
click at [922, 158] on button "Add 1 parts to the request" at bounding box center [914, 155] width 151 height 36
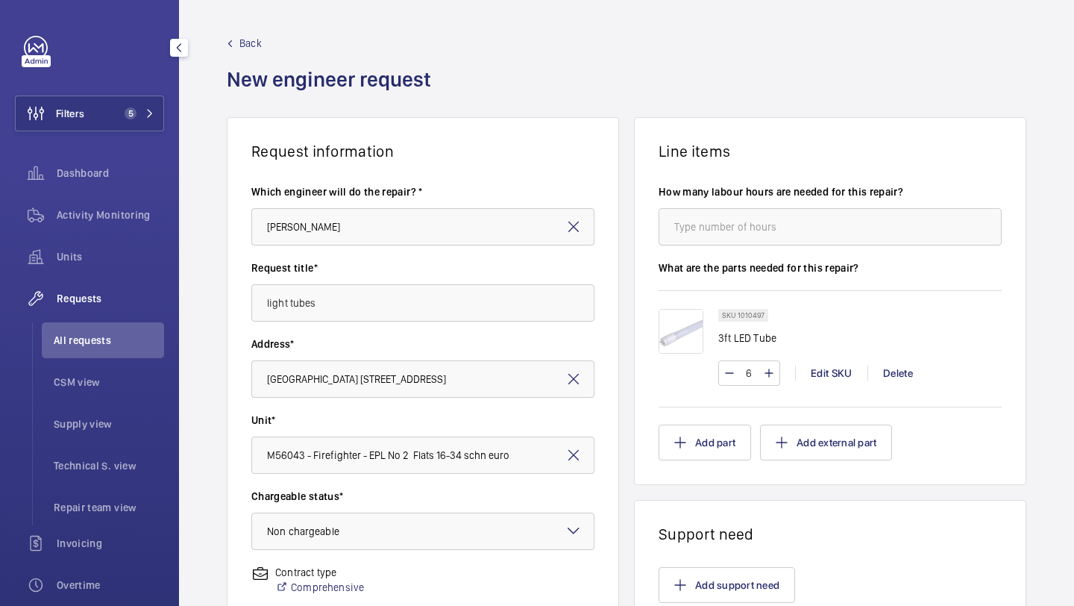
scroll to position [412, 0]
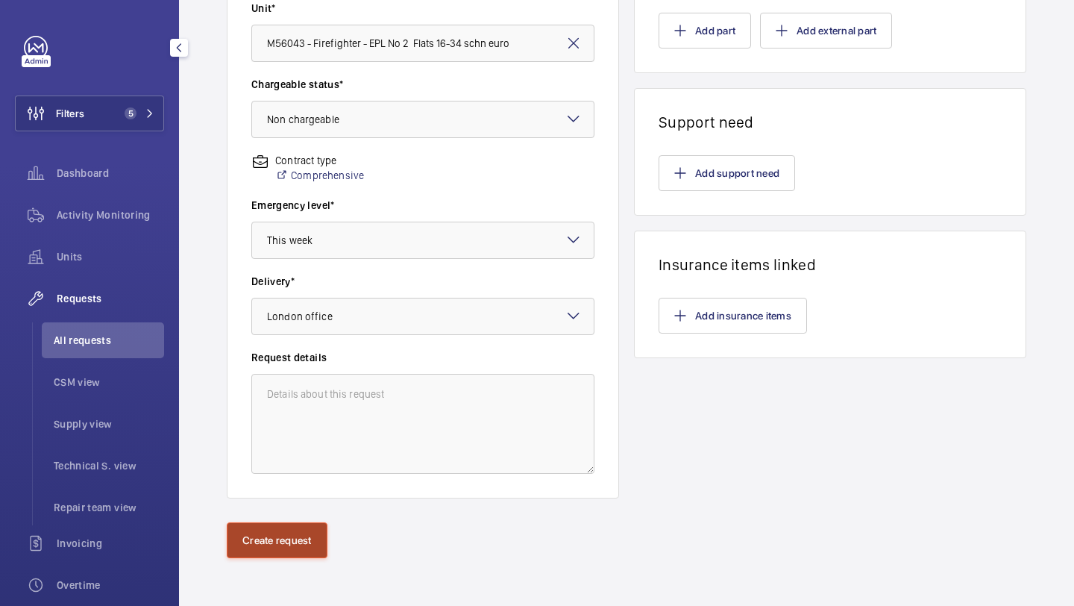
click at [296, 530] on button "Create request" at bounding box center [277, 540] width 101 height 36
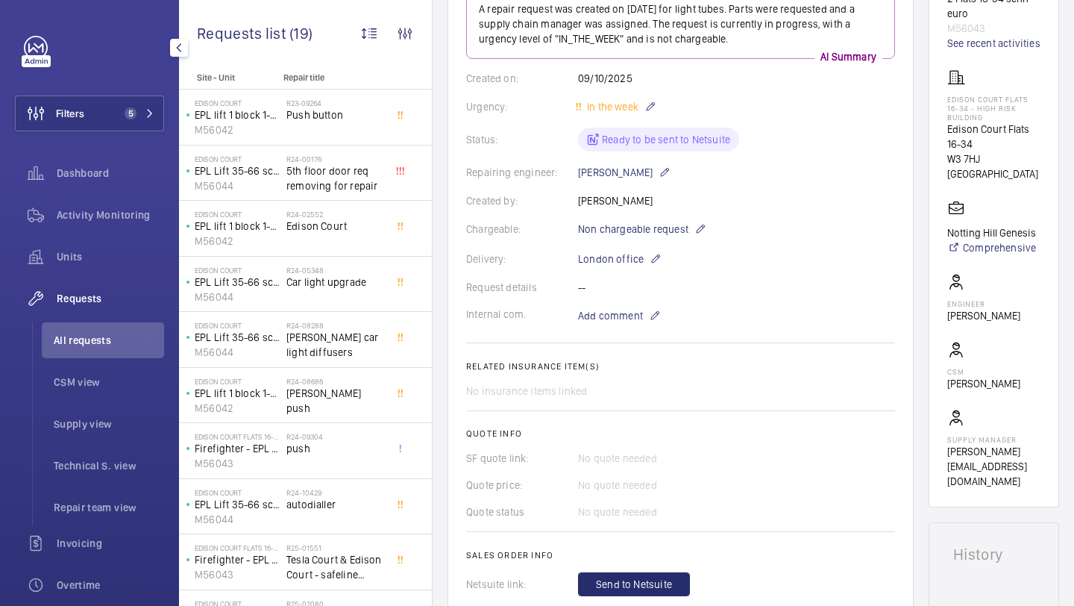
scroll to position [498, 0]
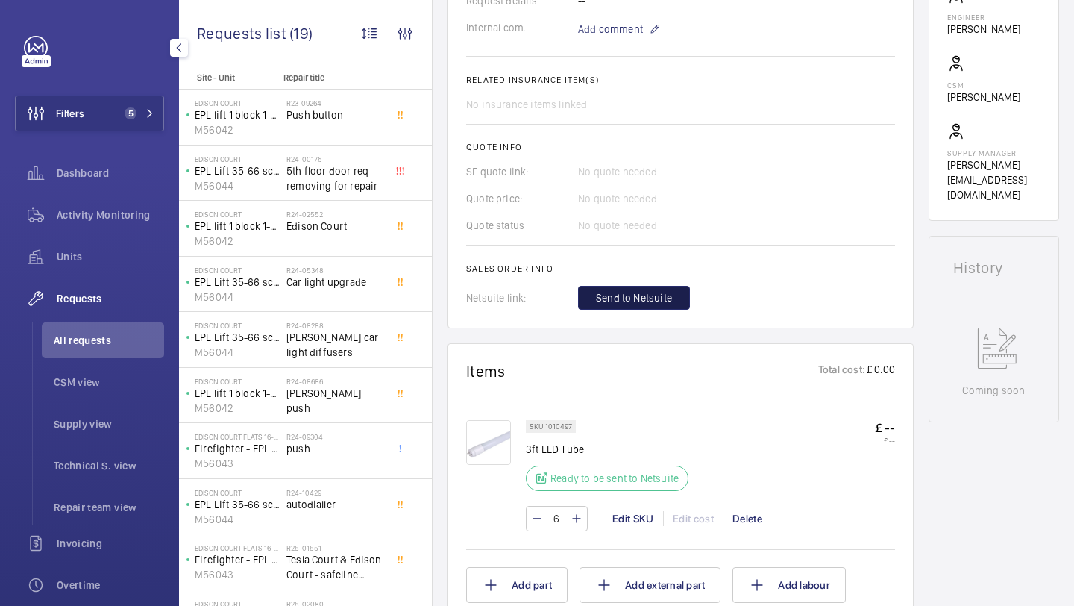
click at [637, 304] on span "Send to Netsuite" at bounding box center [634, 297] width 76 height 15
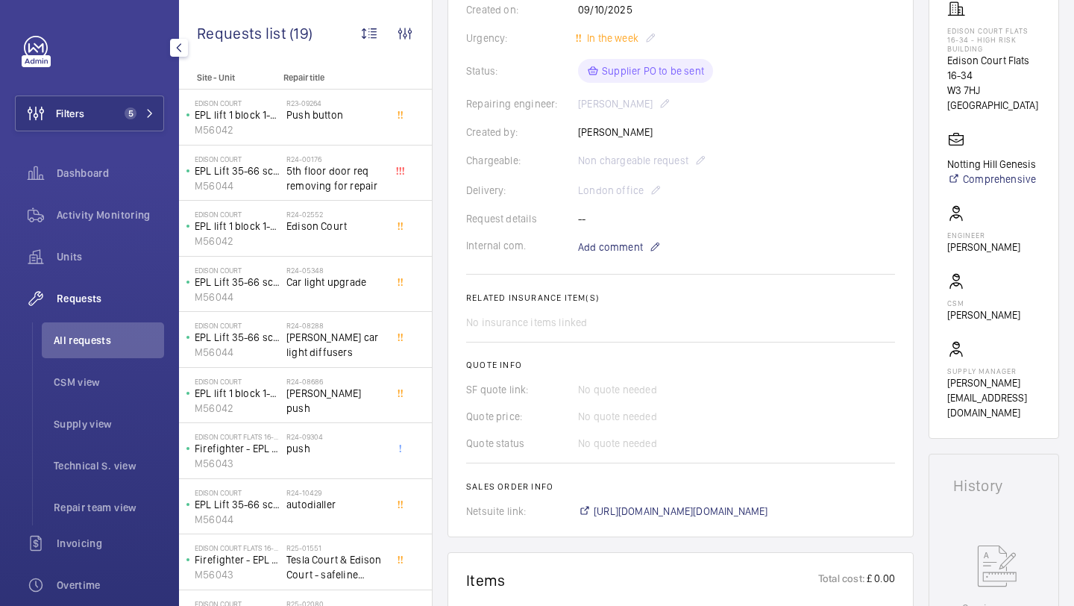
scroll to position [485, 0]
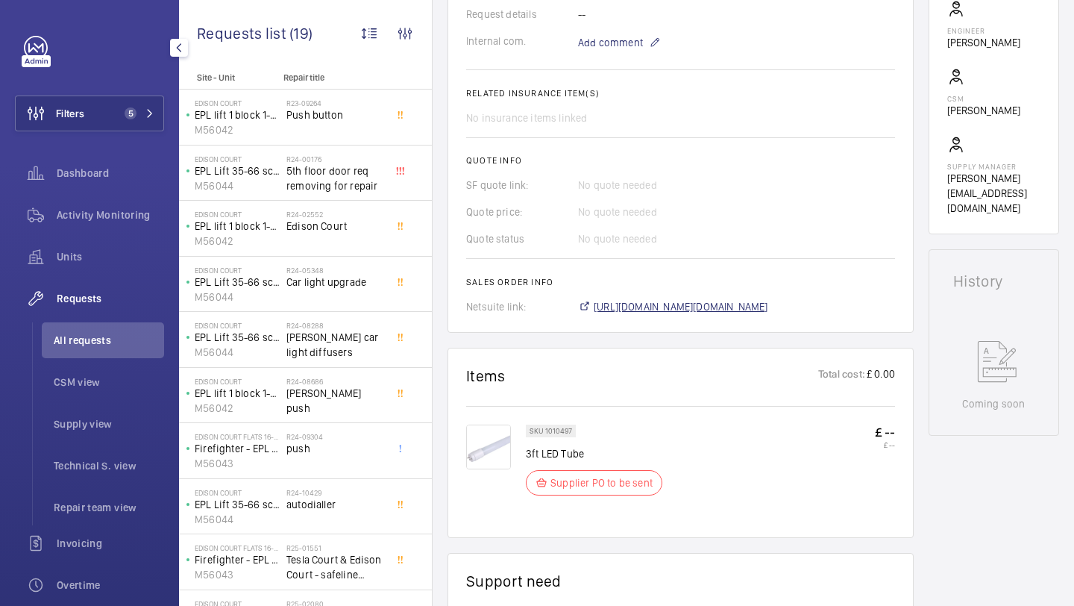
click at [634, 309] on span "https://6461500.app.netsuite.com/app/accounting/transactions/salesord.nl?id=308…" at bounding box center [681, 306] width 175 height 15
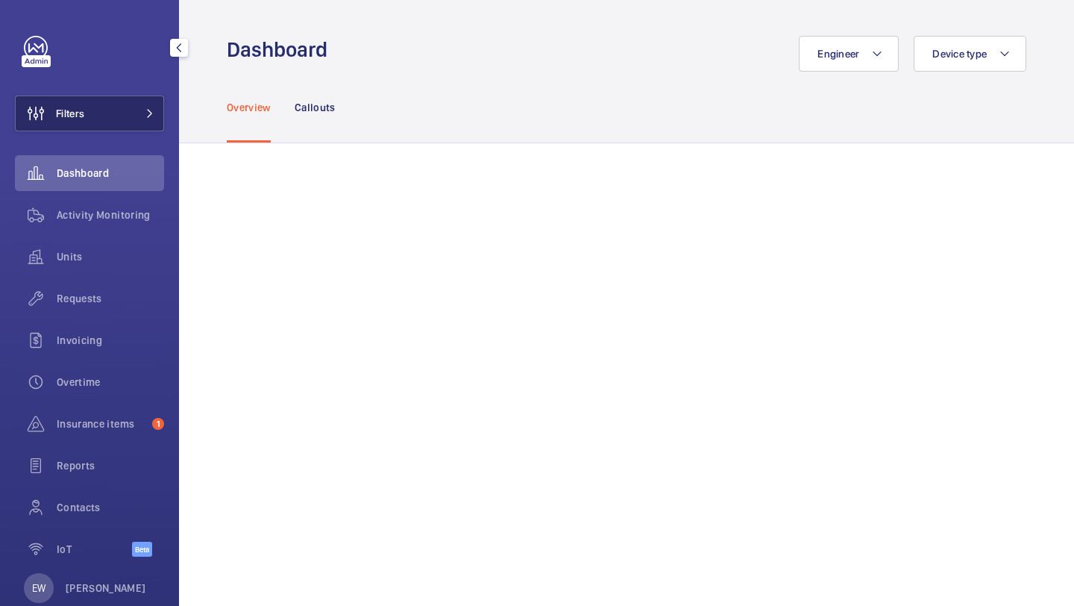
click at [131, 122] on button "Filters" at bounding box center [89, 114] width 149 height 36
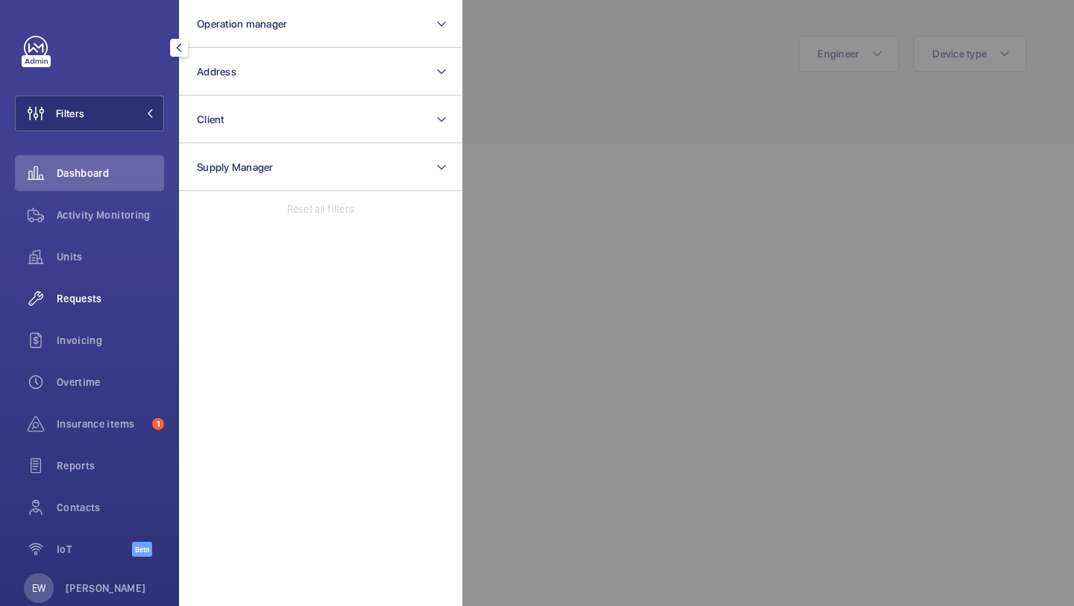
click at [105, 294] on span "Requests" at bounding box center [110, 298] width 107 height 15
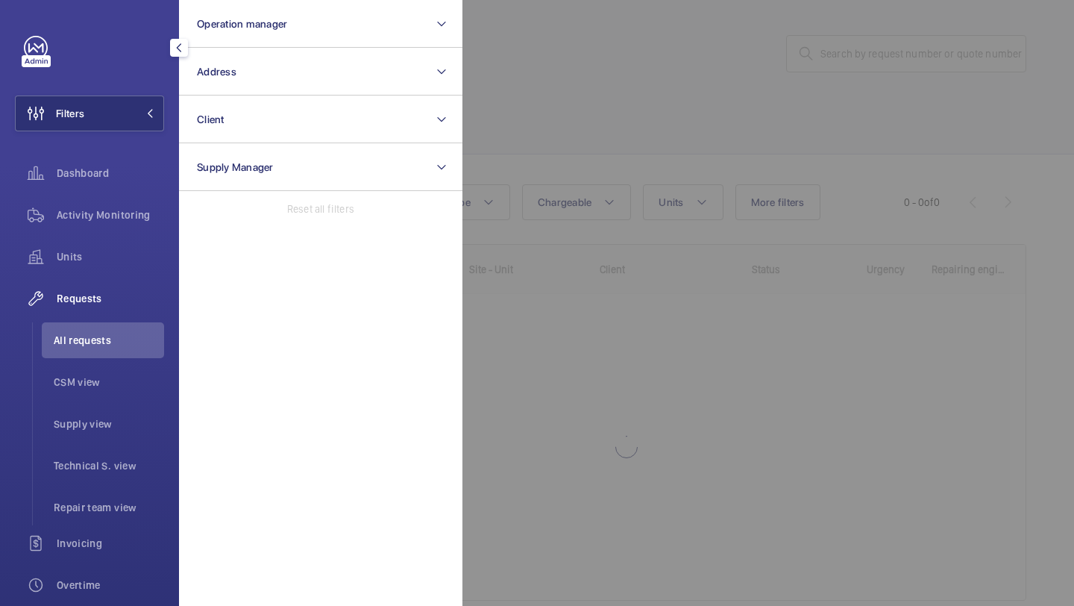
click at [641, 120] on div at bounding box center [1000, 303] width 1074 height 606
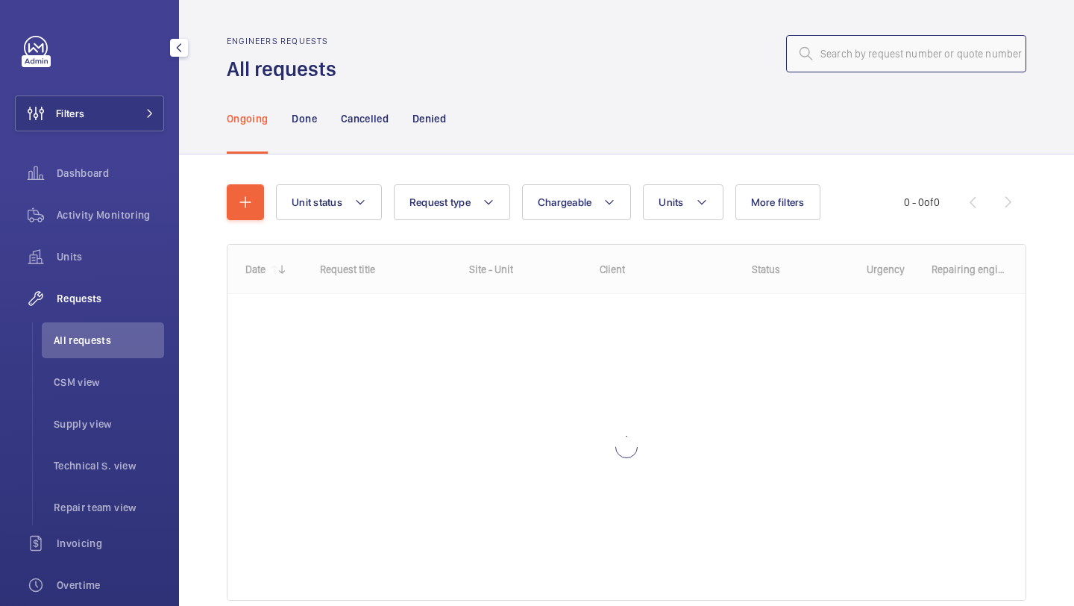
click at [821, 50] on input "text" at bounding box center [906, 53] width 240 height 37
paste input "R25-07404"
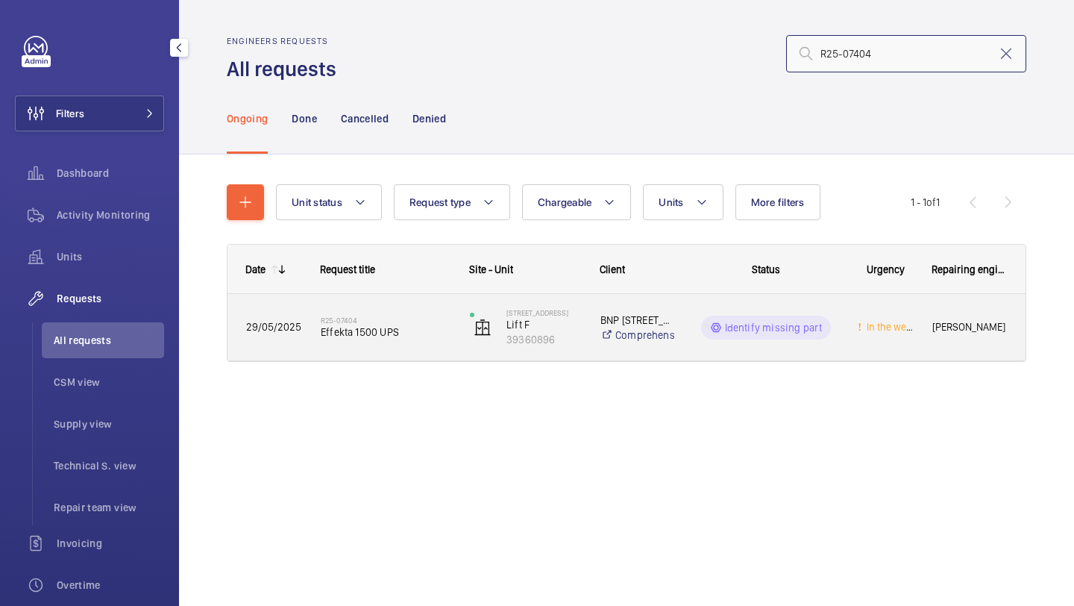
type input "R25-07404"
click at [405, 338] on span "Effekta 1500 UPS" at bounding box center [386, 332] width 130 height 15
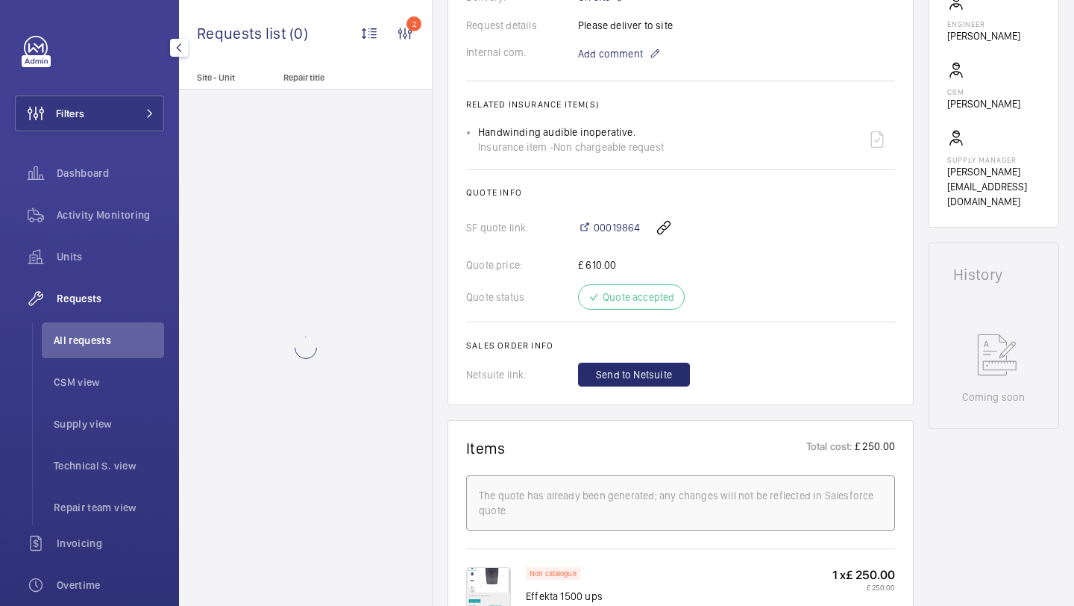
scroll to position [599, 0]
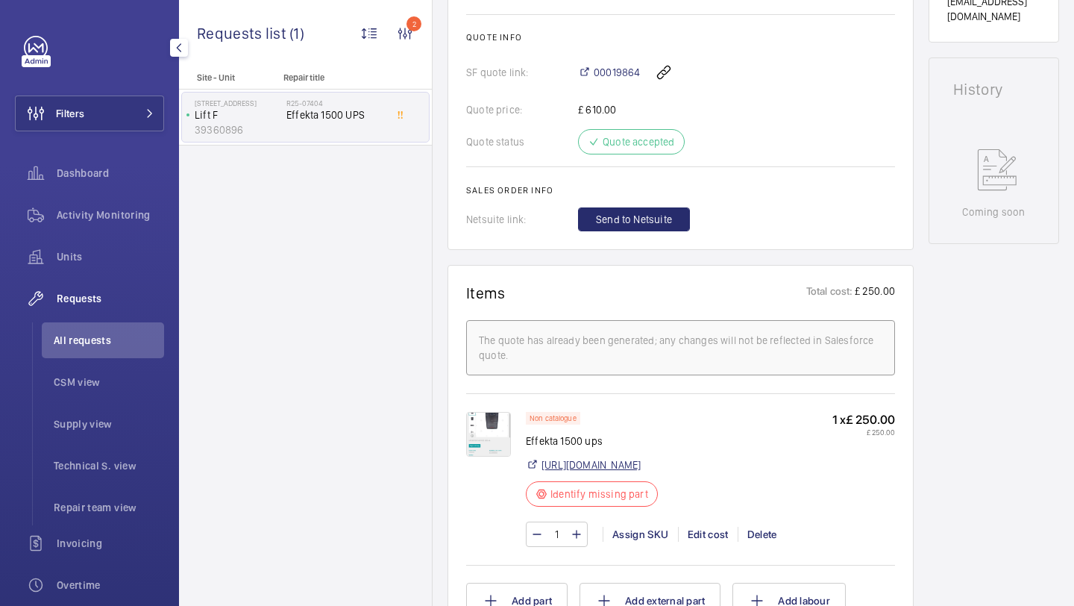
scroll to position [644, 0]
click at [592, 467] on link "[URL][DOMAIN_NAME]" at bounding box center [591, 464] width 99 height 15
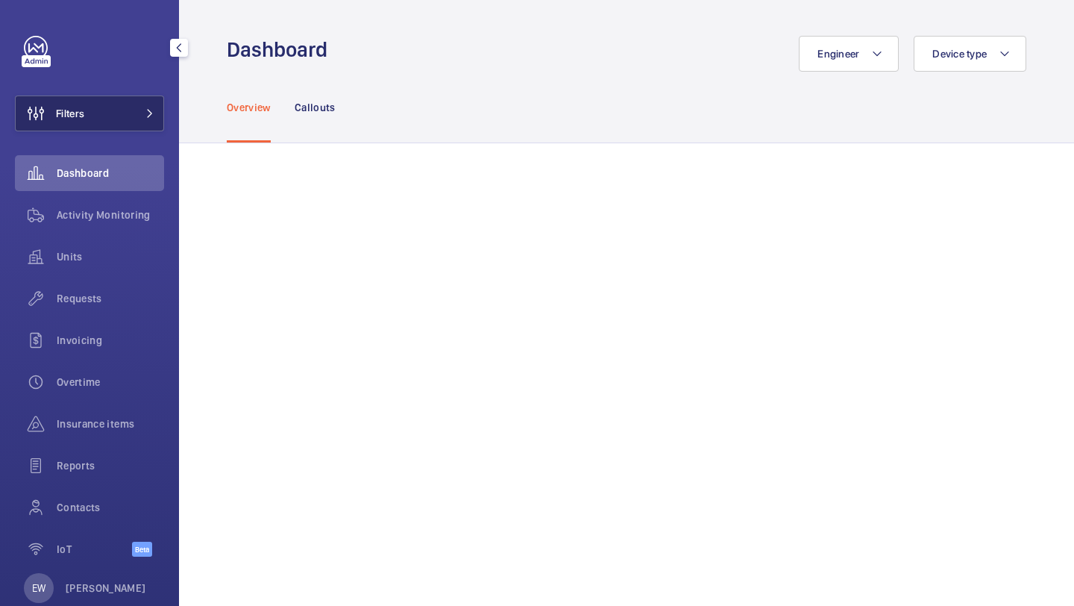
click at [135, 106] on button "Filters" at bounding box center [89, 114] width 149 height 36
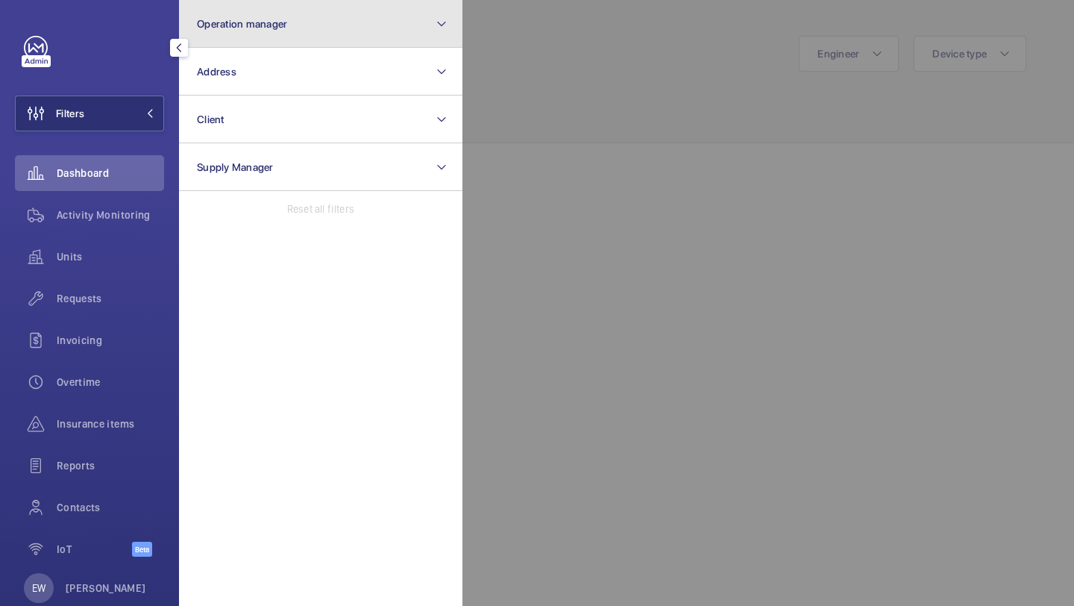
click at [265, 35] on button "Operation manager" at bounding box center [321, 24] width 284 height 48
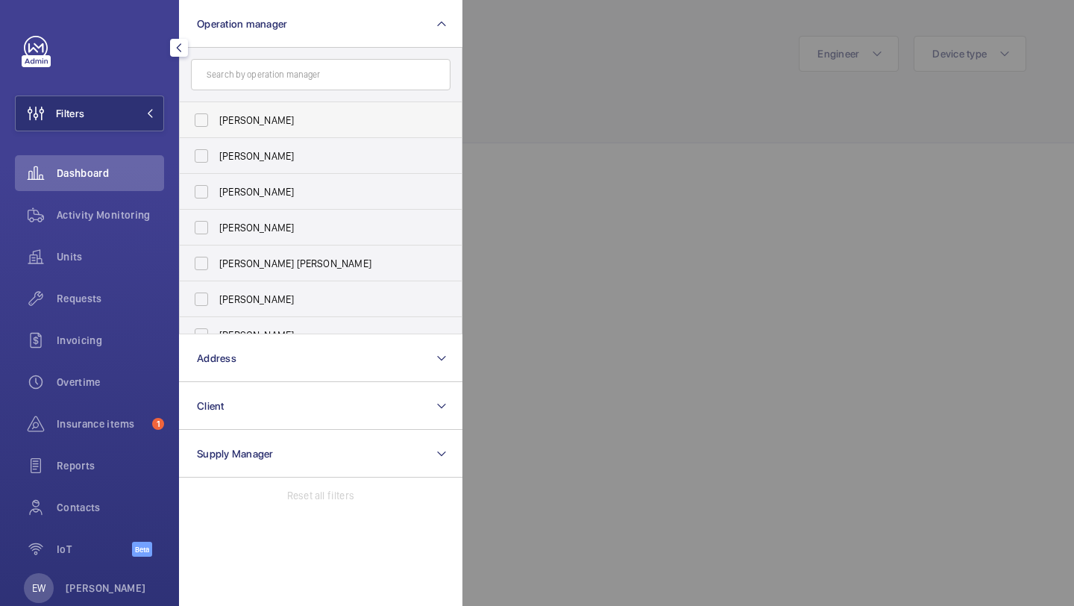
click at [264, 119] on span "[PERSON_NAME]" at bounding box center [321, 120] width 205 height 15
click at [216, 119] on input "[PERSON_NAME]" at bounding box center [202, 120] width 30 height 30
checkbox input "true"
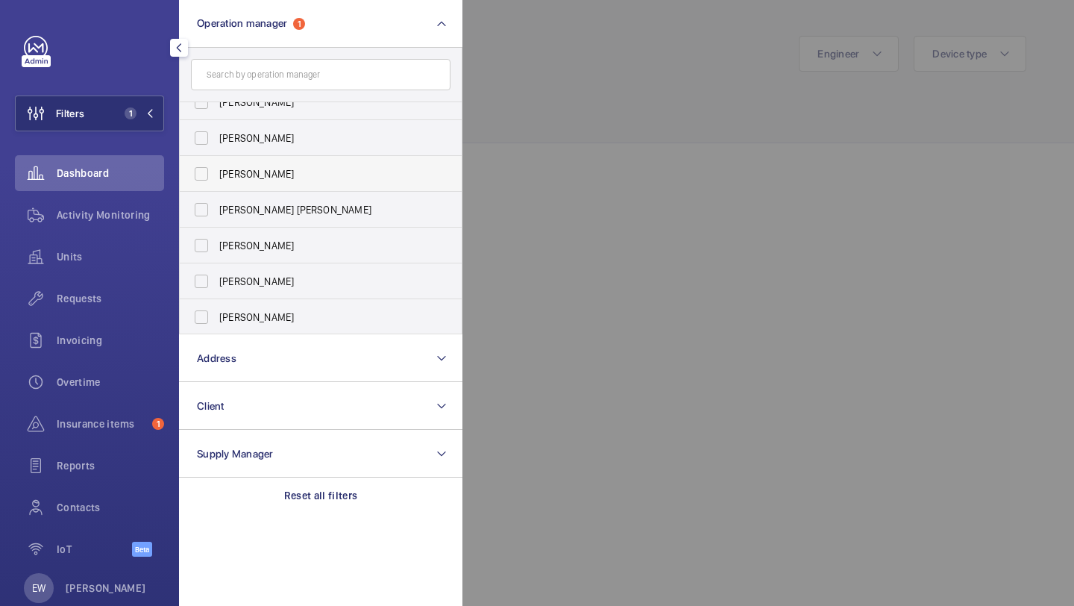
scroll to position [55, 0]
click at [269, 301] on label "[PERSON_NAME]" at bounding box center [310, 316] width 260 height 36
click at [216, 301] on input "[PERSON_NAME]" at bounding box center [202, 316] width 30 height 30
checkbox input "true"
click at [531, 63] on div at bounding box center [1000, 303] width 1074 height 606
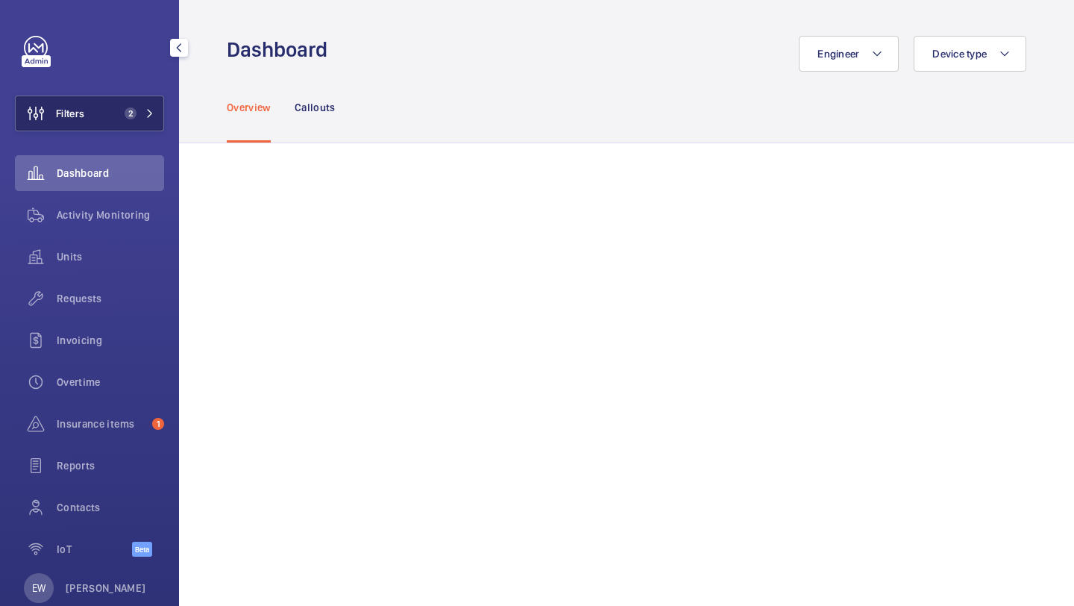
click at [116, 121] on button "Filters 2" at bounding box center [89, 114] width 149 height 36
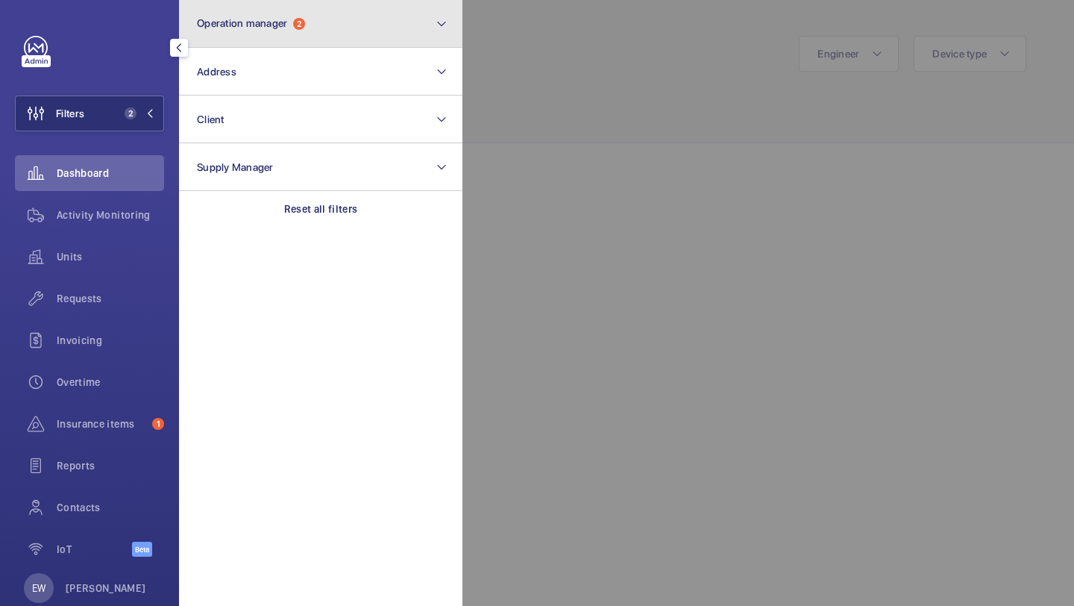
click at [259, 36] on button "Operation manager 2" at bounding box center [321, 24] width 284 height 48
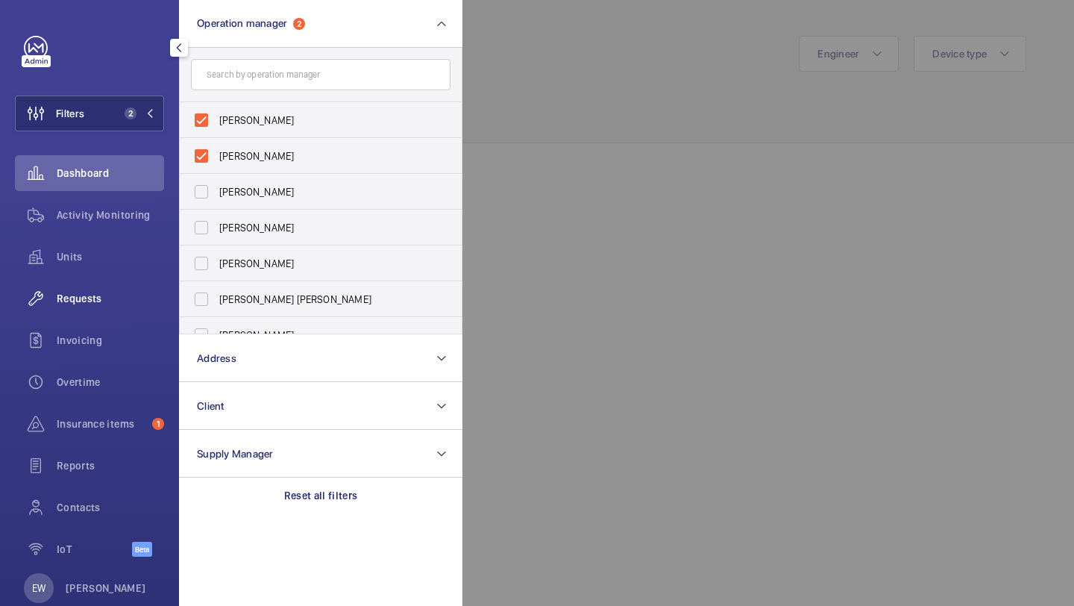
click at [100, 307] on div "Requests" at bounding box center [89, 299] width 149 height 36
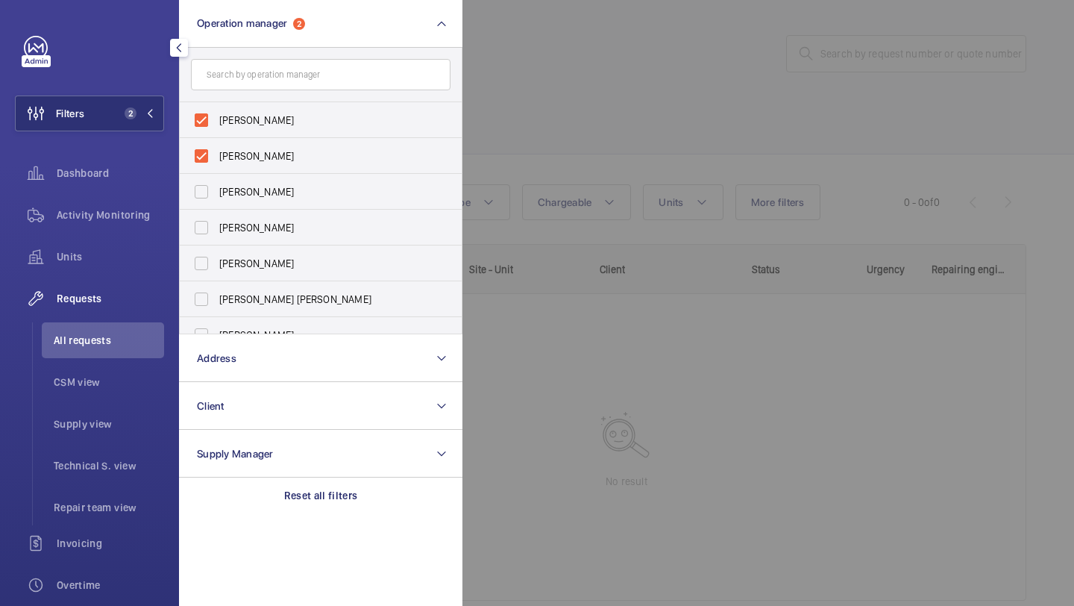
click at [737, 128] on div at bounding box center [1000, 303] width 1074 height 606
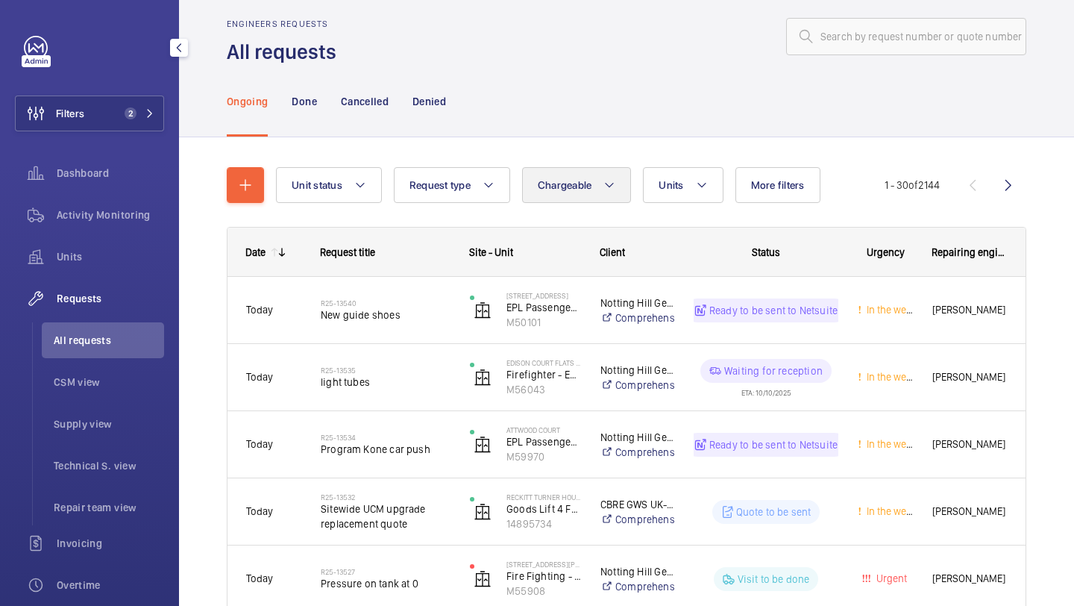
scroll to position [21, 0]
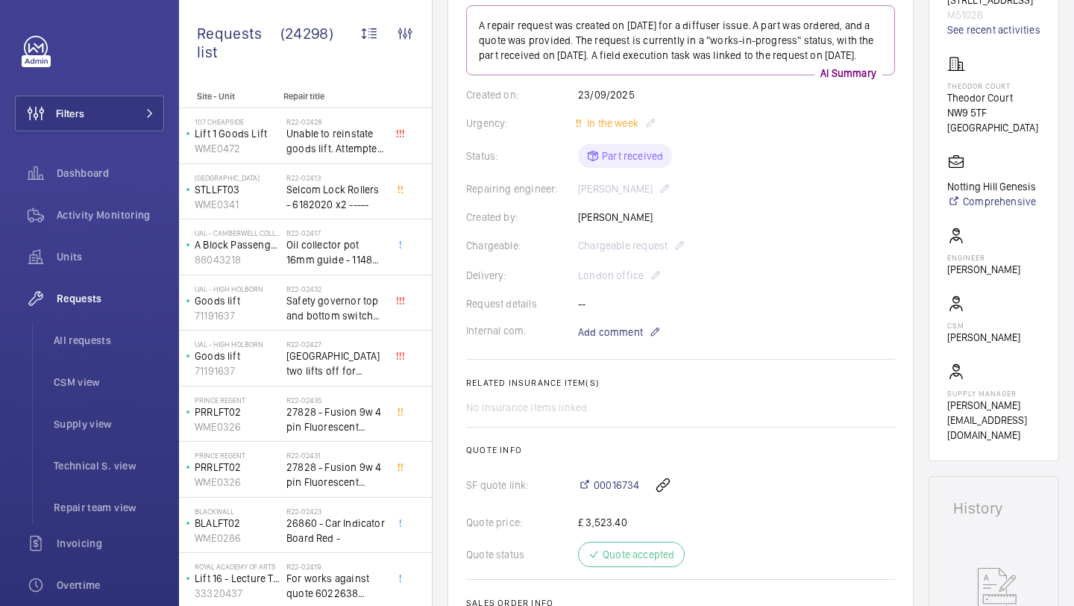
scroll to position [195, 0]
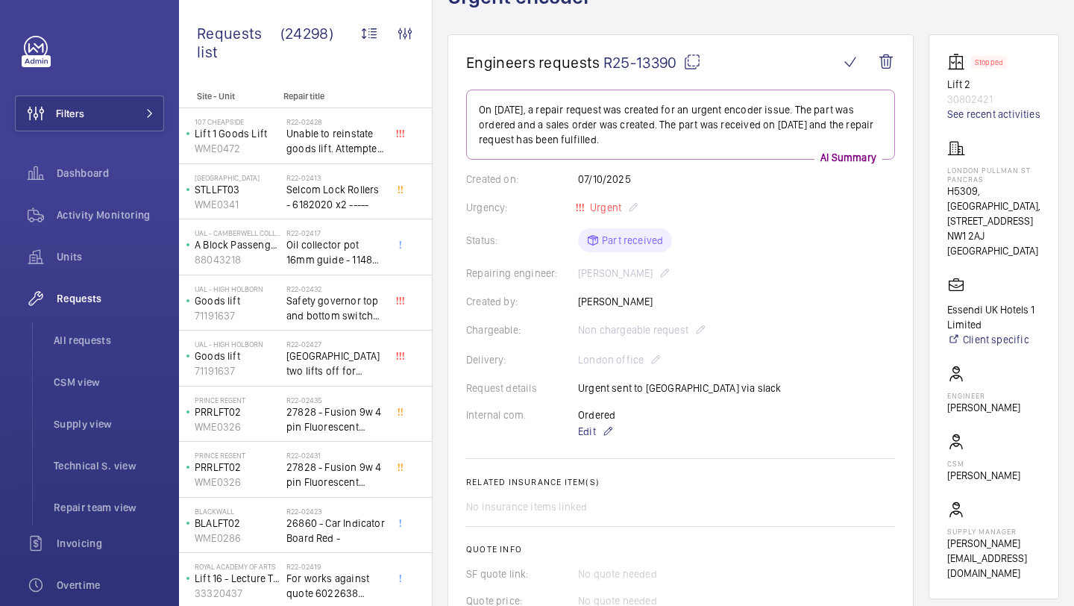
scroll to position [104, 0]
